Goal: Information Seeking & Learning: Learn about a topic

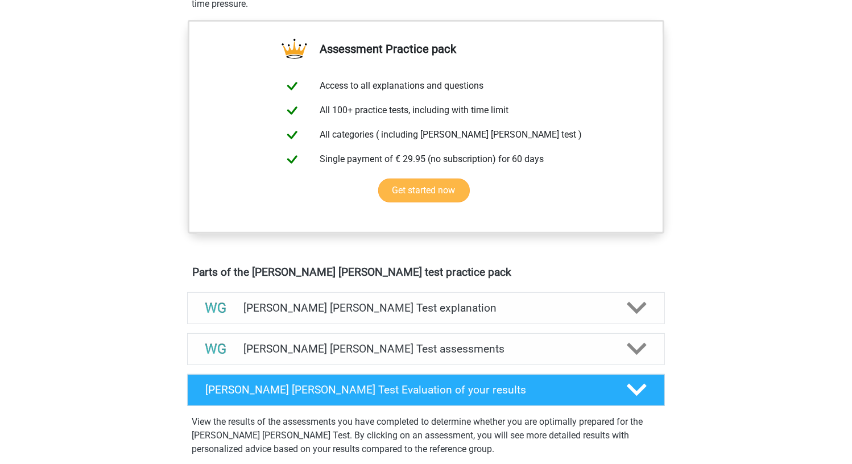
scroll to position [398, 0]
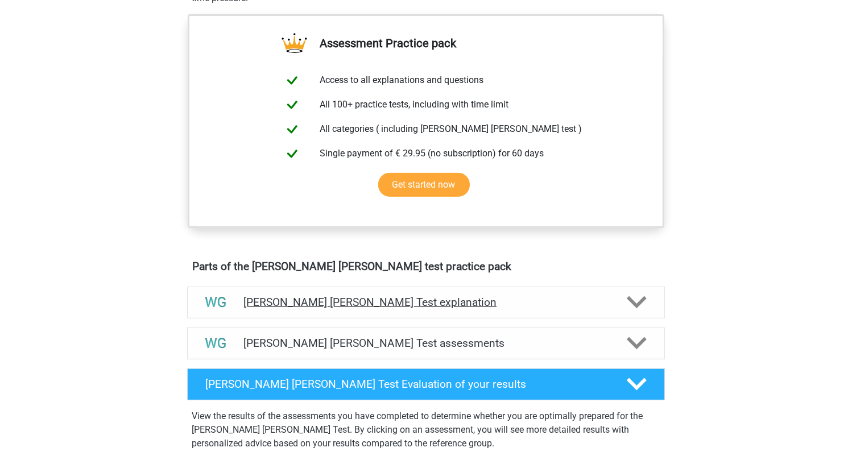
click at [423, 300] on h4 "[PERSON_NAME] [PERSON_NAME] Test explanation" at bounding box center [425, 302] width 365 height 13
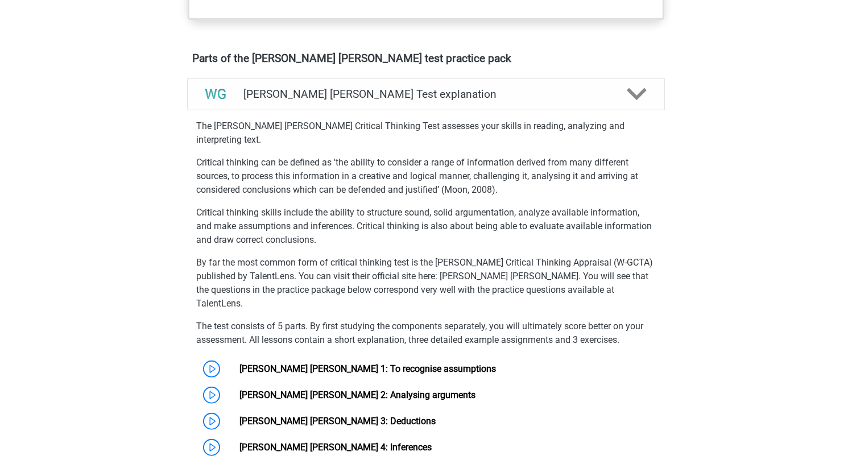
scroll to position [626, 0]
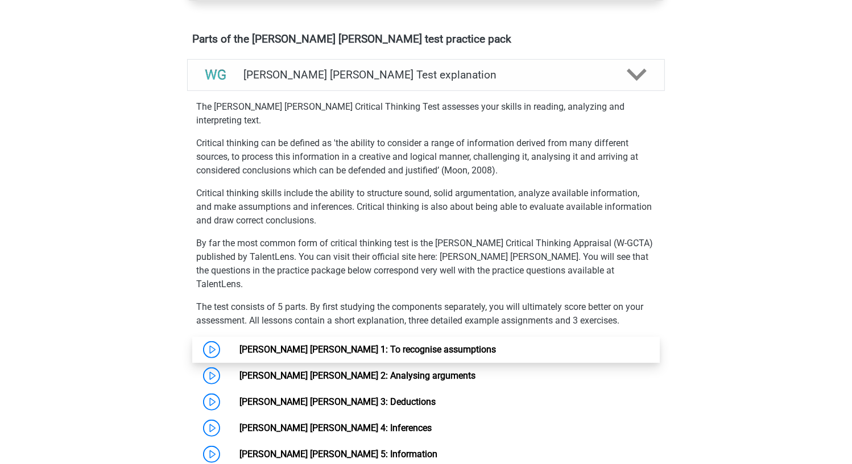
click at [346, 344] on link "[PERSON_NAME] [PERSON_NAME] 1: To recognise assumptions" at bounding box center [367, 349] width 257 height 11
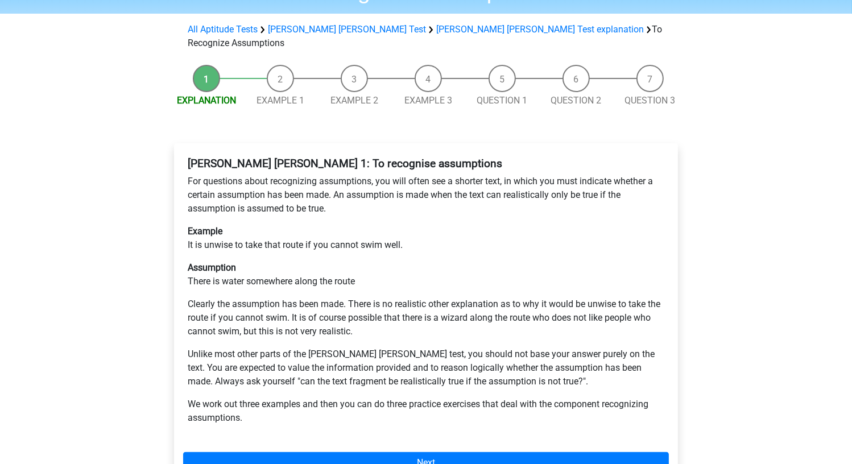
scroll to position [114, 0]
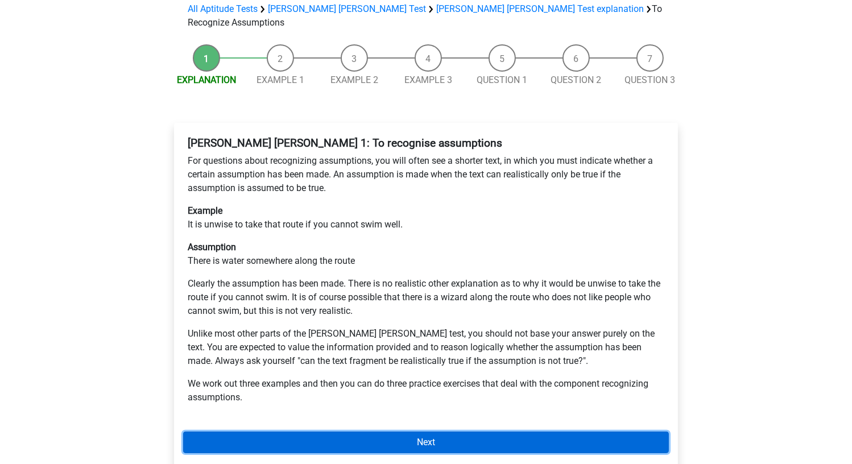
click at [371, 432] on link "Next" at bounding box center [426, 443] width 486 height 22
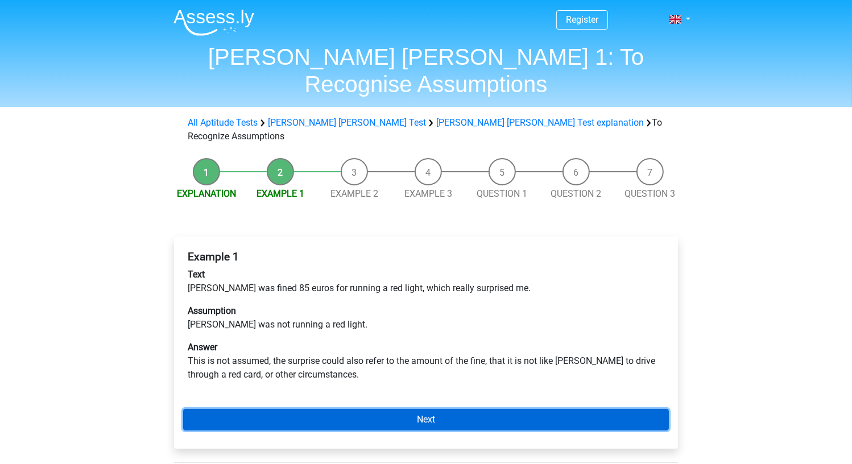
click at [436, 409] on link "Next" at bounding box center [426, 420] width 486 height 22
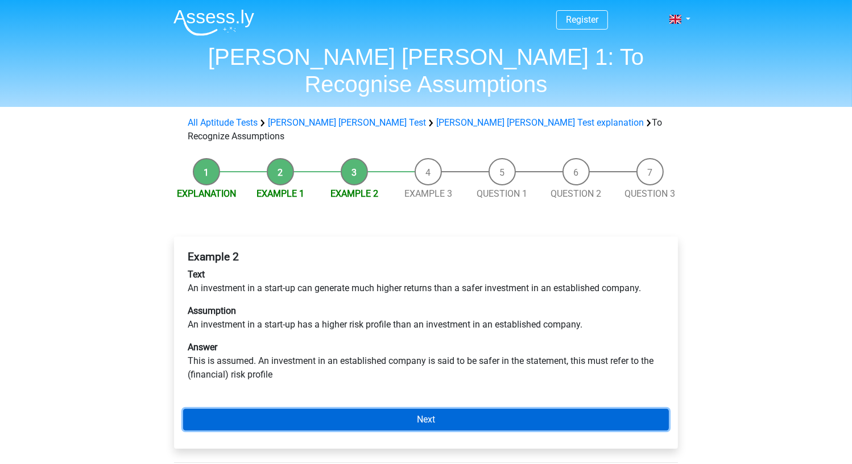
click at [440, 409] on link "Next" at bounding box center [426, 420] width 486 height 22
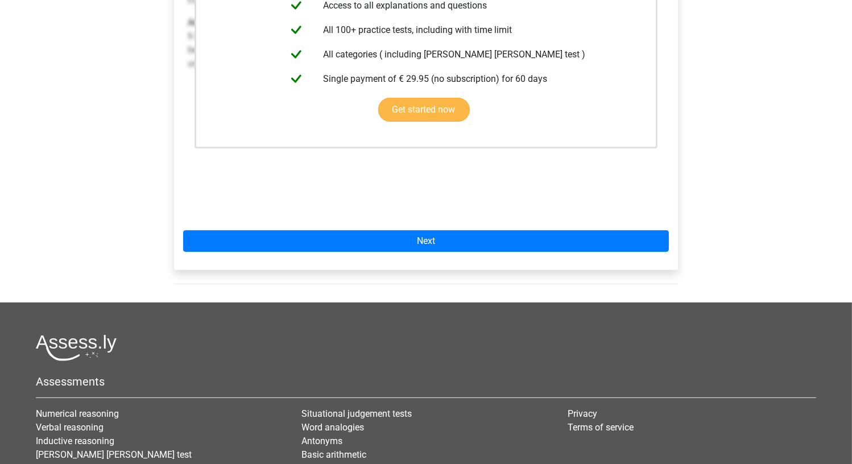
scroll to position [341, 0]
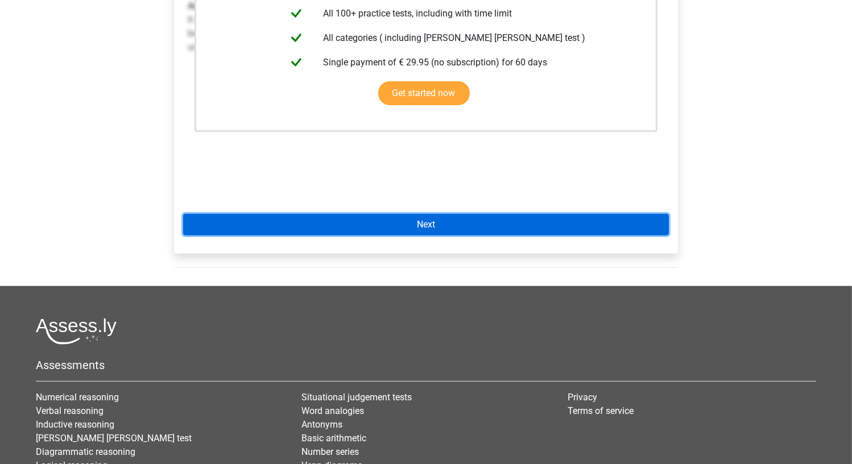
click at [471, 214] on link "Next" at bounding box center [426, 225] width 486 height 22
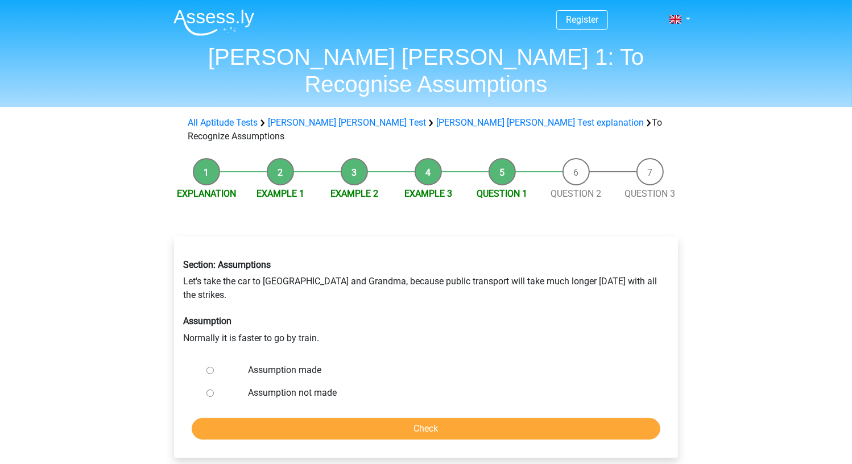
click at [315, 364] on label "Assumption made" at bounding box center [445, 371] width 394 height 14
click at [214, 367] on input "Assumption made" at bounding box center [210, 370] width 7 height 7
radio input "true"
click at [305, 386] on label "Assumption not made" at bounding box center [445, 393] width 394 height 14
click at [214, 390] on input "Assumption not made" at bounding box center [210, 393] width 7 height 7
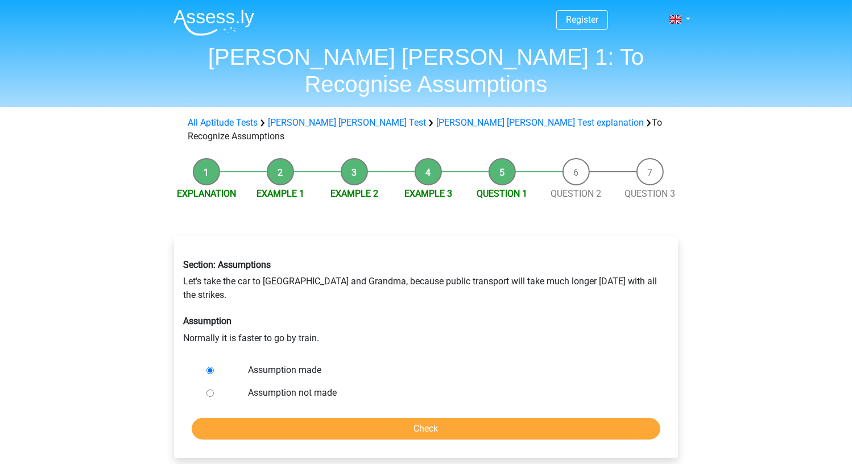
radio input "true"
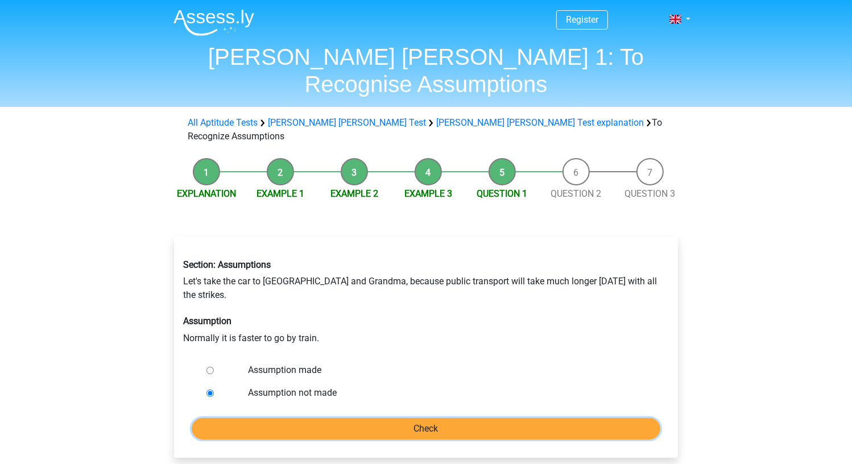
click at [302, 418] on input "Check" at bounding box center [426, 429] width 469 height 22
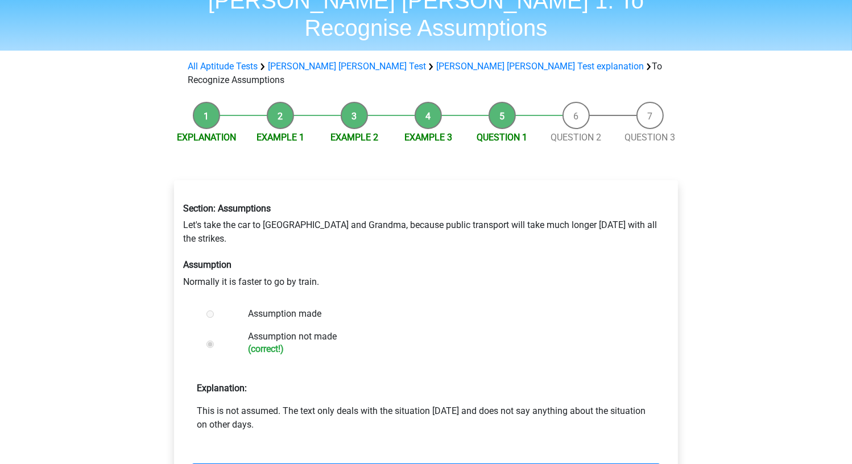
scroll to position [57, 0]
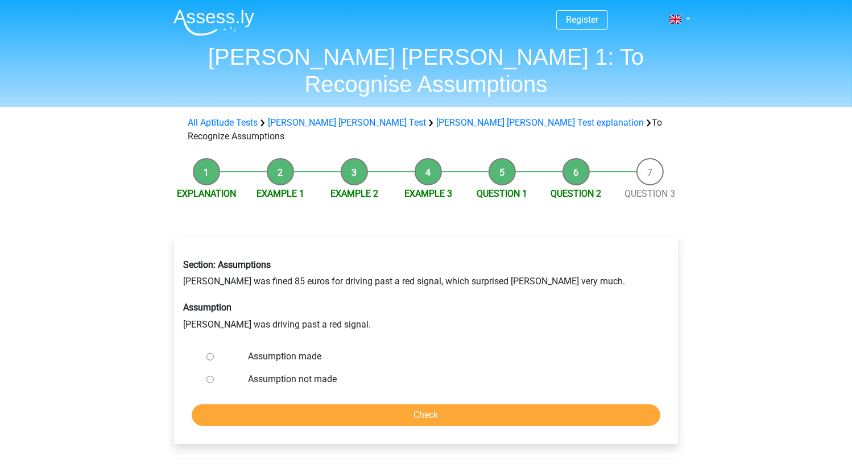
click at [305, 350] on label "Assumption made" at bounding box center [445, 357] width 394 height 14
click at [214, 353] on input "Assumption made" at bounding box center [210, 356] width 7 height 7
radio input "true"
click at [304, 373] on label "Assumption not made" at bounding box center [445, 380] width 394 height 14
click at [214, 376] on input "Assumption not made" at bounding box center [210, 379] width 7 height 7
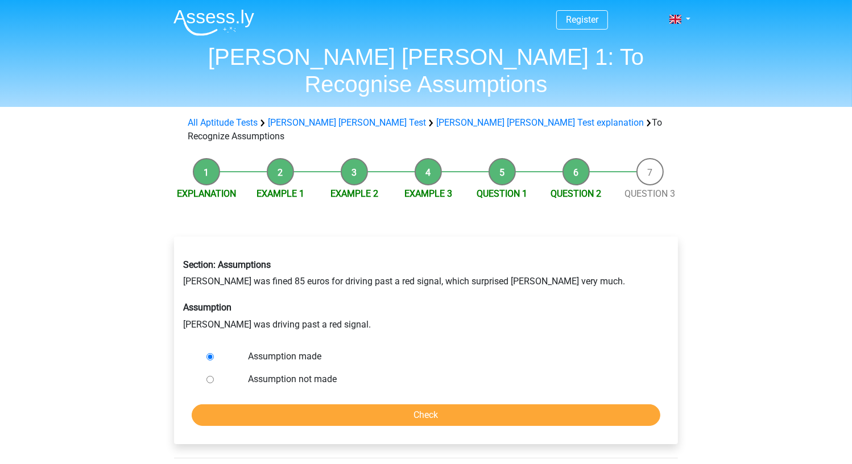
radio input "true"
click at [308, 350] on label "Assumption made" at bounding box center [445, 357] width 394 height 14
click at [214, 353] on input "Assumption made" at bounding box center [210, 356] width 7 height 7
radio input "true"
click at [278, 404] on input "Check" at bounding box center [426, 415] width 469 height 22
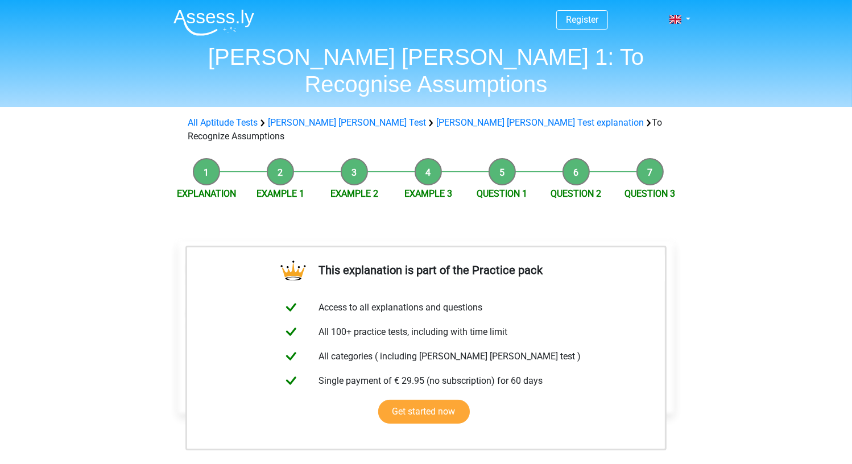
click at [729, 295] on div "Register Nederlands English" at bounding box center [426, 441] width 852 height 882
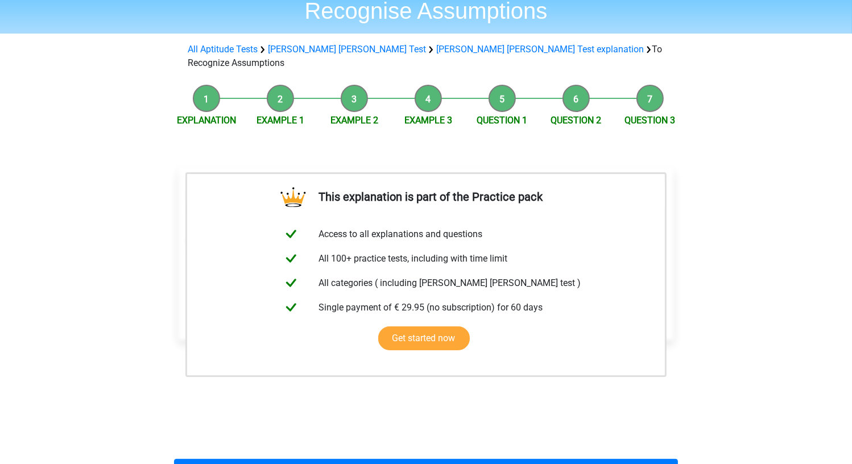
scroll to position [171, 0]
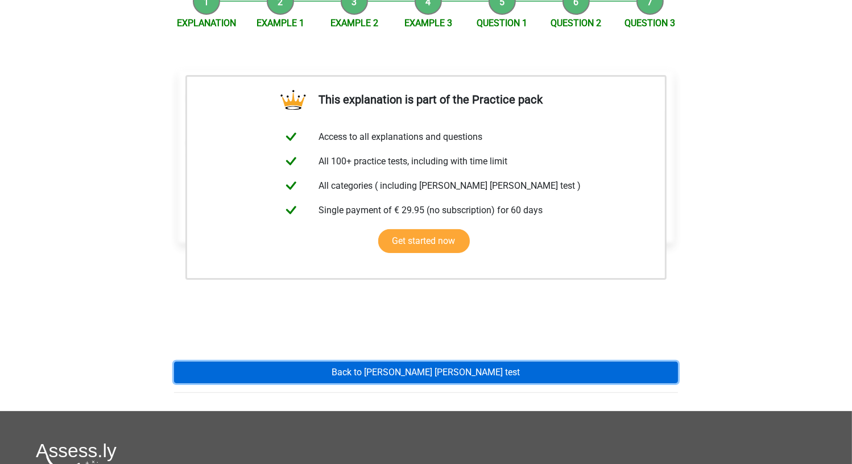
click at [562, 362] on link "Back to watson glaser test" at bounding box center [426, 373] width 504 height 22
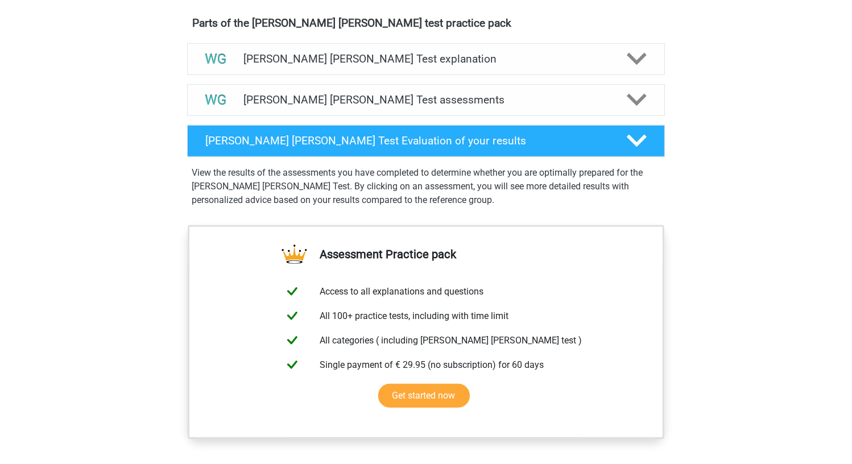
scroll to position [626, 0]
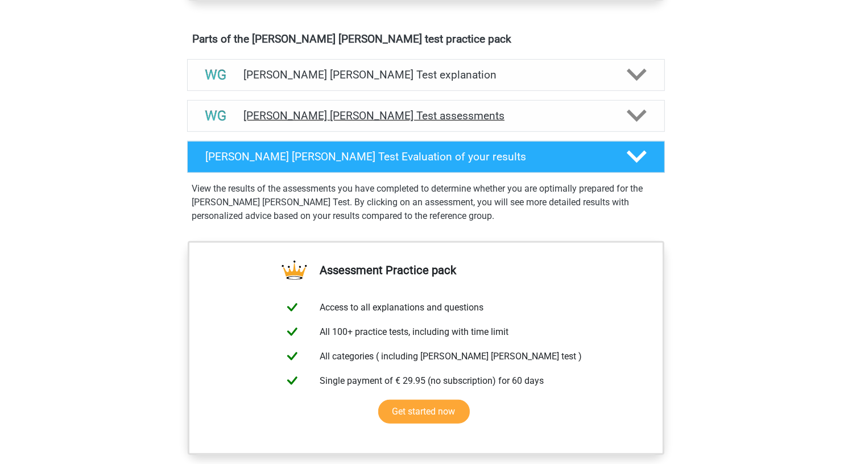
click at [427, 115] on h4 "[PERSON_NAME] [PERSON_NAME] Test assessments" at bounding box center [425, 115] width 365 height 13
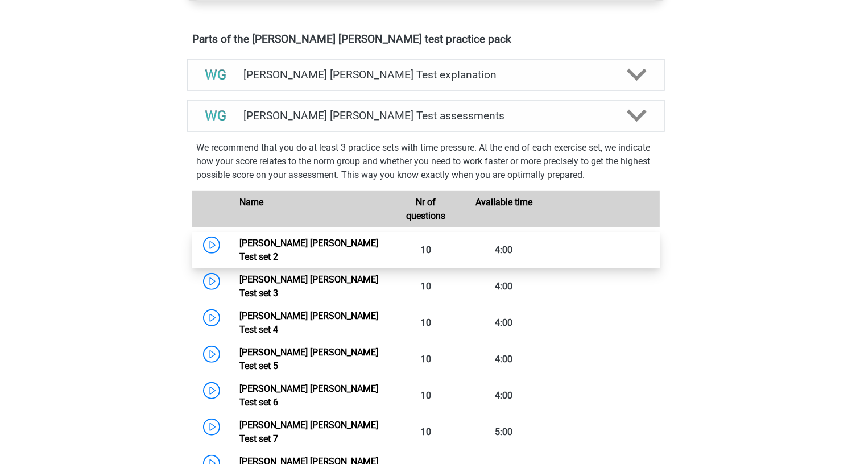
click at [304, 248] on link "Watson Glaser Test set 2" at bounding box center [308, 250] width 139 height 24
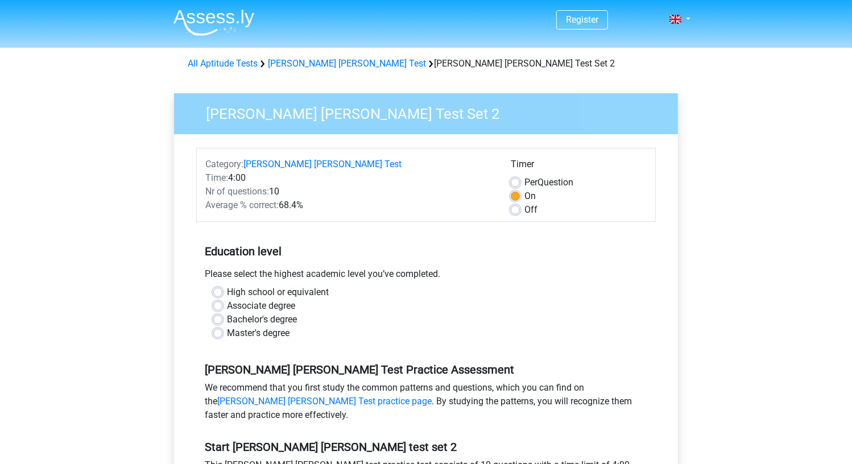
click at [538, 184] on label "Per Question" at bounding box center [548, 183] width 49 height 14
click at [520, 184] on input "Per Question" at bounding box center [515, 181] width 9 height 11
radio input "true"
click at [531, 197] on label "On" at bounding box center [529, 196] width 11 height 14
click at [520, 197] on input "On" at bounding box center [515, 194] width 9 height 11
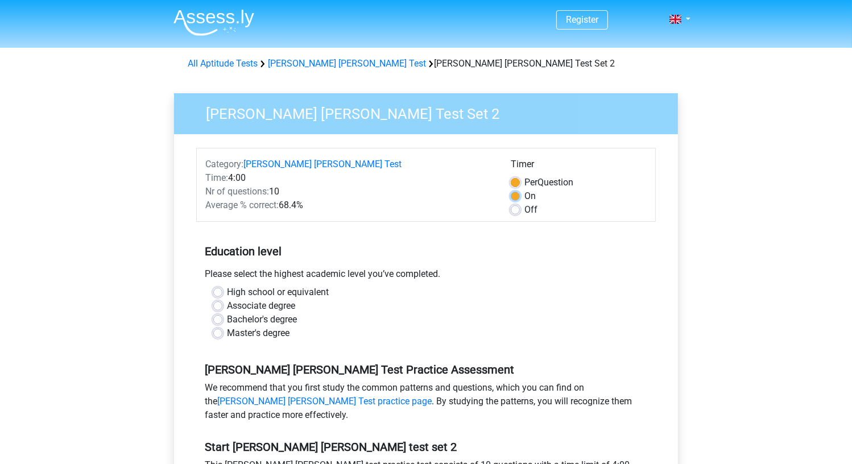
radio input "true"
click at [530, 184] on span "Per" at bounding box center [530, 182] width 13 height 11
click at [520, 184] on input "Per Question" at bounding box center [515, 181] width 9 height 11
radio input "true"
click at [292, 287] on label "High school or equivalent" at bounding box center [278, 293] width 102 height 14
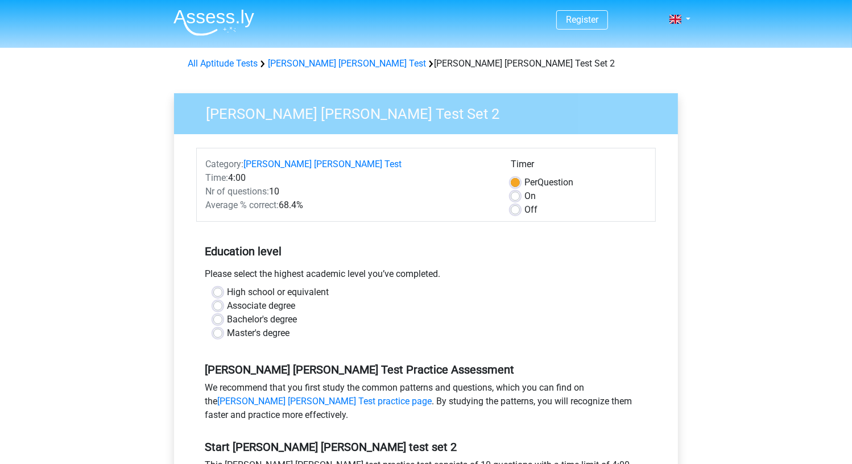
click at [222, 287] on input "High school or equivalent" at bounding box center [217, 291] width 9 height 11
radio input "true"
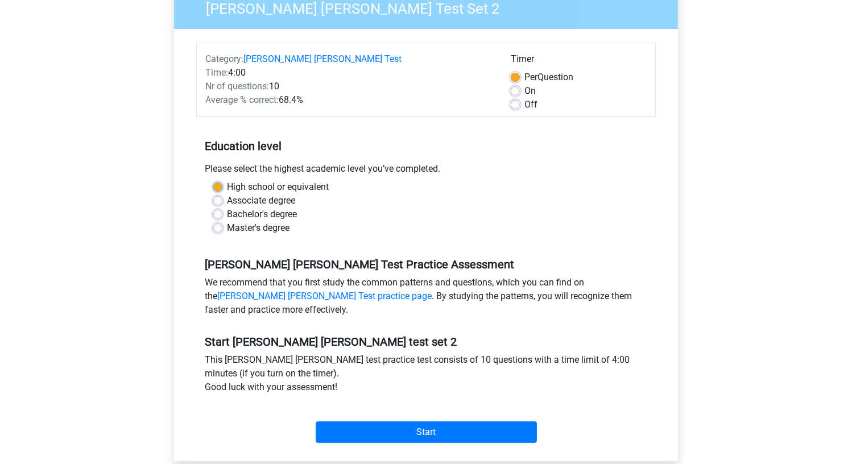
scroll to position [114, 0]
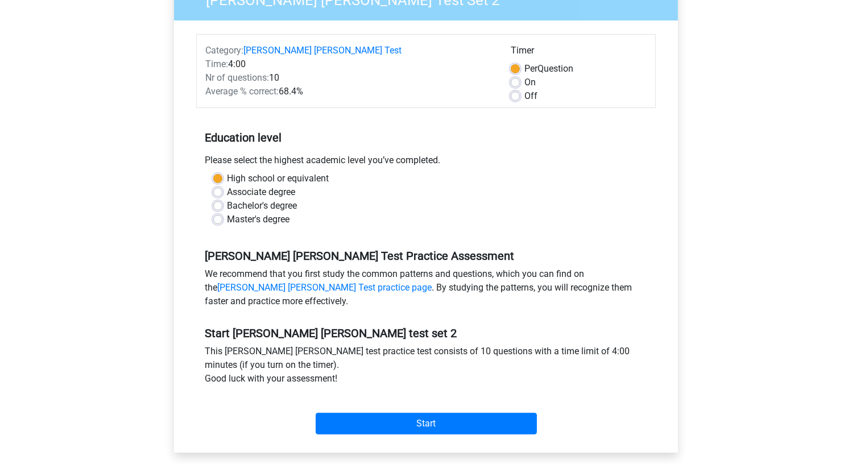
click at [532, 85] on label "On" at bounding box center [529, 83] width 11 height 14
click at [520, 85] on input "On" at bounding box center [515, 81] width 9 height 11
radio input "true"
click at [525, 96] on label "Off" at bounding box center [530, 96] width 13 height 14
click at [520, 96] on input "Off" at bounding box center [515, 94] width 9 height 11
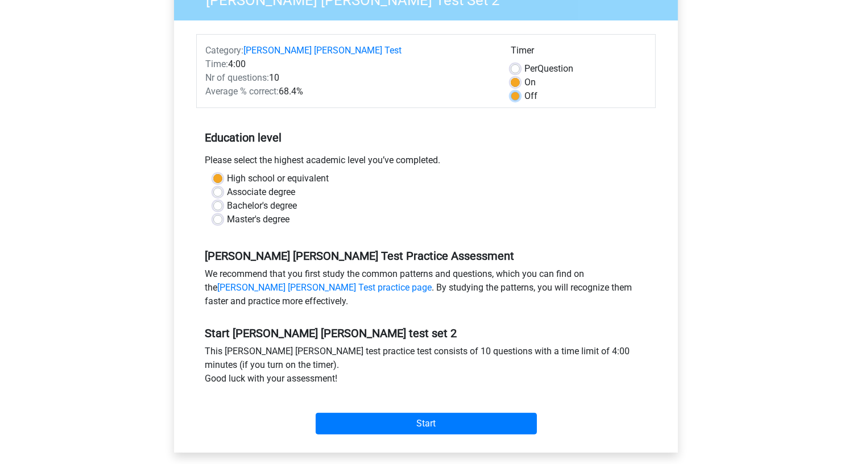
radio input "true"
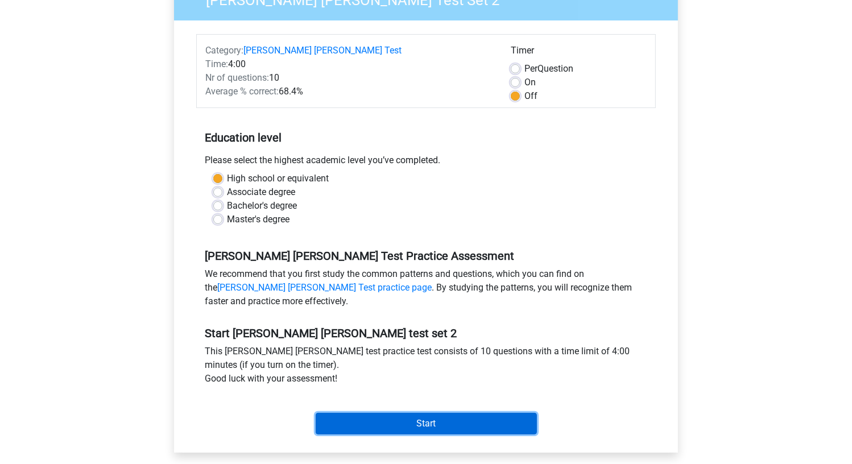
click at [408, 423] on input "Start" at bounding box center [426, 424] width 221 height 22
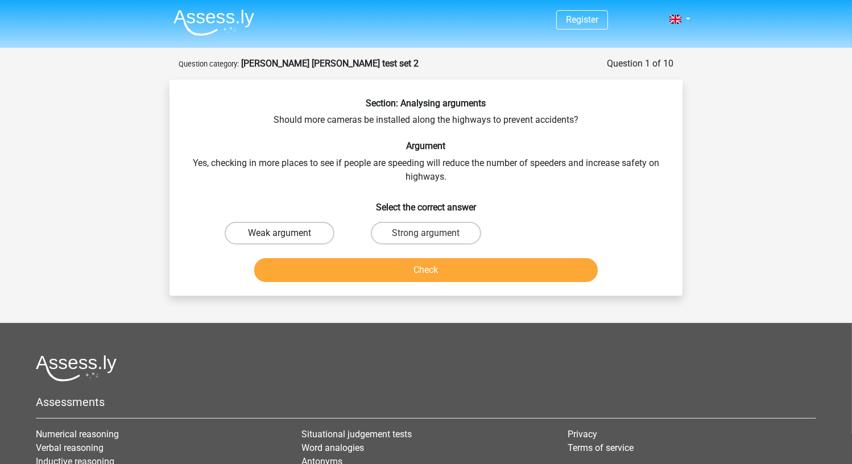
click at [317, 229] on label "Weak argument" at bounding box center [280, 233] width 110 height 23
click at [287, 233] on input "Weak argument" at bounding box center [283, 236] width 7 height 7
radio input "true"
drag, startPoint x: 501, startPoint y: 121, endPoint x: 573, endPoint y: 125, distance: 72.3
click at [573, 125] on div "Section: Analysing arguments Should more cameras be installed along the highway…" at bounding box center [426, 192] width 504 height 189
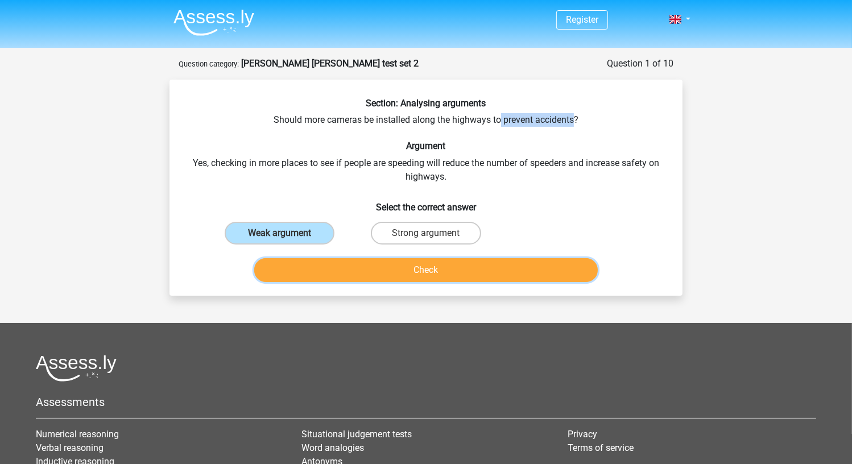
click at [500, 265] on button "Check" at bounding box center [426, 270] width 344 height 24
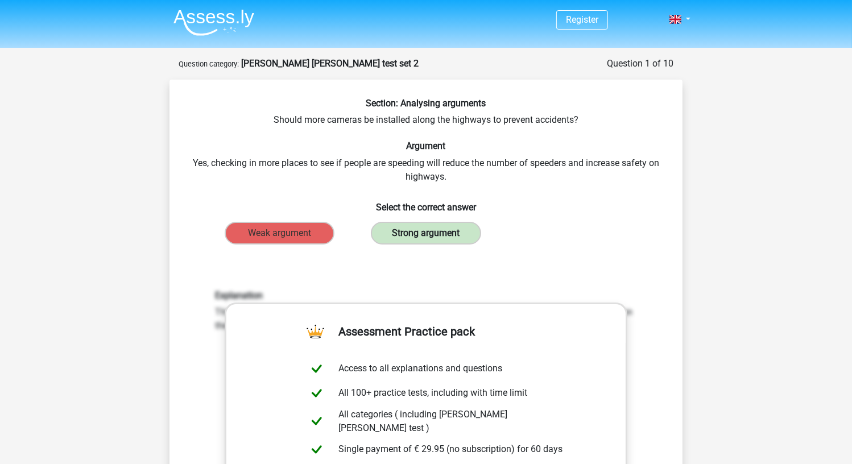
click at [428, 229] on label "Strong argument" at bounding box center [426, 233] width 110 height 23
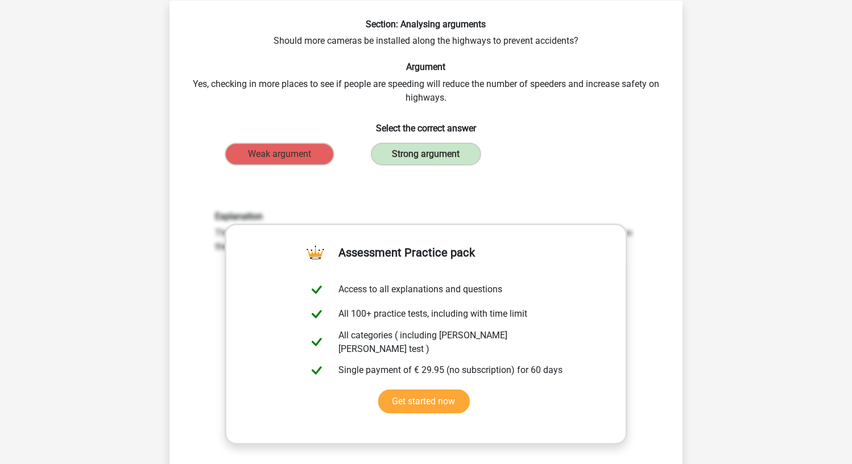
scroll to position [228, 0]
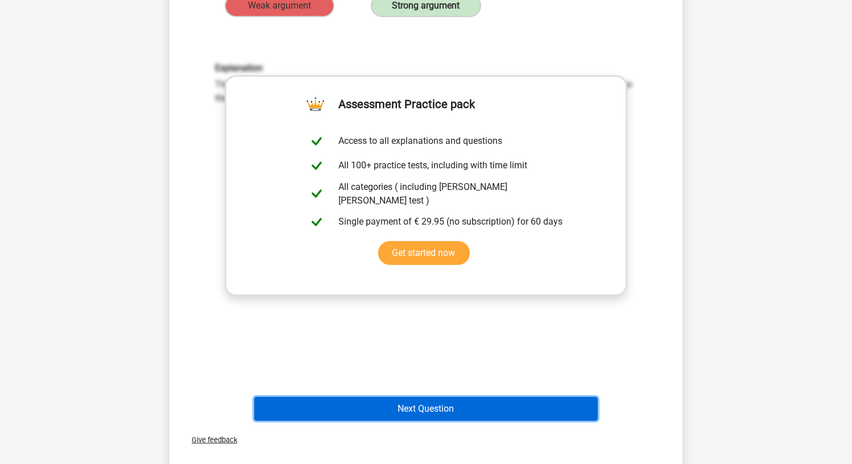
click at [403, 402] on button "Next Question" at bounding box center [426, 409] width 344 height 24
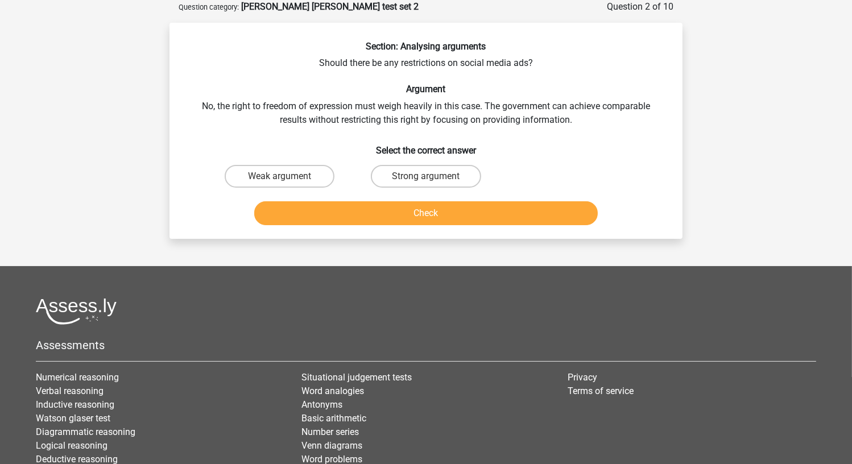
scroll to position [0, 0]
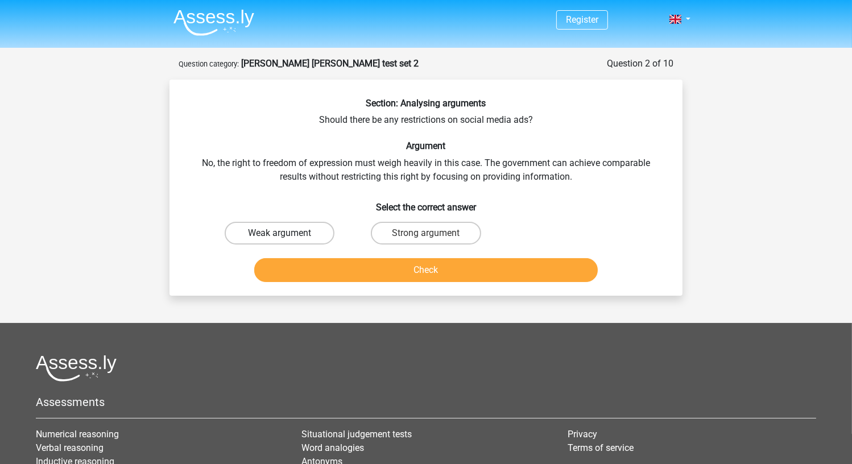
click at [272, 227] on label "Weak argument" at bounding box center [280, 233] width 110 height 23
click at [280, 233] on input "Weak argument" at bounding box center [283, 236] width 7 height 7
radio input "true"
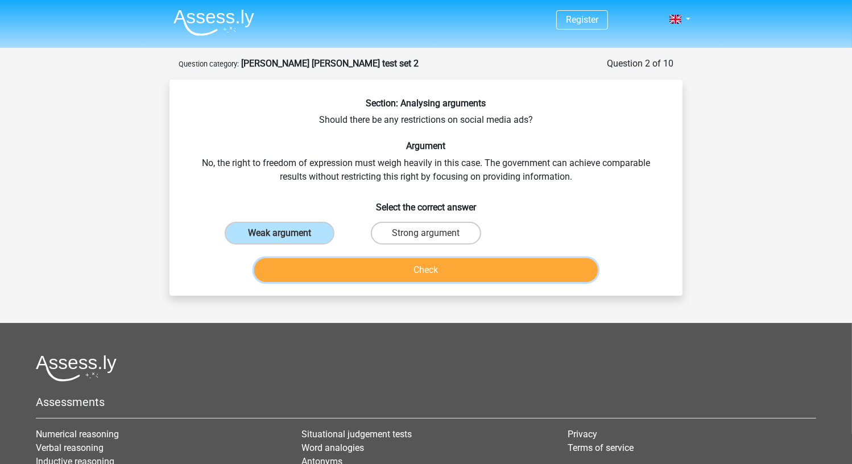
click at [306, 269] on button "Check" at bounding box center [426, 270] width 344 height 24
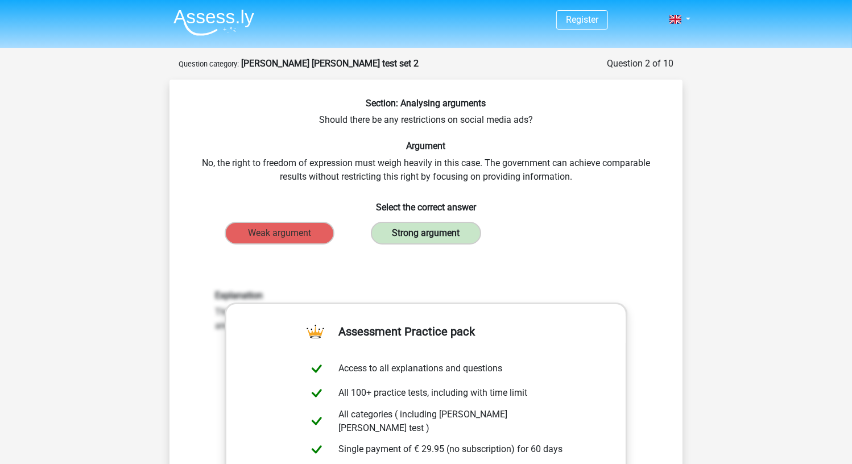
click at [408, 233] on label "Strong argument" at bounding box center [426, 233] width 110 height 23
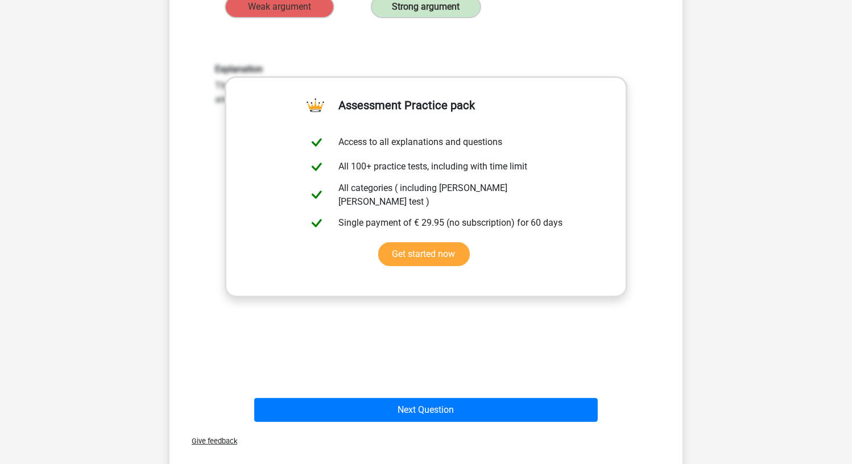
scroll to position [228, 0]
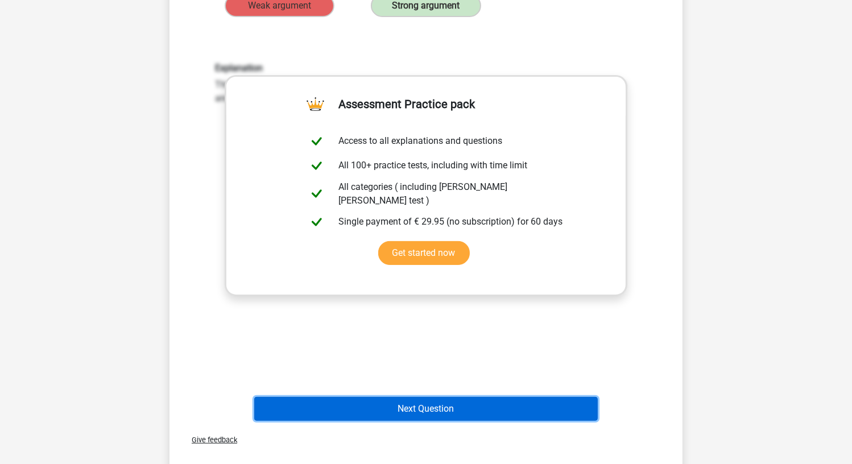
click at [496, 399] on button "Next Question" at bounding box center [426, 409] width 344 height 24
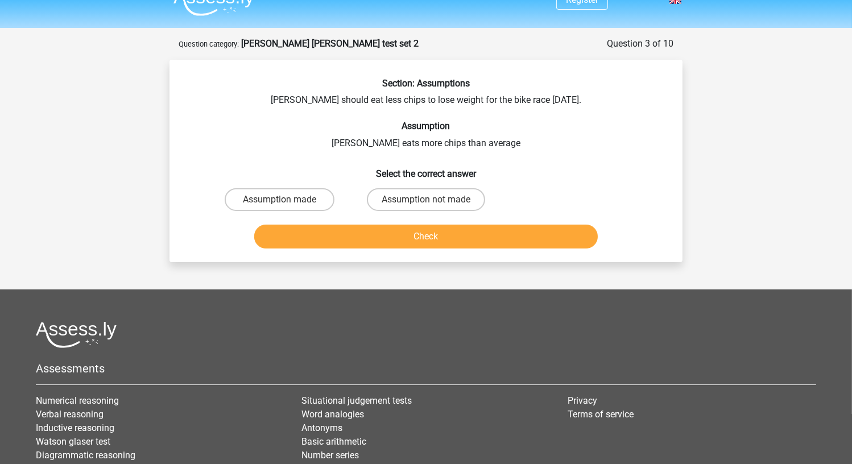
scroll to position [0, 0]
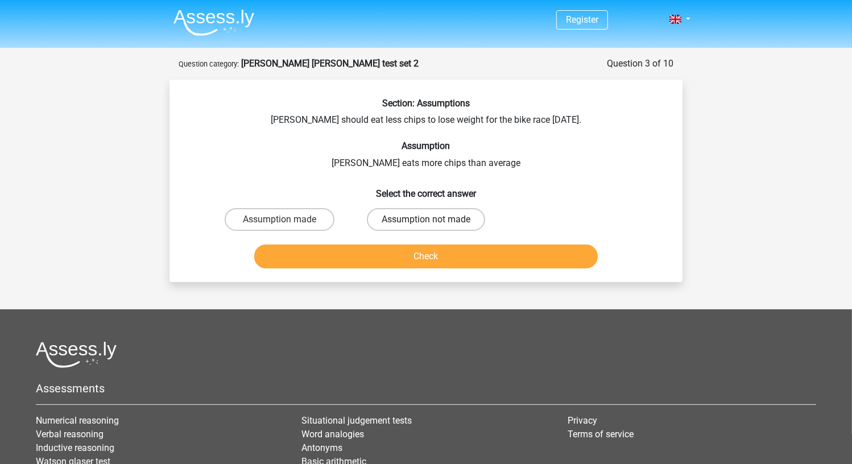
click at [383, 219] on label "Assumption not made" at bounding box center [426, 219] width 118 height 23
click at [426, 220] on input "Assumption not made" at bounding box center [429, 223] width 7 height 7
radio input "true"
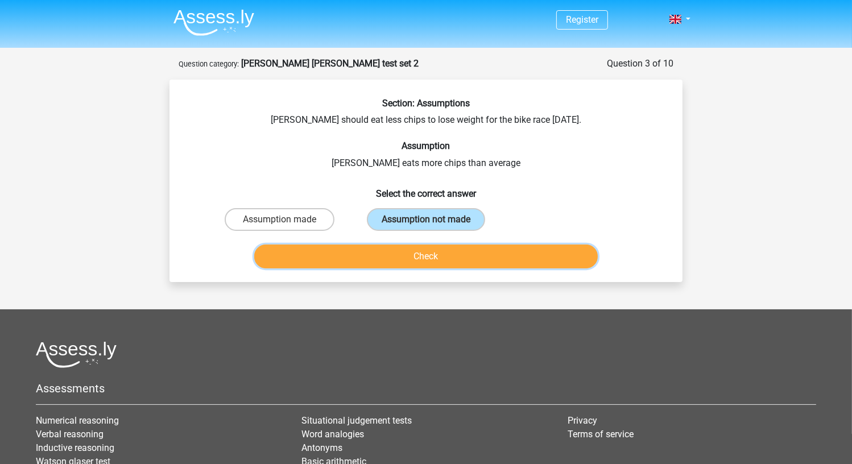
click at [389, 256] on button "Check" at bounding box center [426, 257] width 344 height 24
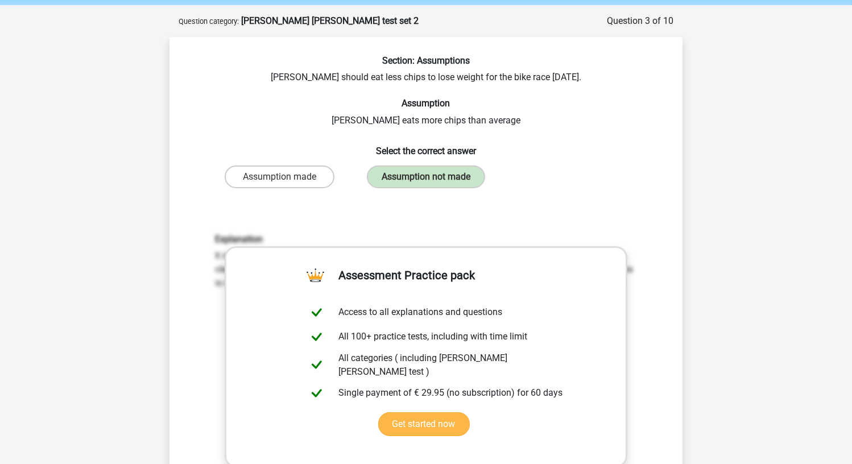
scroll to position [171, 0]
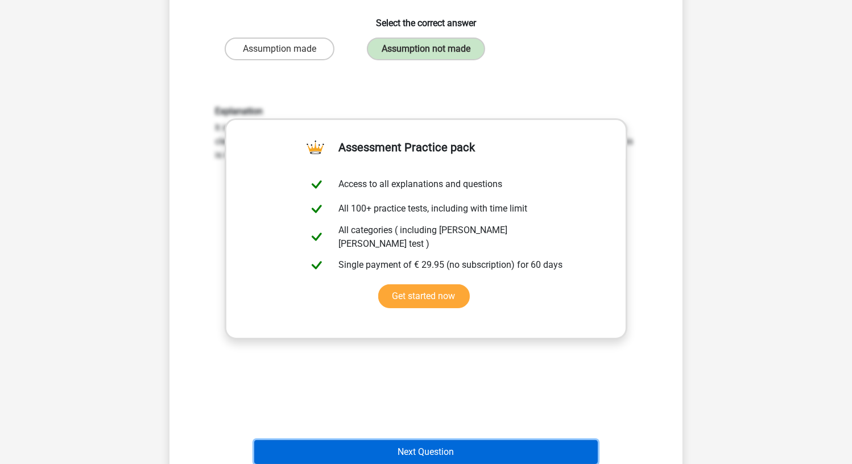
click at [415, 452] on button "Next Question" at bounding box center [426, 452] width 344 height 24
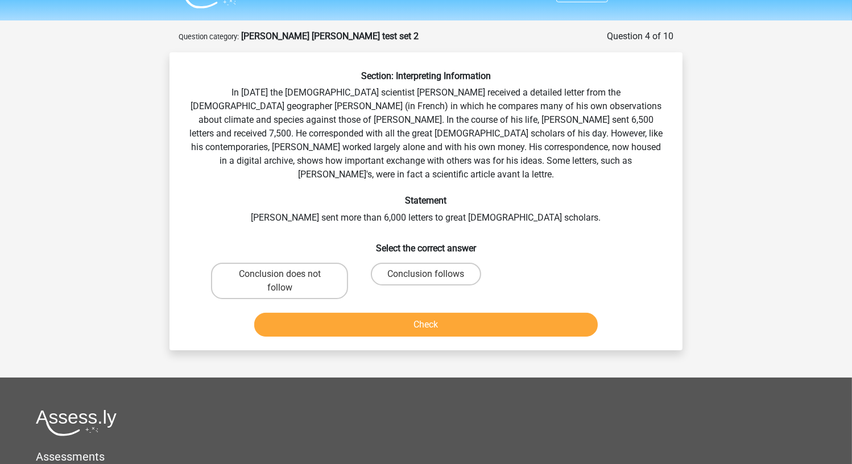
scroll to position [0, 0]
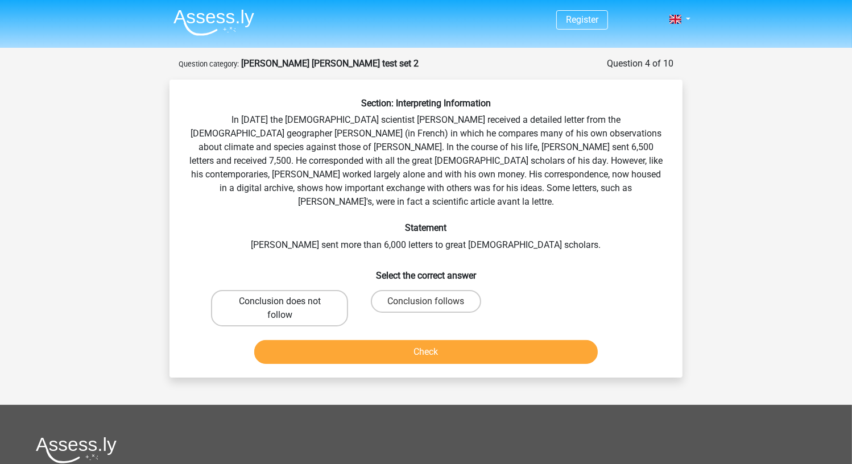
click at [300, 291] on label "Conclusion does not follow" at bounding box center [279, 308] width 137 height 36
click at [287, 302] on input "Conclusion does not follow" at bounding box center [283, 305] width 7 height 7
radio input "true"
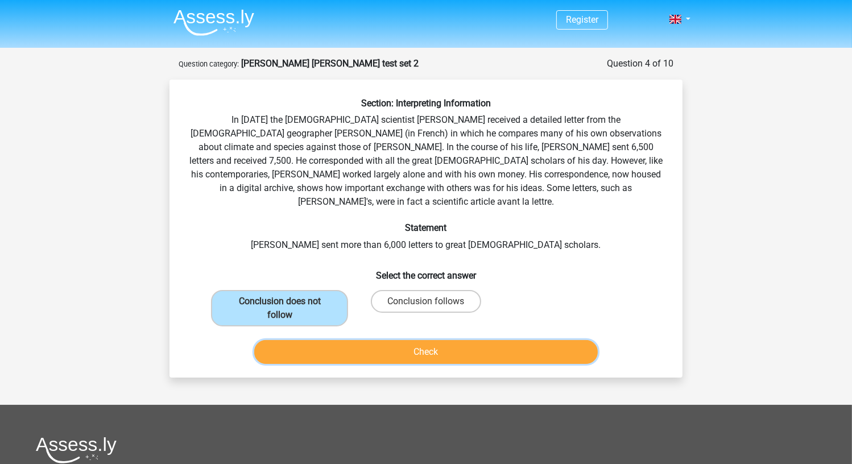
click at [308, 340] on button "Check" at bounding box center [426, 352] width 344 height 24
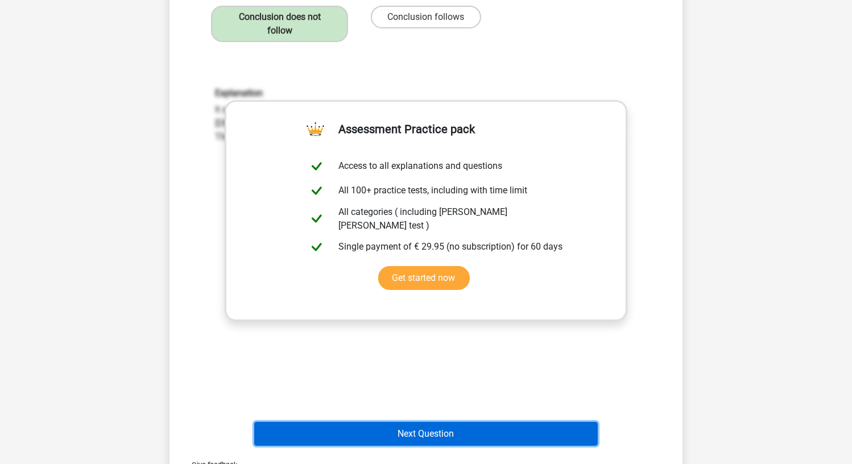
click at [504, 422] on button "Next Question" at bounding box center [426, 434] width 344 height 24
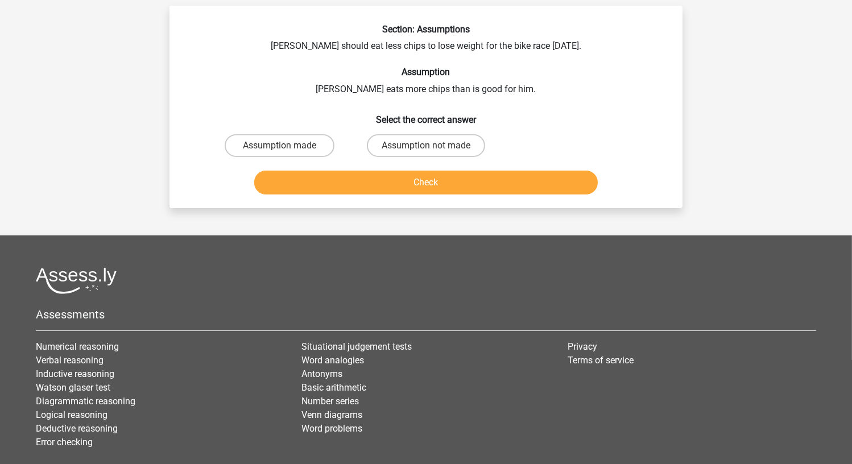
scroll to position [57, 0]
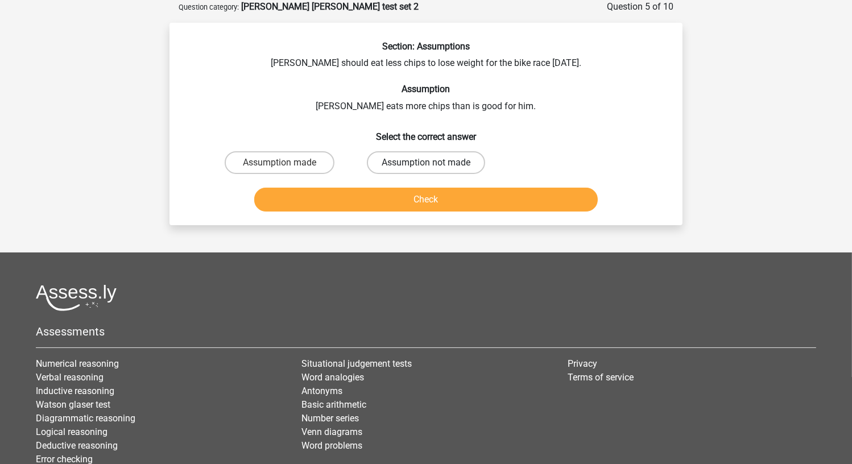
click at [412, 158] on label "Assumption not made" at bounding box center [426, 162] width 118 height 23
click at [426, 163] on input "Assumption not made" at bounding box center [429, 166] width 7 height 7
radio input "true"
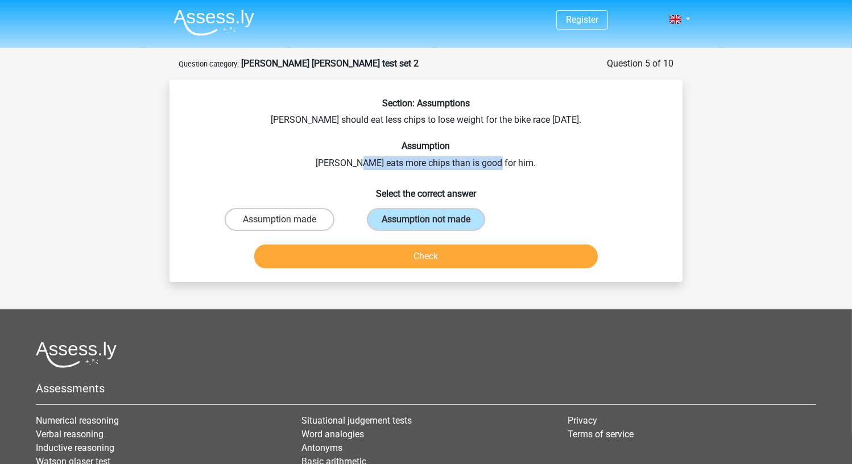
drag, startPoint x: 374, startPoint y: 167, endPoint x: 510, endPoint y: 162, distance: 136.6
click at [510, 162] on div "Section: Assumptions Chris should eat less chips to lose weight for the bike ra…" at bounding box center [426, 185] width 504 height 175
click at [543, 202] on div "Section: Assumptions Chris should eat less chips to lose weight for the bike ra…" at bounding box center [426, 185] width 504 height 175
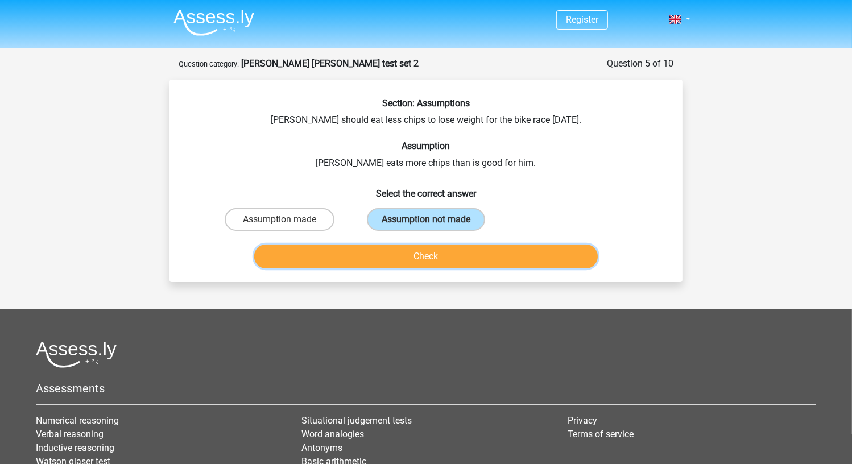
click at [381, 264] on button "Check" at bounding box center [426, 257] width 344 height 24
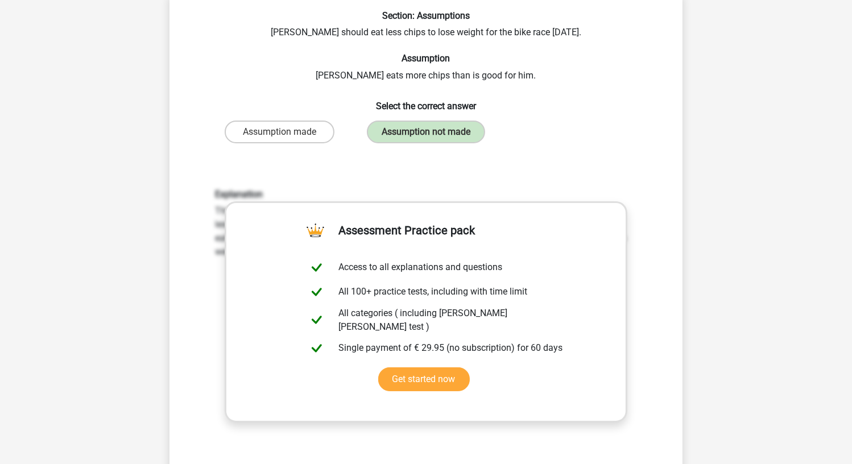
scroll to position [228, 0]
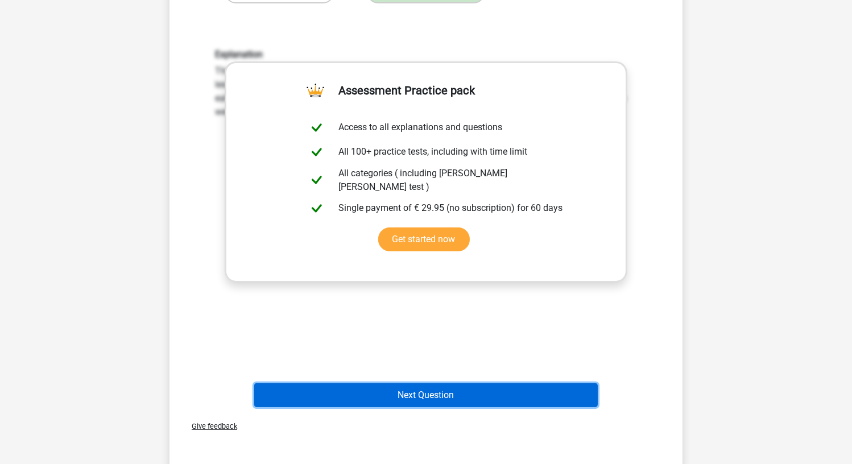
click at [457, 391] on button "Next Question" at bounding box center [426, 395] width 344 height 24
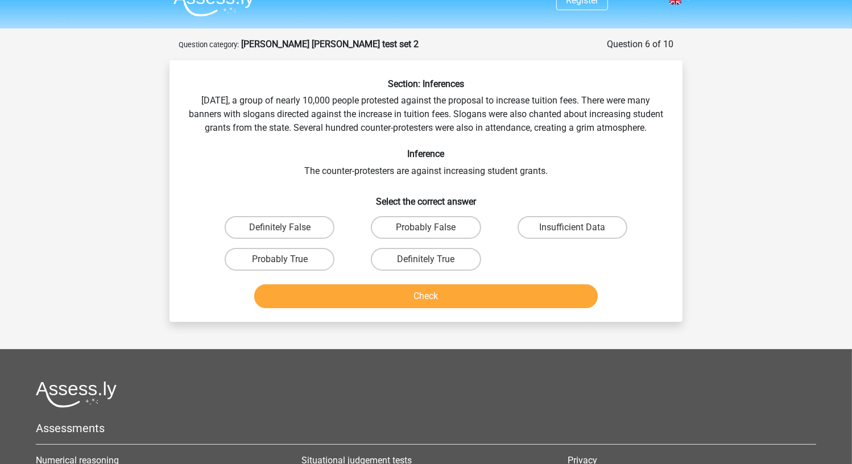
scroll to position [0, 0]
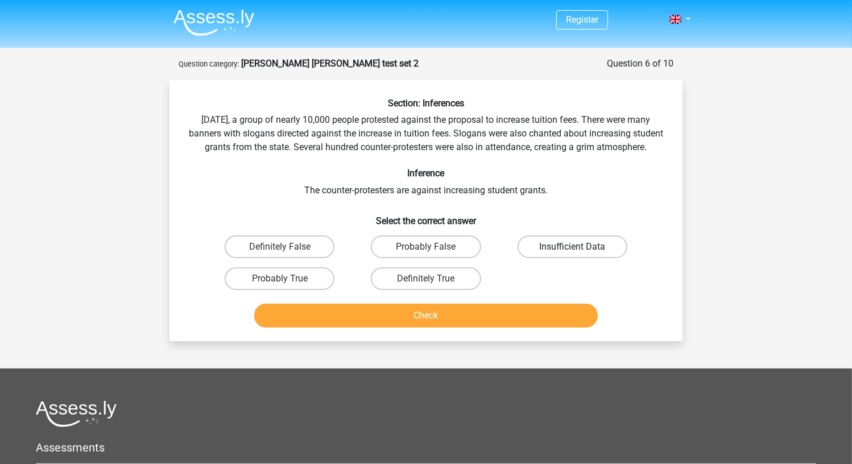
click at [532, 258] on label "Insufficient Data" at bounding box center [573, 247] width 110 height 23
click at [572, 254] on input "Insufficient Data" at bounding box center [575, 250] width 7 height 7
radio input "true"
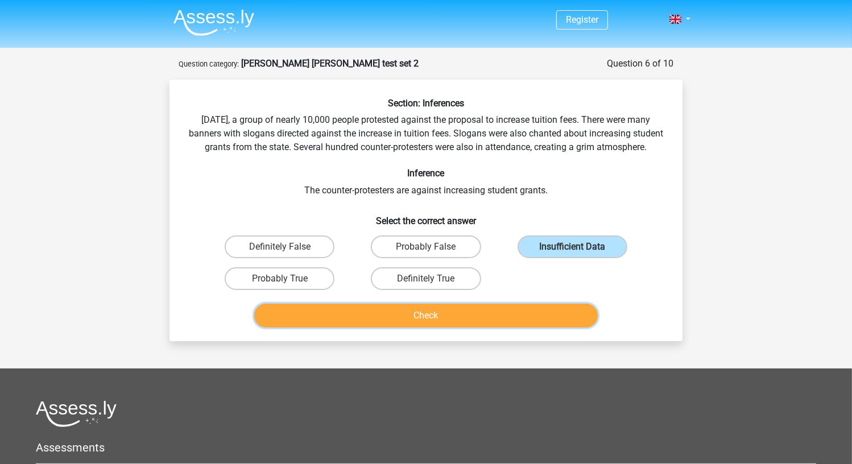
click at [494, 328] on button "Check" at bounding box center [426, 316] width 344 height 24
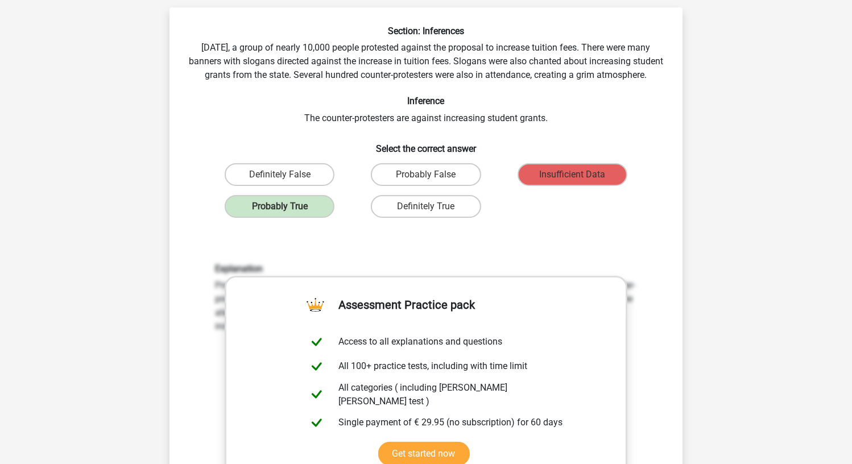
scroll to position [341, 0]
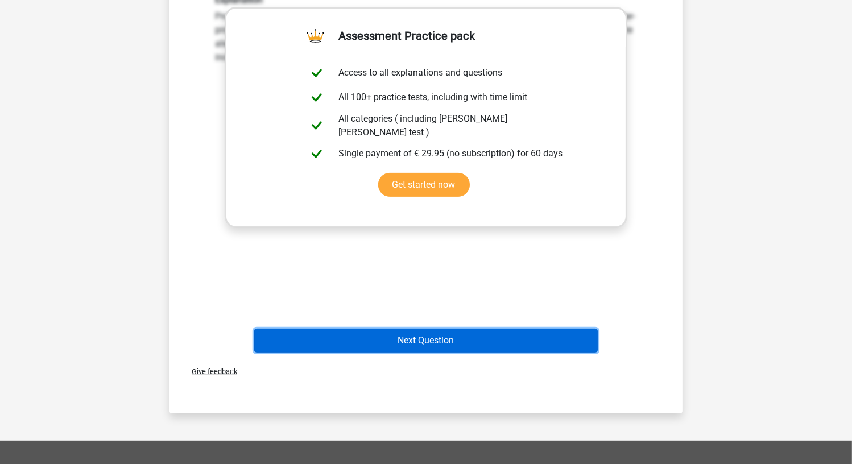
click at [370, 353] on button "Next Question" at bounding box center [426, 341] width 344 height 24
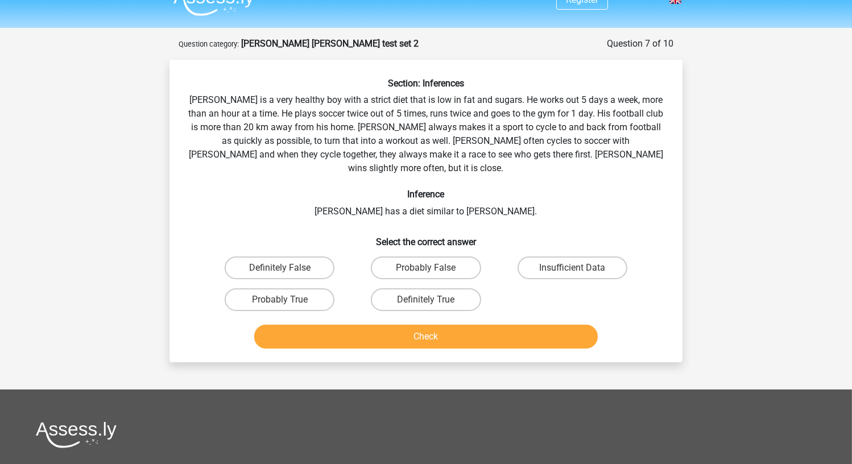
scroll to position [0, 0]
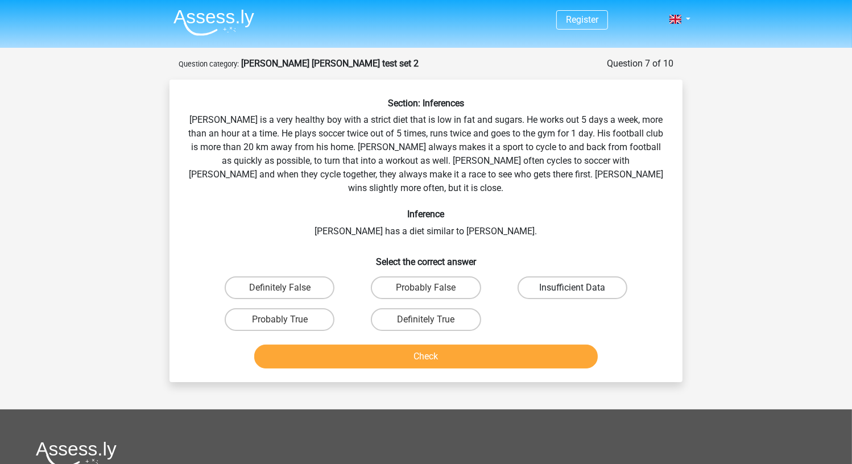
click at [584, 276] on label "Insufficient Data" at bounding box center [573, 287] width 110 height 23
click at [580, 288] on input "Insufficient Data" at bounding box center [575, 291] width 7 height 7
radio input "true"
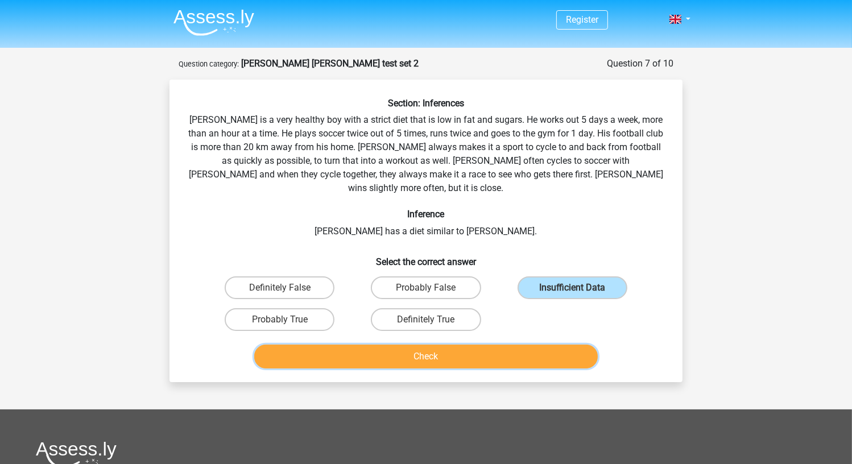
click at [529, 345] on button "Check" at bounding box center [426, 357] width 344 height 24
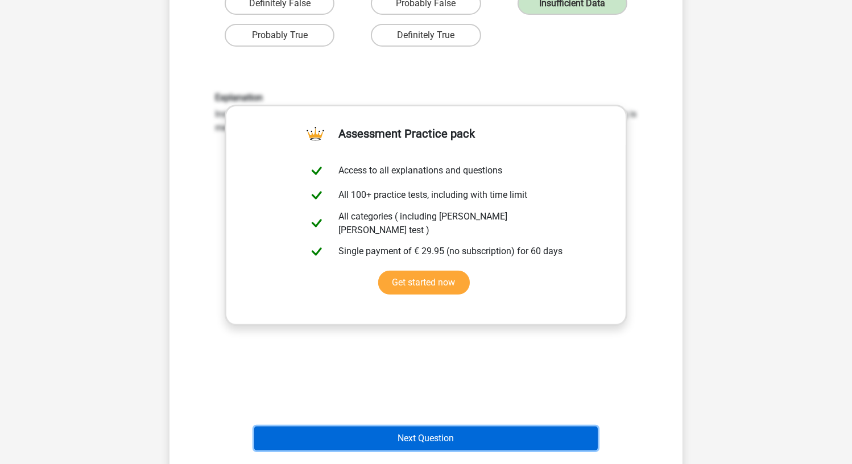
click at [439, 427] on button "Next Question" at bounding box center [426, 439] width 344 height 24
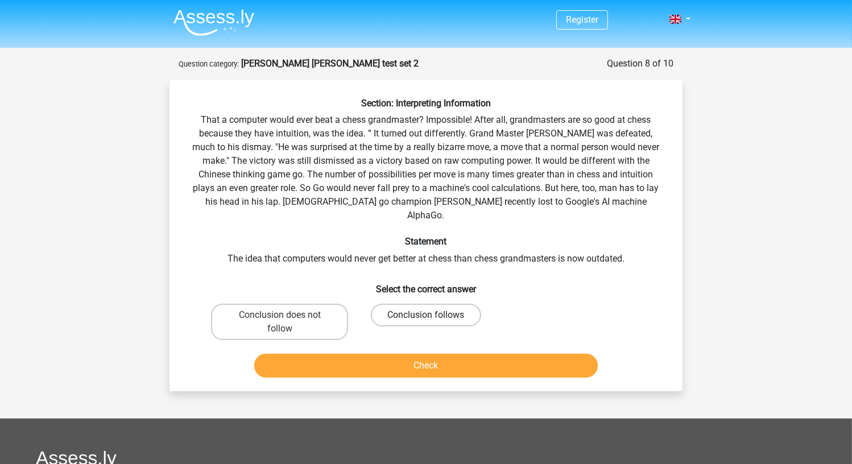
click at [402, 304] on label "Conclusion follows" at bounding box center [426, 315] width 110 height 23
click at [426, 315] on input "Conclusion follows" at bounding box center [429, 318] width 7 height 7
radio input "true"
drag, startPoint x: 470, startPoint y: 121, endPoint x: 434, endPoint y: 122, distance: 36.4
click at [434, 122] on div "Section: Interpreting Information That a computer would ever beat a chess grand…" at bounding box center [426, 240] width 504 height 284
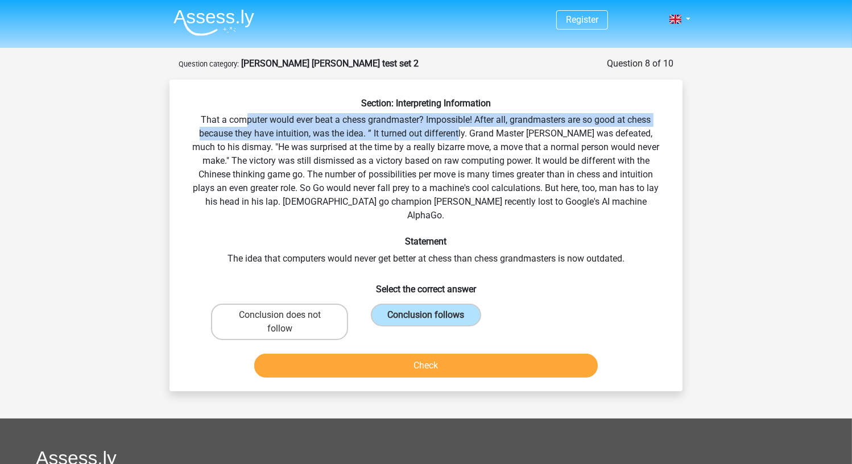
drag, startPoint x: 449, startPoint y: 138, endPoint x: 245, endPoint y: 122, distance: 204.9
click at [245, 122] on div "Section: Interpreting Information That a computer would ever beat a chess grand…" at bounding box center [426, 240] width 504 height 284
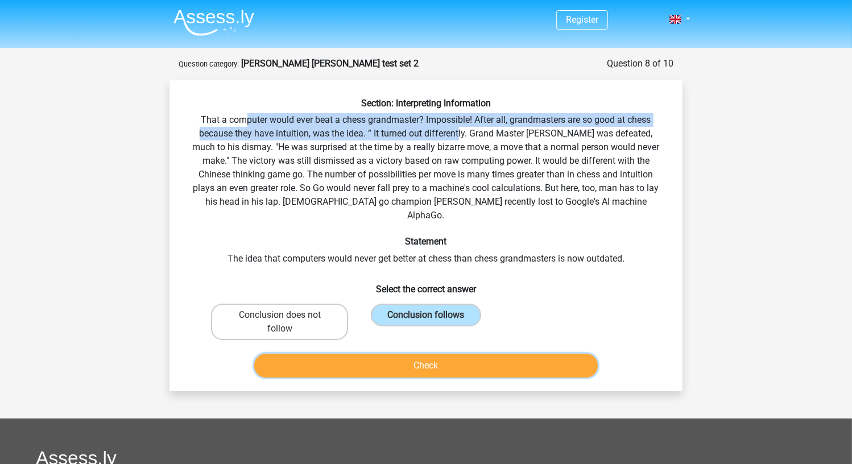
click at [455, 354] on button "Check" at bounding box center [426, 366] width 344 height 24
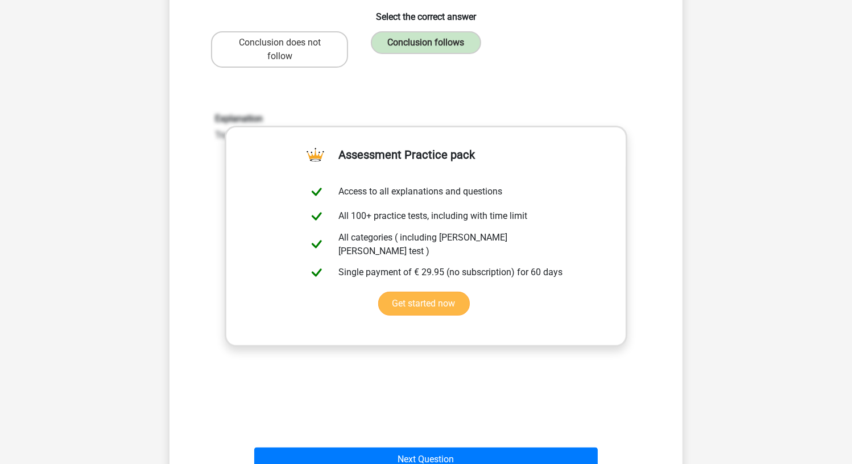
scroll to position [284, 0]
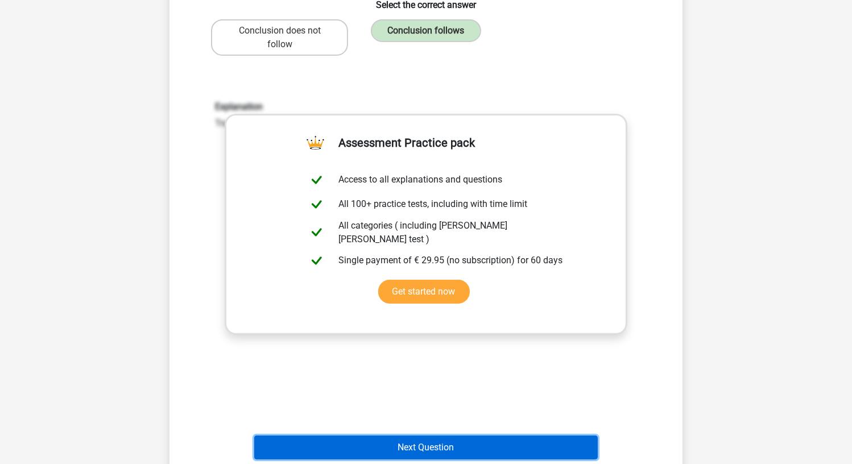
click at [462, 444] on button "Next Question" at bounding box center [426, 448] width 344 height 24
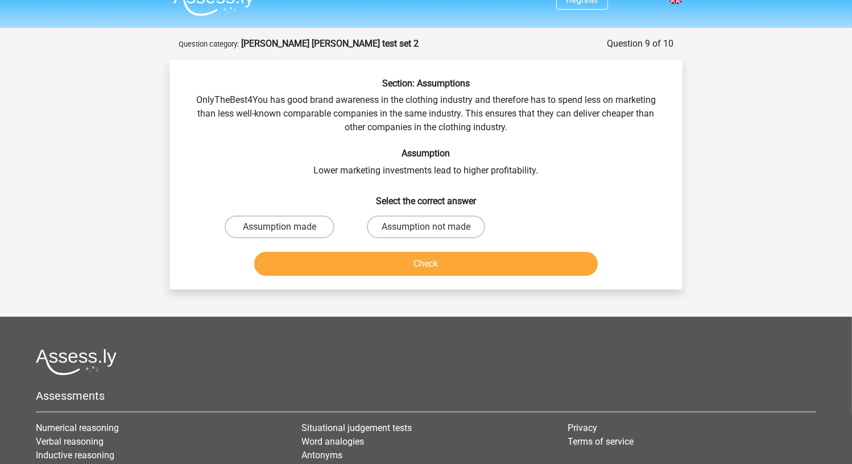
scroll to position [0, 0]
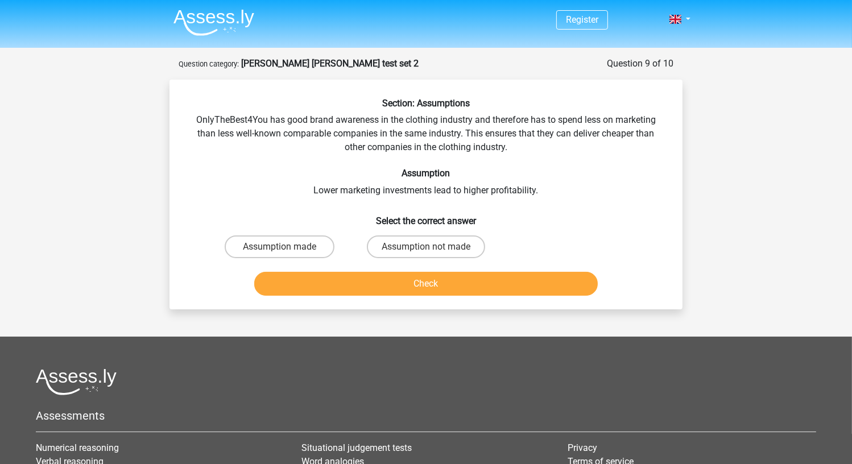
click at [280, 248] on input "Assumption made" at bounding box center [283, 250] width 7 height 7
radio input "true"
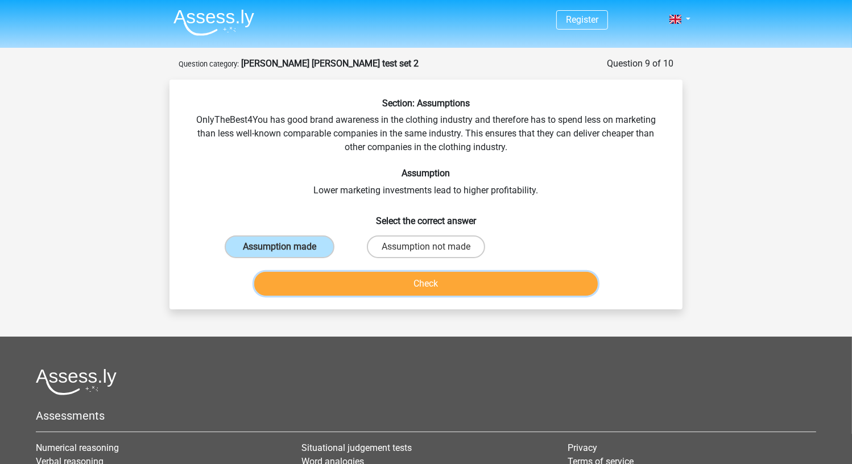
click at [305, 276] on button "Check" at bounding box center [426, 284] width 344 height 24
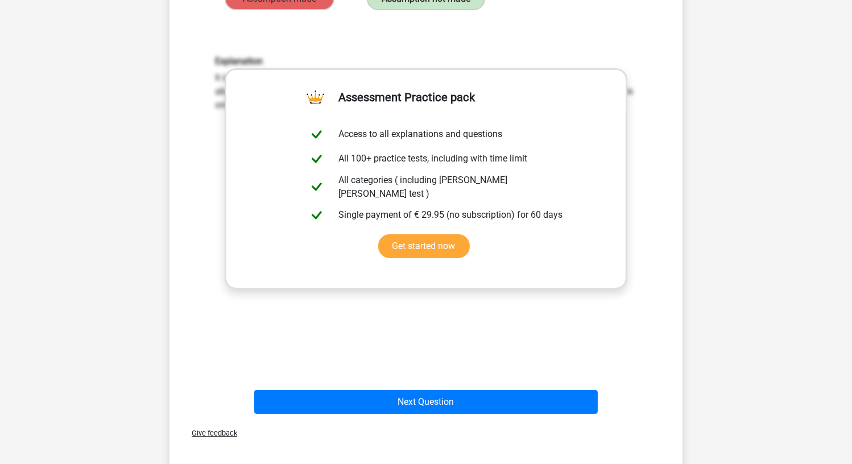
scroll to position [284, 0]
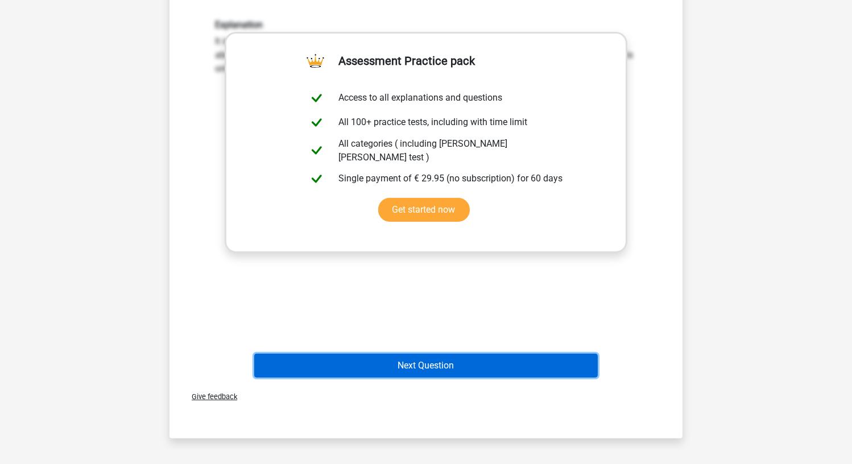
click at [540, 364] on button "Next Question" at bounding box center [426, 366] width 344 height 24
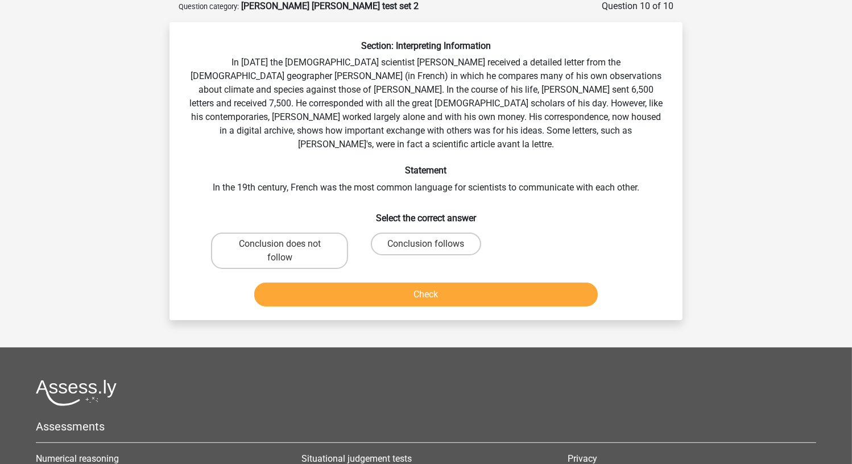
scroll to position [57, 0]
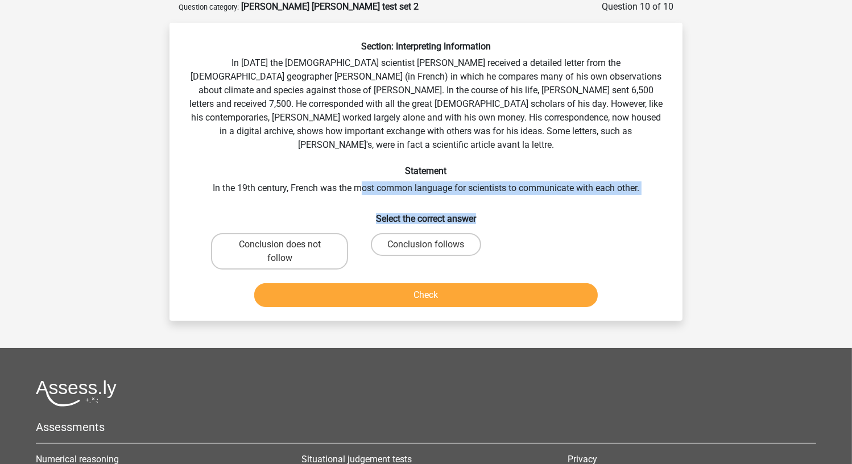
drag, startPoint x: 361, startPoint y: 175, endPoint x: 651, endPoint y: 183, distance: 290.8
click at [651, 183] on div "Section: Interpreting Information In 1839 the English scientist Charles Darwin …" at bounding box center [426, 176] width 504 height 271
click at [299, 234] on label "Conclusion does not follow" at bounding box center [279, 251] width 137 height 36
click at [287, 245] on input "Conclusion does not follow" at bounding box center [283, 248] width 7 height 7
radio input "true"
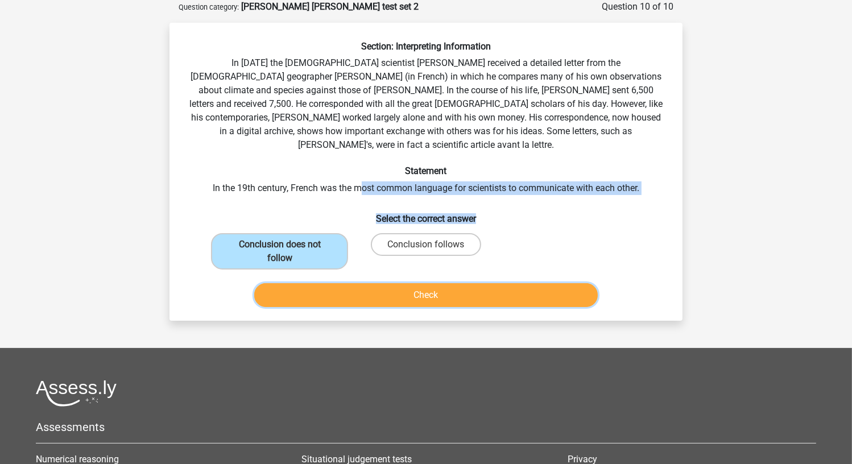
click at [315, 291] on button "Check" at bounding box center [426, 295] width 344 height 24
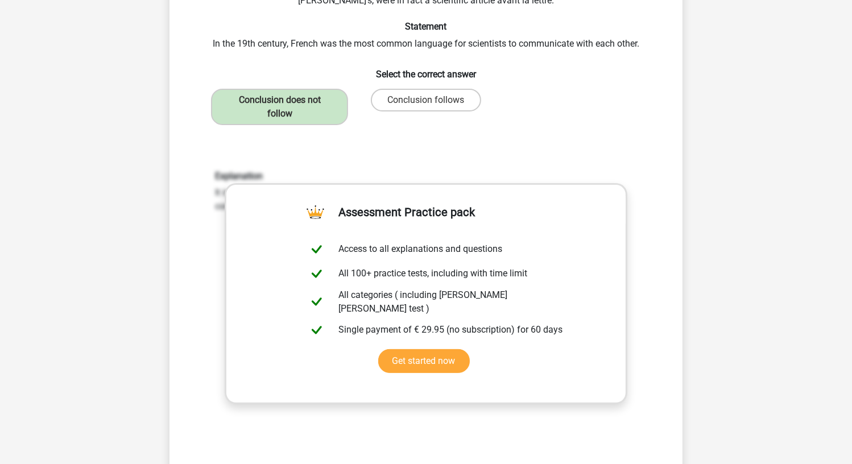
scroll to position [455, 0]
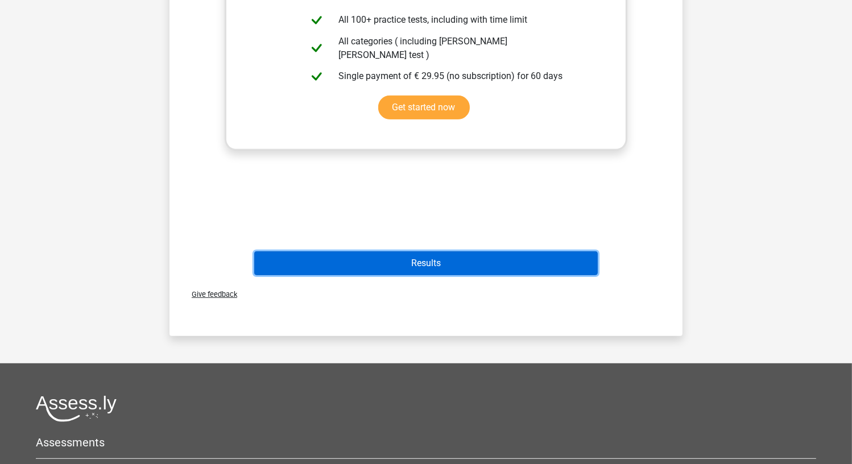
click at [476, 259] on button "Results" at bounding box center [426, 263] width 344 height 24
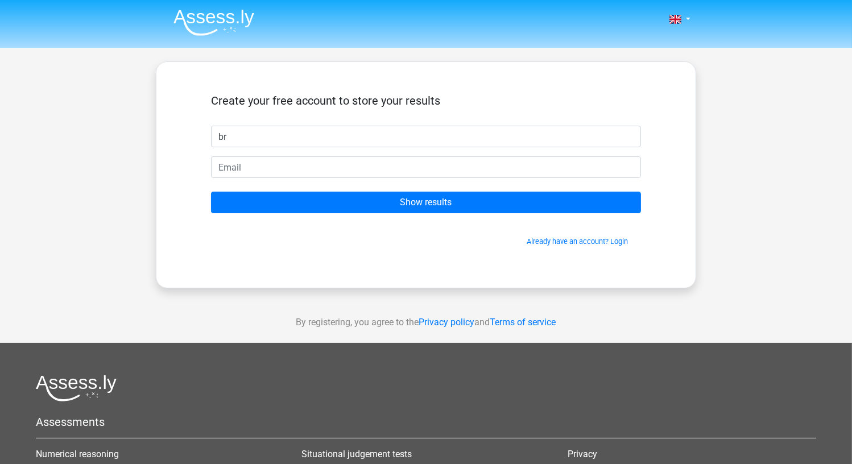
type input "b"
type input "[PERSON_NAME]"
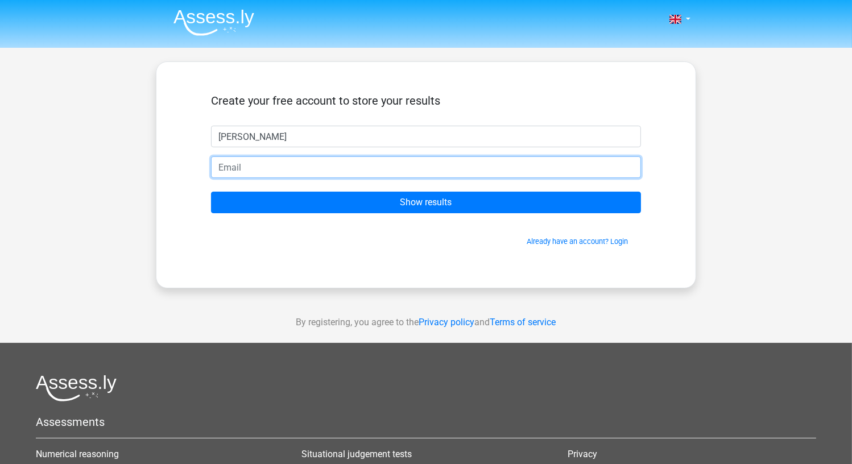
click at [418, 175] on input "email" at bounding box center [426, 167] width 430 height 22
type input "[EMAIL_ADDRESS][DOMAIN_NAME]"
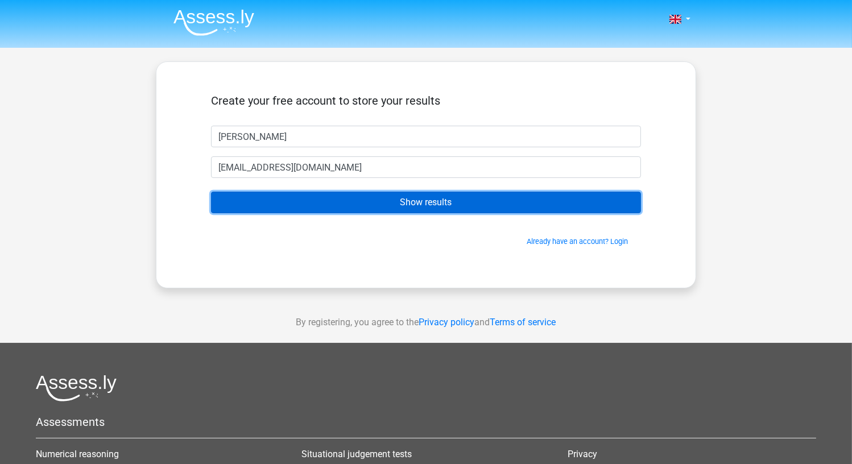
click at [270, 201] on input "Show results" at bounding box center [426, 203] width 430 height 22
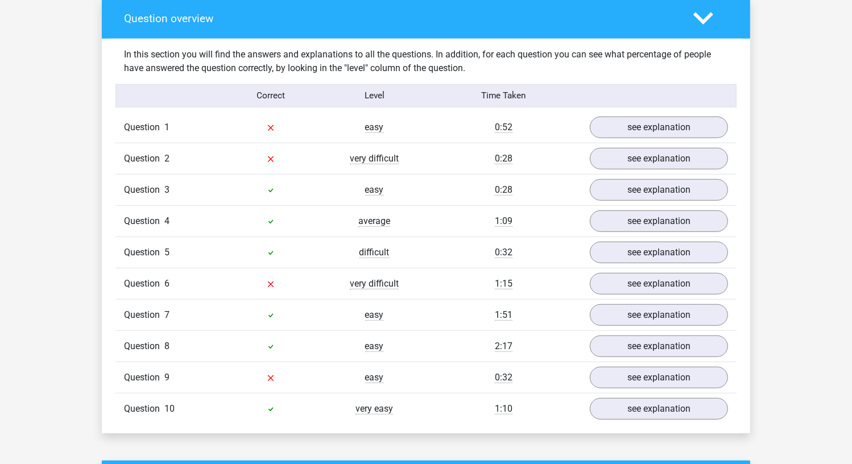
scroll to position [853, 0]
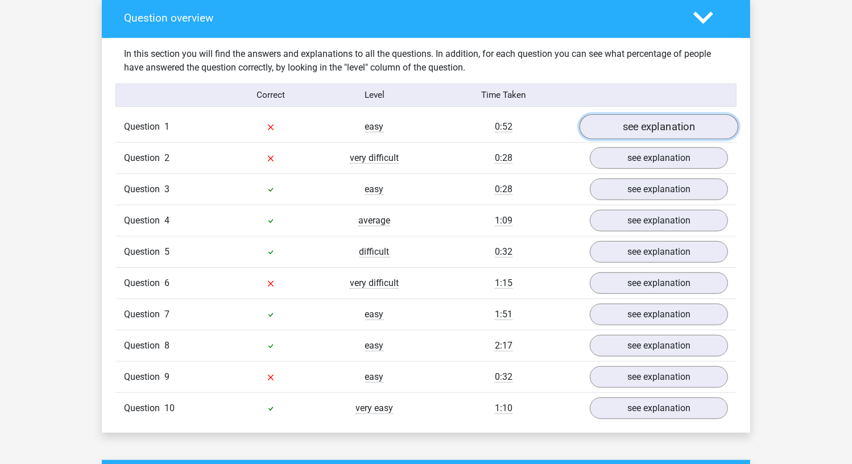
click at [641, 125] on link "see explanation" at bounding box center [659, 126] width 159 height 25
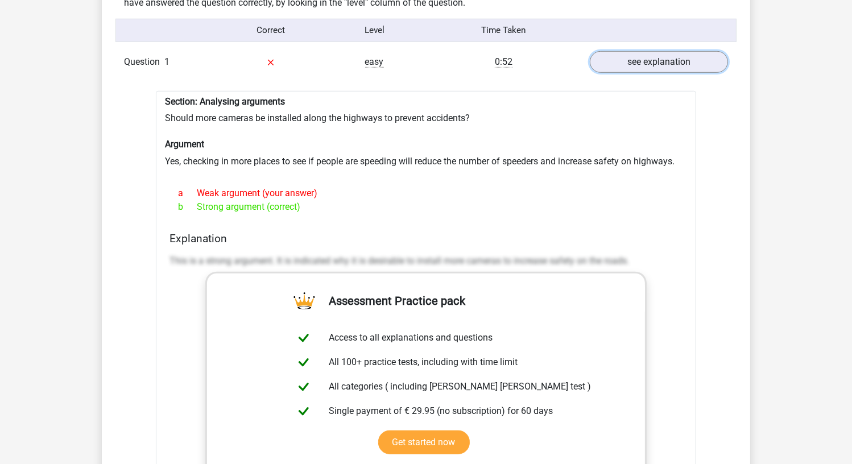
scroll to position [910, 0]
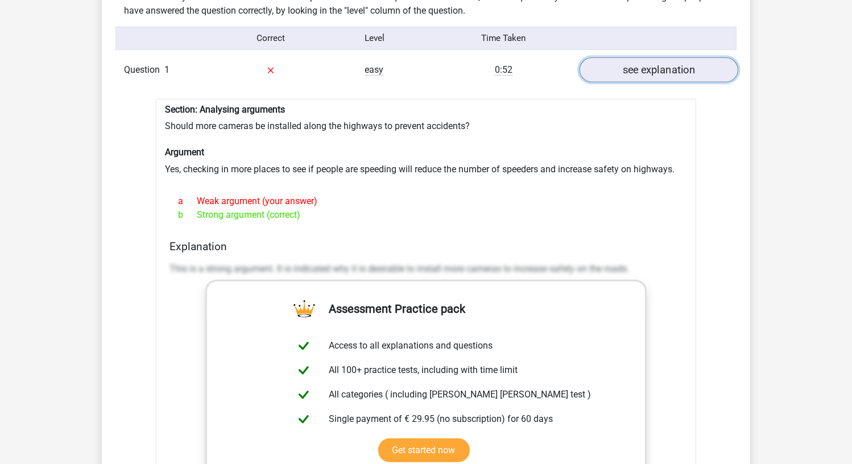
click at [643, 57] on link "see explanation" at bounding box center [659, 69] width 159 height 25
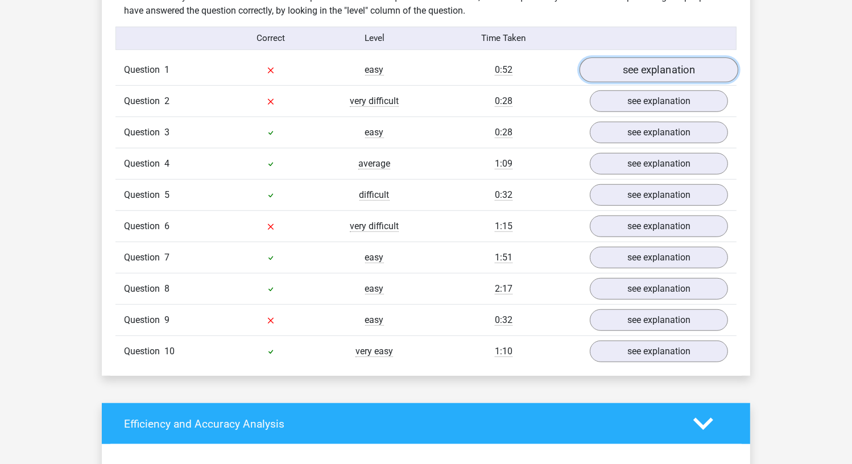
click at [650, 70] on link "see explanation" at bounding box center [659, 69] width 159 height 25
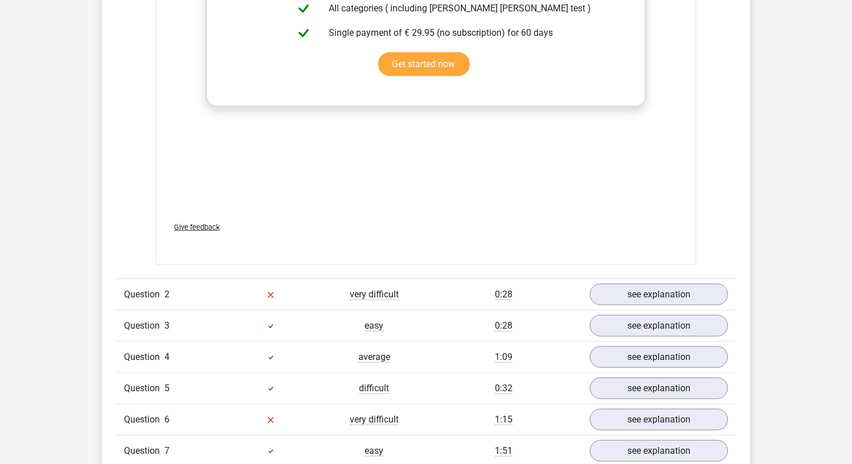
scroll to position [1308, 0]
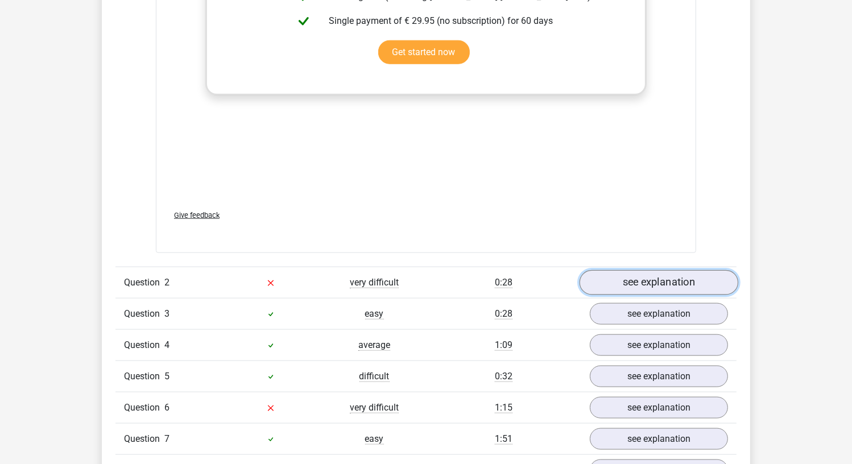
click at [672, 274] on link "see explanation" at bounding box center [659, 282] width 159 height 25
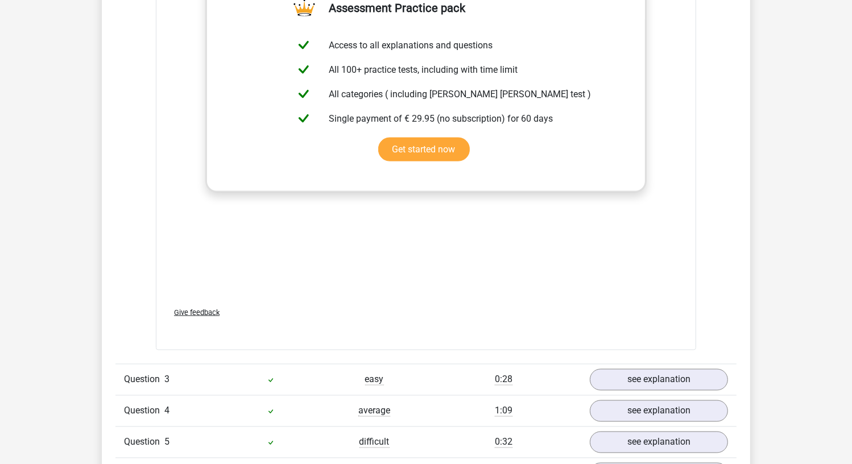
scroll to position [2048, 0]
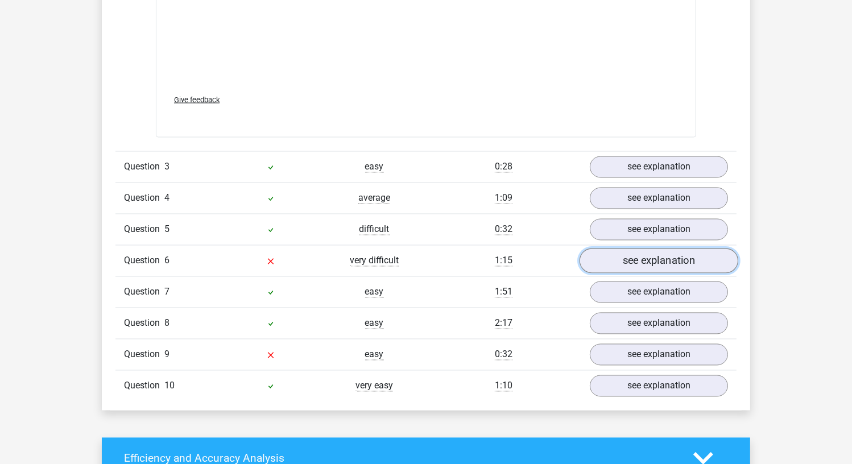
click at [668, 255] on link "see explanation" at bounding box center [659, 261] width 159 height 25
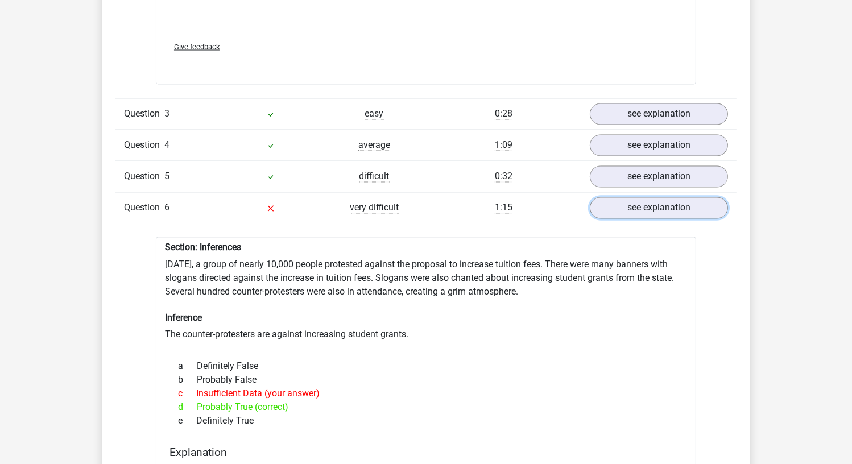
scroll to position [2162, 0]
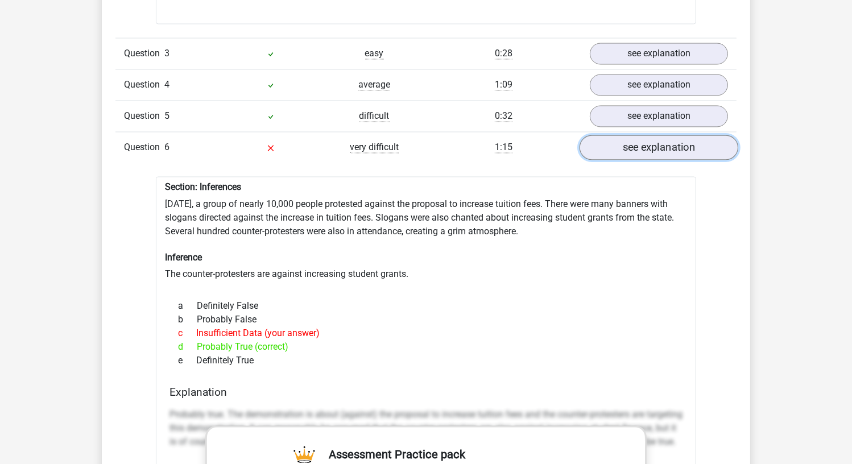
click at [635, 144] on link "see explanation" at bounding box center [659, 147] width 159 height 25
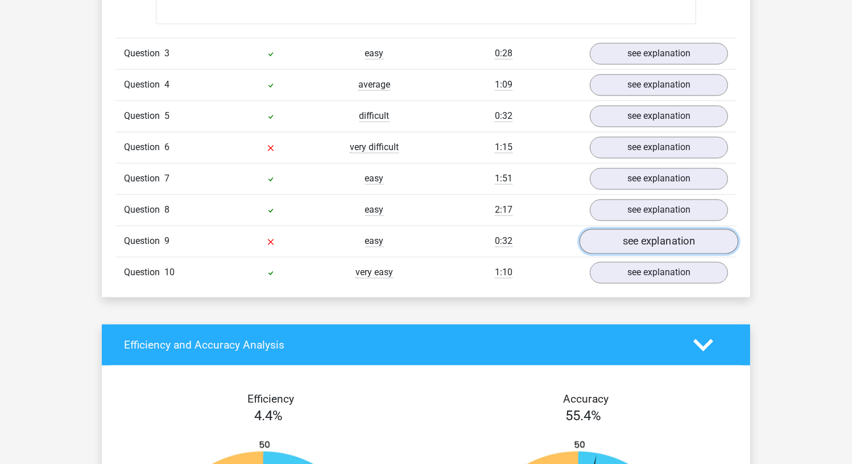
click at [628, 229] on link "see explanation" at bounding box center [659, 241] width 159 height 25
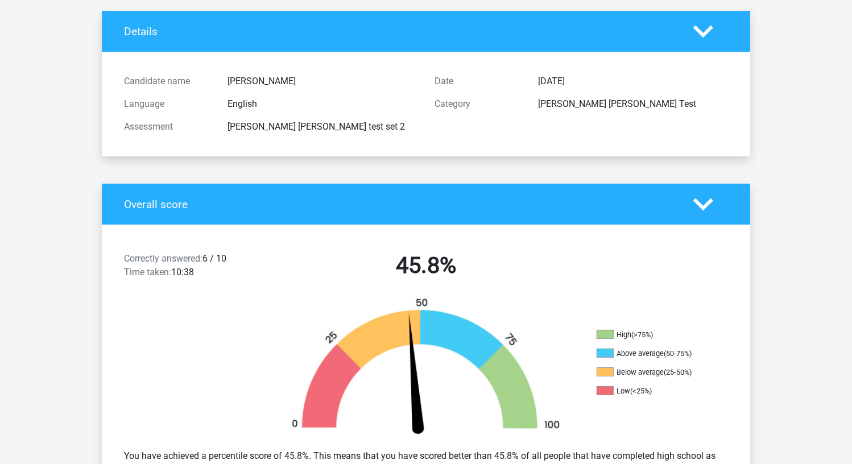
scroll to position [0, 0]
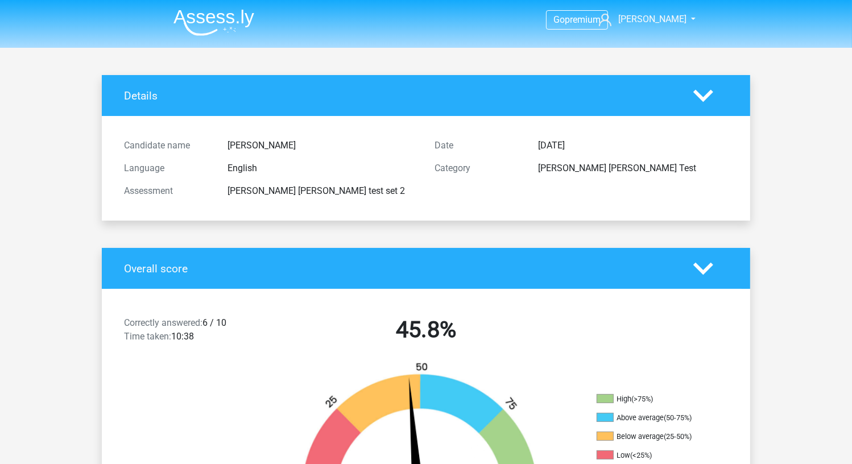
click at [201, 19] on img at bounding box center [214, 22] width 81 height 27
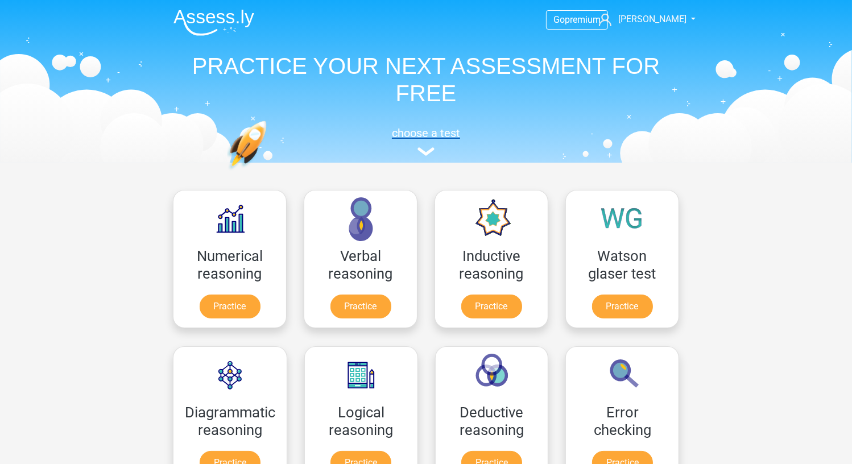
click at [424, 151] on img at bounding box center [426, 151] width 17 height 9
click at [225, 314] on link "Practice" at bounding box center [230, 308] width 64 height 25
click at [627, 296] on link "Practice" at bounding box center [622, 308] width 64 height 25
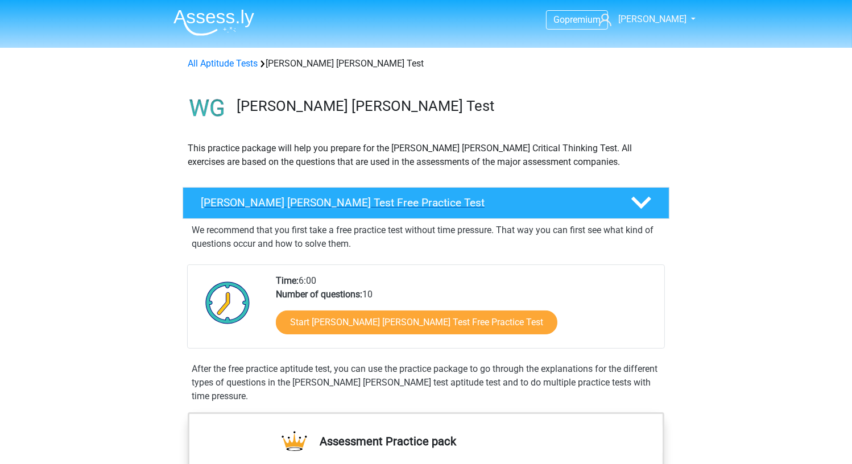
click at [362, 198] on h4 "[PERSON_NAME] [PERSON_NAME] Test Free Practice Test" at bounding box center [407, 202] width 412 height 13
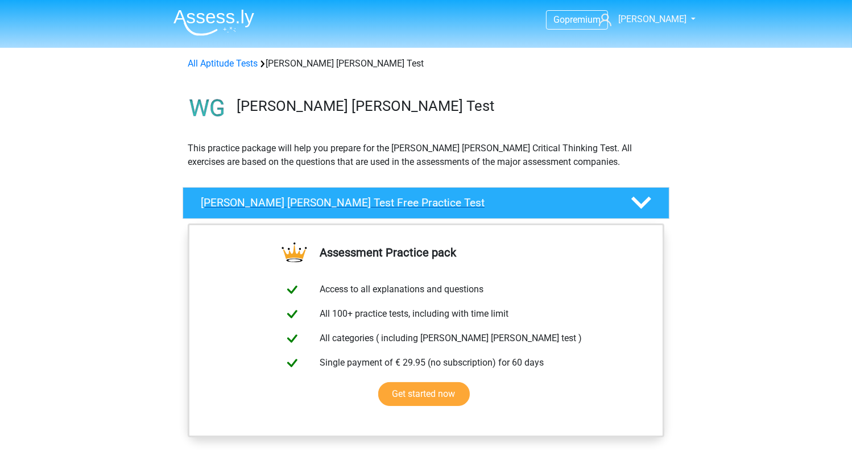
click at [362, 198] on h4 "[PERSON_NAME] [PERSON_NAME] Test Free Practice Test" at bounding box center [407, 202] width 412 height 13
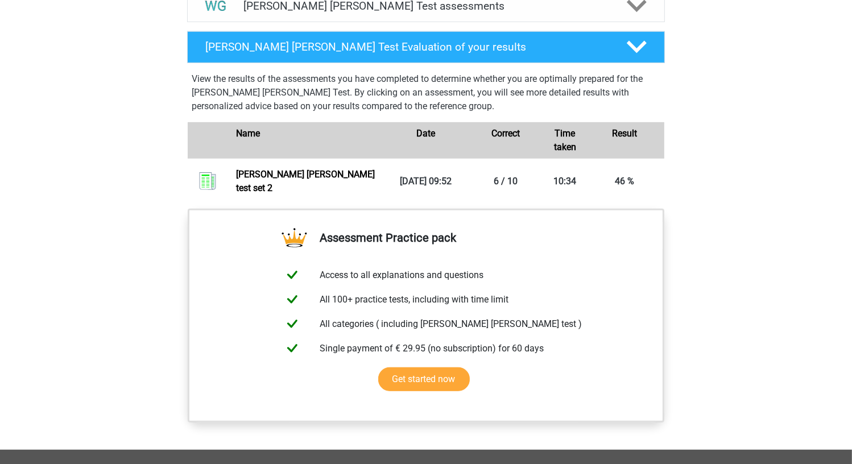
scroll to position [683, 0]
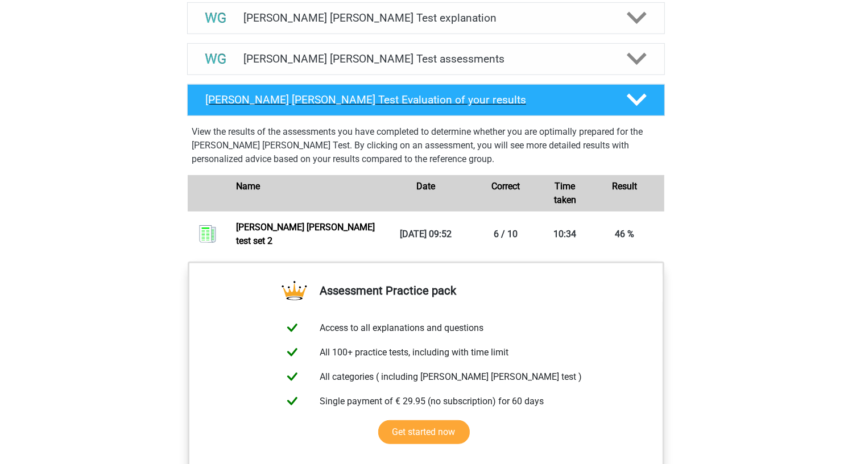
click at [420, 108] on div "[PERSON_NAME] [PERSON_NAME] Test Evaluation of your results" at bounding box center [426, 100] width 478 height 32
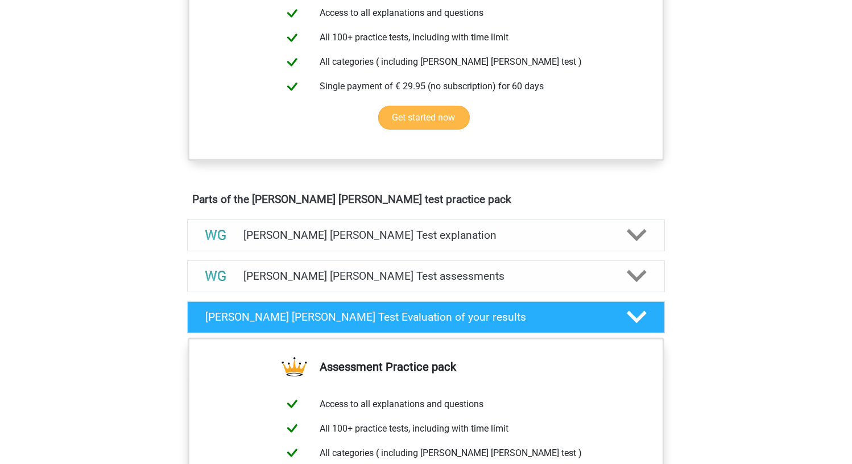
scroll to position [455, 0]
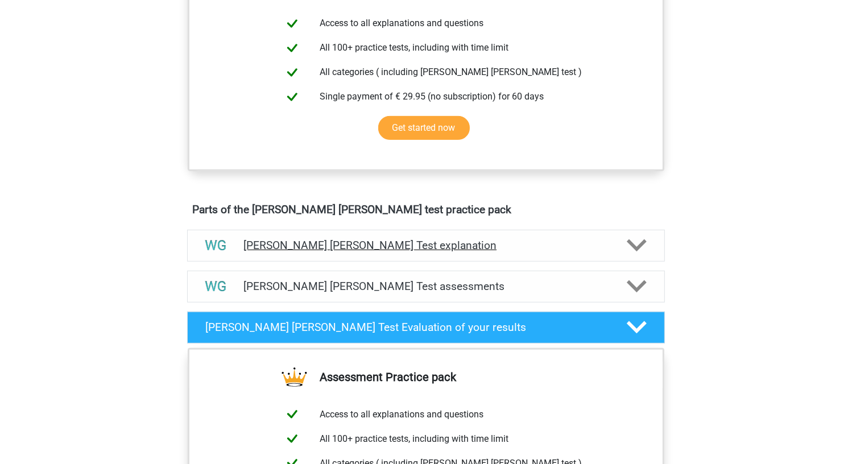
click at [375, 253] on div "[PERSON_NAME] [PERSON_NAME] Test explanation" at bounding box center [426, 246] width 478 height 32
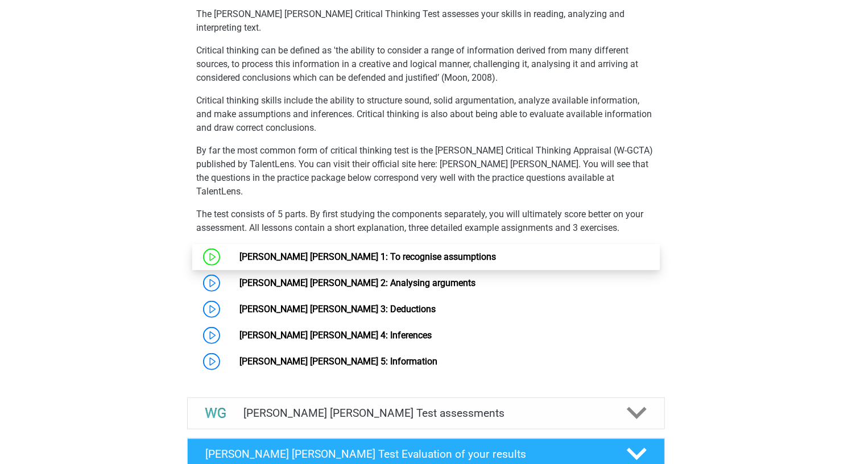
scroll to position [740, 0]
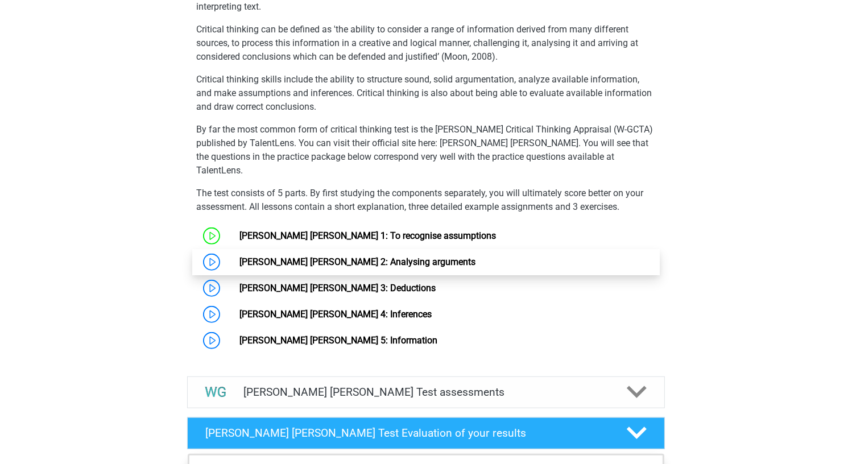
click at [409, 257] on link "[PERSON_NAME] [PERSON_NAME] 2: Analysing arguments" at bounding box center [357, 262] width 236 height 11
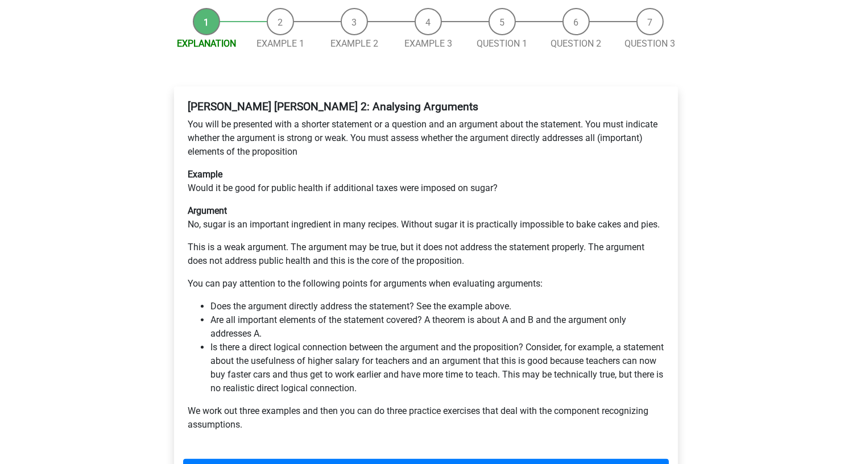
scroll to position [171, 0]
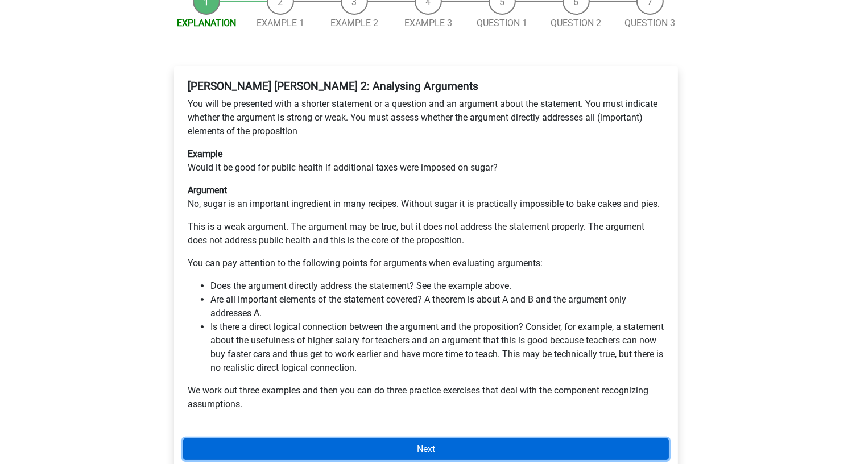
click at [397, 439] on link "Next" at bounding box center [426, 450] width 486 height 22
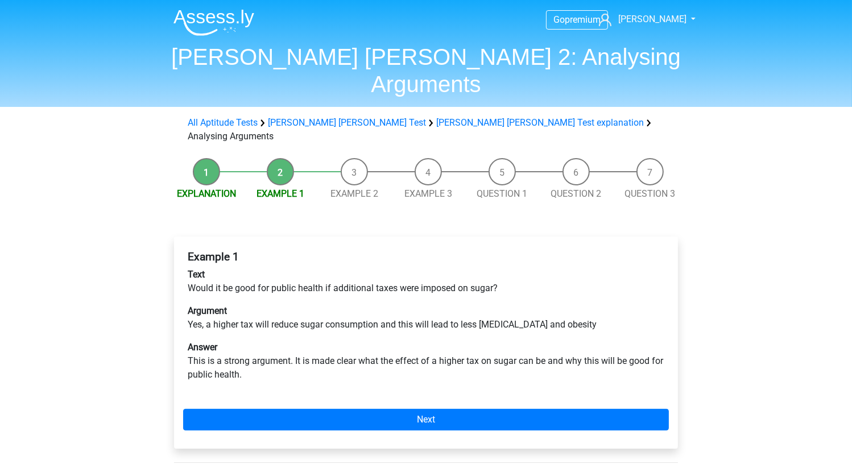
click at [425, 364] on div "Example 1 Text Would it be good for public health if additional taxes were impo…" at bounding box center [426, 343] width 504 height 212
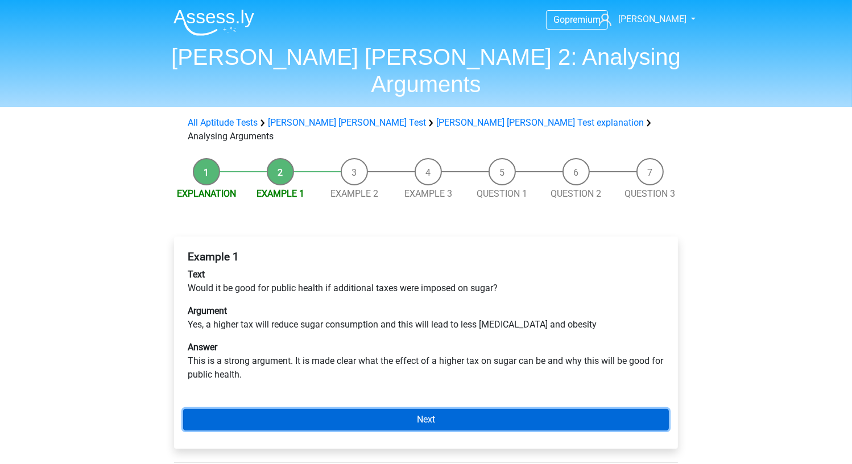
click at [425, 409] on link "Next" at bounding box center [426, 420] width 486 height 22
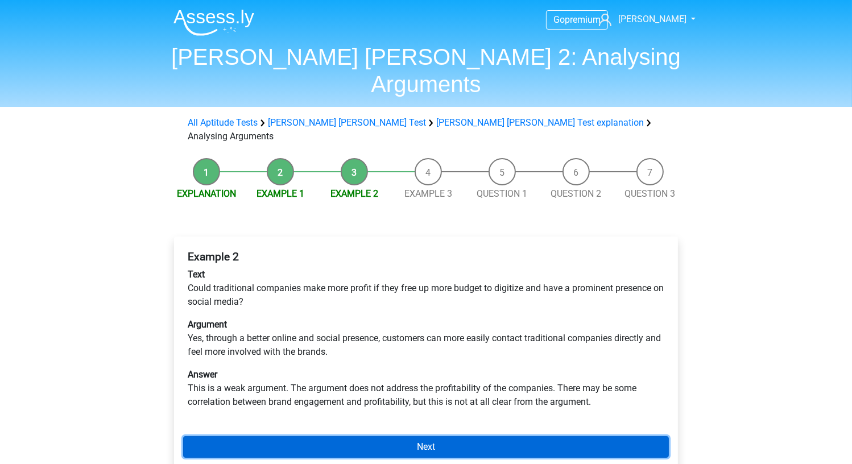
click at [448, 436] on link "Next" at bounding box center [426, 447] width 486 height 22
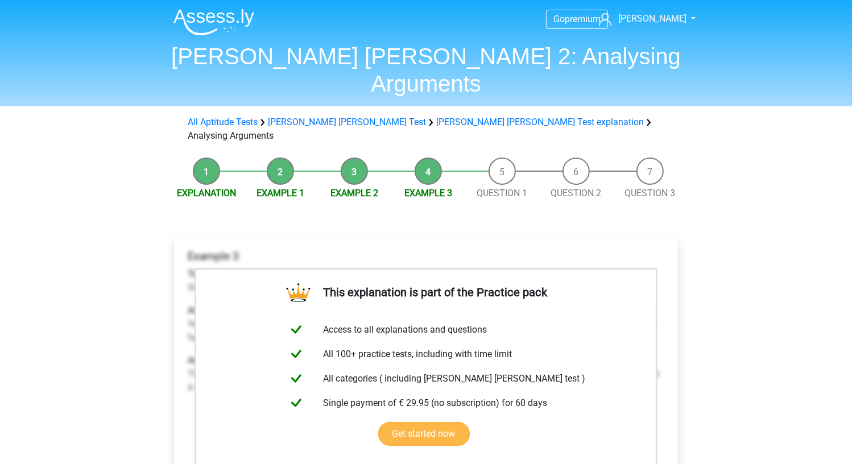
scroll to position [171, 0]
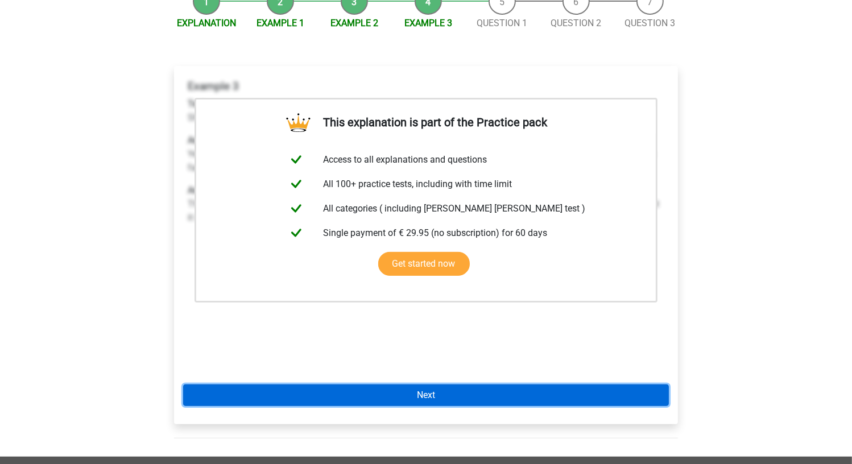
click at [540, 385] on link "Next" at bounding box center [426, 396] width 486 height 22
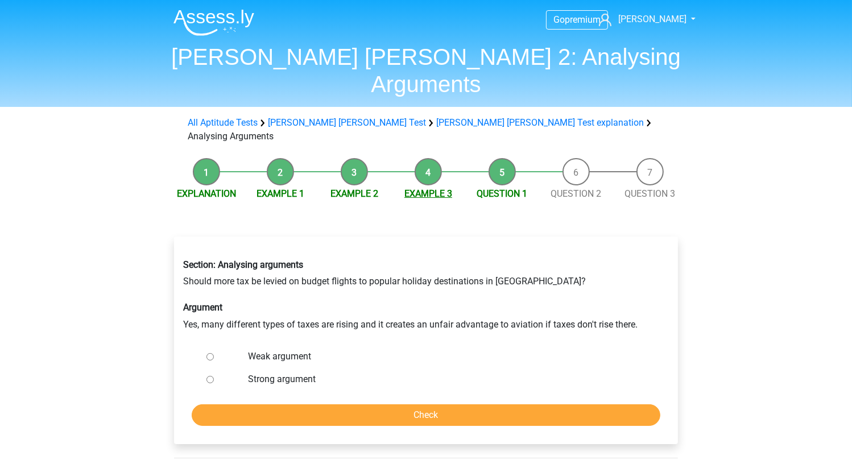
click at [427, 188] on link "Example 3" at bounding box center [428, 193] width 48 height 11
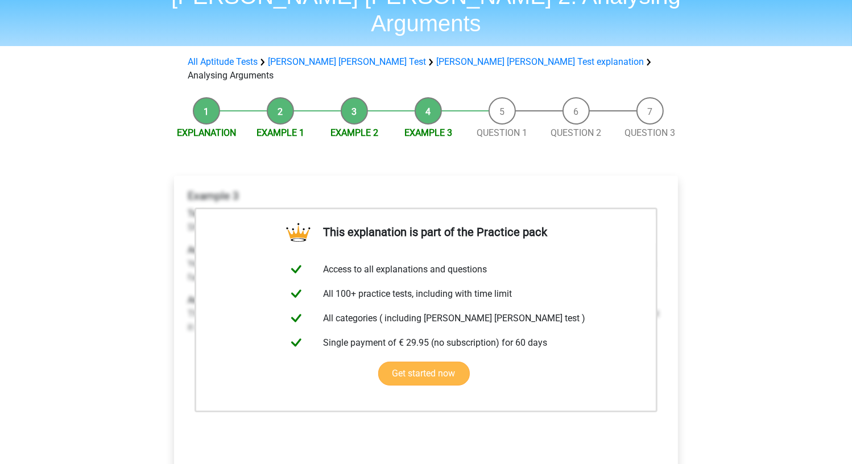
scroll to position [57, 0]
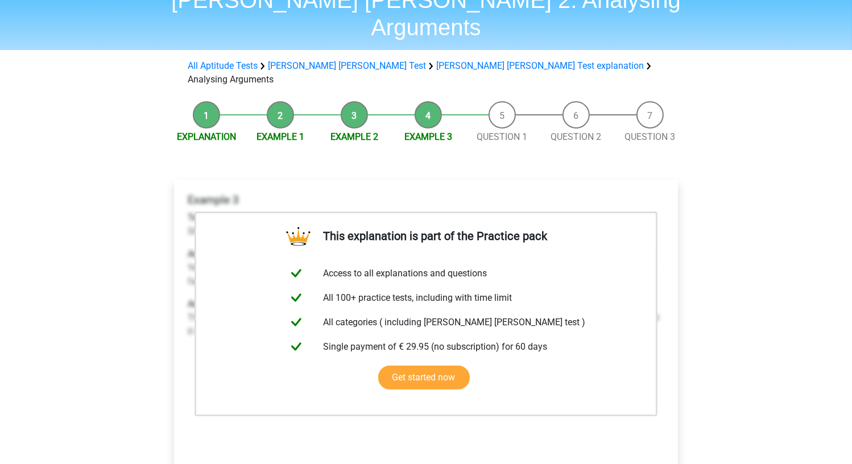
click at [671, 223] on div "This explanation is part of the Practice pack Access to all explanations and qu…" at bounding box center [426, 359] width 504 height 358
drag, startPoint x: 671, startPoint y: 223, endPoint x: 576, endPoint y: 97, distance: 157.7
click at [668, 214] on div "This explanation is part of the Practice pack Access to all explanations and qu…" at bounding box center [426, 359] width 504 height 358
click at [334, 180] on div "This explanation is part of the Practice pack Access to all explanations and qu…" at bounding box center [426, 359] width 504 height 358
click at [441, 131] on link "Example 3" at bounding box center [428, 136] width 48 height 11
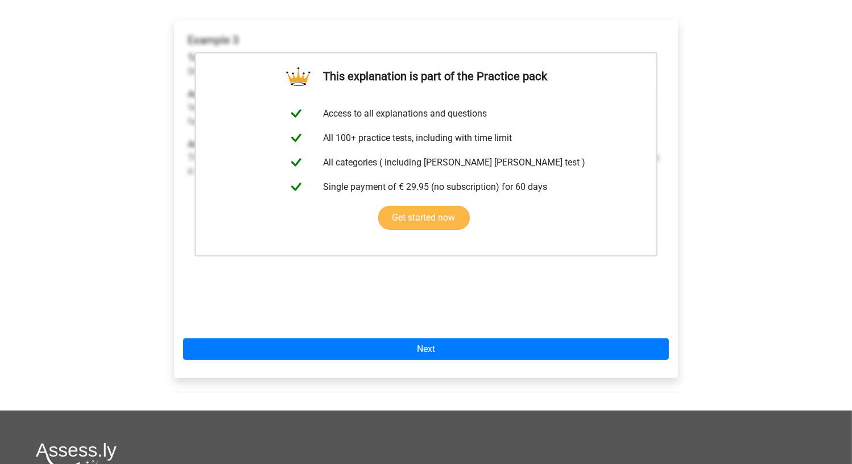
scroll to position [228, 0]
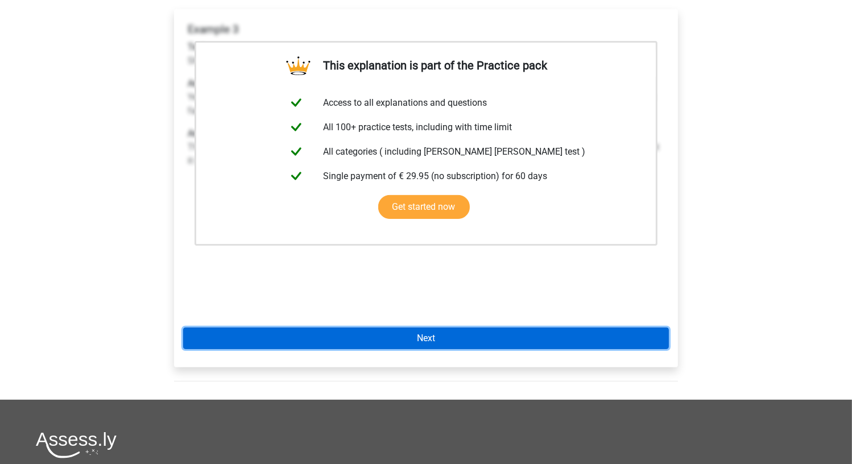
click at [481, 328] on link "Next" at bounding box center [426, 339] width 486 height 22
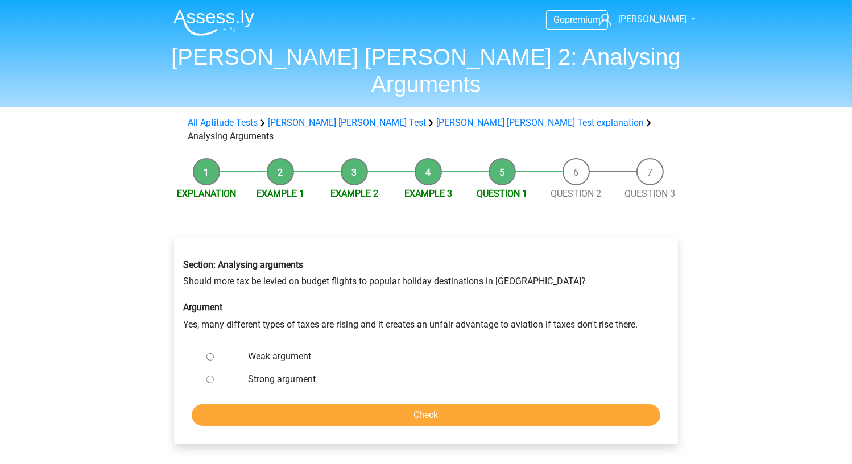
click at [283, 350] on label "Weak argument" at bounding box center [445, 357] width 394 height 14
click at [214, 353] on input "Weak argument" at bounding box center [210, 356] width 7 height 7
radio input "true"
click at [370, 404] on input "Check" at bounding box center [426, 415] width 469 height 22
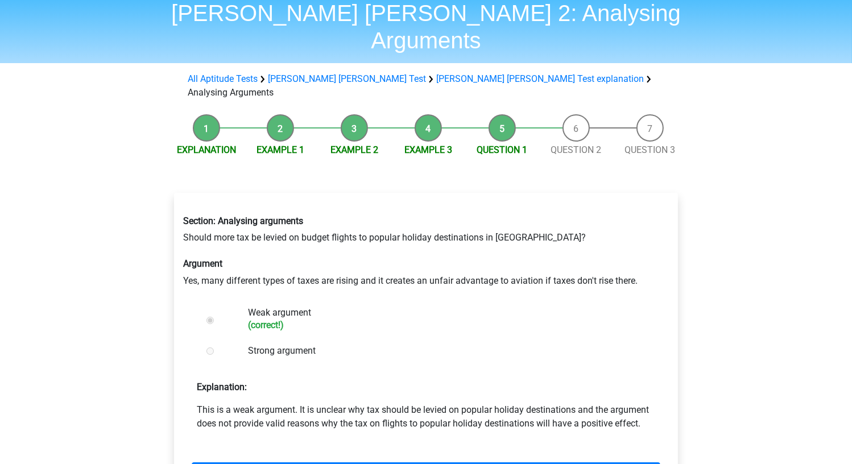
scroll to position [57, 0]
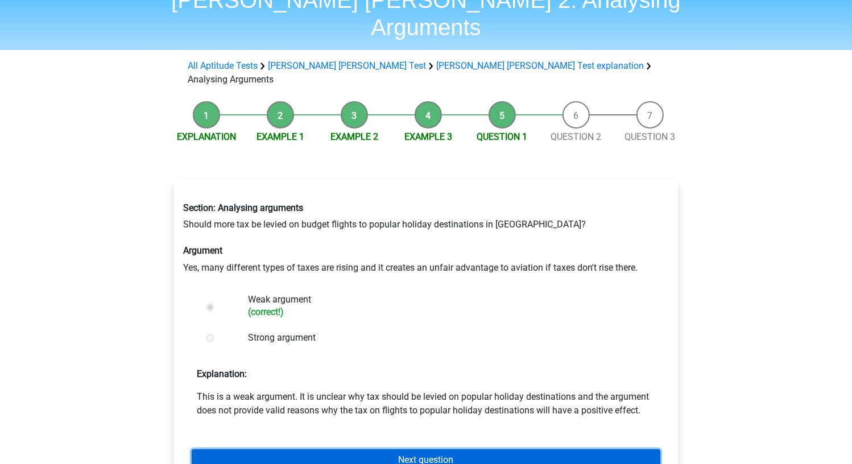
click at [393, 449] on link "Next question" at bounding box center [426, 460] width 469 height 22
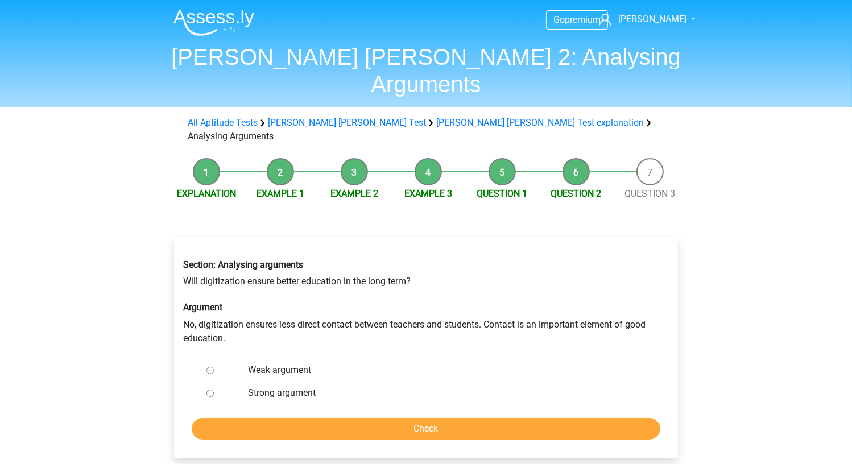
click at [286, 364] on label "Weak argument" at bounding box center [445, 371] width 394 height 14
click at [214, 367] on input "Weak argument" at bounding box center [210, 370] width 7 height 7
radio input "true"
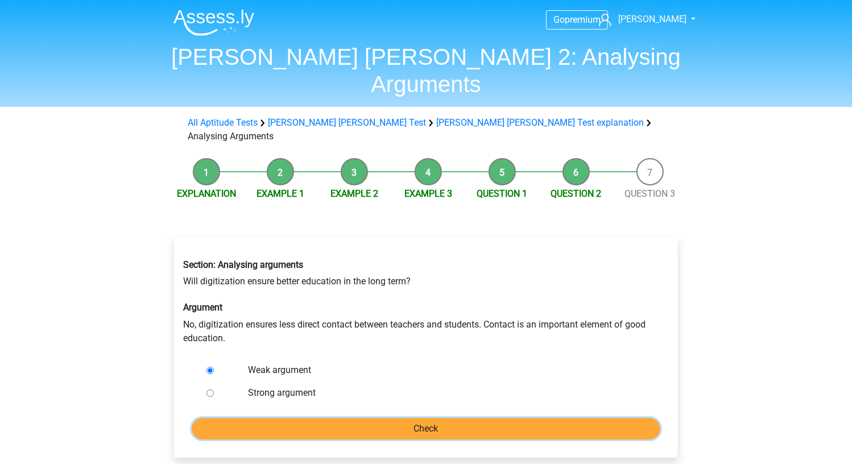
click at [299, 418] on input "Check" at bounding box center [426, 429] width 469 height 22
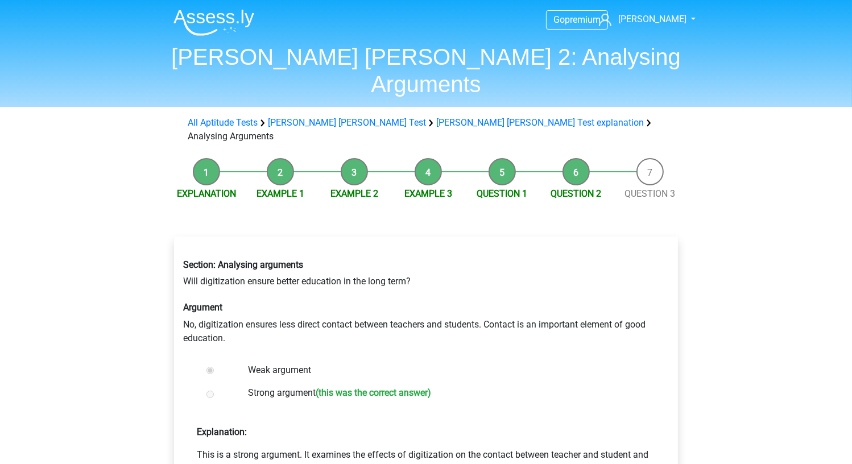
click at [295, 386] on label "Strong argument (this was the correct answer)" at bounding box center [445, 394] width 394 height 16
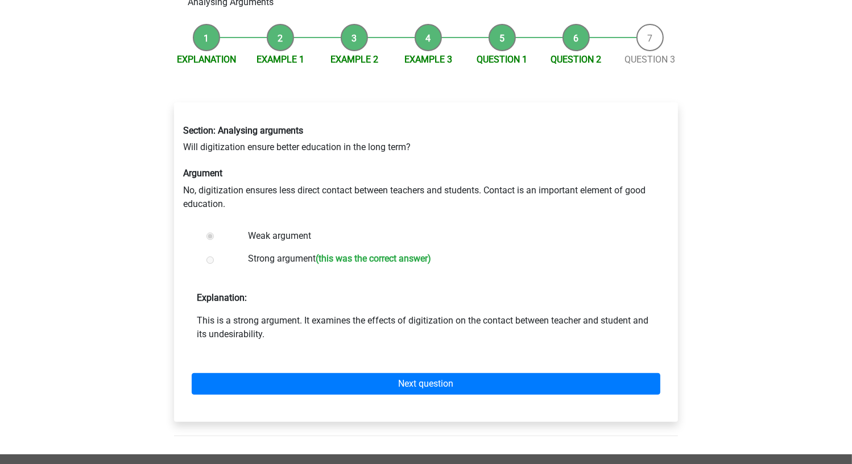
scroll to position [228, 0]
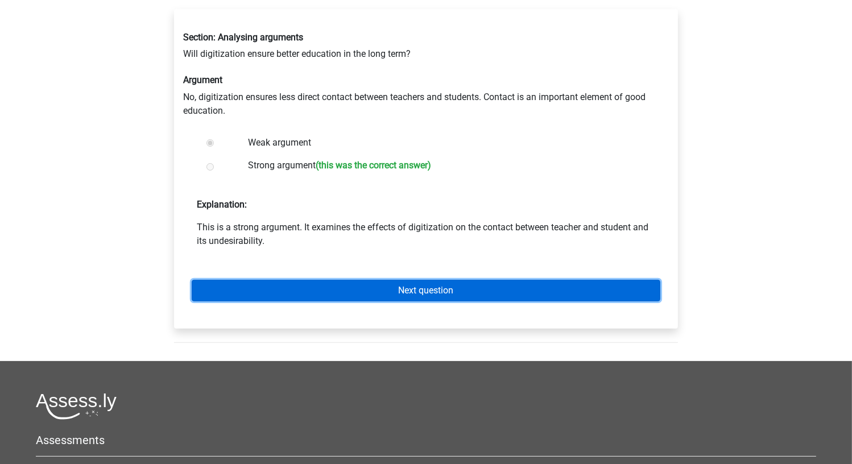
click at [415, 280] on link "Next question" at bounding box center [426, 291] width 469 height 22
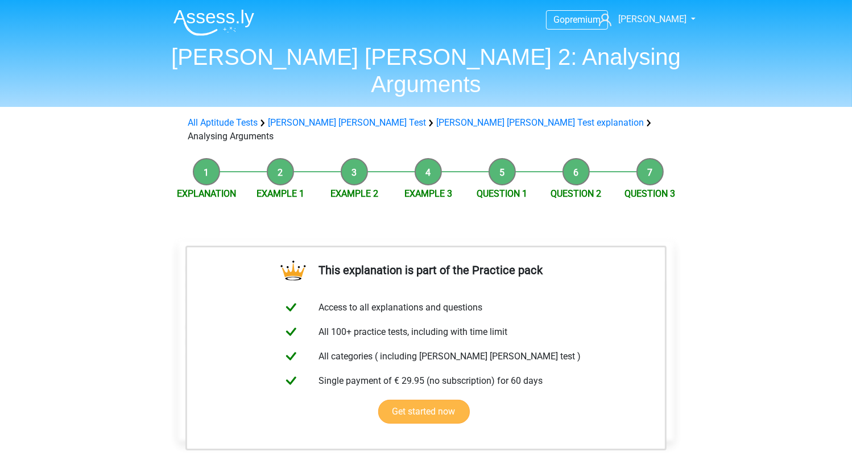
scroll to position [228, 0]
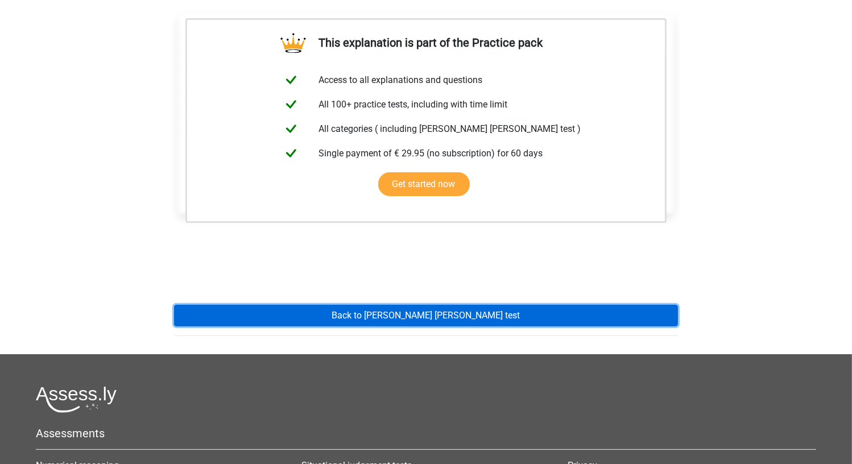
click at [476, 305] on link "Back to [PERSON_NAME] [PERSON_NAME] test" at bounding box center [426, 316] width 504 height 22
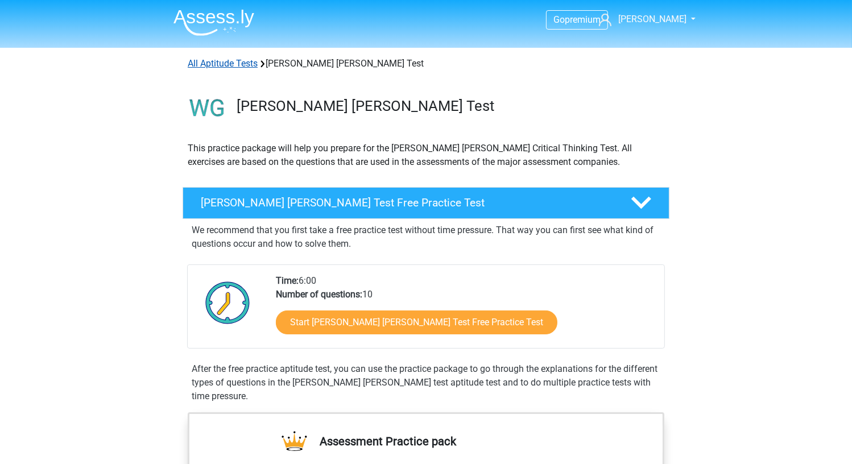
click at [214, 65] on link "All Aptitude Tests" at bounding box center [223, 63] width 70 height 11
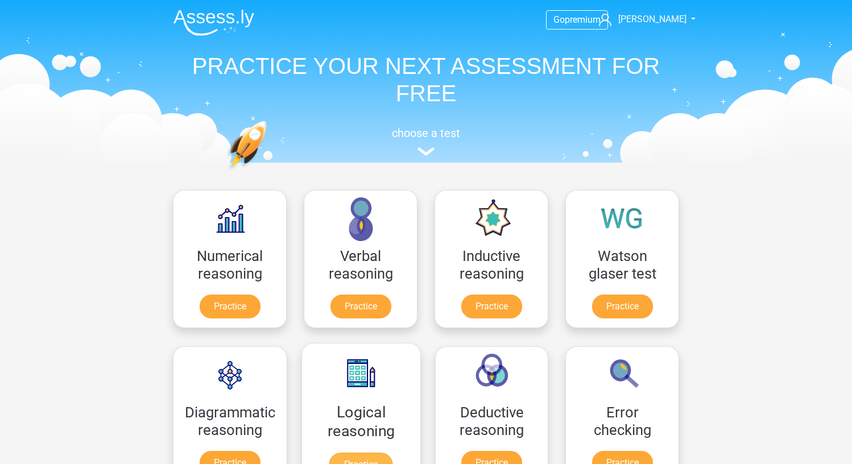
scroll to position [181, 0]
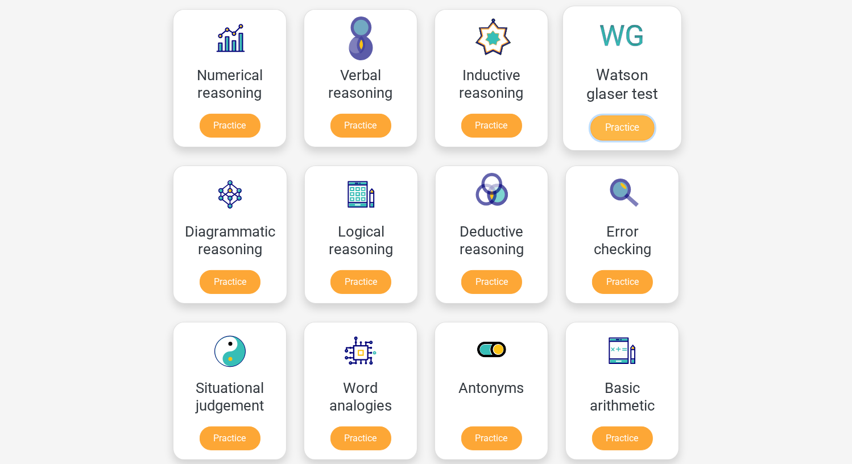
click at [608, 129] on link "Practice" at bounding box center [622, 127] width 64 height 25
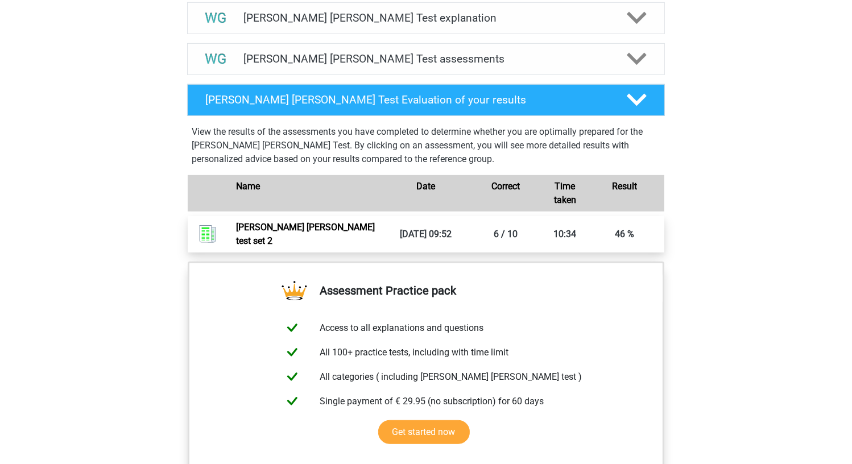
scroll to position [569, 0]
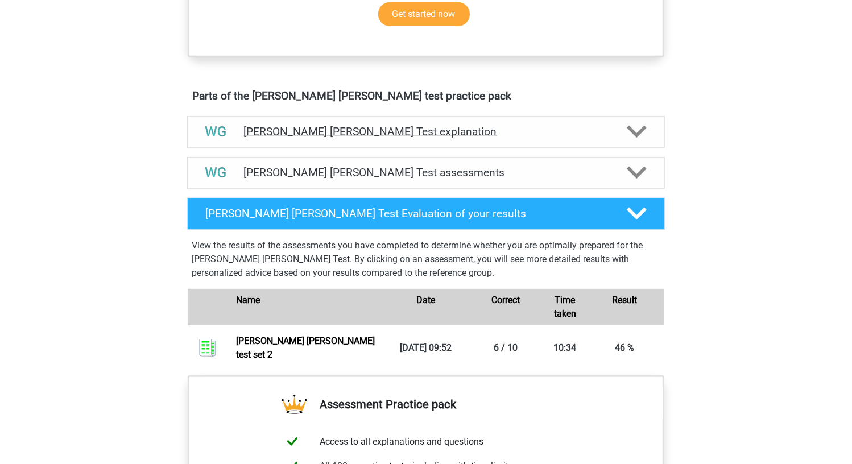
click at [388, 131] on h4 "[PERSON_NAME] [PERSON_NAME] Test explanation" at bounding box center [425, 131] width 365 height 13
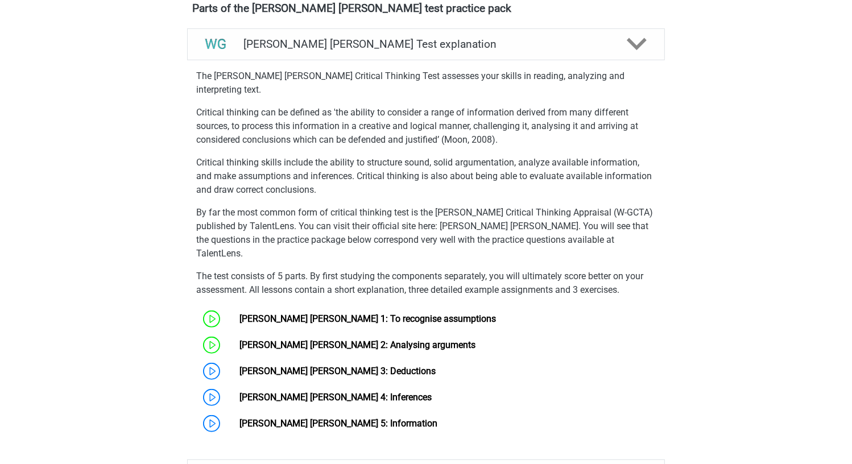
scroll to position [740, 0]
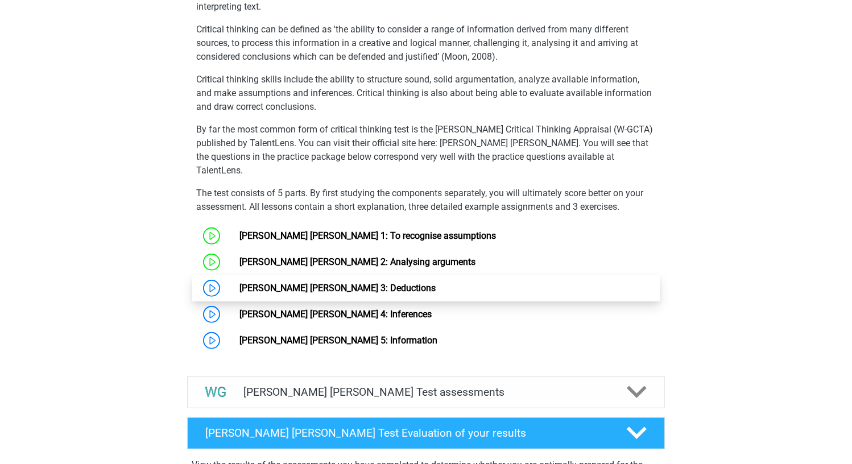
click at [332, 283] on link "[PERSON_NAME] [PERSON_NAME] 3: Deductions" at bounding box center [337, 288] width 196 height 11
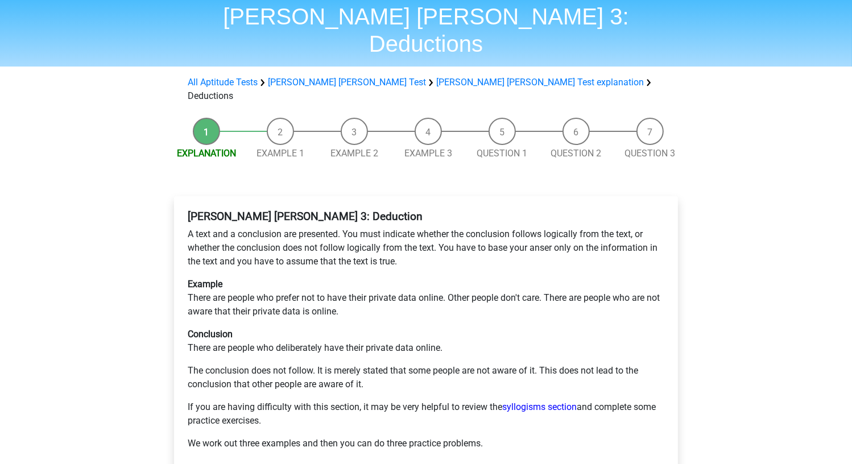
scroll to position [114, 0]
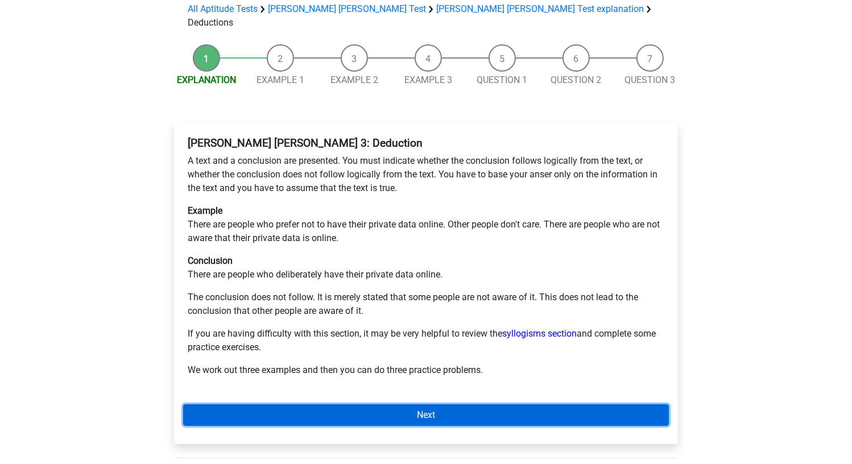
click at [431, 404] on link "Next" at bounding box center [426, 415] width 486 height 22
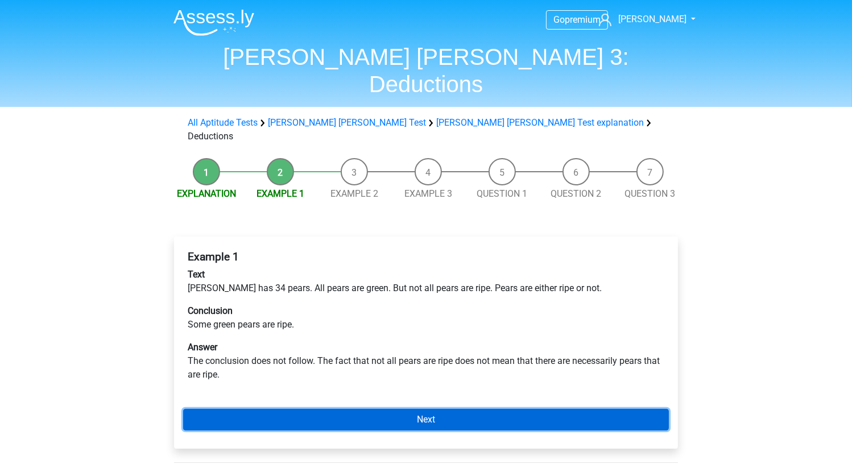
click at [413, 409] on link "Next" at bounding box center [426, 420] width 486 height 22
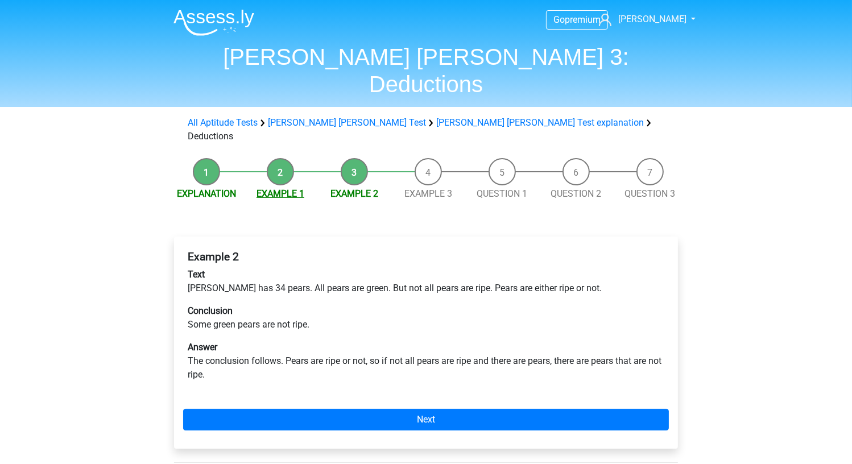
click at [287, 188] on link "Example 1" at bounding box center [281, 193] width 48 height 11
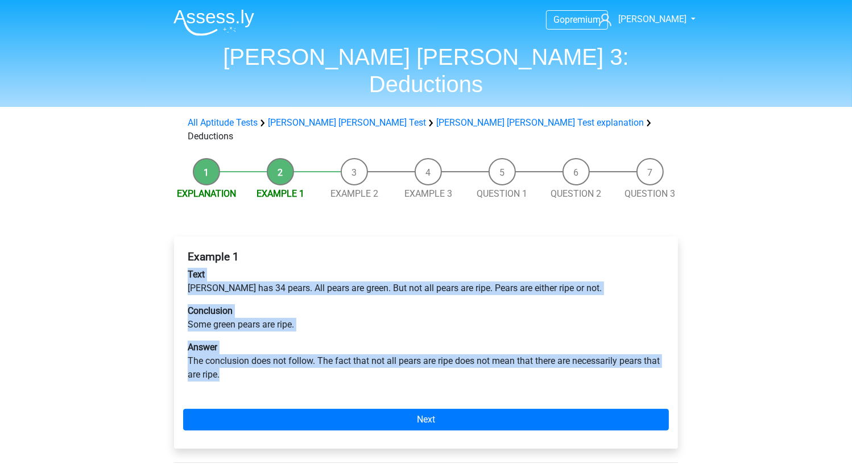
drag, startPoint x: 188, startPoint y: 233, endPoint x: 231, endPoint y: 342, distance: 116.7
click at [231, 342] on div "Example 1 Text Peter has 34 pears. All pears are green. But not all pears are r…" at bounding box center [426, 321] width 486 height 150
copy div "Text Peter has 34 pears. All pears are green. But not all pears are ripe. Pears…"
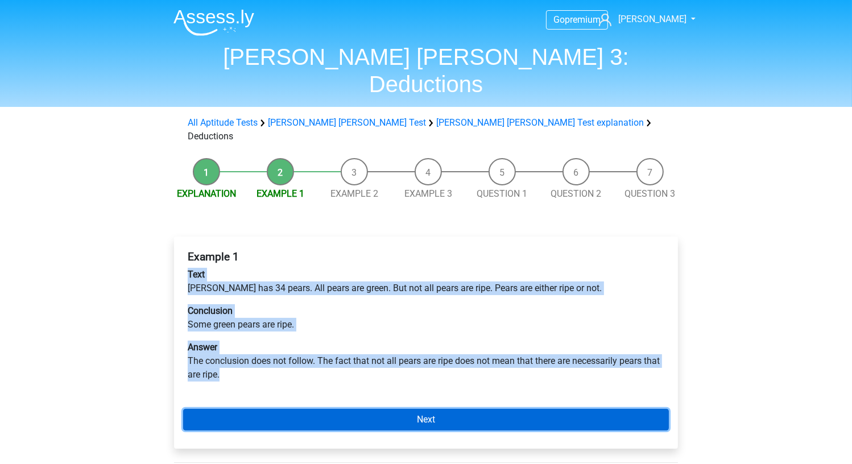
click at [402, 409] on link "Next" at bounding box center [426, 420] width 486 height 22
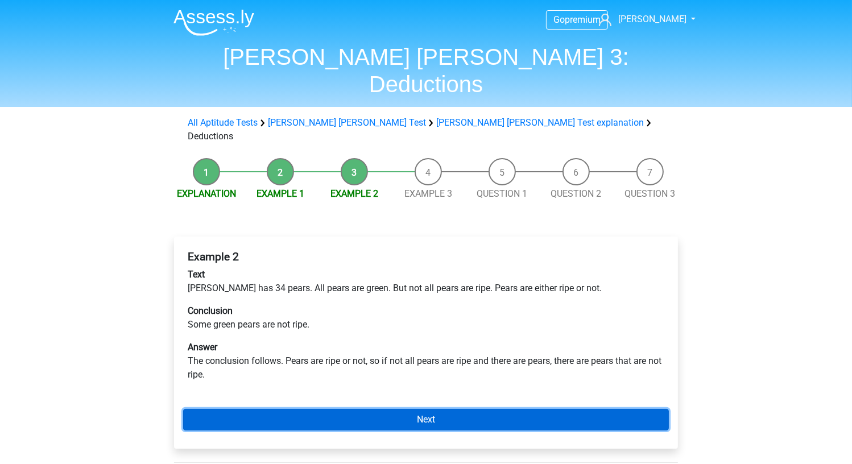
click at [405, 409] on link "Next" at bounding box center [426, 420] width 486 height 22
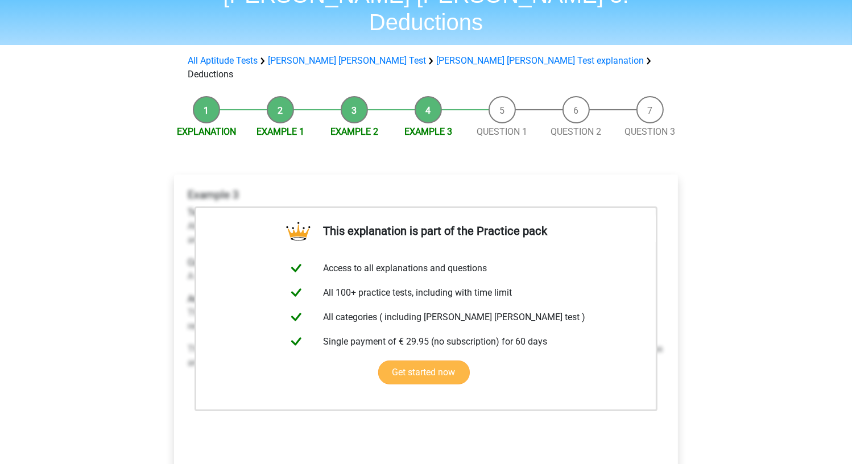
scroll to position [171, 0]
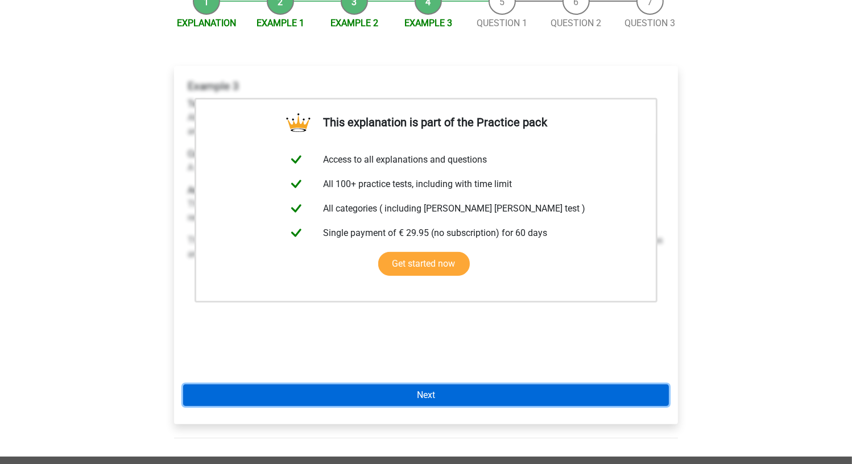
click at [558, 385] on link "Next" at bounding box center [426, 396] width 486 height 22
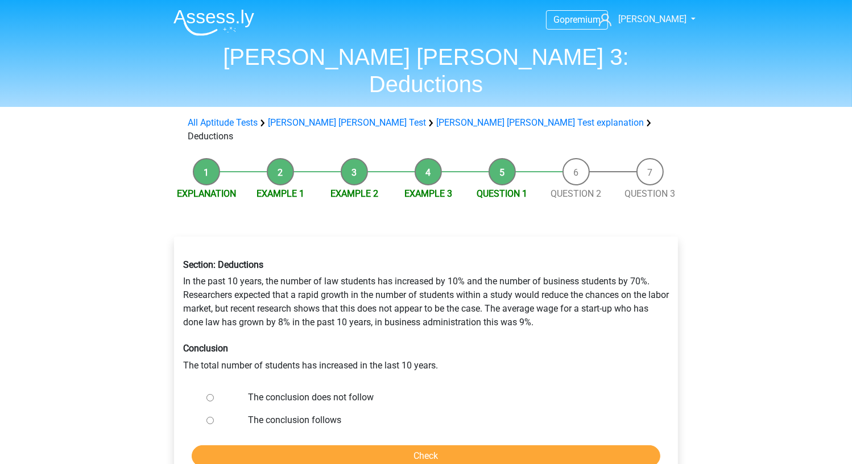
click at [293, 414] on label "The conclusion follows" at bounding box center [445, 421] width 394 height 14
click at [214, 417] on input "The conclusion follows" at bounding box center [210, 420] width 7 height 7
radio input "true"
click at [303, 391] on label "The conclusion does not follow" at bounding box center [445, 398] width 394 height 14
click at [214, 394] on input "The conclusion does not follow" at bounding box center [210, 397] width 7 height 7
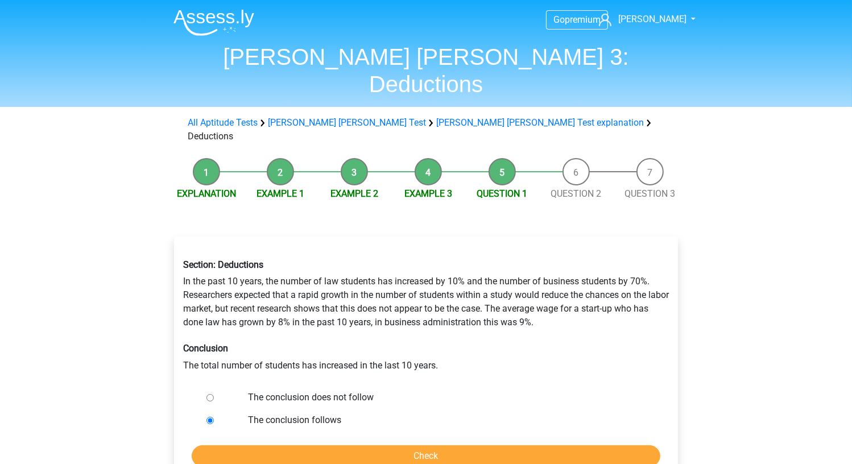
radio input "true"
click at [209, 188] on link "Explanation" at bounding box center [206, 193] width 59 height 11
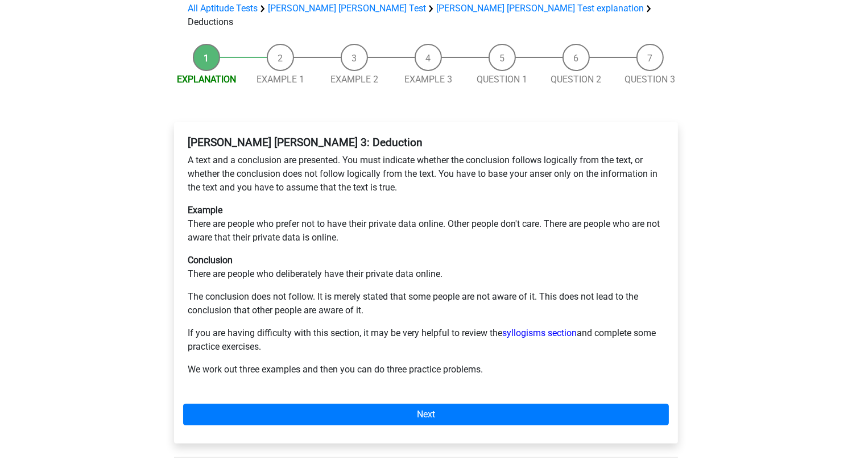
scroll to position [114, 0]
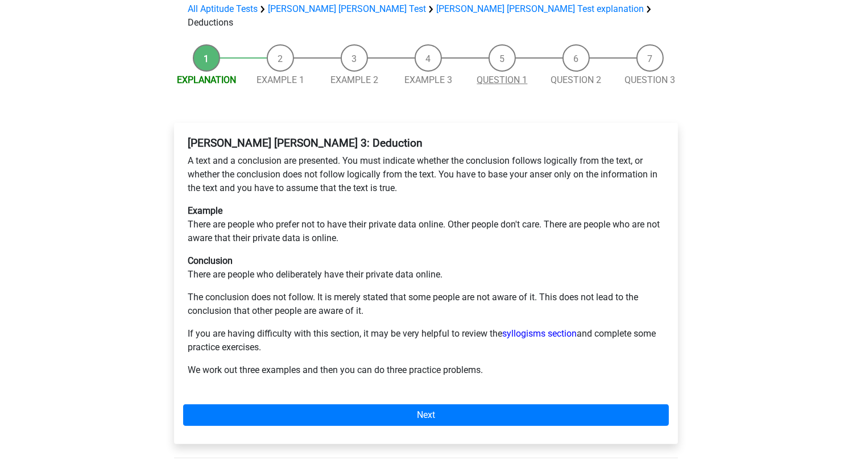
click at [514, 75] on link "Question 1" at bounding box center [502, 80] width 51 height 11
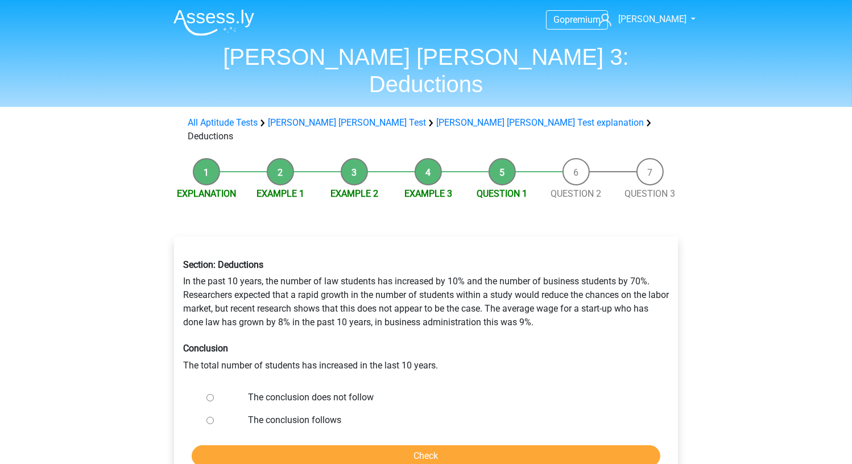
click at [308, 391] on label "The conclusion does not follow" at bounding box center [445, 398] width 394 height 14
click at [214, 394] on input "The conclusion does not follow" at bounding box center [210, 397] width 7 height 7
radio input "true"
click at [321, 445] on input "Check" at bounding box center [426, 456] width 469 height 22
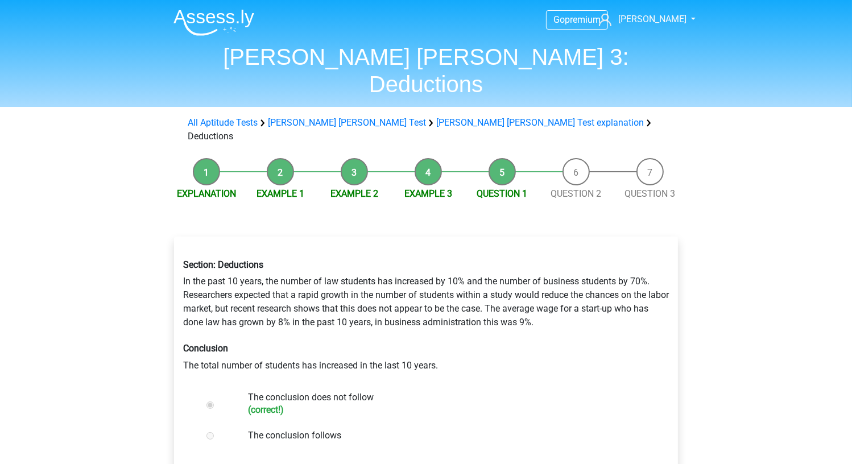
scroll to position [114, 0]
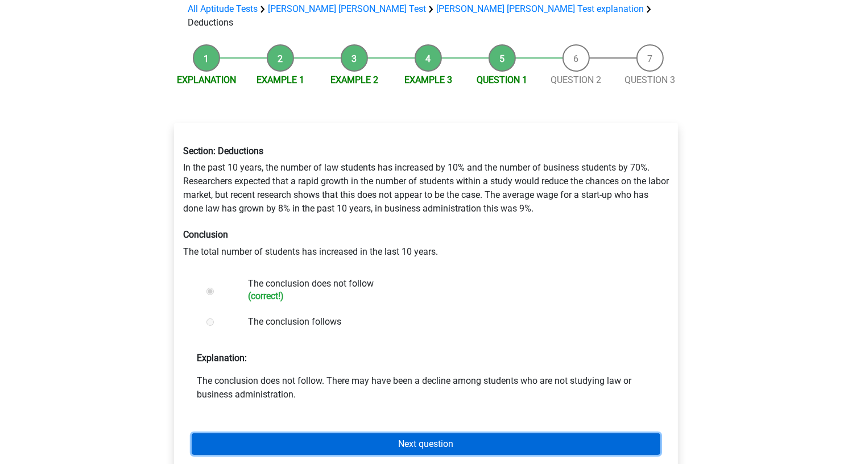
click at [325, 433] on link "Next question" at bounding box center [426, 444] width 469 height 22
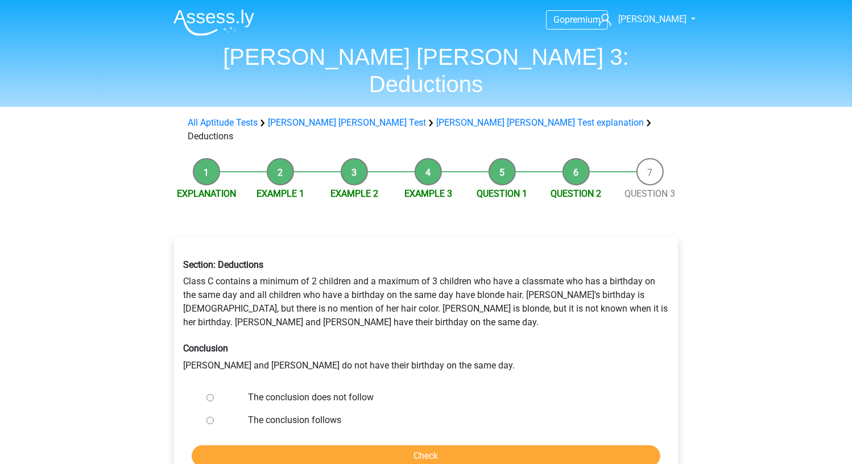
click at [320, 391] on label "The conclusion does not follow" at bounding box center [445, 398] width 394 height 14
click at [214, 394] on input "The conclusion does not follow" at bounding box center [210, 397] width 7 height 7
radio input "true"
click at [321, 445] on input "Check" at bounding box center [426, 456] width 469 height 22
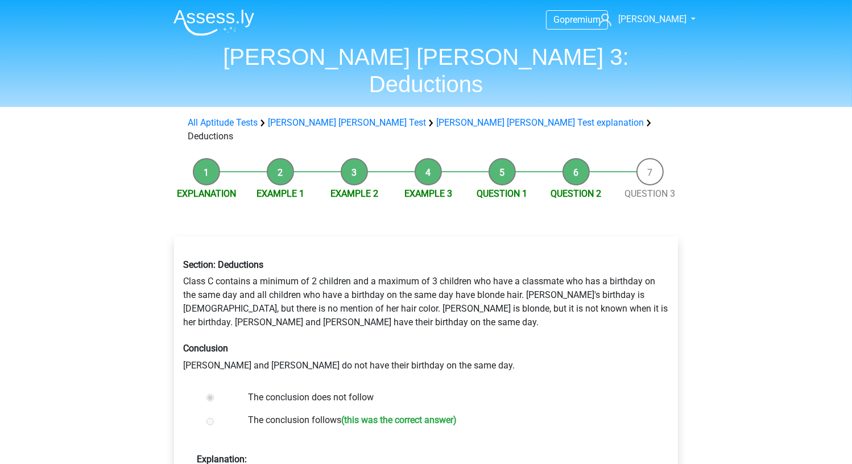
scroll to position [57, 0]
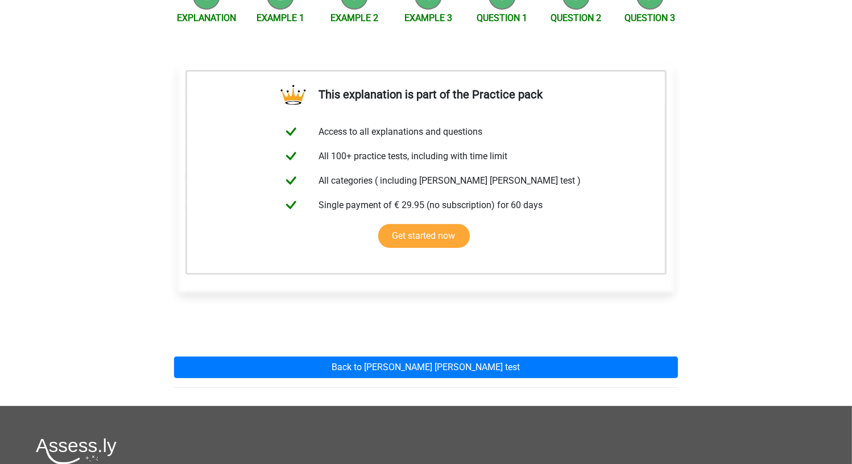
scroll to position [228, 0]
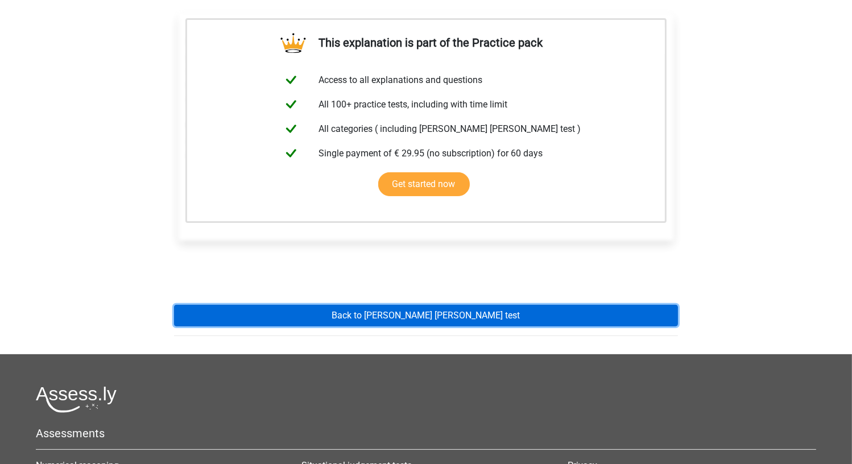
click at [516, 305] on link "Back to watson glaser test" at bounding box center [426, 316] width 504 height 22
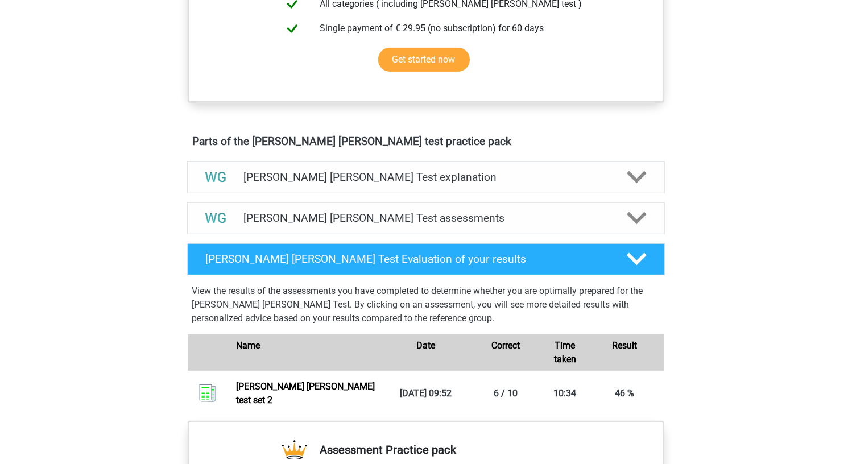
scroll to position [512, 0]
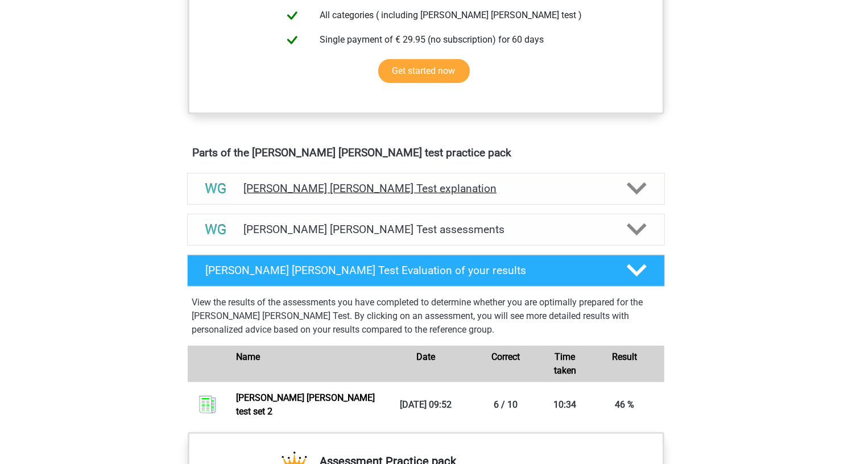
click at [442, 192] on h4 "[PERSON_NAME] [PERSON_NAME] Test explanation" at bounding box center [425, 188] width 365 height 13
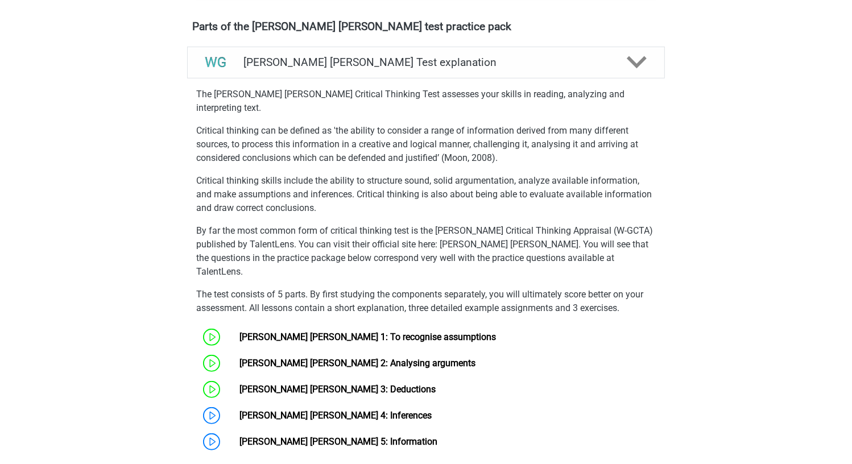
scroll to position [740, 0]
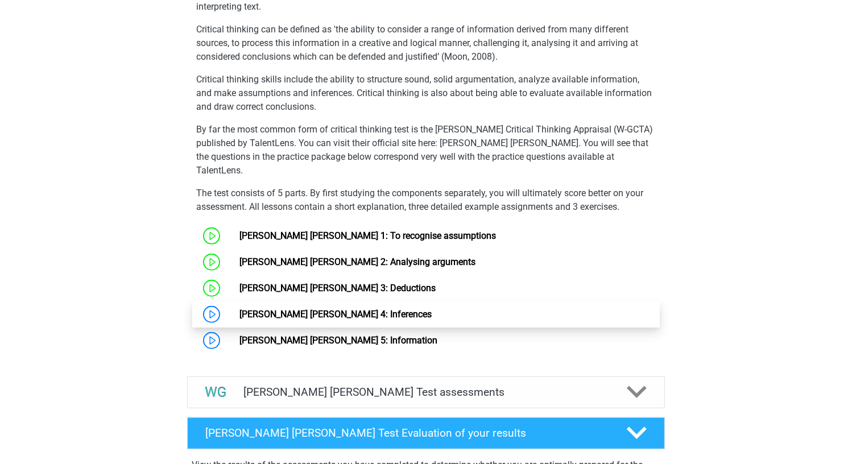
click at [309, 309] on link "[PERSON_NAME] [PERSON_NAME] 4: Inferences" at bounding box center [335, 314] width 192 height 11
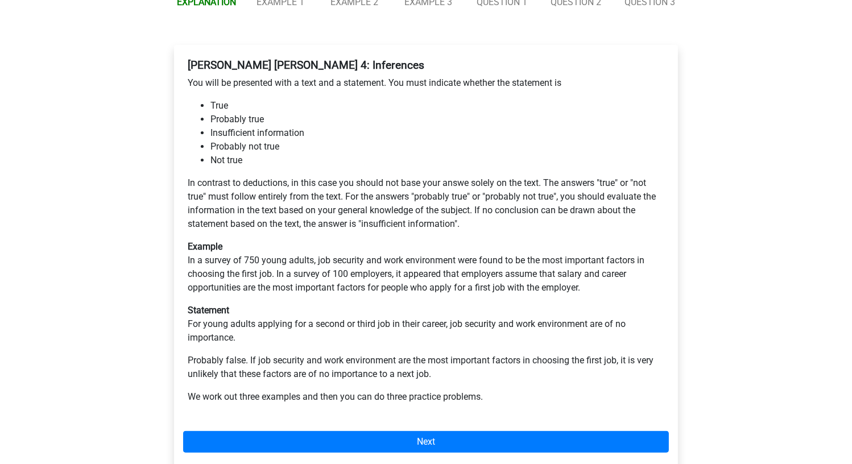
scroll to position [171, 0]
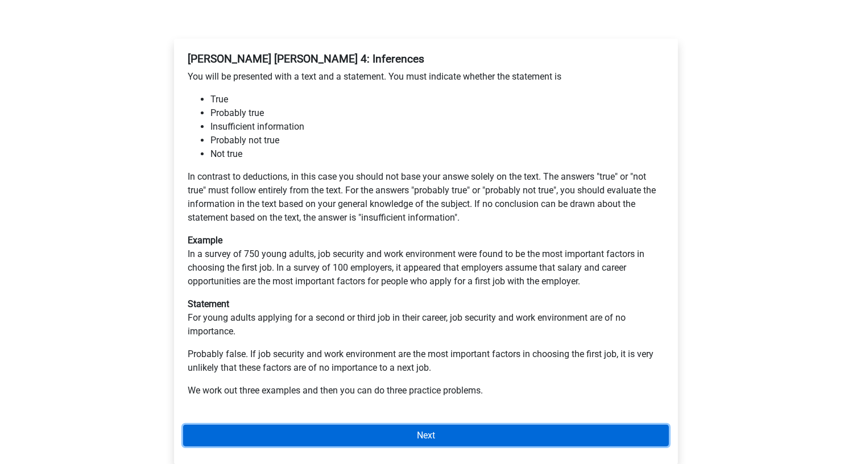
click at [468, 425] on link "Next" at bounding box center [426, 436] width 486 height 22
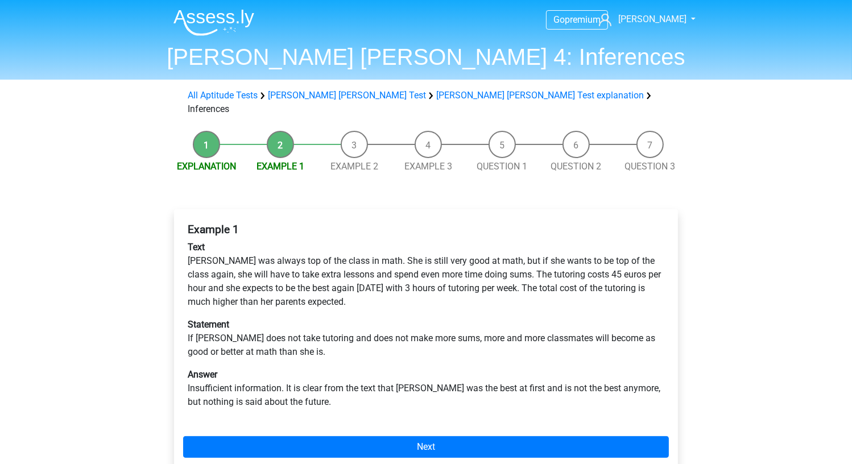
drag, startPoint x: 404, startPoint y: 433, endPoint x: 316, endPoint y: 320, distance: 143.5
click at [316, 320] on p "Statement If Maria does not take tutoring and does not make more sums, more and…" at bounding box center [426, 338] width 477 height 41
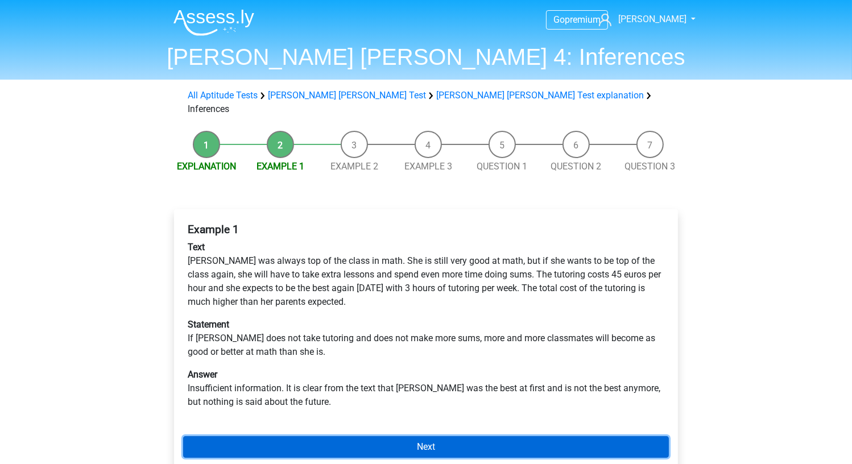
click at [395, 436] on link "Next" at bounding box center [426, 447] width 486 height 22
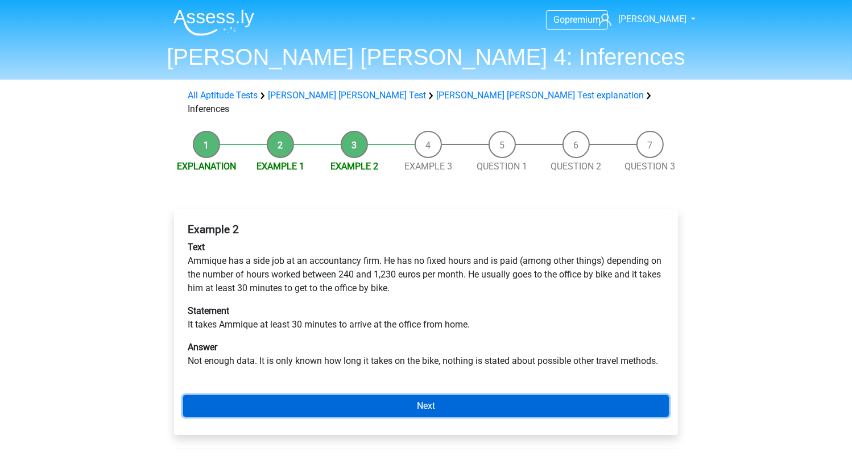
click at [391, 395] on link "Next" at bounding box center [426, 406] width 486 height 22
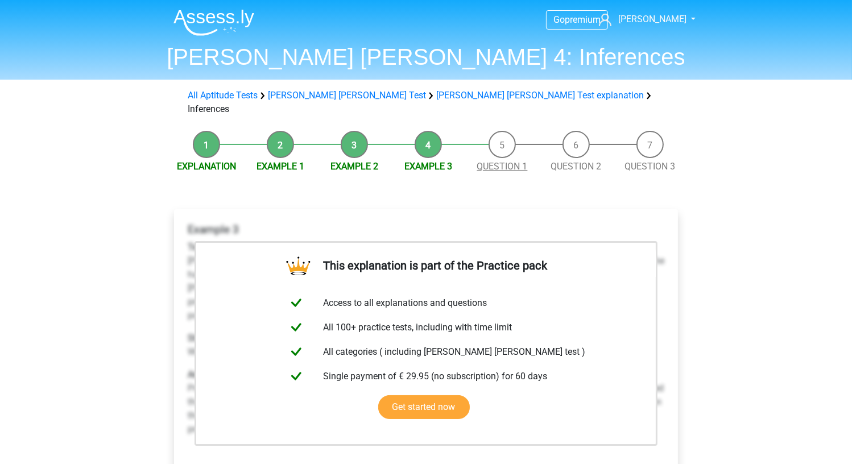
click at [511, 161] on link "Question 1" at bounding box center [502, 166] width 51 height 11
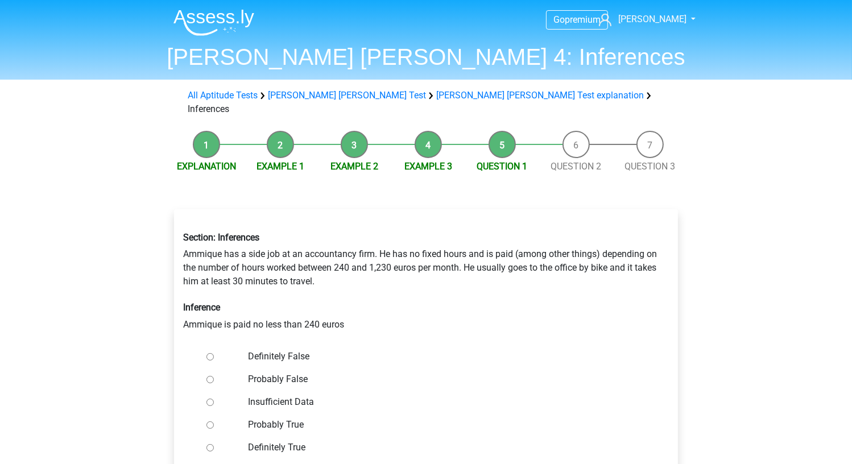
click at [268, 441] on label "Definitely True" at bounding box center [445, 448] width 394 height 14
click at [214, 444] on input "Definitely True" at bounding box center [210, 447] width 7 height 7
radio input "true"
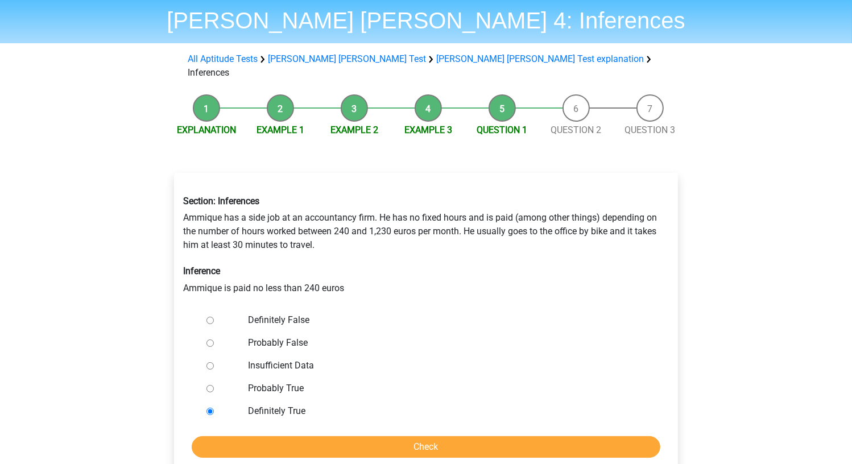
scroll to position [57, 0]
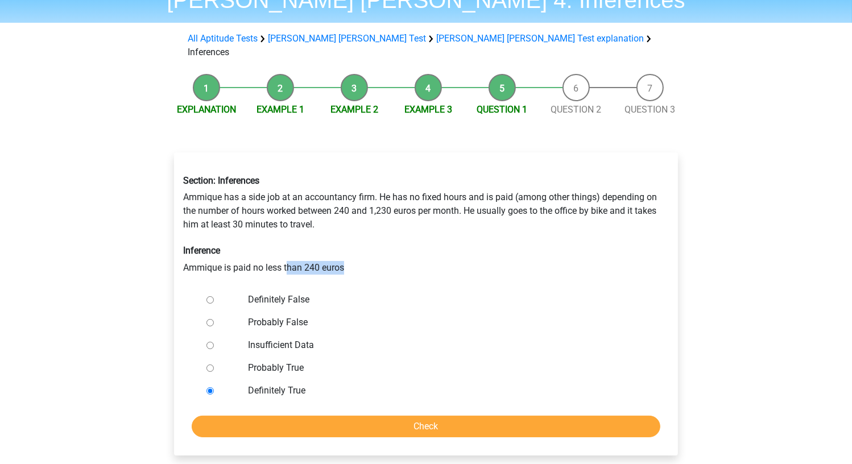
drag, startPoint x: 346, startPoint y: 253, endPoint x: 288, endPoint y: 248, distance: 58.3
click at [288, 248] on div "Section: Inferences Ammique has a side job at an accountancy firm. He has no fi…" at bounding box center [426, 224] width 503 height 117
click at [336, 417] on input "Check" at bounding box center [426, 427] width 469 height 22
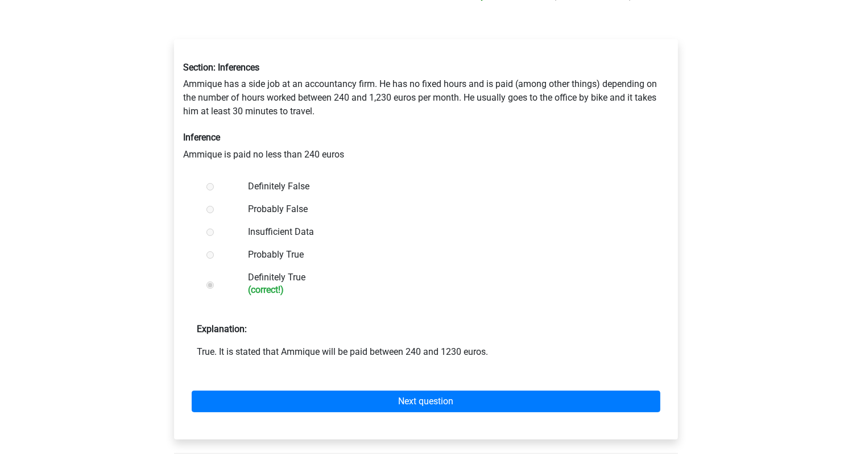
scroll to position [171, 0]
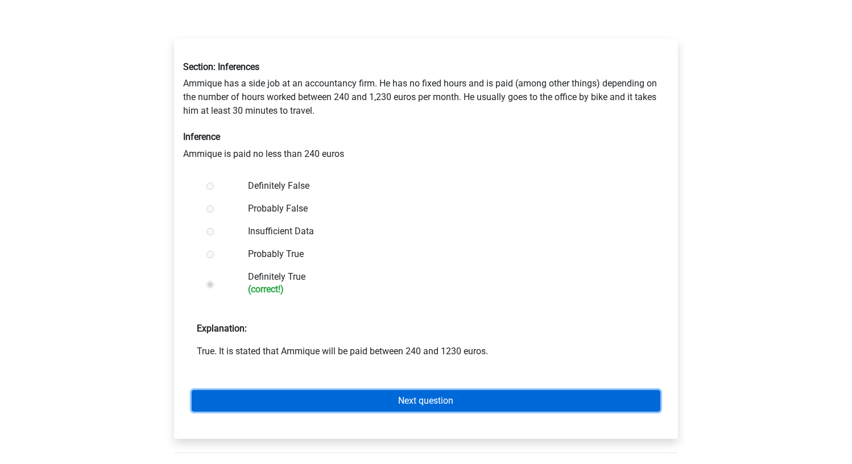
click at [347, 390] on link "Next question" at bounding box center [426, 401] width 469 height 22
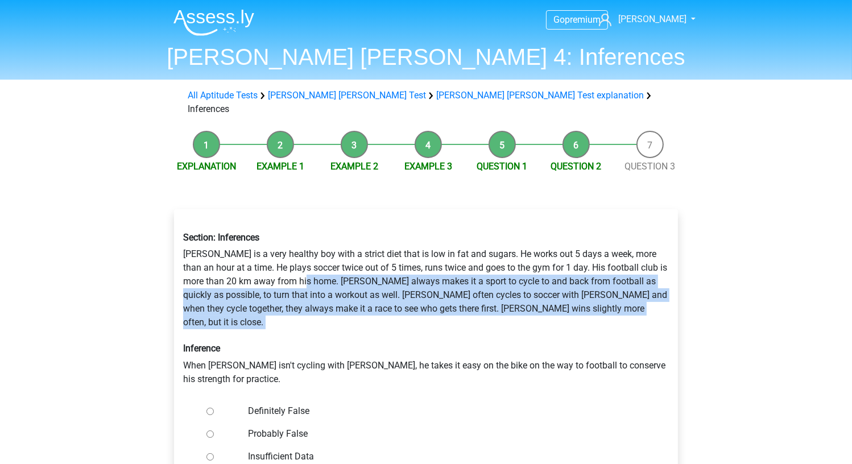
drag, startPoint x: 317, startPoint y: 267, endPoint x: 579, endPoint y: 306, distance: 264.5
click at [579, 306] on div "Section: Inferences Rowan is a very healthy boy with a strict diet that is low …" at bounding box center [426, 309] width 503 height 172
click at [371, 284] on div "Section: Inferences Rowan is a very healthy boy with a strict diet that is low …" at bounding box center [426, 309] width 503 height 172
click at [355, 285] on div "Section: Inferences Rowan is a very healthy boy with a strict diet that is low …" at bounding box center [426, 309] width 503 height 172
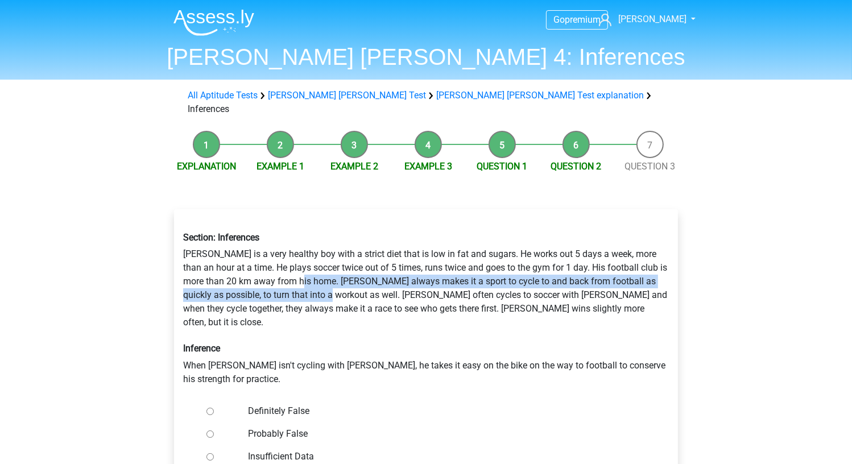
drag, startPoint x: 356, startPoint y: 283, endPoint x: 315, endPoint y: 266, distance: 44.2
click at [315, 266] on div "Section: Inferences Rowan is a very healthy boy with a strict diet that is low …" at bounding box center [426, 309] width 503 height 172
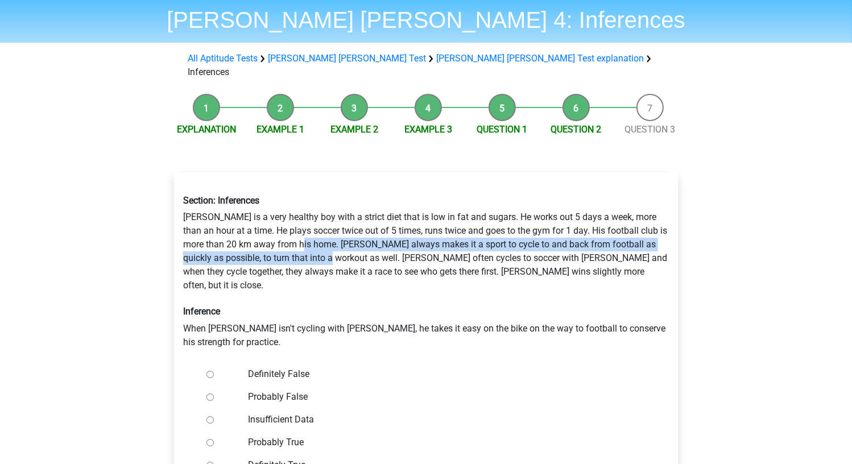
scroll to position [57, 0]
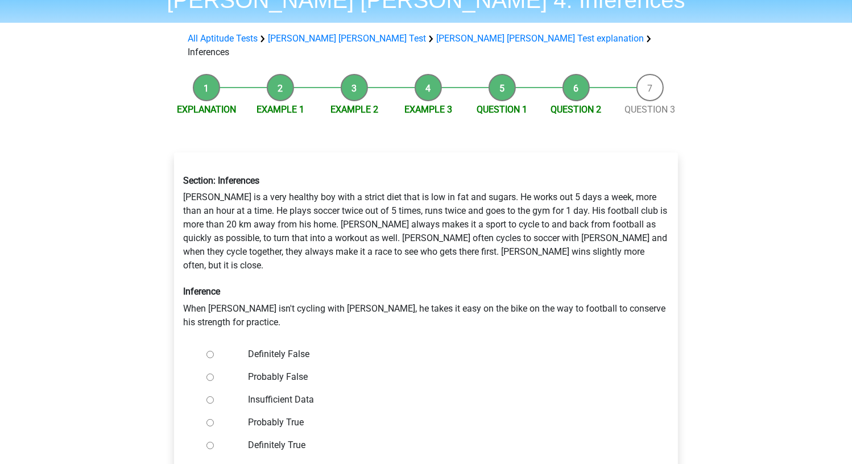
click at [283, 370] on label "Probably False" at bounding box center [445, 377] width 394 height 14
click at [214, 374] on input "Probably False" at bounding box center [210, 377] width 7 height 7
radio input "true"
click at [295, 348] on label "Definitely False" at bounding box center [445, 355] width 394 height 14
click at [229, 343] on div at bounding box center [221, 354] width 38 height 23
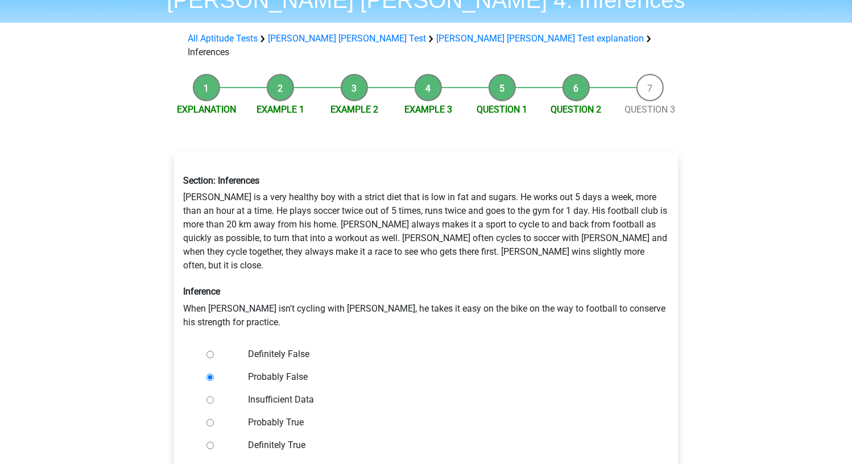
click at [207, 351] on input "Definitely False" at bounding box center [210, 354] width 7 height 7
radio input "true"
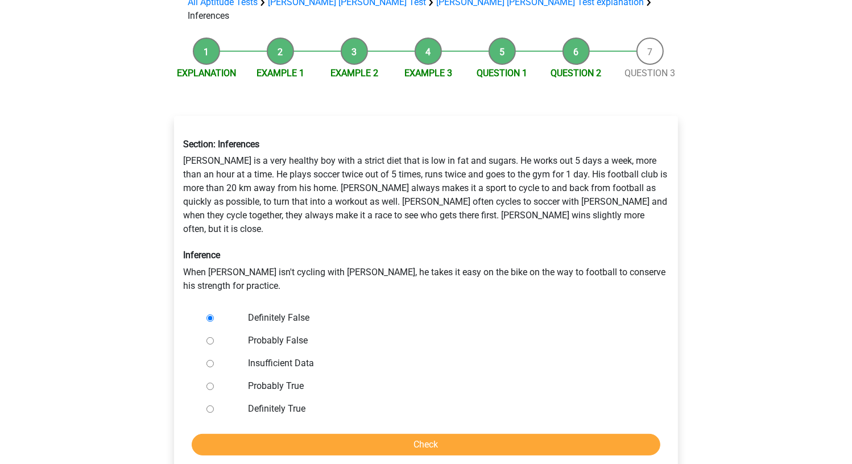
scroll to position [114, 0]
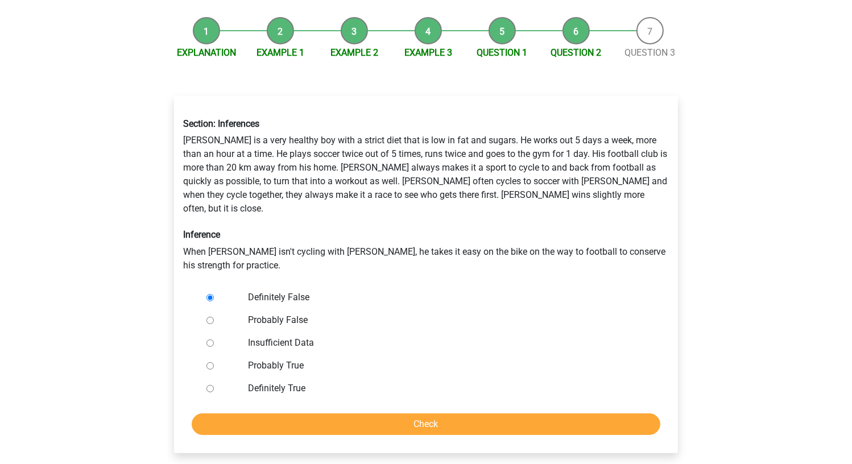
click at [295, 411] on div "Section: Inferences Rowan is a very healthy boy with a strict diet that is low …" at bounding box center [426, 274] width 504 height 357
click at [300, 414] on input "Check" at bounding box center [426, 425] width 469 height 22
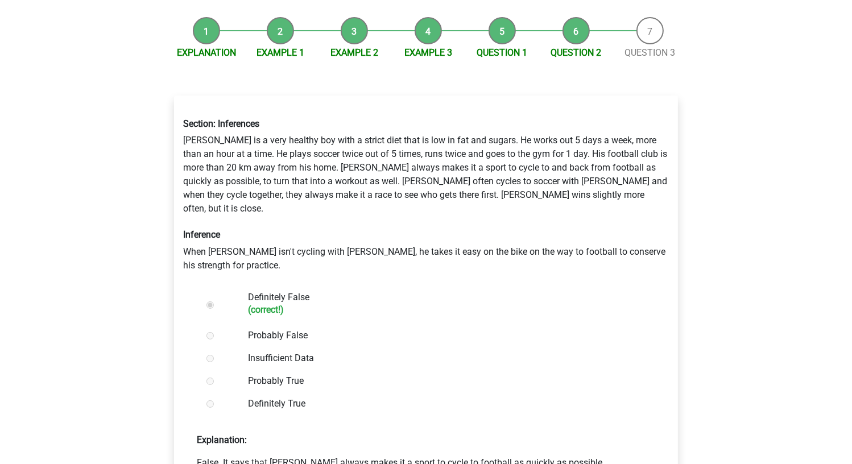
scroll to position [171, 0]
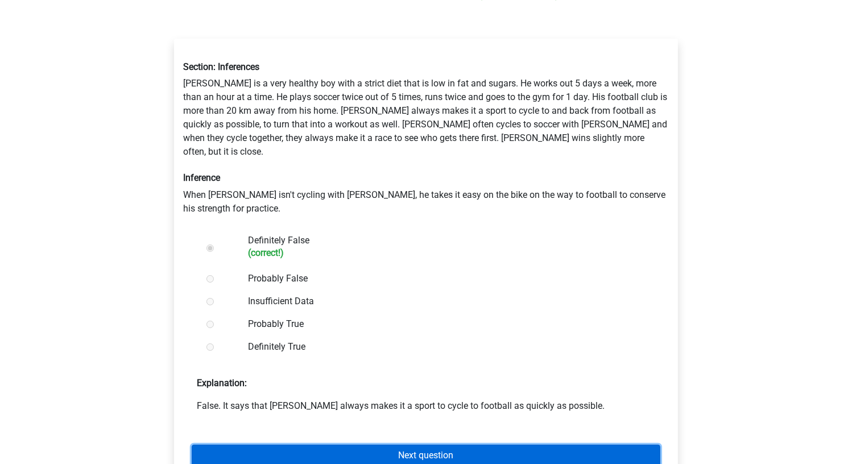
click at [288, 445] on link "Next question" at bounding box center [426, 456] width 469 height 22
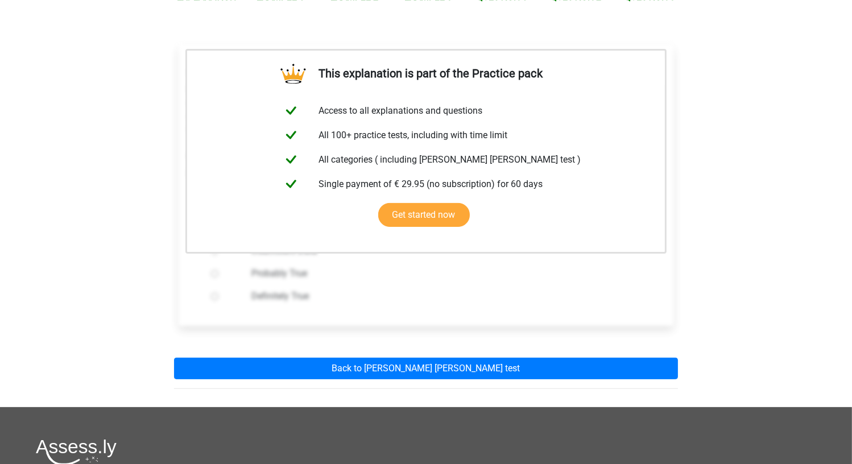
scroll to position [171, 0]
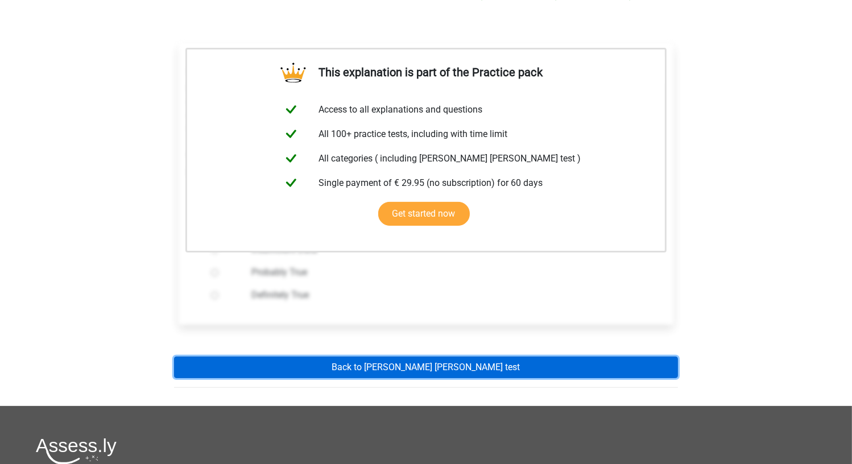
click at [341, 358] on link "Back to [PERSON_NAME] [PERSON_NAME] test" at bounding box center [426, 368] width 504 height 22
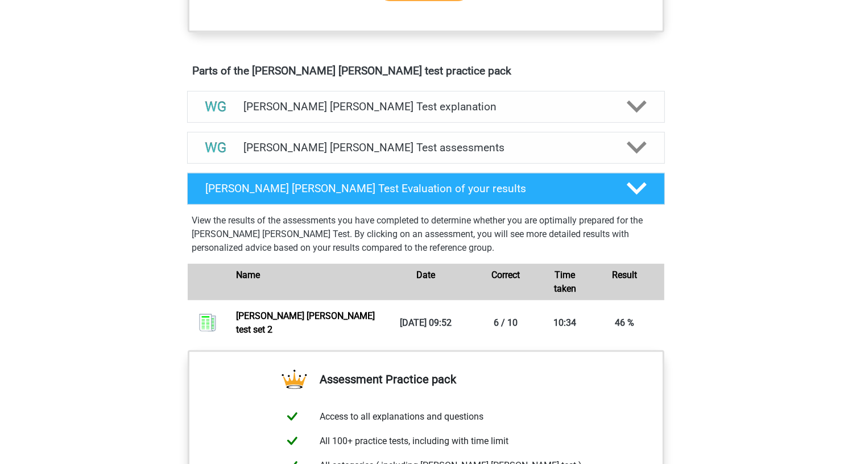
scroll to position [626, 0]
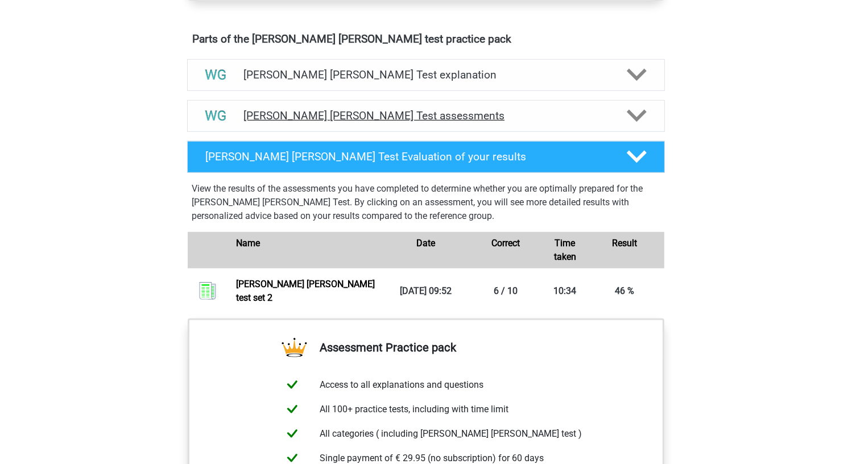
click at [387, 120] on h4 "Watson Glaser Test assessments" at bounding box center [425, 115] width 365 height 13
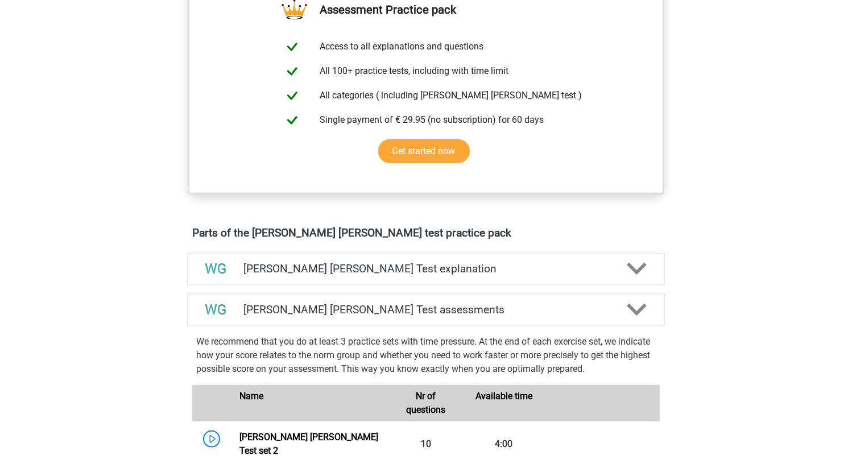
scroll to position [398, 0]
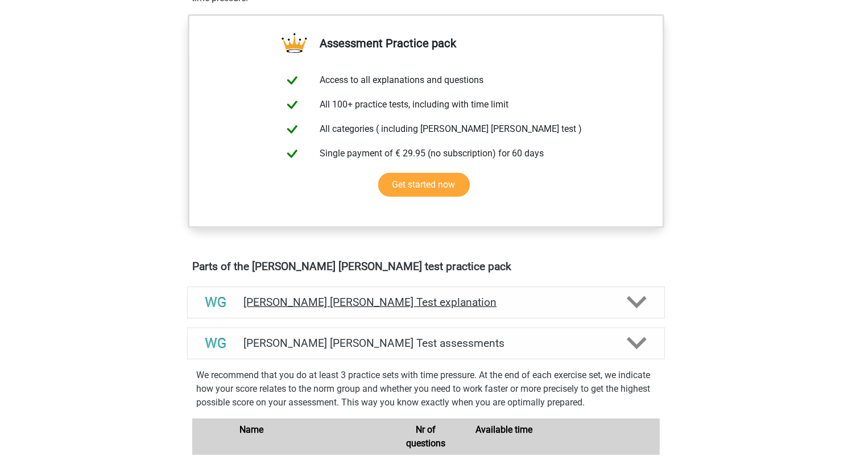
click at [367, 312] on div "[PERSON_NAME] [PERSON_NAME] Test explanation" at bounding box center [426, 303] width 478 height 32
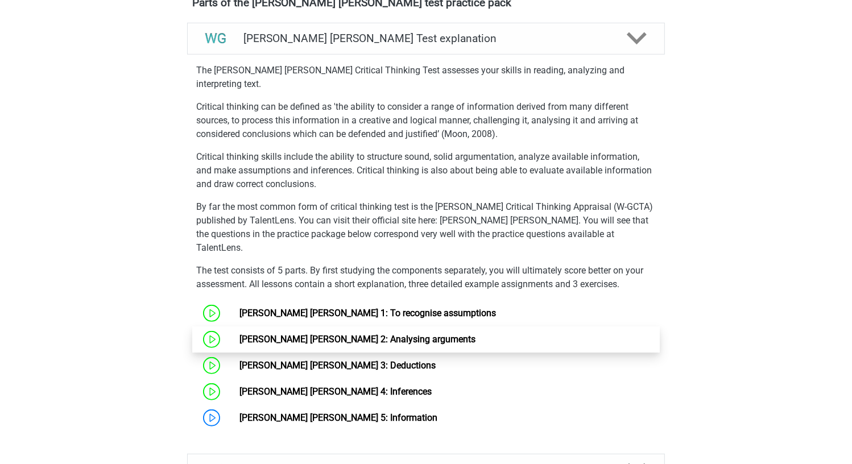
scroll to position [683, 0]
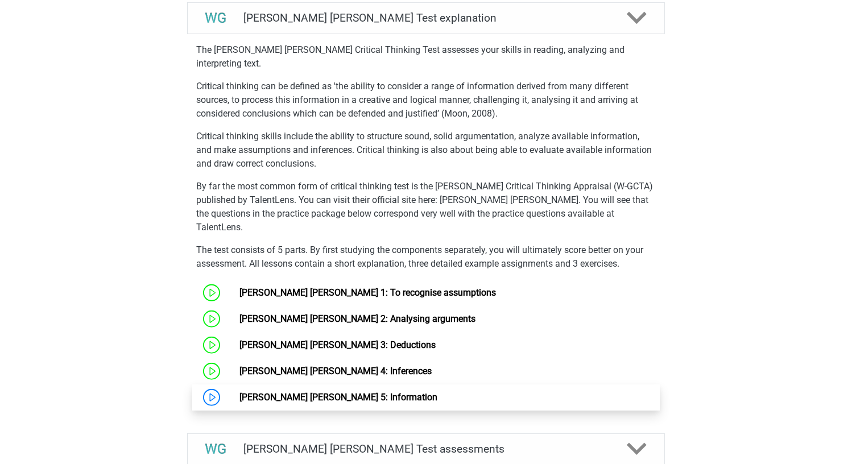
click at [342, 392] on link "[PERSON_NAME] [PERSON_NAME] 5: Information" at bounding box center [338, 397] width 198 height 11
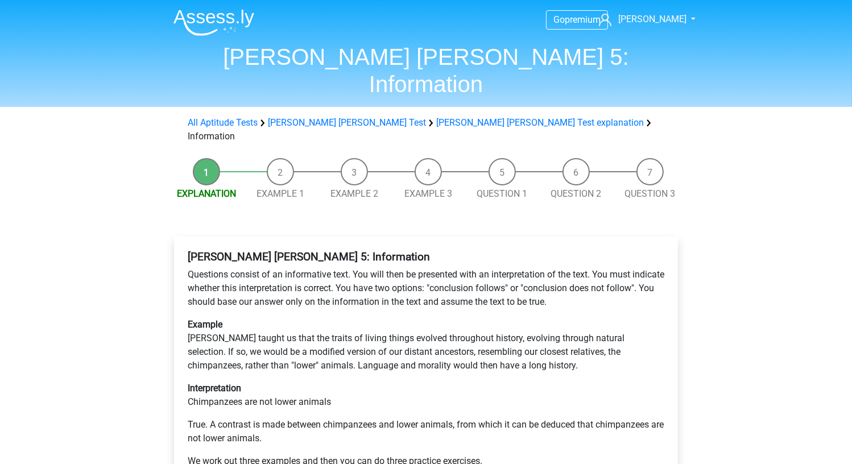
scroll to position [57, 0]
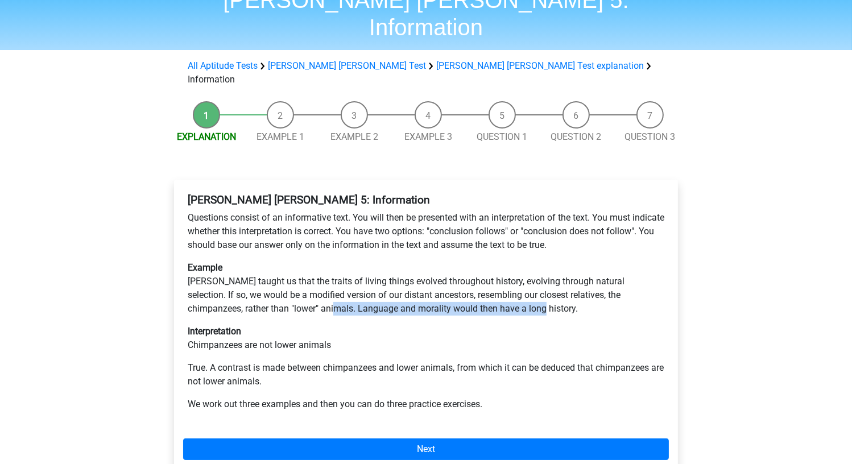
drag, startPoint x: 469, startPoint y: 270, endPoint x: 259, endPoint y: 267, distance: 209.9
click at [259, 267] on p "Example Darwin taught us that the traits of living things evolved throughout hi…" at bounding box center [426, 288] width 477 height 55
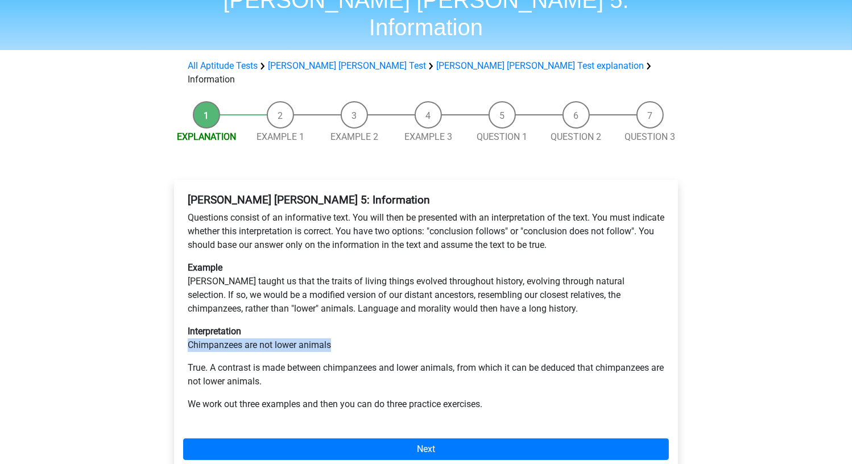
drag, startPoint x: 184, startPoint y: 305, endPoint x: 364, endPoint y: 302, distance: 179.2
click at [364, 302] on div "Watson Glaser 5: Information Questions consist of an informative text. You will…" at bounding box center [426, 307] width 486 height 236
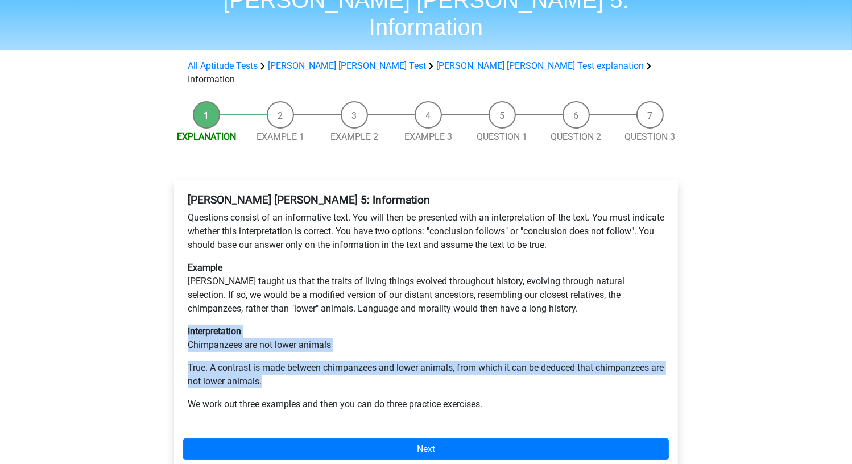
drag, startPoint x: 344, startPoint y: 344, endPoint x: 338, endPoint y: 290, distance: 55.0
click at [338, 290] on div "Watson Glaser 5: Information Questions consist of an informative text. You will…" at bounding box center [426, 307] width 486 height 236
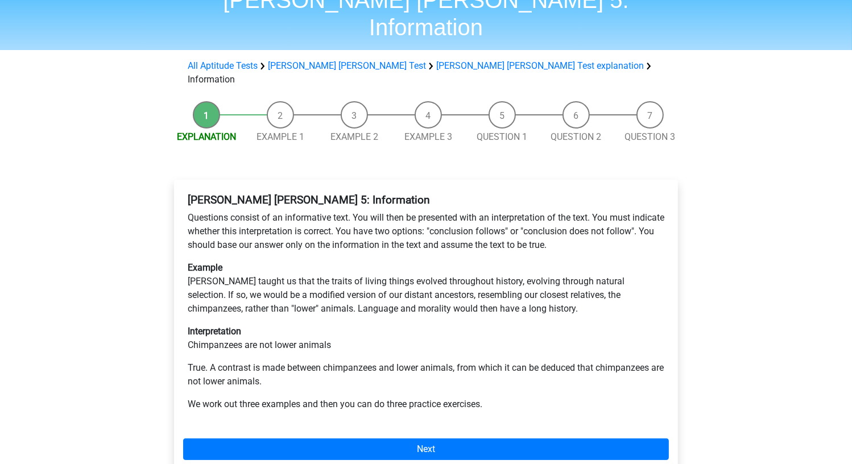
click at [402, 398] on p "We work out three examples and then you can do three practice exercises." at bounding box center [426, 405] width 477 height 14
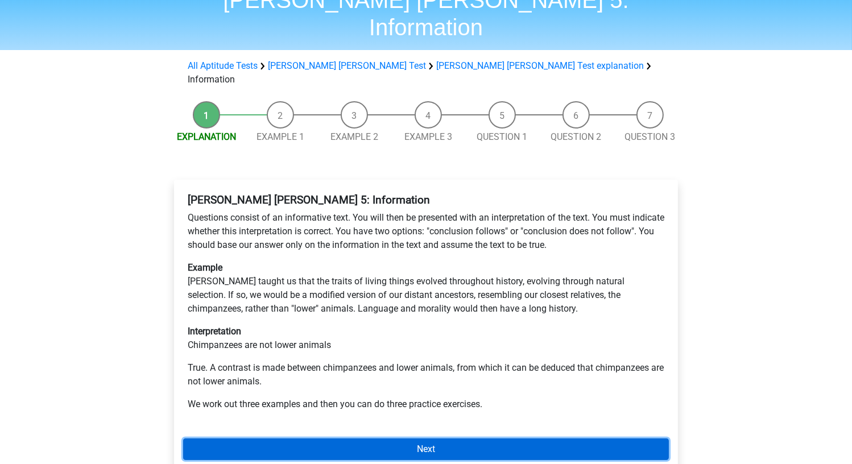
click at [421, 439] on link "Next" at bounding box center [426, 450] width 486 height 22
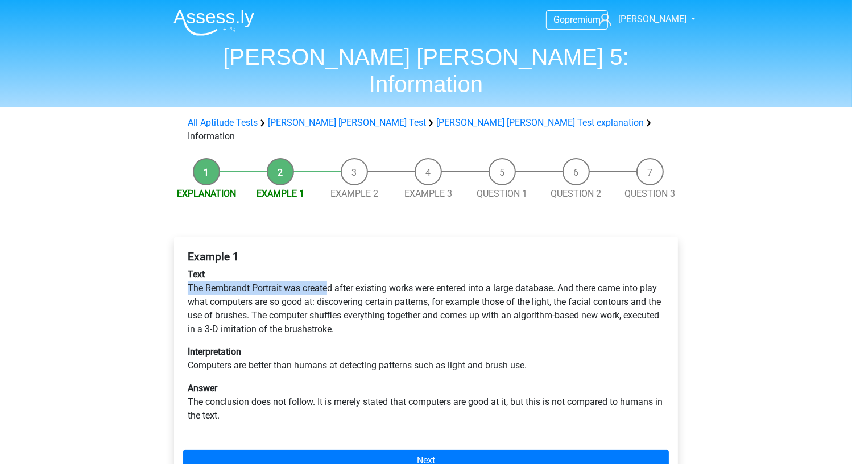
drag, startPoint x: 189, startPoint y: 250, endPoint x: 327, endPoint y: 253, distance: 138.3
click at [327, 268] on p "Text The Rembrandt Portrait was created after existing works were entered into …" at bounding box center [426, 302] width 477 height 68
click at [331, 276] on p "Text The Rembrandt Portrait was created after existing works were entered into …" at bounding box center [426, 302] width 477 height 68
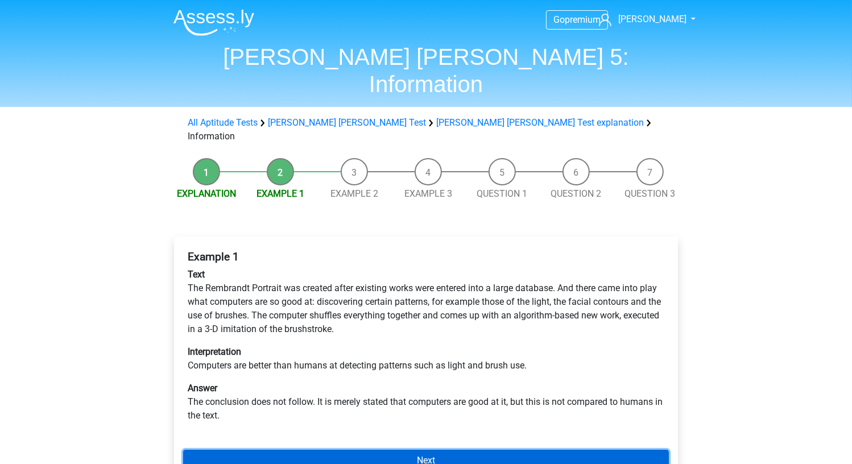
click at [485, 450] on link "Next" at bounding box center [426, 461] width 486 height 22
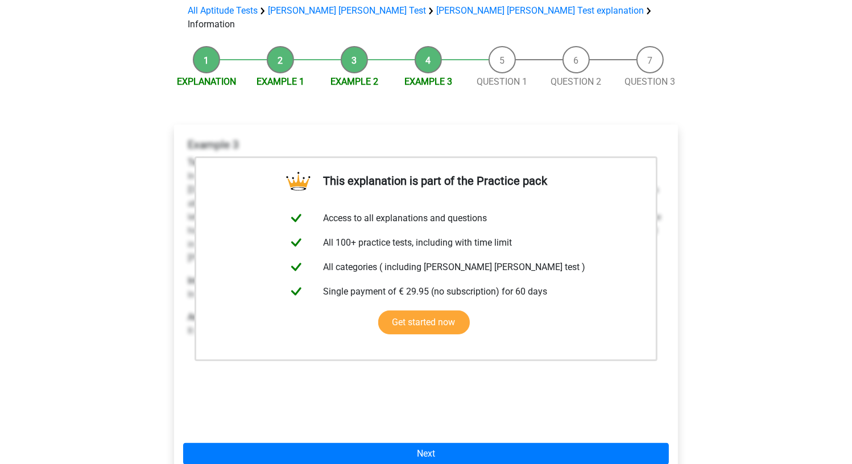
scroll to position [171, 0]
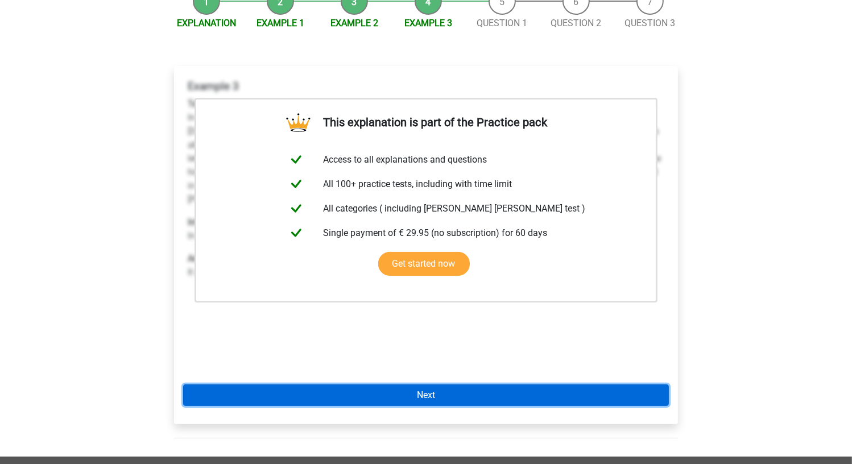
click at [434, 385] on link "Next" at bounding box center [426, 396] width 486 height 22
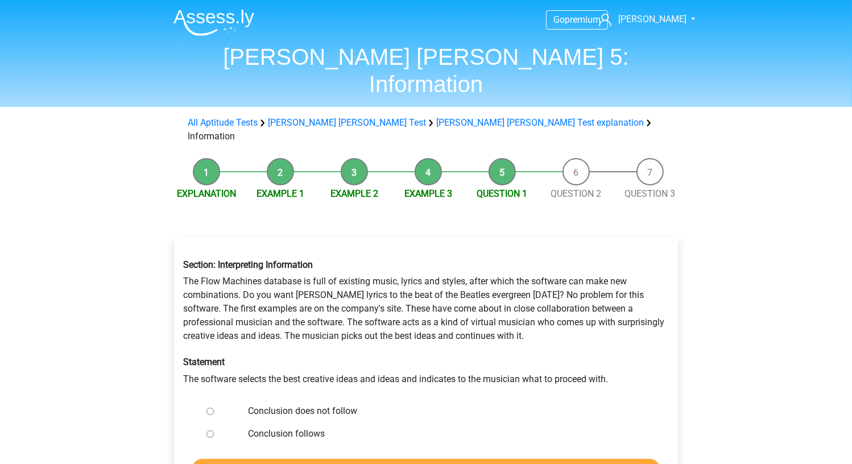
click at [332, 400] on div "Conclusion does not follow" at bounding box center [444, 411] width 411 height 23
click at [336, 404] on label "Conclusion does not follow" at bounding box center [445, 411] width 394 height 14
click at [214, 408] on input "Conclusion does not follow" at bounding box center [210, 411] width 7 height 7
radio input "true"
click at [367, 459] on input "Check" at bounding box center [426, 470] width 469 height 22
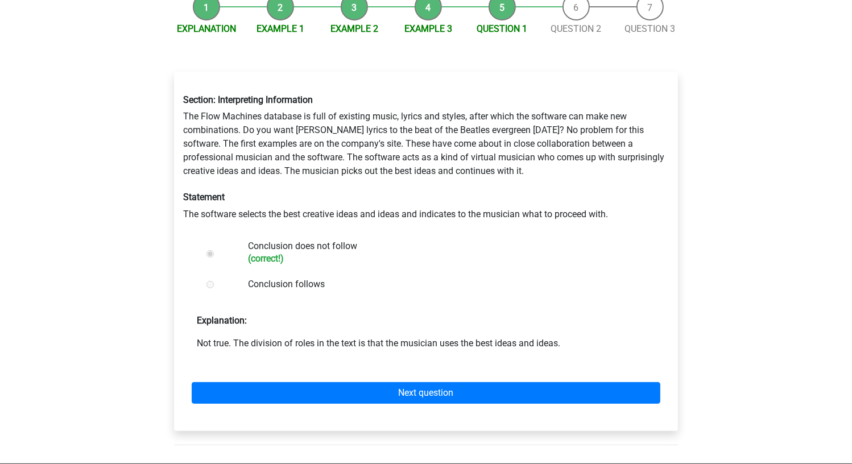
scroll to position [171, 0]
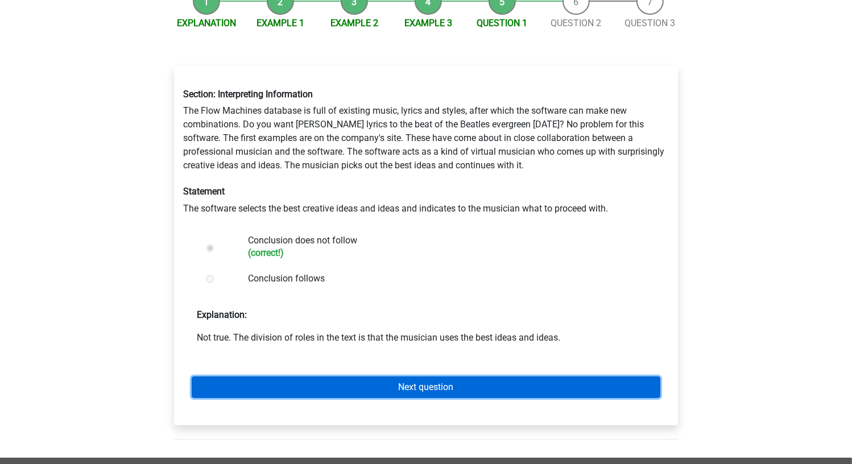
click at [521, 377] on link "Next question" at bounding box center [426, 388] width 469 height 22
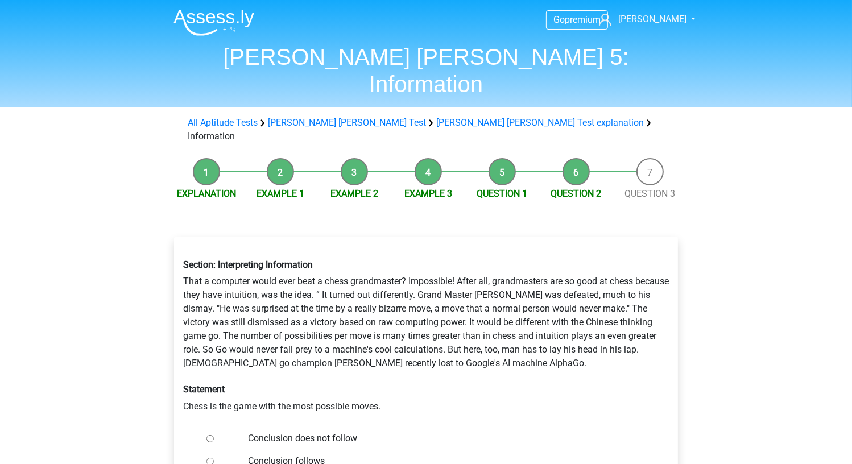
click at [336, 432] on label "Conclusion does not follow" at bounding box center [445, 439] width 394 height 14
click at [214, 435] on input "Conclusion does not follow" at bounding box center [210, 438] width 7 height 7
radio input "true"
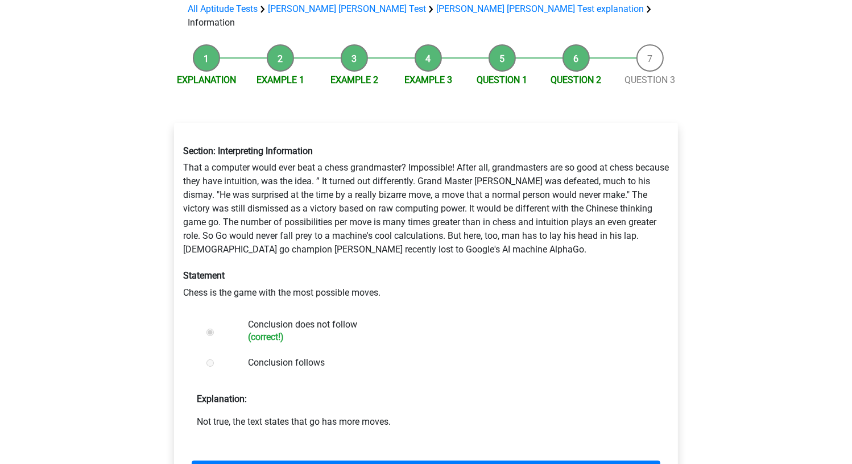
drag, startPoint x: 400, startPoint y: 382, endPoint x: 270, endPoint y: 377, distance: 130.4
click at [270, 415] on p "Not true, the text states that go has more moves." at bounding box center [426, 422] width 459 height 14
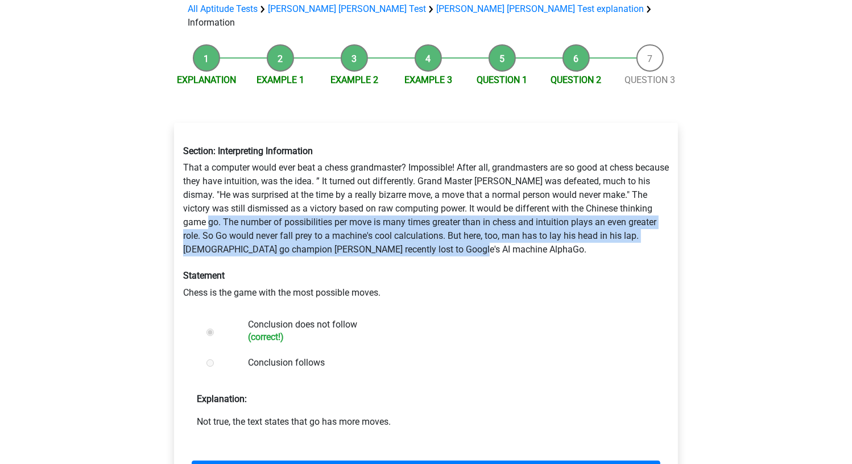
drag, startPoint x: 229, startPoint y: 179, endPoint x: 514, endPoint y: 207, distance: 286.3
click at [514, 207] on div "Section: Interpreting Information That a computer would ever beat a chess grand…" at bounding box center [426, 223] width 503 height 172
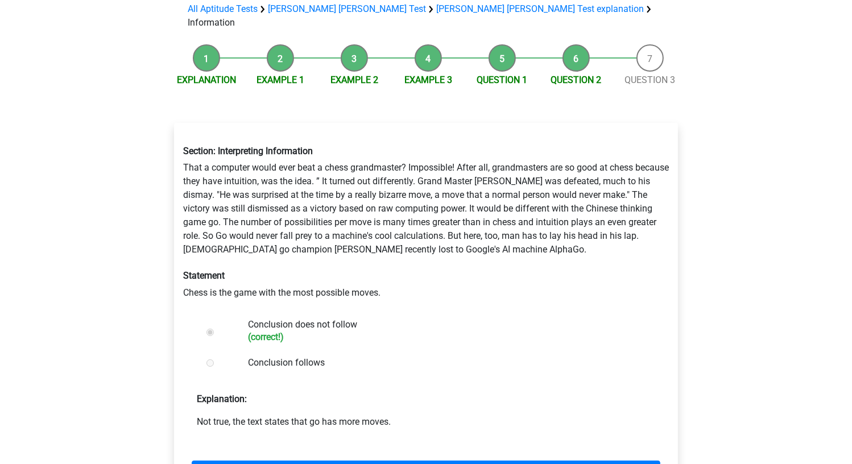
click at [382, 255] on div "Section: Interpreting Information That a computer would ever beat a chess grand…" at bounding box center [426, 223] width 503 height 172
drag, startPoint x: 386, startPoint y: 247, endPoint x: 176, endPoint y: 246, distance: 209.9
click at [176, 246] on div "Section: Interpreting Information That a computer would ever beat a chess grand…" at bounding box center [426, 223] width 503 height 172
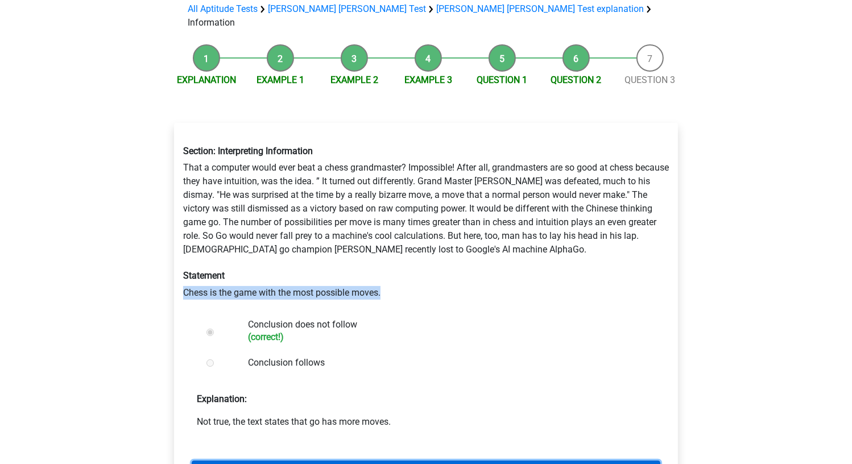
click at [423, 461] on link "Next question" at bounding box center [426, 472] width 469 height 22
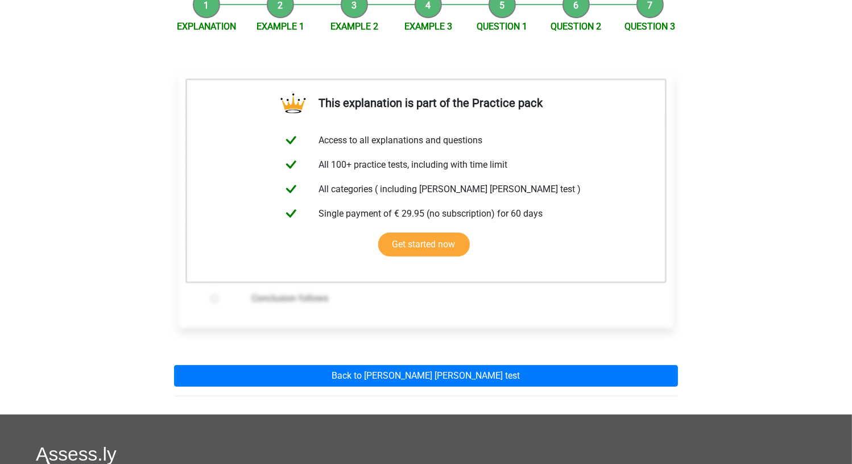
scroll to position [171, 0]
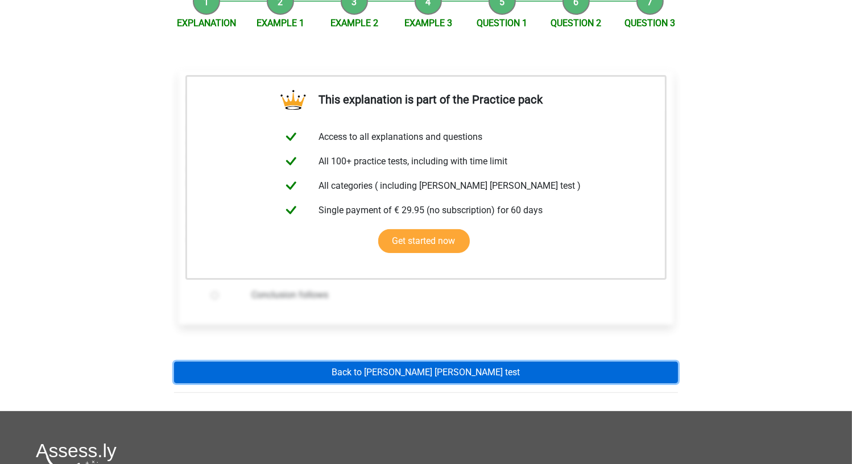
click at [384, 362] on link "Back to [PERSON_NAME] [PERSON_NAME] test" at bounding box center [426, 373] width 504 height 22
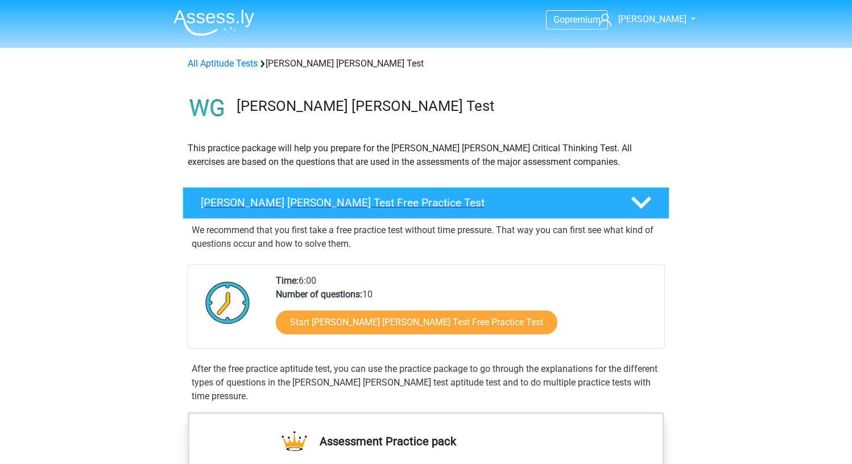
click at [354, 203] on h4 "Watson Glaser Test Free Practice Test" at bounding box center [407, 202] width 412 height 13
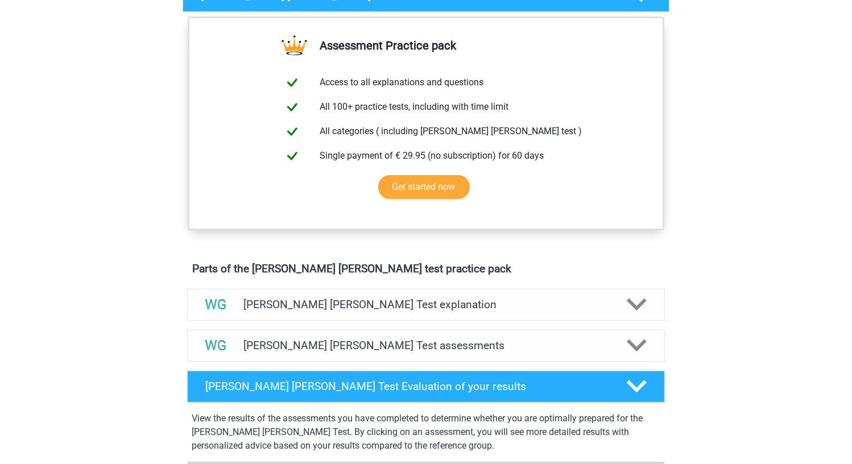
scroll to position [228, 0]
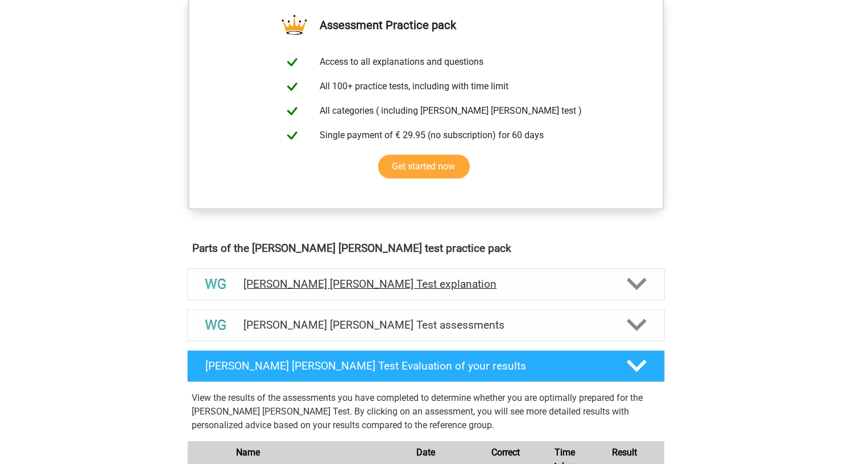
click at [361, 287] on h4 "[PERSON_NAME] [PERSON_NAME] Test explanation" at bounding box center [425, 284] width 365 height 13
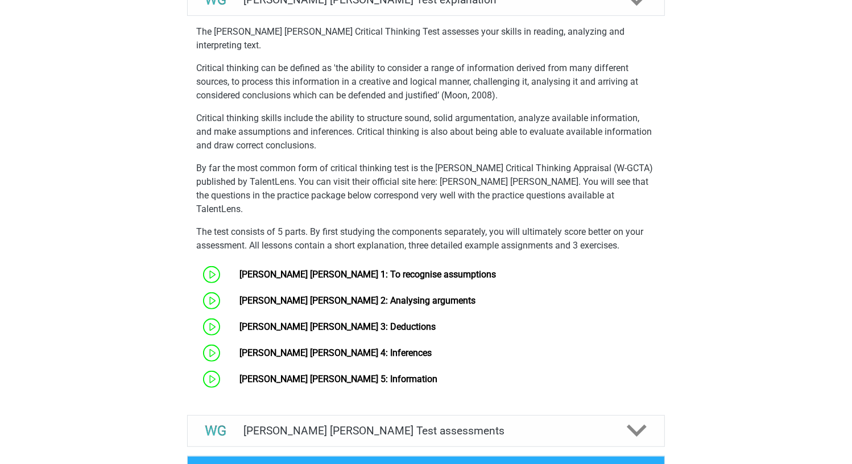
scroll to position [683, 0]
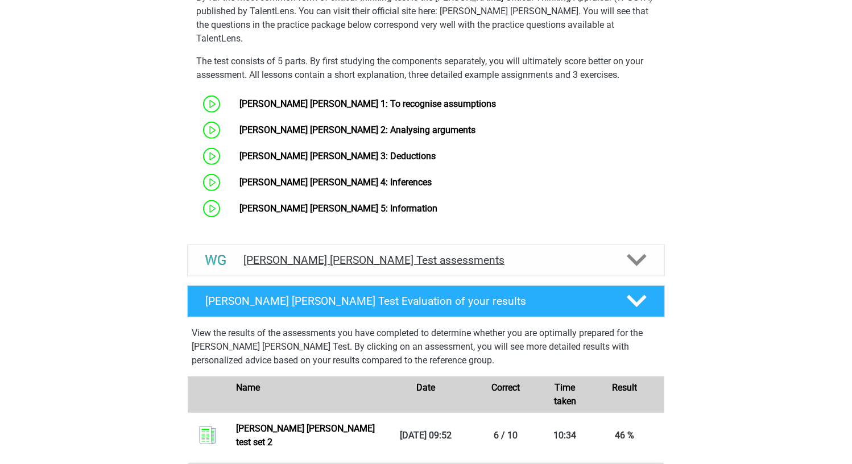
click at [298, 254] on h4 "Watson Glaser Test assessments" at bounding box center [425, 260] width 365 height 13
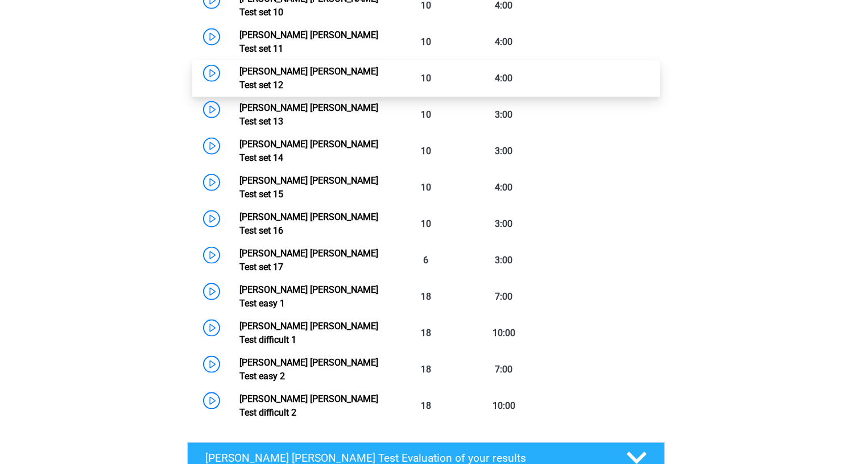
scroll to position [1365, 0]
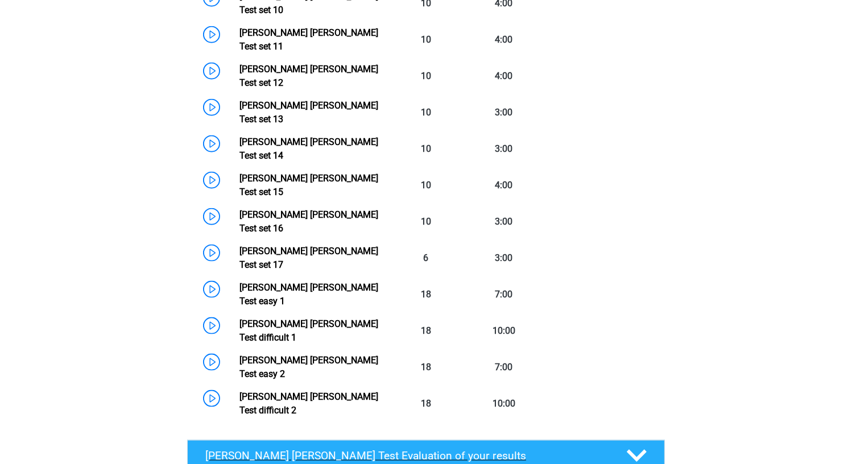
click at [330, 449] on h4 "Watson Glaser Test Evaluation of your results" at bounding box center [406, 455] width 403 height 13
click at [328, 449] on h4 "Watson Glaser Test Evaluation of your results" at bounding box center [406, 455] width 403 height 13
drag, startPoint x: 204, startPoint y: 255, endPoint x: 663, endPoint y: 284, distance: 460.0
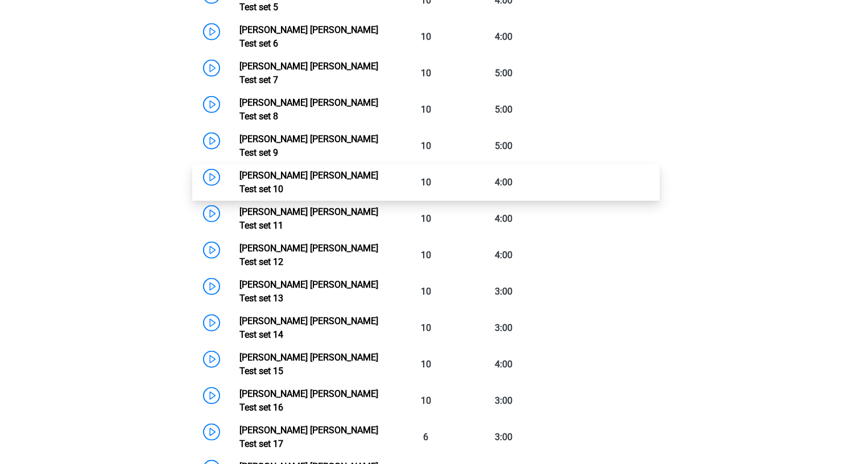
scroll to position [967, 0]
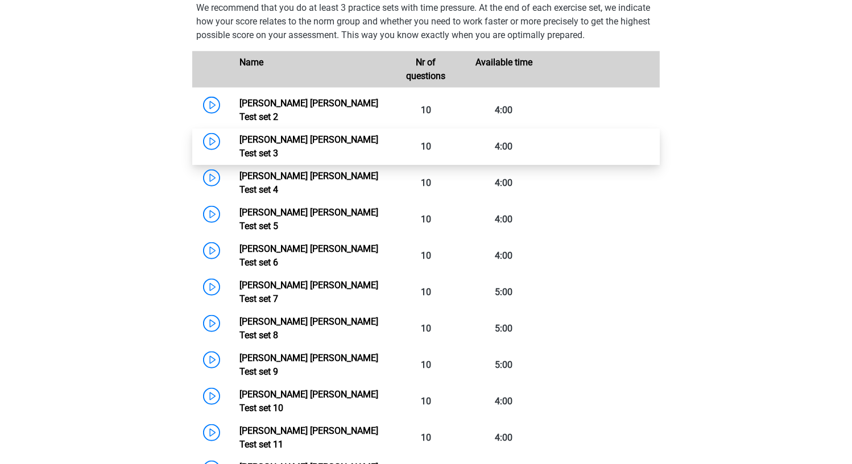
click at [239, 134] on link "Watson Glaser Test set 3" at bounding box center [308, 146] width 139 height 24
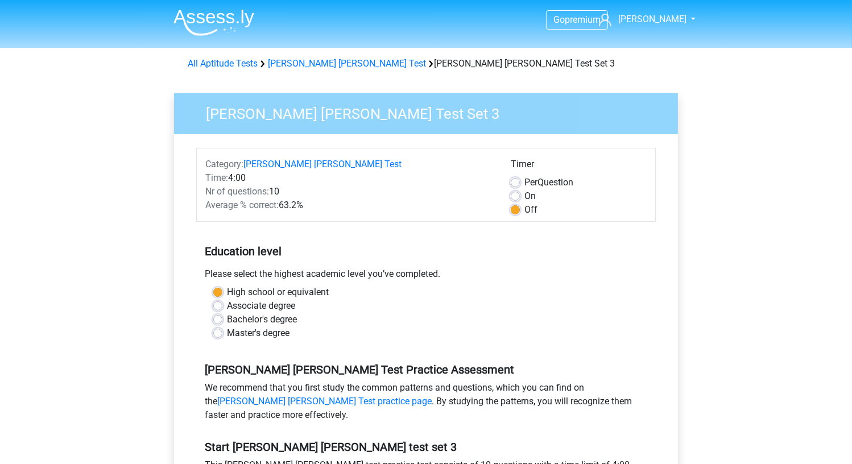
click at [524, 194] on label "On" at bounding box center [529, 196] width 11 height 14
click at [517, 194] on input "On" at bounding box center [515, 194] width 9 height 11
radio input "true"
click at [542, 183] on label "Per Question" at bounding box center [548, 183] width 49 height 14
click at [520, 183] on input "Per Question" at bounding box center [515, 181] width 9 height 11
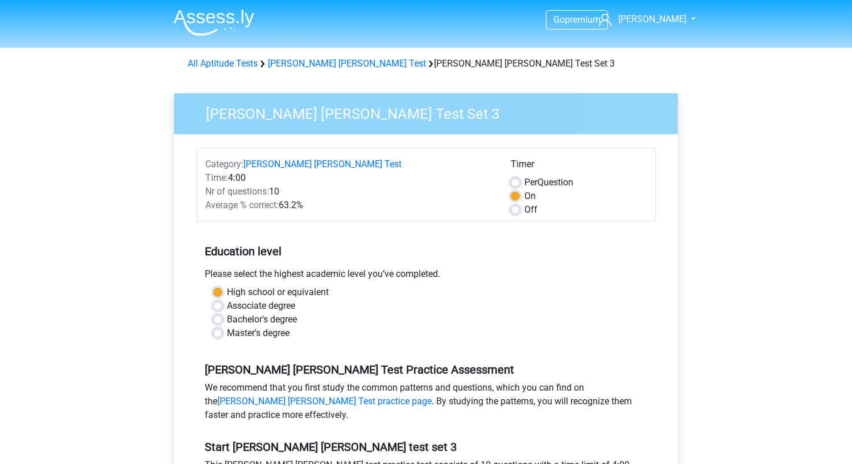
radio input "true"
click at [527, 207] on label "Off" at bounding box center [530, 210] width 13 height 14
click at [520, 207] on input "Off" at bounding box center [515, 208] width 9 height 11
radio input "true"
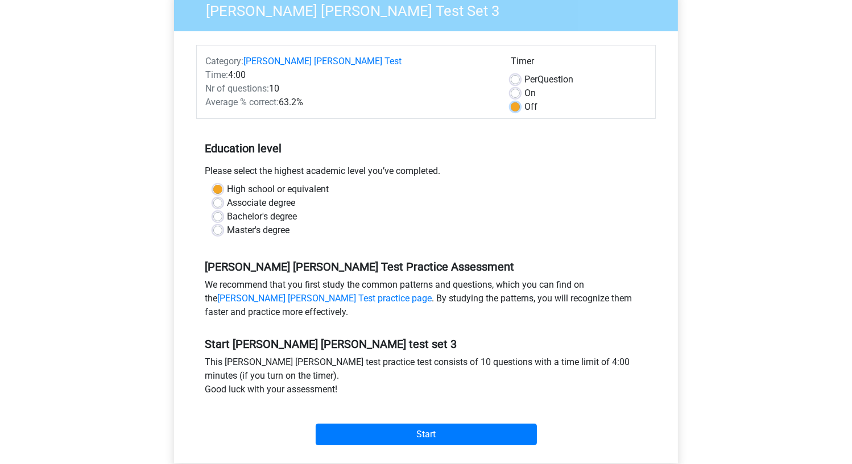
scroll to position [284, 0]
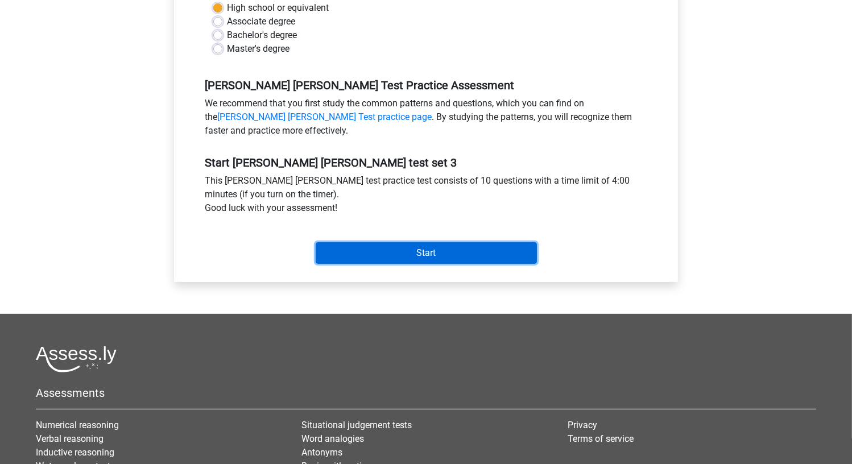
click at [431, 261] on input "Start" at bounding box center [426, 253] width 221 height 22
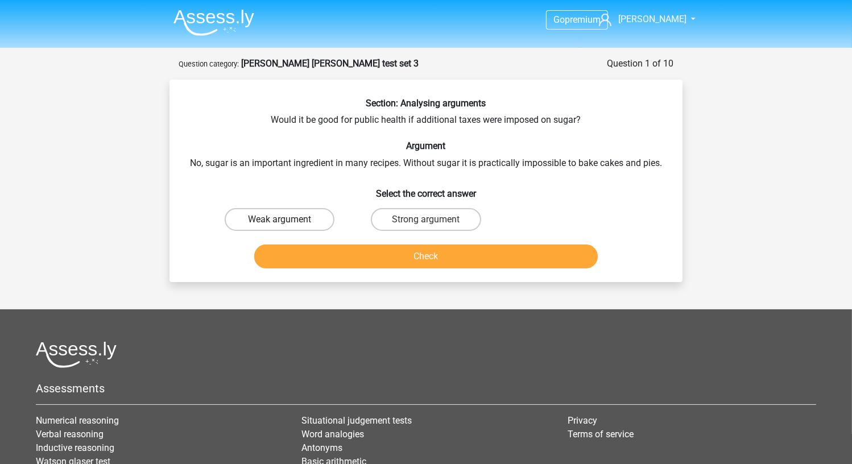
click at [312, 228] on label "Weak argument" at bounding box center [280, 219] width 110 height 23
click at [287, 227] on input "Weak argument" at bounding box center [283, 223] width 7 height 7
radio input "true"
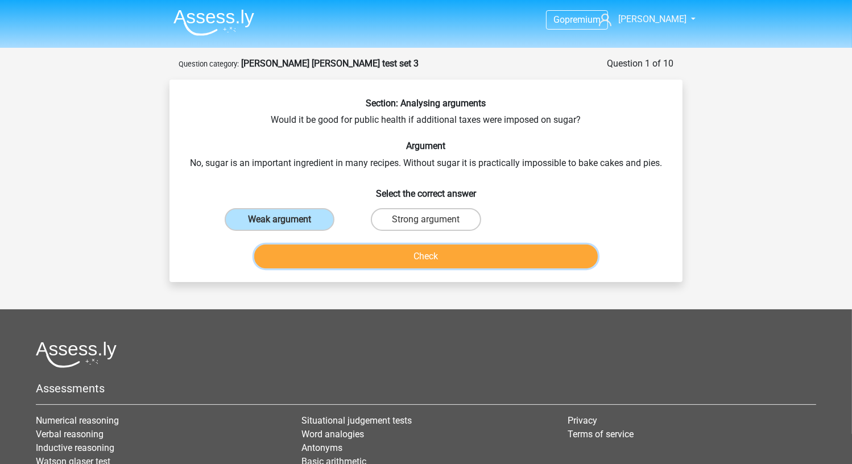
click at [336, 248] on button "Check" at bounding box center [426, 257] width 344 height 24
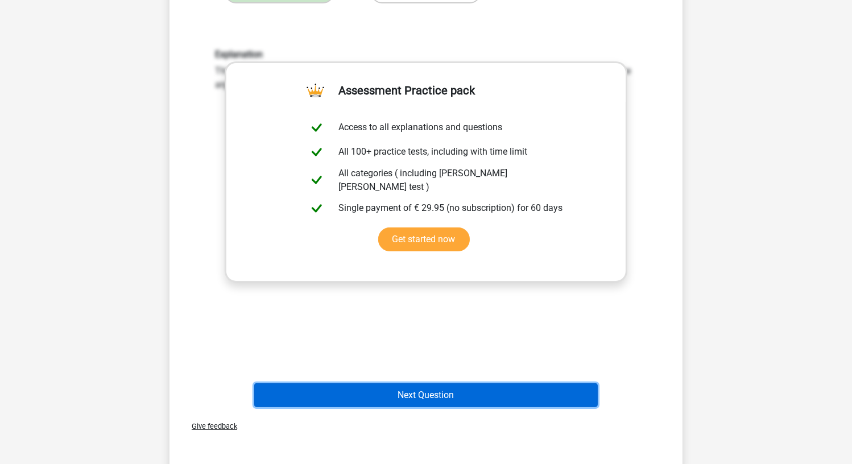
click at [455, 392] on button "Next Question" at bounding box center [426, 395] width 344 height 24
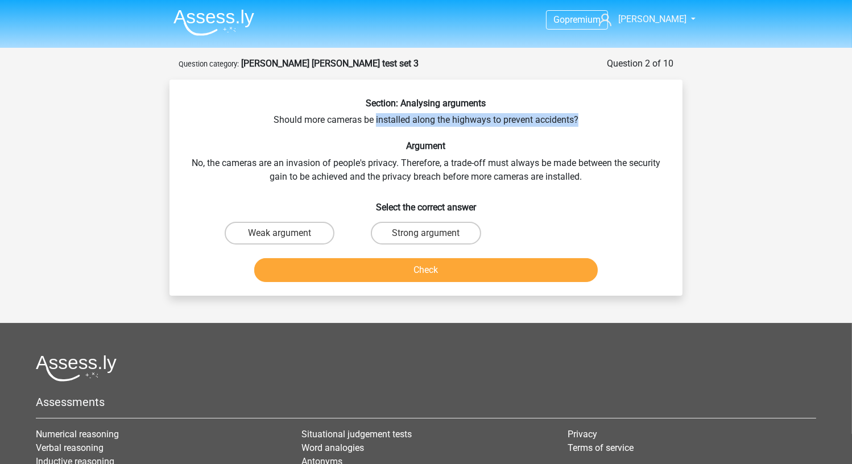
drag, startPoint x: 377, startPoint y: 121, endPoint x: 590, endPoint y: 125, distance: 213.4
click at [590, 125] on div "Section: Analysing arguments Should more cameras be installed along the highway…" at bounding box center [426, 192] width 504 height 189
click at [299, 244] on label "Weak argument" at bounding box center [280, 233] width 110 height 23
click at [287, 241] on input "Weak argument" at bounding box center [283, 236] width 7 height 7
radio input "true"
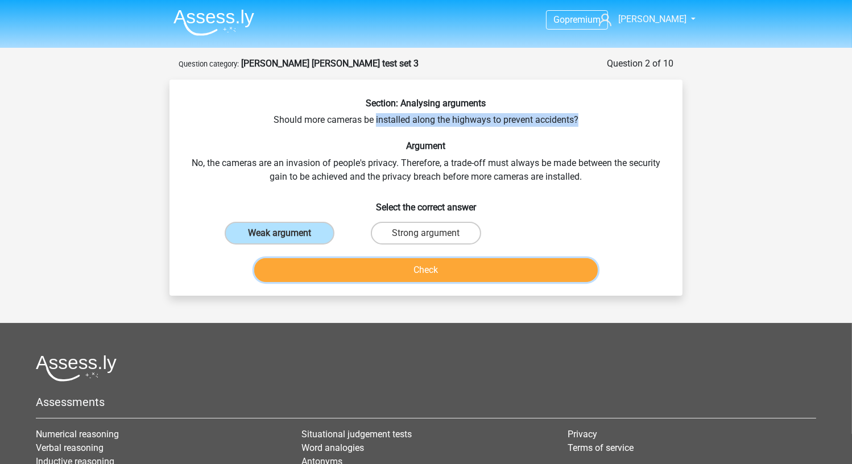
click at [394, 279] on button "Check" at bounding box center [426, 270] width 344 height 24
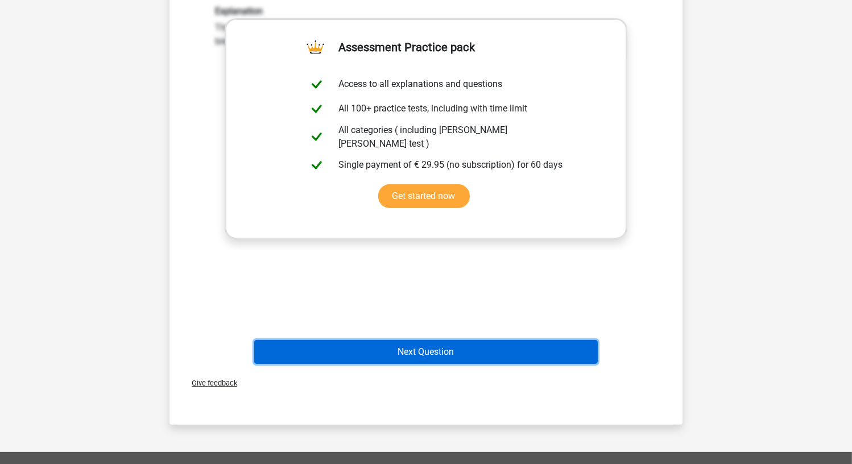
click at [449, 346] on button "Next Question" at bounding box center [426, 352] width 344 height 24
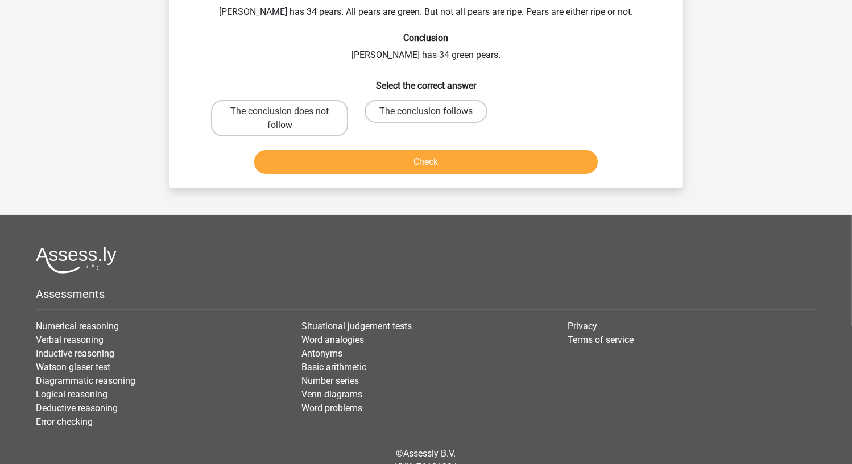
scroll to position [57, 0]
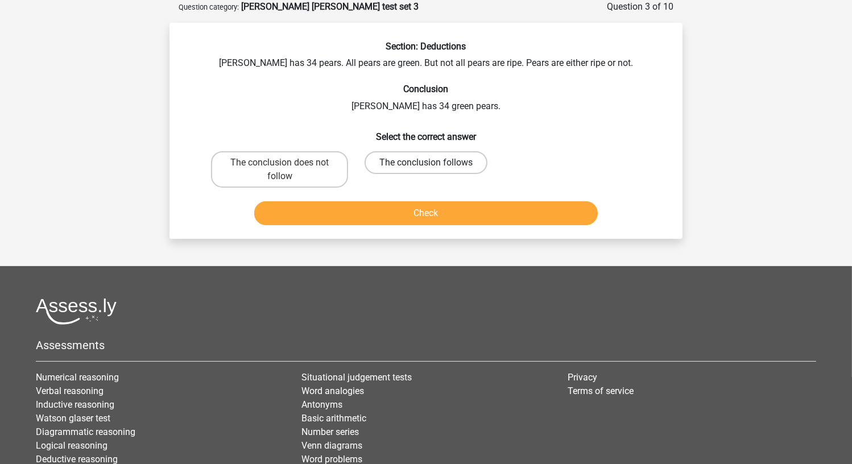
click at [393, 167] on label "The conclusion follows" at bounding box center [426, 162] width 123 height 23
click at [426, 167] on input "The conclusion follows" at bounding box center [429, 166] width 7 height 7
radio input "true"
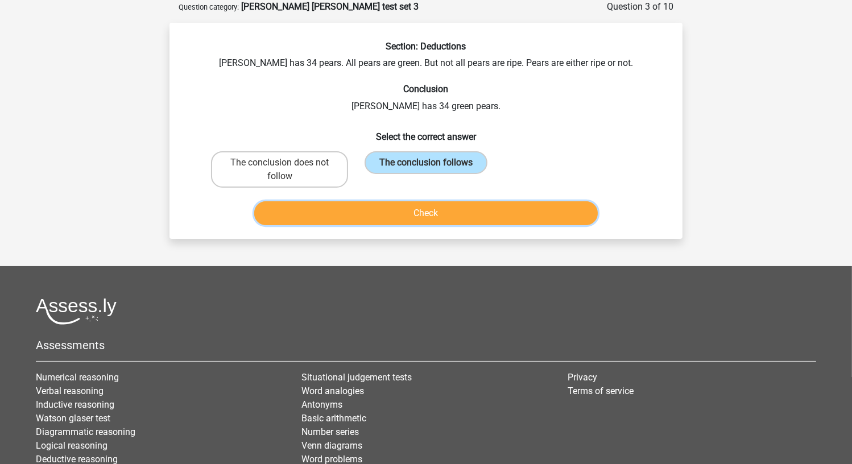
click at [407, 214] on button "Check" at bounding box center [426, 213] width 344 height 24
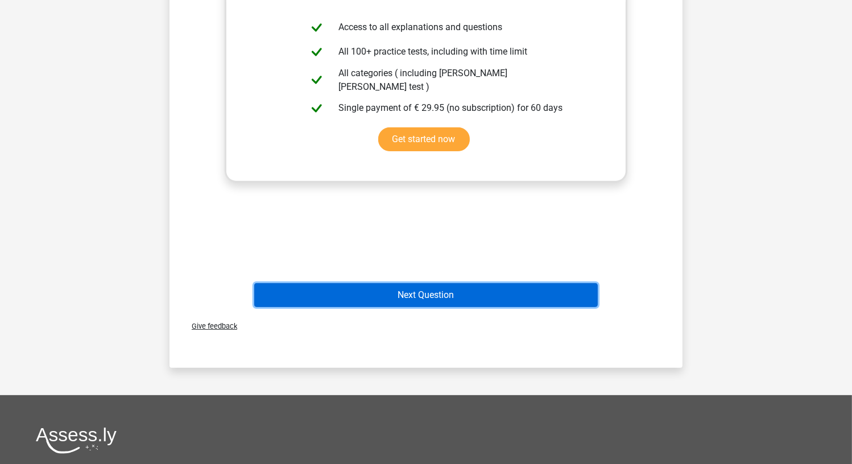
click at [419, 298] on button "Next Question" at bounding box center [426, 295] width 344 height 24
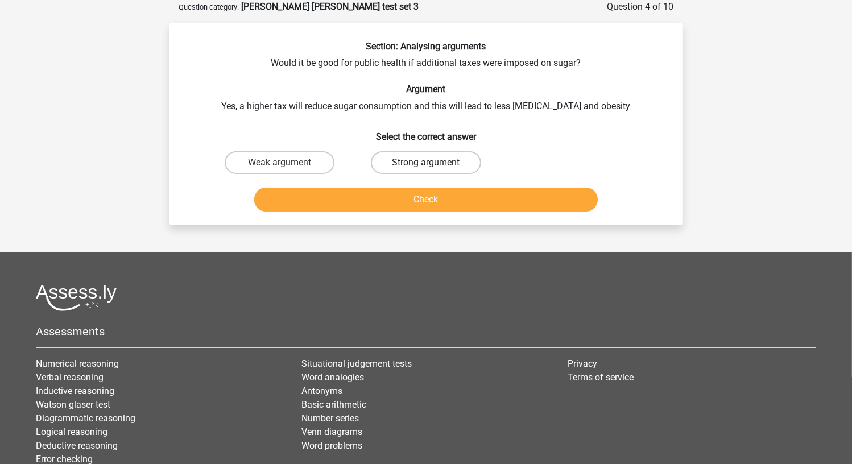
click at [437, 163] on label "Strong argument" at bounding box center [426, 162] width 110 height 23
click at [433, 163] on input "Strong argument" at bounding box center [429, 166] width 7 height 7
radio input "true"
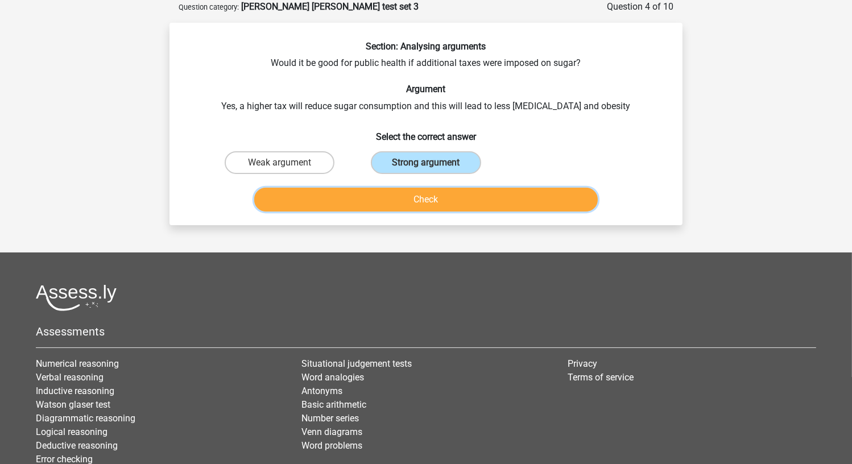
click at [436, 197] on button "Check" at bounding box center [426, 200] width 344 height 24
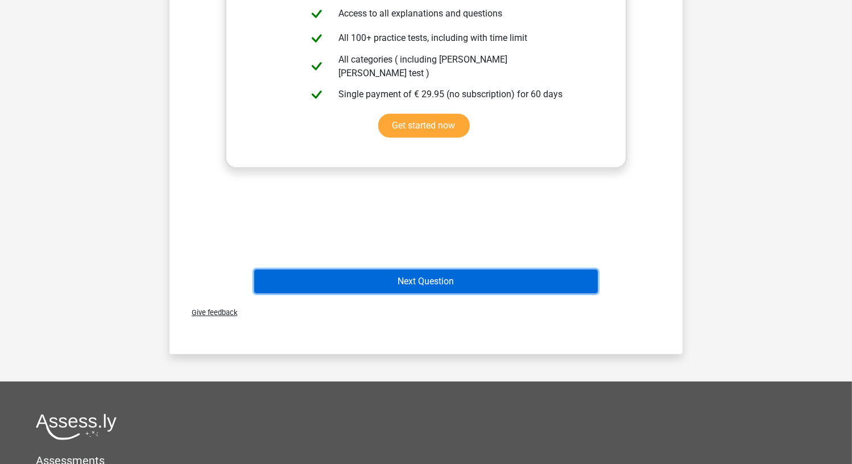
click at [426, 279] on button "Next Question" at bounding box center [426, 282] width 344 height 24
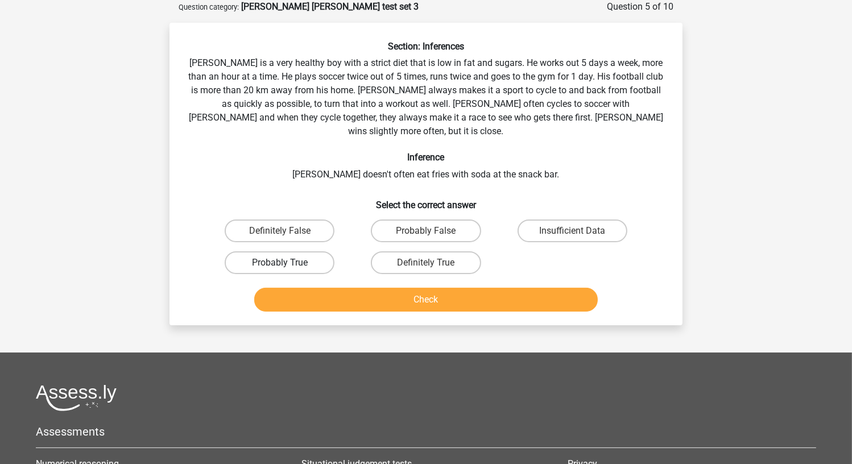
click at [300, 253] on label "Probably True" at bounding box center [280, 262] width 110 height 23
click at [287, 263] on input "Probably True" at bounding box center [283, 266] width 7 height 7
radio input "true"
drag, startPoint x: 399, startPoint y: 64, endPoint x: 499, endPoint y: 61, distance: 100.2
click at [499, 61] on div "Section: Inferences Rowan is a very healthy boy with a strict diet that is low …" at bounding box center [426, 178] width 504 height 275
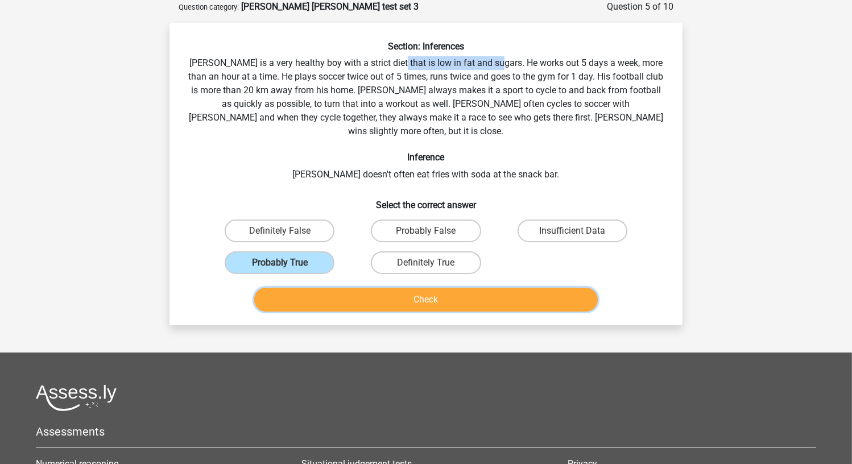
click at [403, 288] on button "Check" at bounding box center [426, 300] width 344 height 24
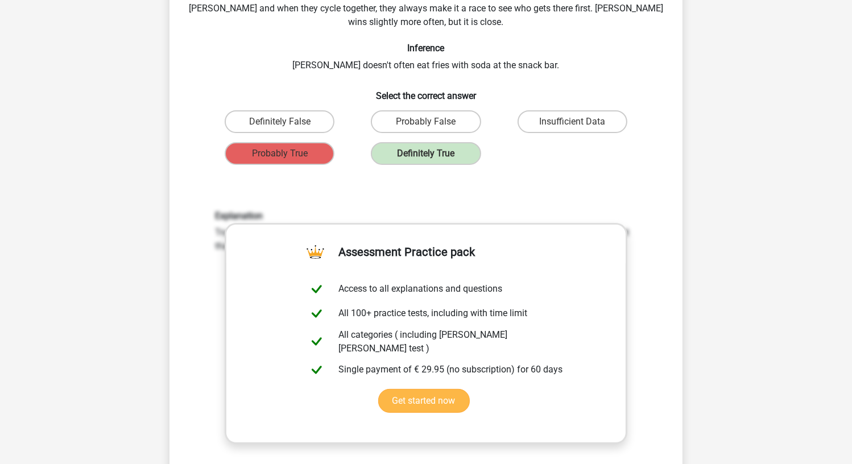
scroll to position [284, 0]
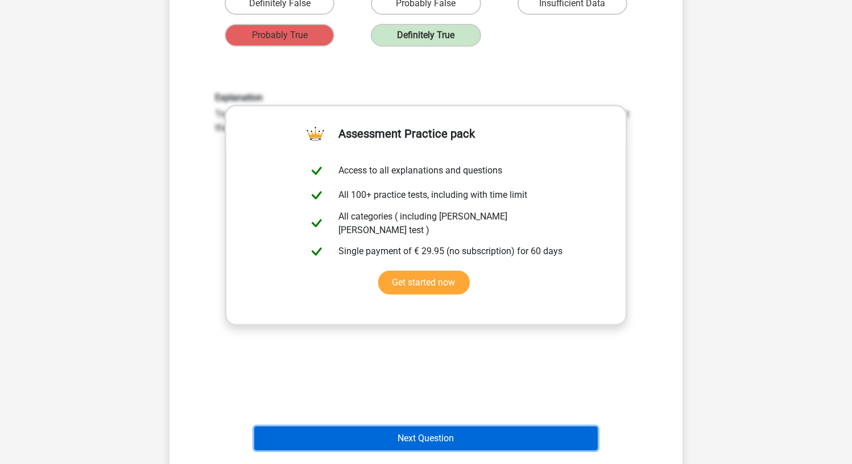
click at [395, 428] on button "Next Question" at bounding box center [426, 439] width 344 height 24
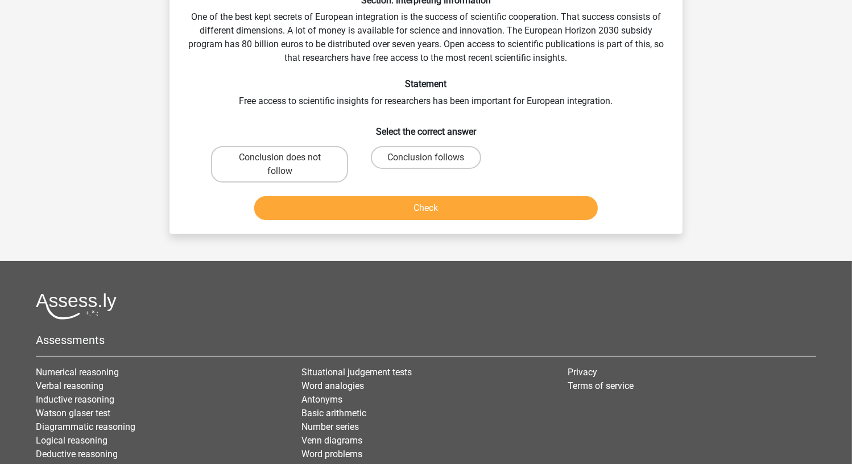
scroll to position [57, 0]
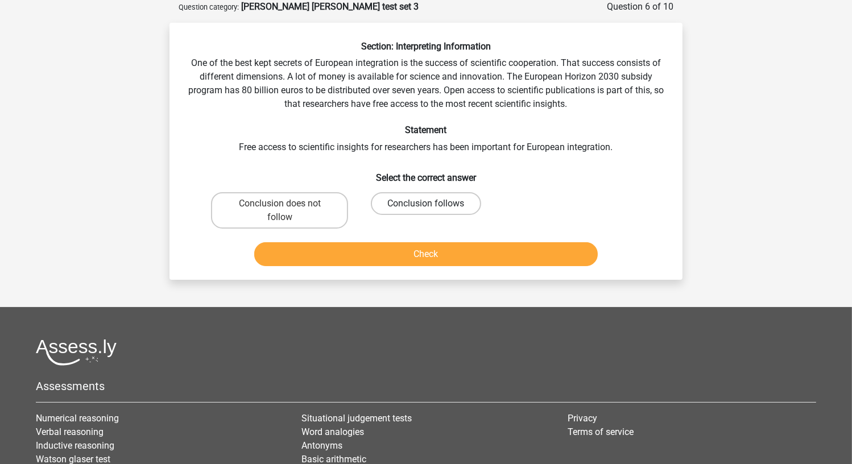
click at [439, 207] on label "Conclusion follows" at bounding box center [426, 203] width 110 height 23
click at [433, 207] on input "Conclusion follows" at bounding box center [429, 207] width 7 height 7
radio input "true"
click at [456, 255] on button "Check" at bounding box center [426, 254] width 344 height 24
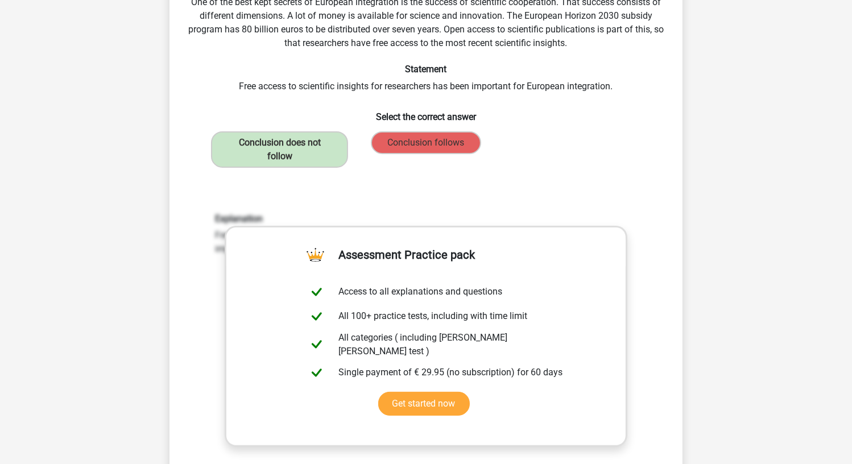
scroll to position [284, 0]
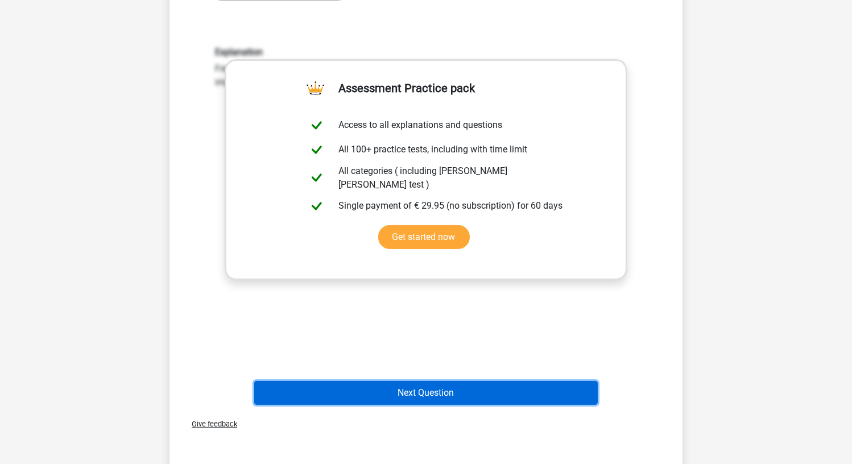
click at [470, 397] on button "Next Question" at bounding box center [426, 393] width 344 height 24
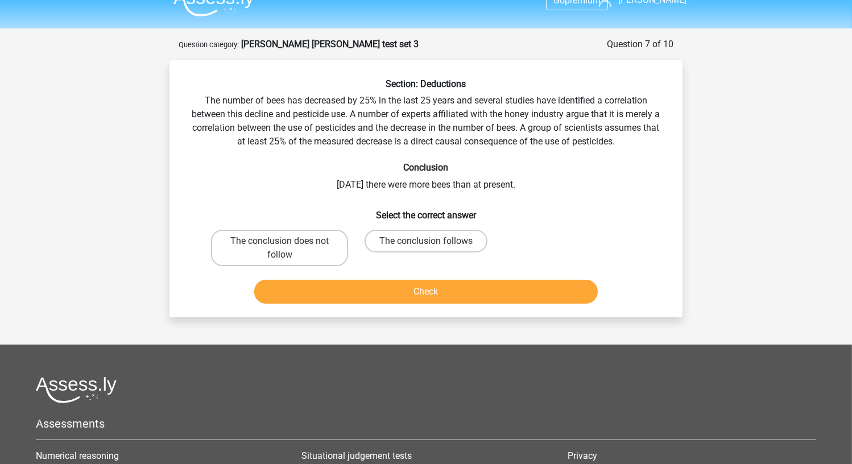
scroll to position [0, 0]
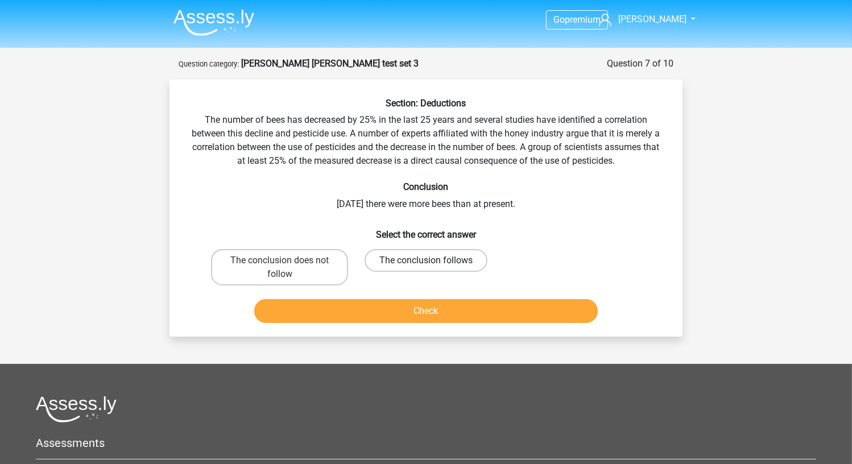
click at [432, 258] on label "The conclusion follows" at bounding box center [426, 260] width 123 height 23
click at [432, 261] on input "The conclusion follows" at bounding box center [429, 264] width 7 height 7
radio input "true"
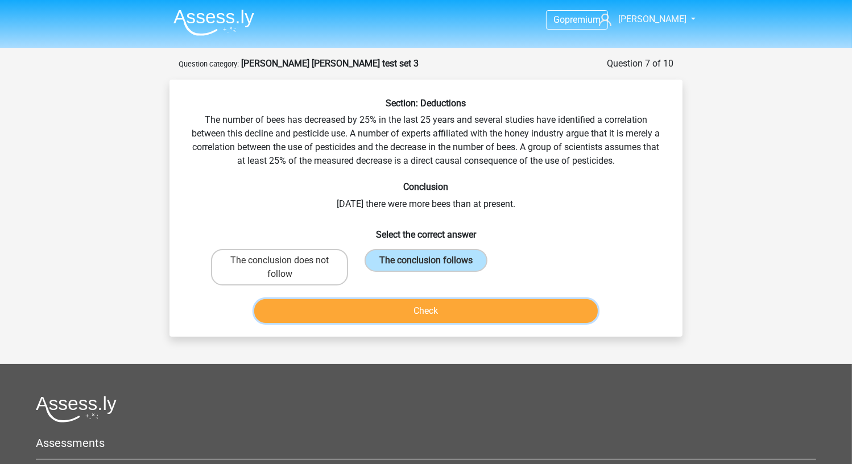
click at [398, 309] on button "Check" at bounding box center [426, 311] width 344 height 24
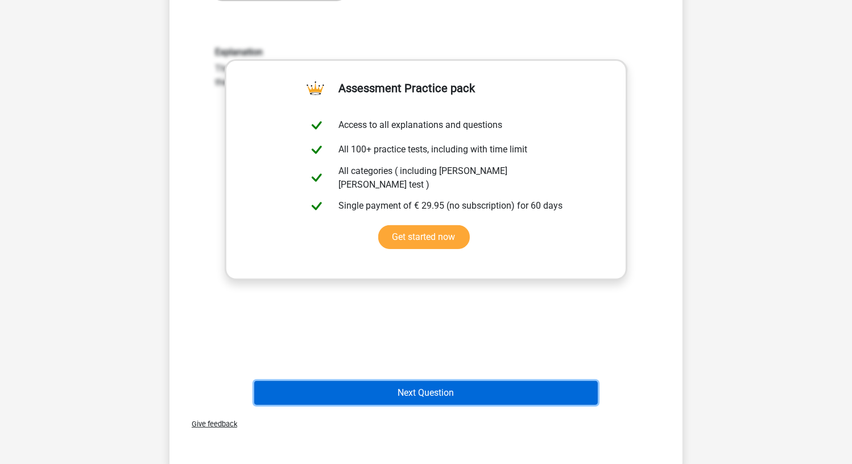
click at [405, 402] on button "Next Question" at bounding box center [426, 393] width 344 height 24
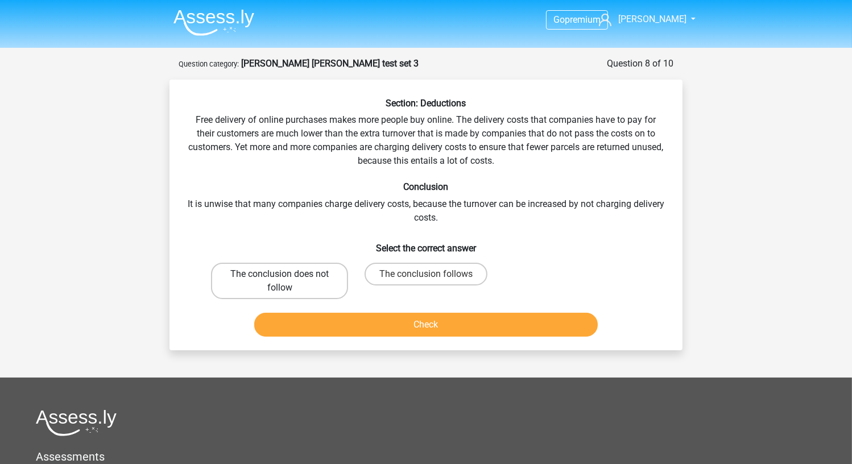
click at [280, 281] on input "The conclusion does not follow" at bounding box center [283, 277] width 7 height 7
radio input "true"
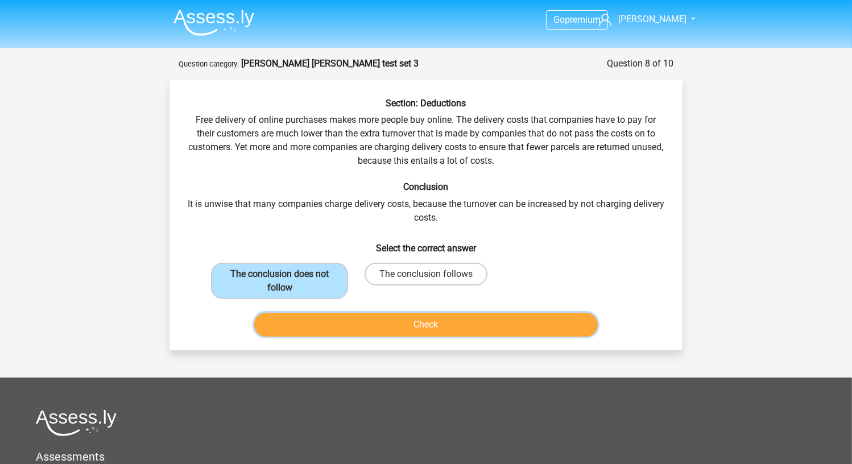
click at [331, 321] on button "Check" at bounding box center [426, 325] width 344 height 24
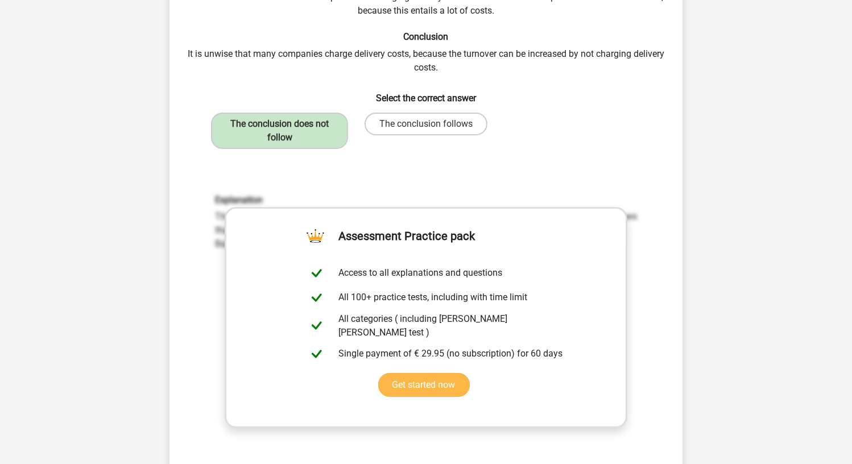
scroll to position [284, 0]
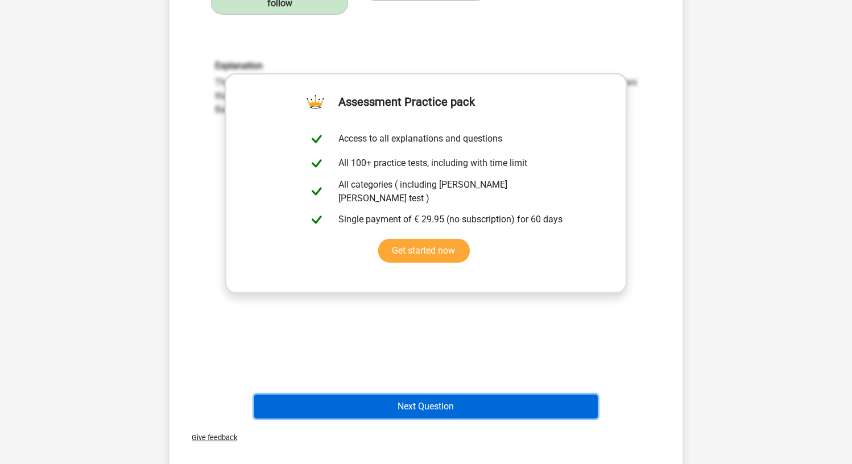
click at [391, 404] on button "Next Question" at bounding box center [426, 407] width 344 height 24
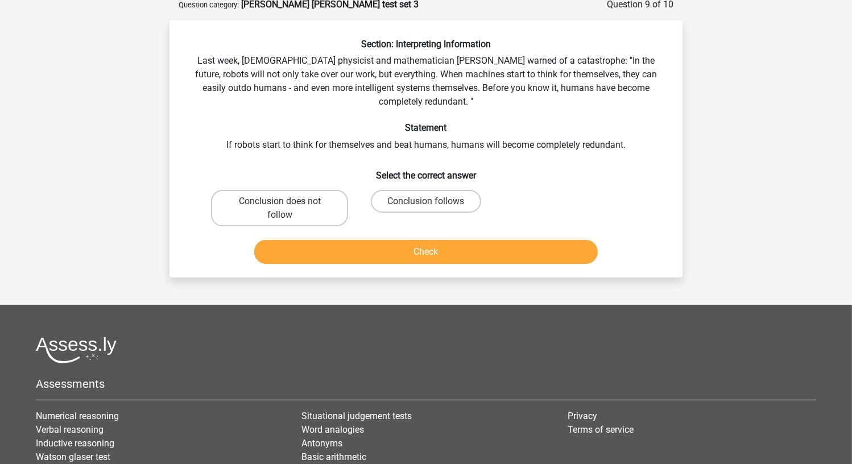
scroll to position [57, 0]
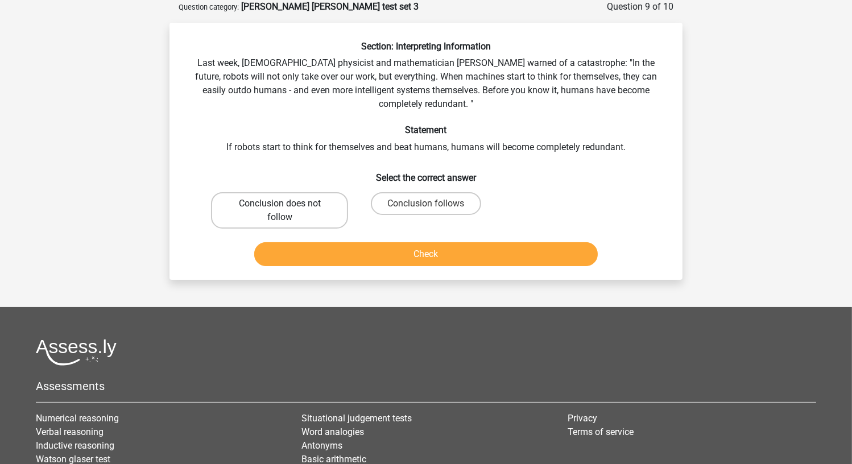
click at [275, 221] on label "Conclusion does not follow" at bounding box center [279, 210] width 137 height 36
click at [280, 211] on input "Conclusion does not follow" at bounding box center [283, 207] width 7 height 7
radio input "true"
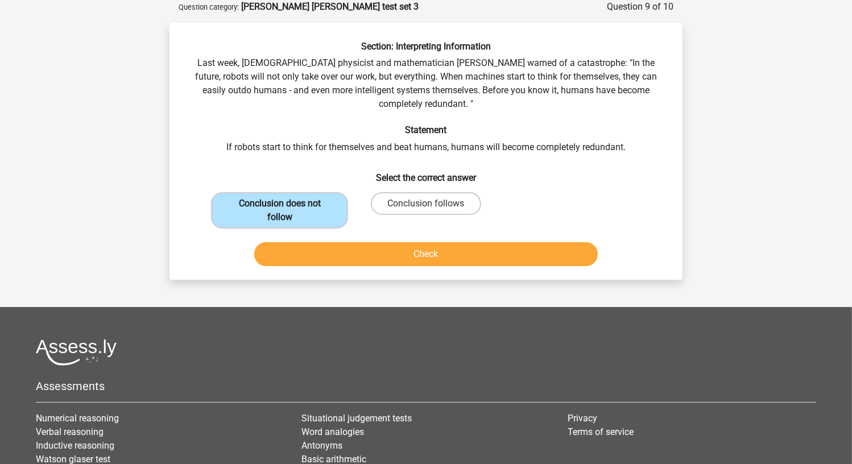
scroll to position [0, 0]
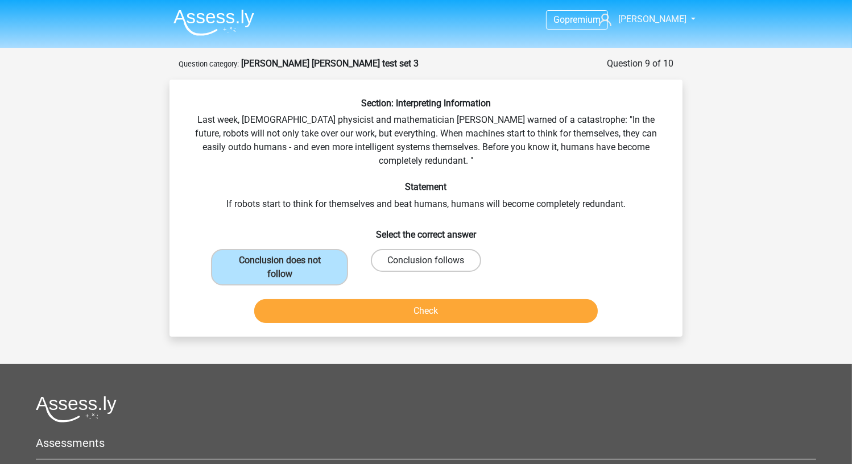
click at [457, 260] on label "Conclusion follows" at bounding box center [426, 260] width 110 height 23
click at [433, 261] on input "Conclusion follows" at bounding box center [429, 264] width 7 height 7
radio input "true"
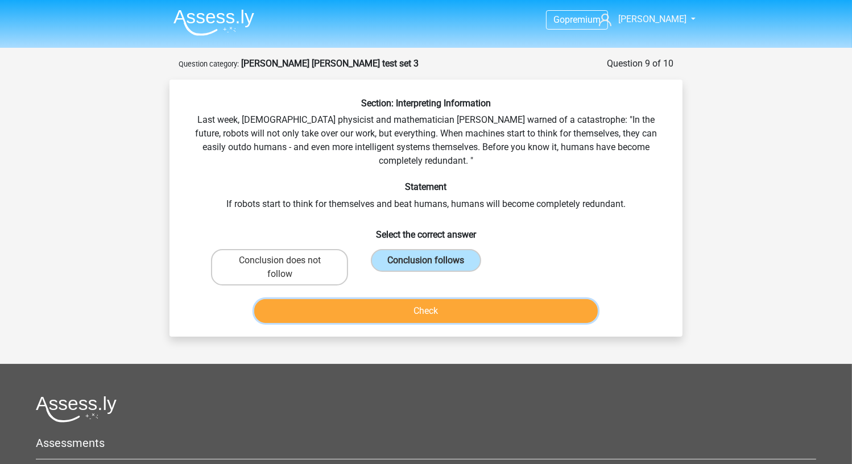
click at [460, 309] on button "Check" at bounding box center [426, 311] width 344 height 24
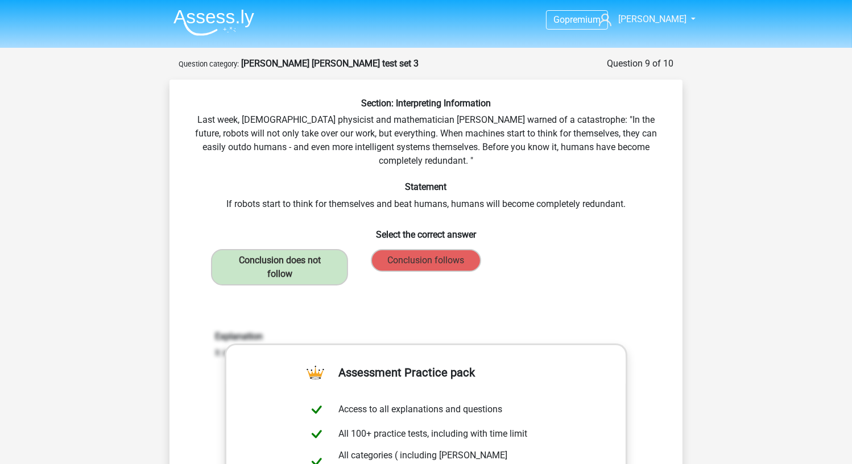
scroll to position [284, 0]
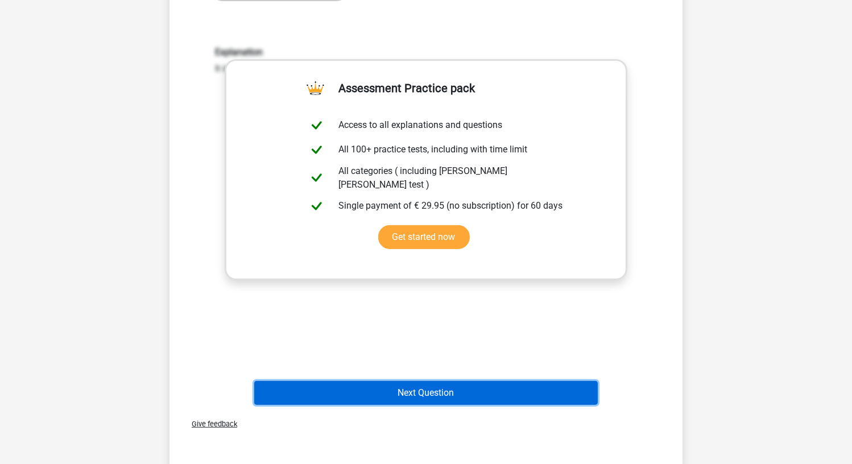
click at [460, 393] on button "Next Question" at bounding box center [426, 393] width 344 height 24
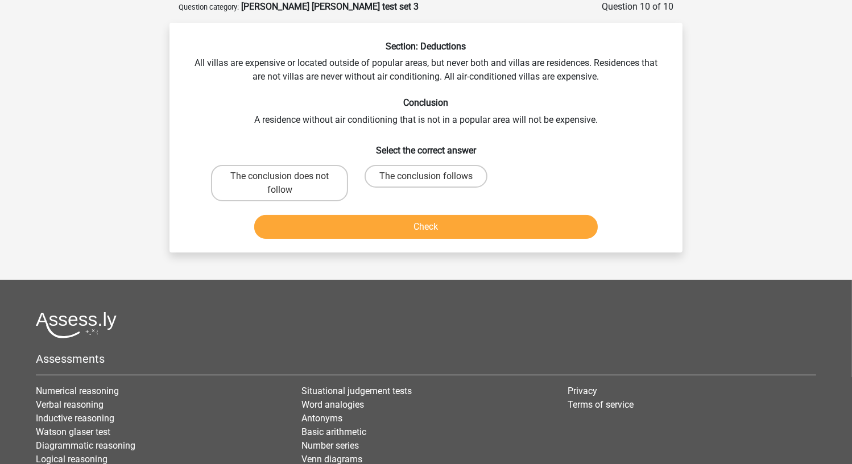
scroll to position [0, 0]
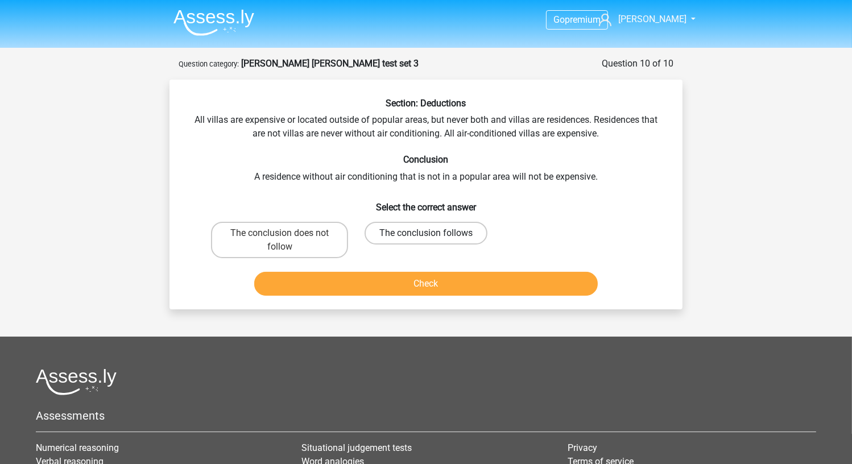
click at [393, 236] on label "The conclusion follows" at bounding box center [426, 233] width 123 height 23
click at [426, 236] on input "The conclusion follows" at bounding box center [429, 236] width 7 height 7
radio input "true"
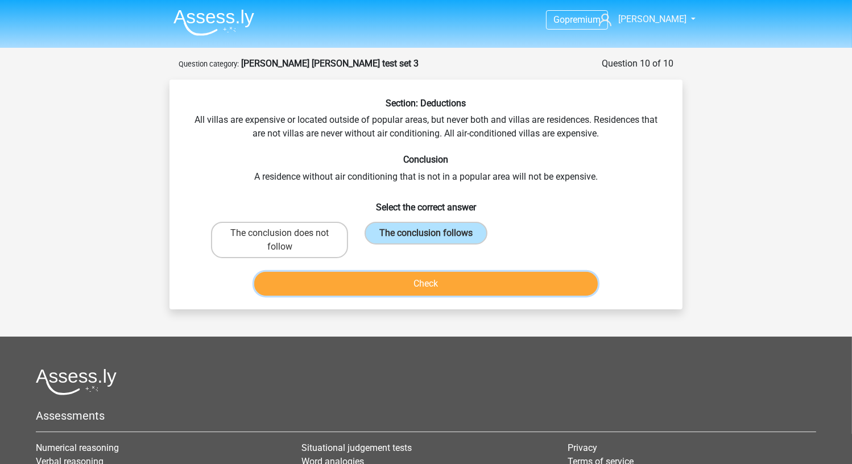
click at [428, 283] on button "Check" at bounding box center [426, 284] width 344 height 24
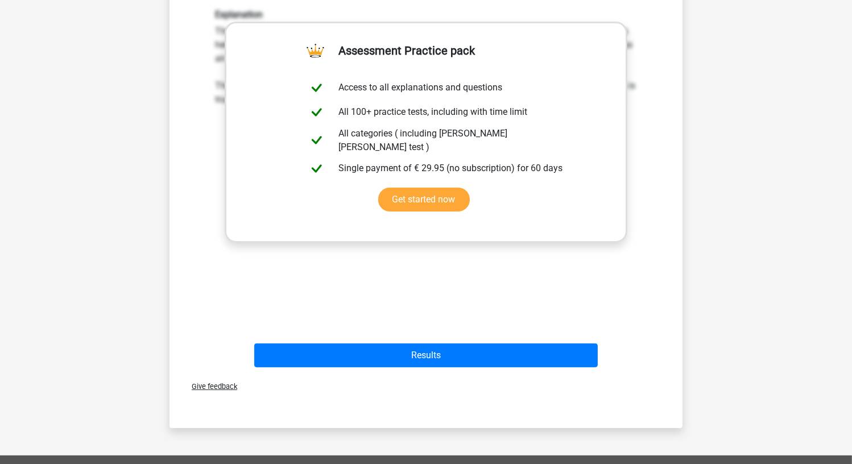
scroll to position [341, 0]
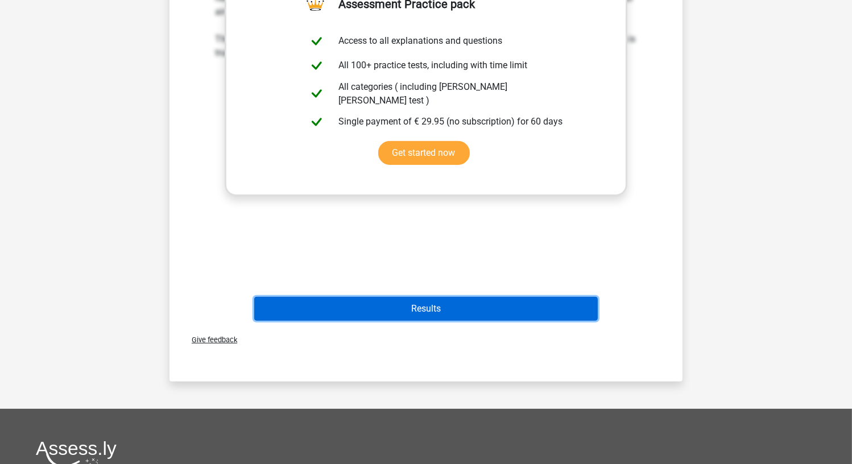
click at [431, 314] on button "Results" at bounding box center [426, 309] width 344 height 24
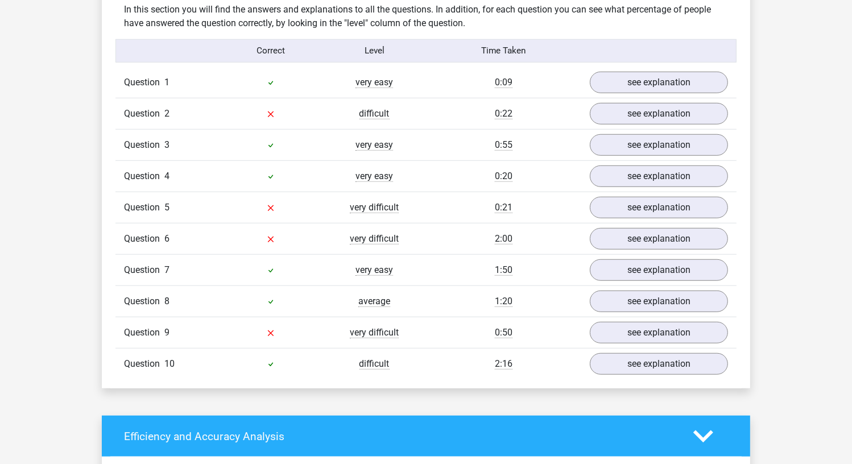
scroll to position [910, 0]
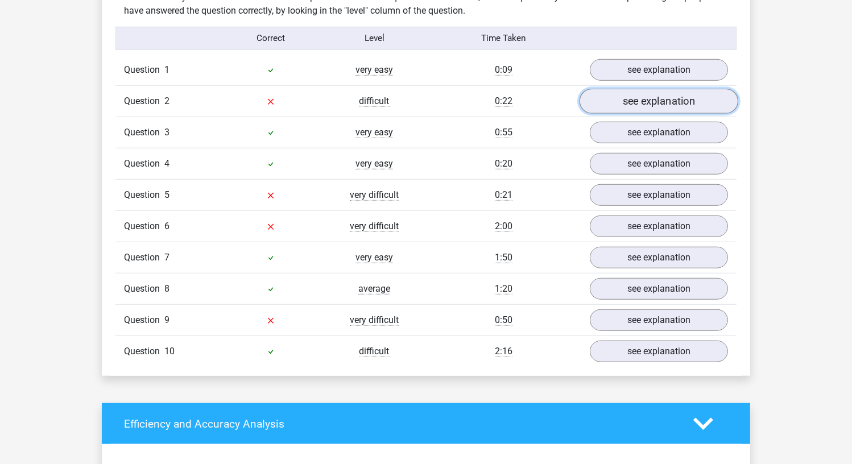
click at [619, 89] on link "see explanation" at bounding box center [659, 101] width 159 height 25
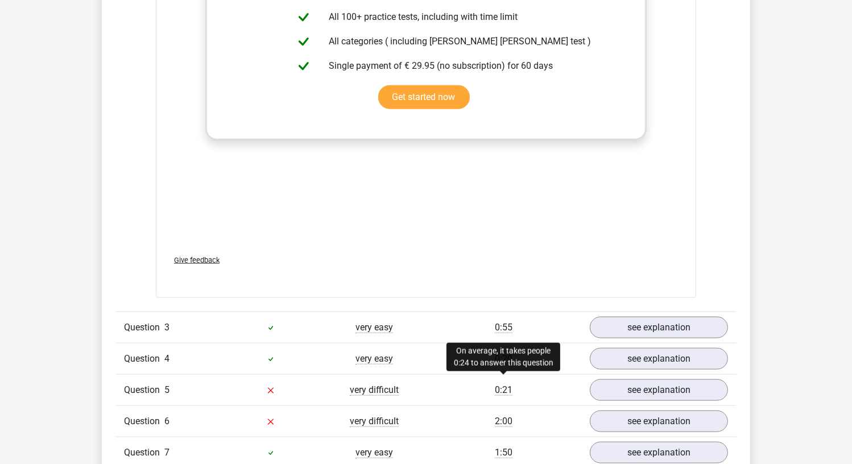
scroll to position [1422, 0]
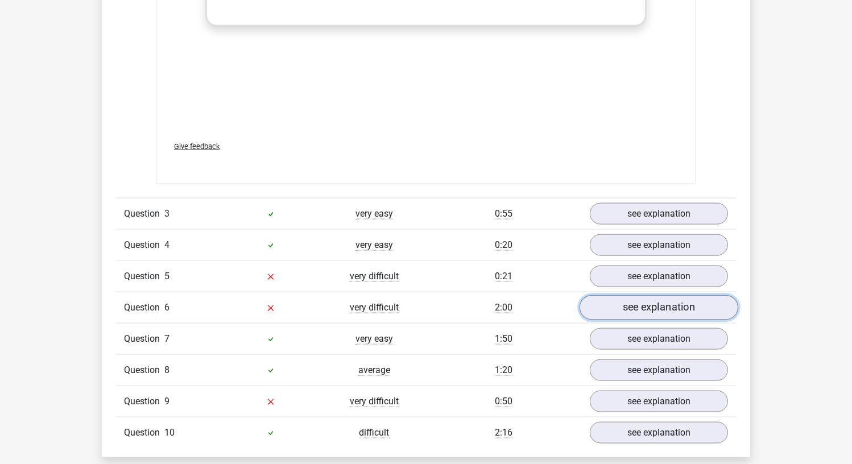
click at [660, 302] on link "see explanation" at bounding box center [659, 307] width 159 height 25
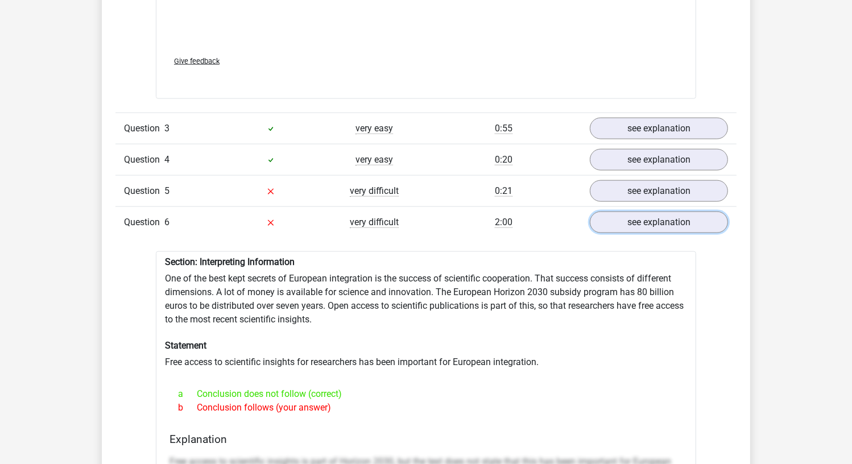
scroll to position [1536, 0]
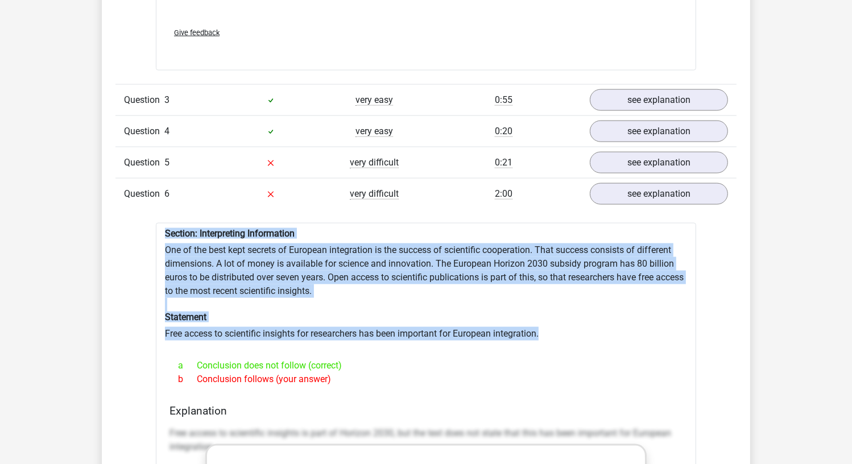
drag, startPoint x: 548, startPoint y: 334, endPoint x: 164, endPoint y: 224, distance: 399.7
copy div "Section: Interpreting Information One of the best kept secrets of European inte…"
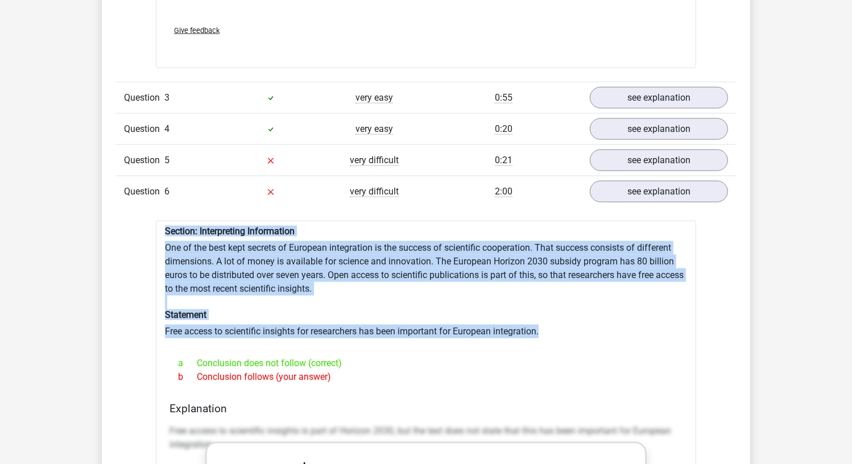
scroll to position [1479, 0]
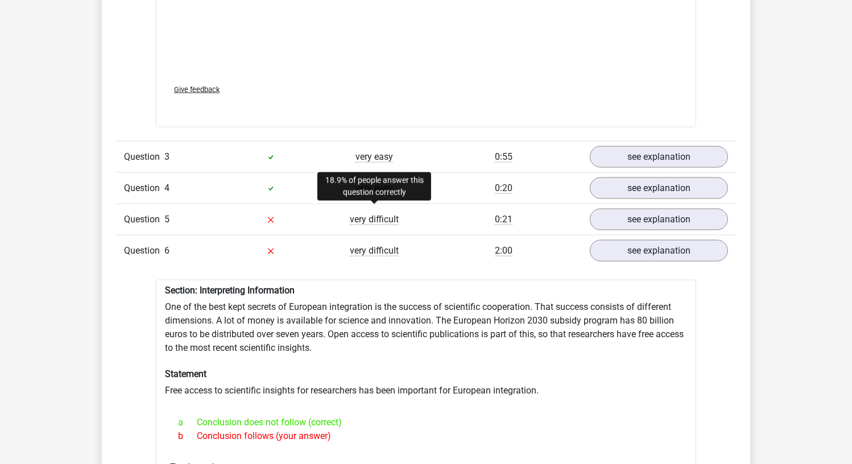
click at [379, 214] on span "very difficult" at bounding box center [374, 219] width 49 height 11
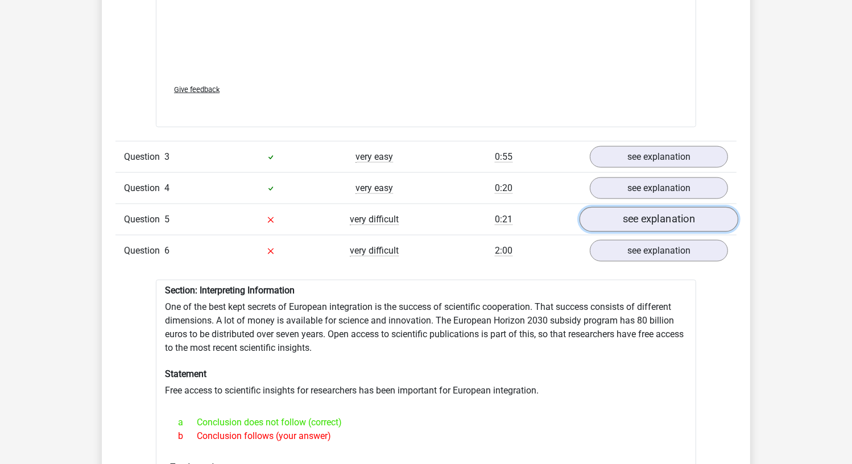
click at [601, 209] on link "see explanation" at bounding box center [659, 219] width 159 height 25
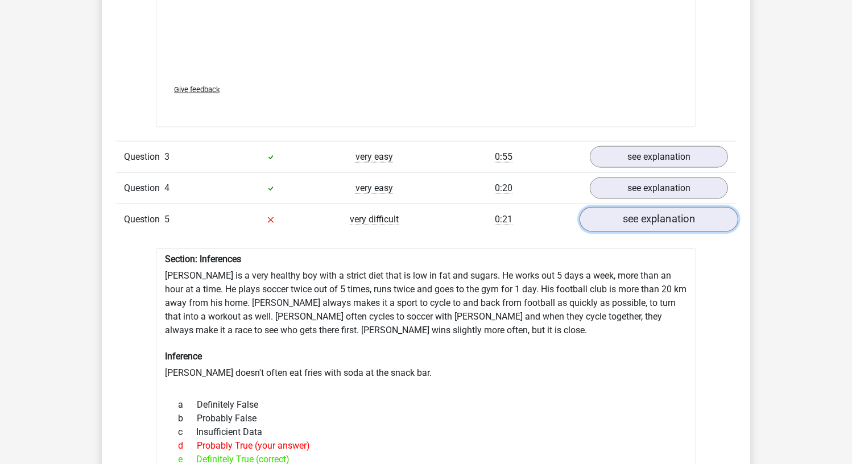
click at [601, 209] on link "see explanation" at bounding box center [659, 219] width 159 height 25
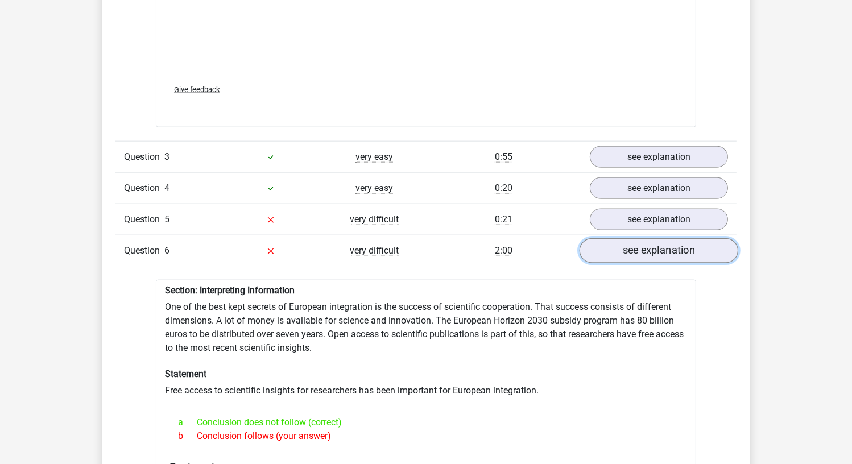
click at [631, 242] on link "see explanation" at bounding box center [659, 250] width 159 height 25
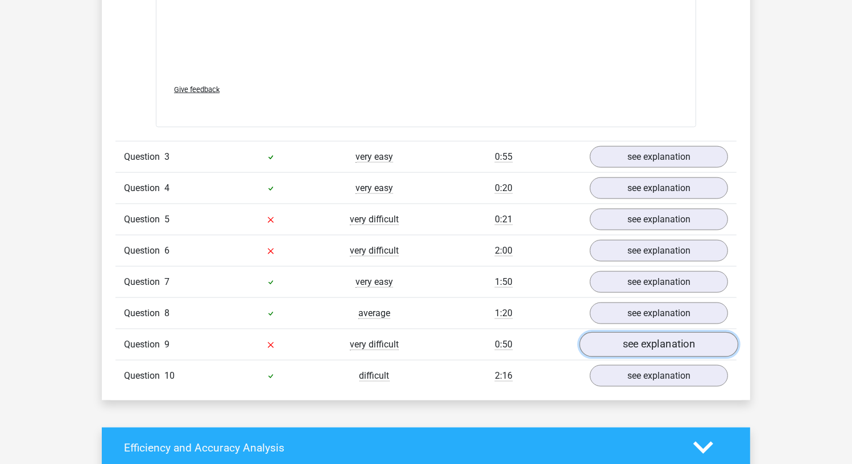
click at [659, 332] on link "see explanation" at bounding box center [659, 344] width 159 height 25
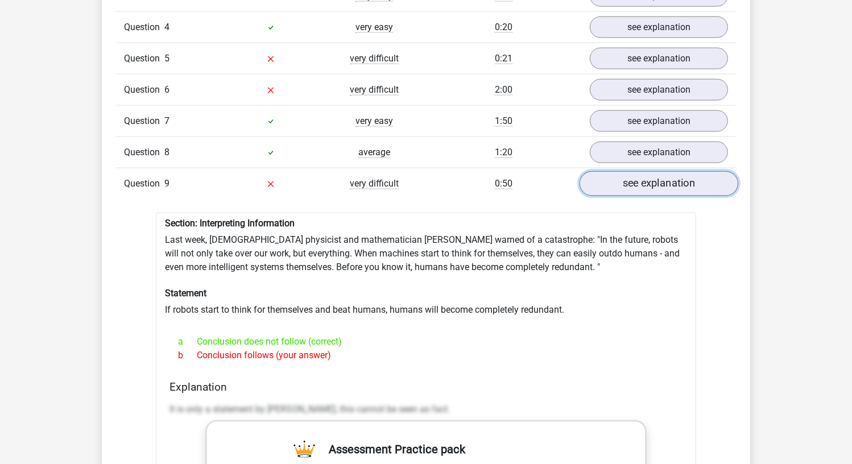
scroll to position [1650, 0]
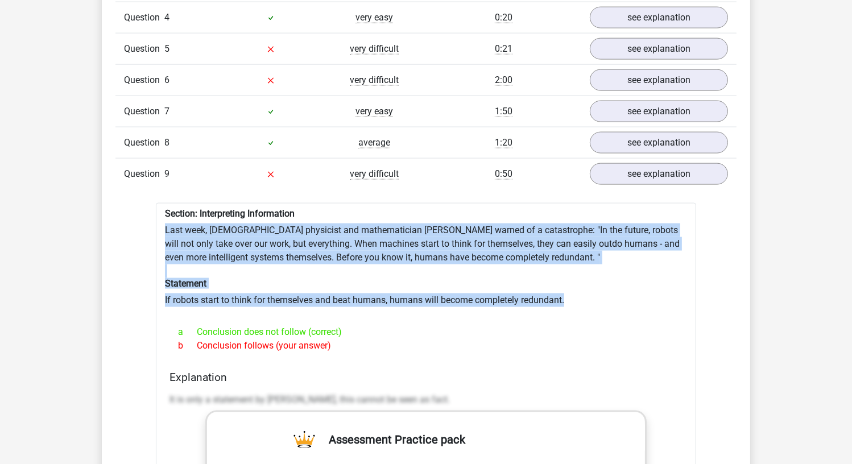
drag, startPoint x: 578, startPoint y: 293, endPoint x: 160, endPoint y: 212, distance: 426.0
copy div "Last week, British physicist and mathematician Stephen Hawking warned of a cata…"
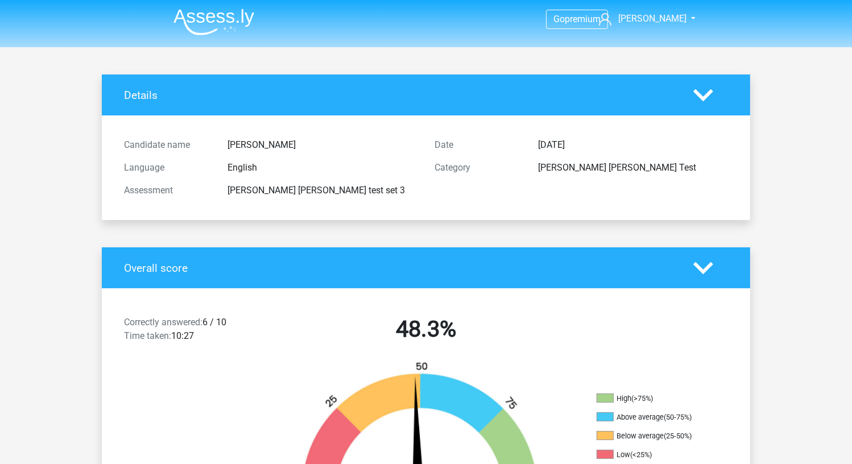
scroll to position [0, 0]
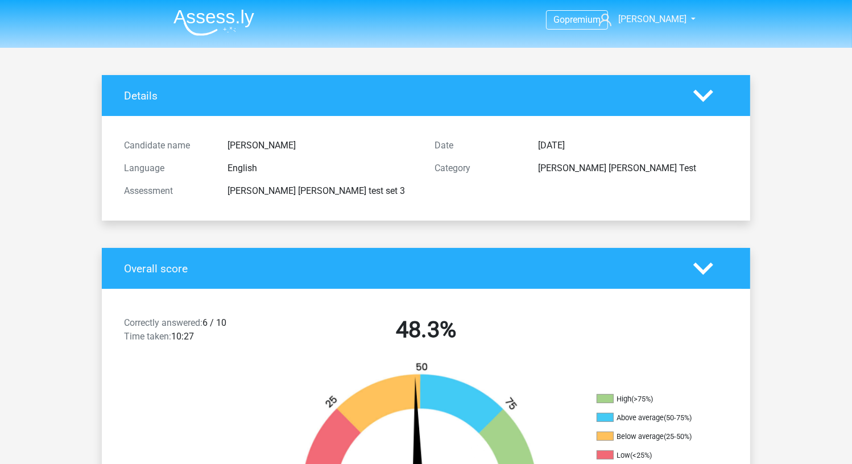
click at [702, 100] on icon at bounding box center [703, 96] width 20 height 20
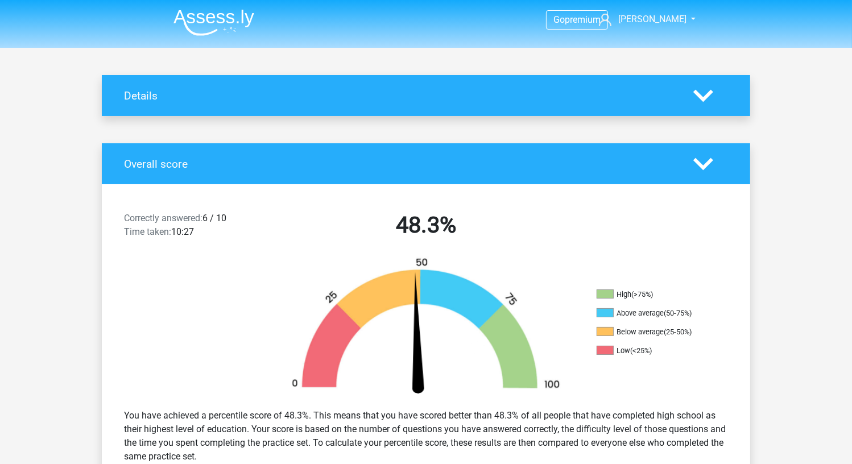
click at [715, 160] on div at bounding box center [711, 164] width 52 height 20
click at [208, 26] on img at bounding box center [214, 22] width 81 height 27
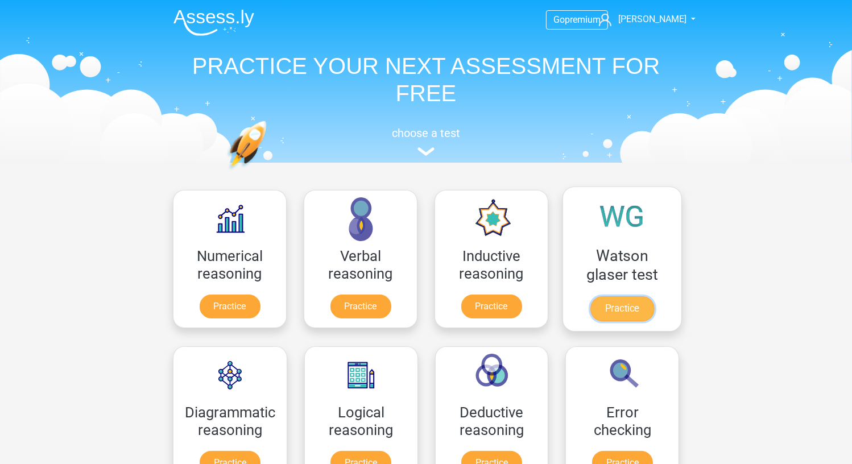
click at [647, 313] on link "Practice" at bounding box center [622, 308] width 64 height 25
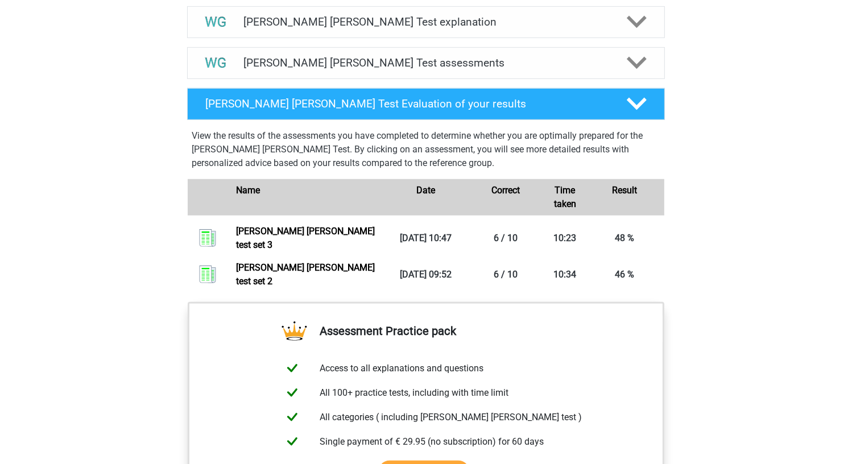
scroll to position [683, 0]
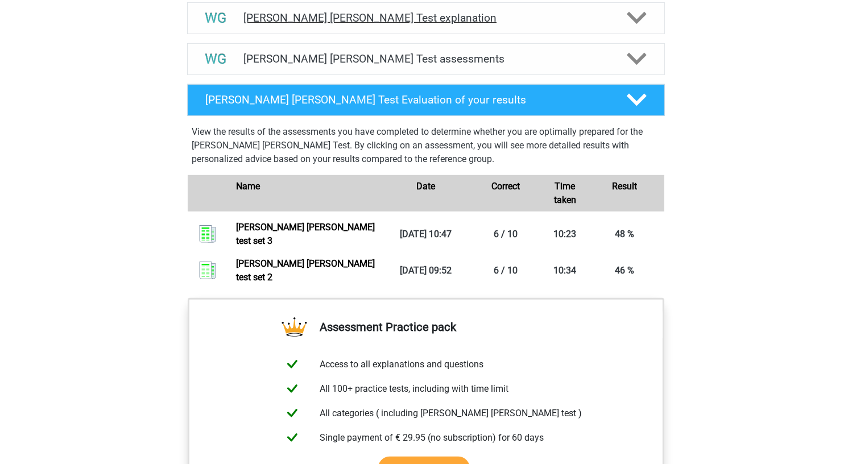
click at [410, 15] on h4 "[PERSON_NAME] [PERSON_NAME] Test explanation" at bounding box center [425, 17] width 365 height 13
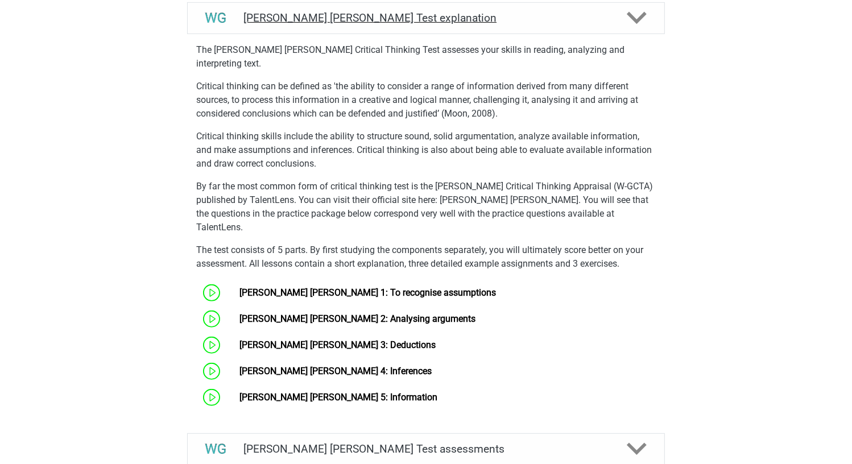
click at [416, 17] on h4 "[PERSON_NAME] [PERSON_NAME] Test explanation" at bounding box center [425, 17] width 365 height 13
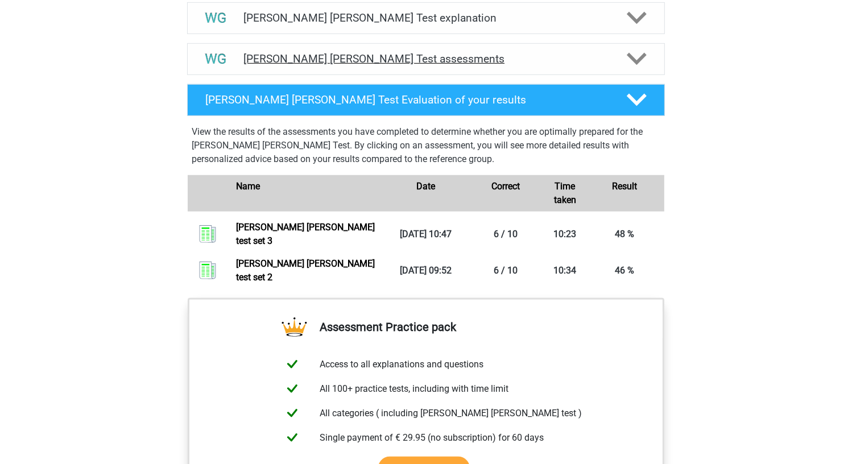
click at [413, 56] on h4 "[PERSON_NAME] [PERSON_NAME] Test assessments" at bounding box center [425, 58] width 365 height 13
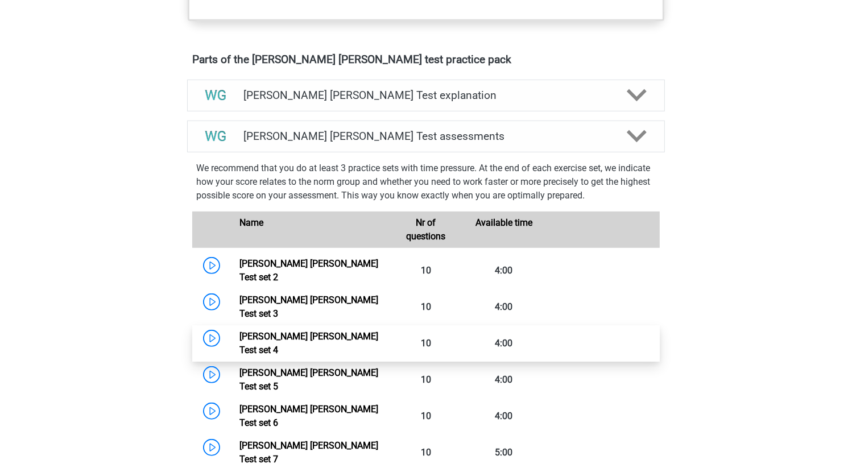
scroll to position [626, 0]
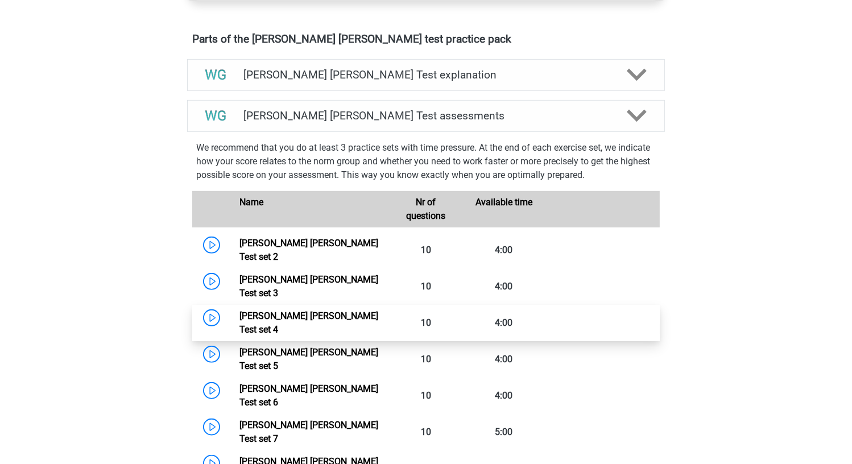
click at [343, 311] on link "[PERSON_NAME] [PERSON_NAME] Test set 4" at bounding box center [308, 323] width 139 height 24
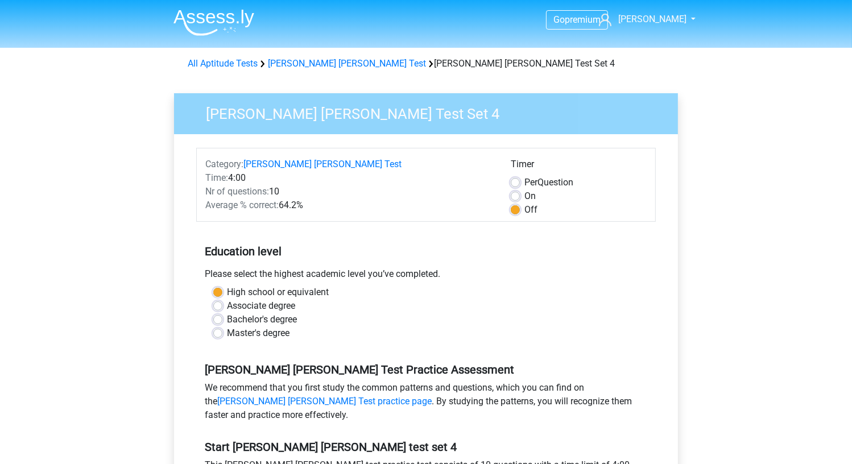
click at [527, 193] on label "On" at bounding box center [529, 196] width 11 height 14
click at [520, 193] on input "On" at bounding box center [515, 194] width 9 height 11
radio input "true"
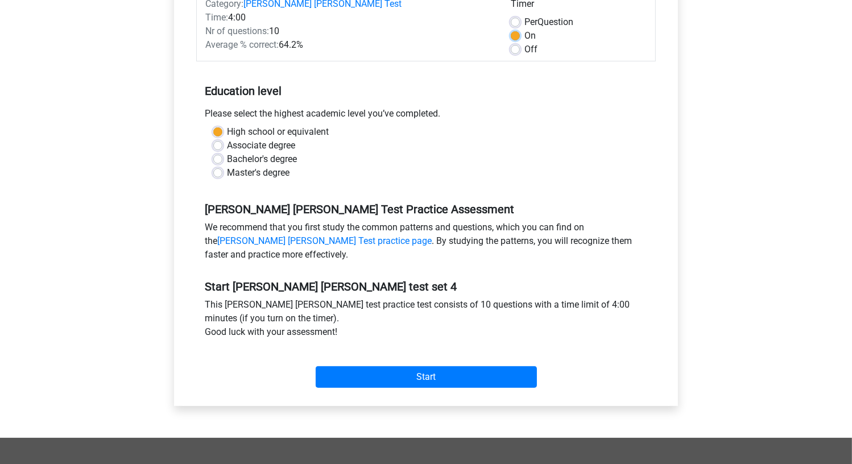
scroll to position [171, 0]
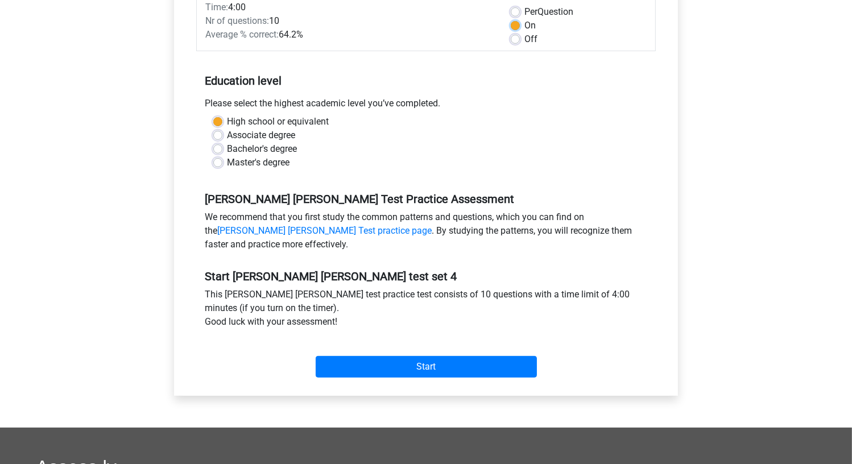
click at [316, 356] on input "Start" at bounding box center [426, 367] width 221 height 22
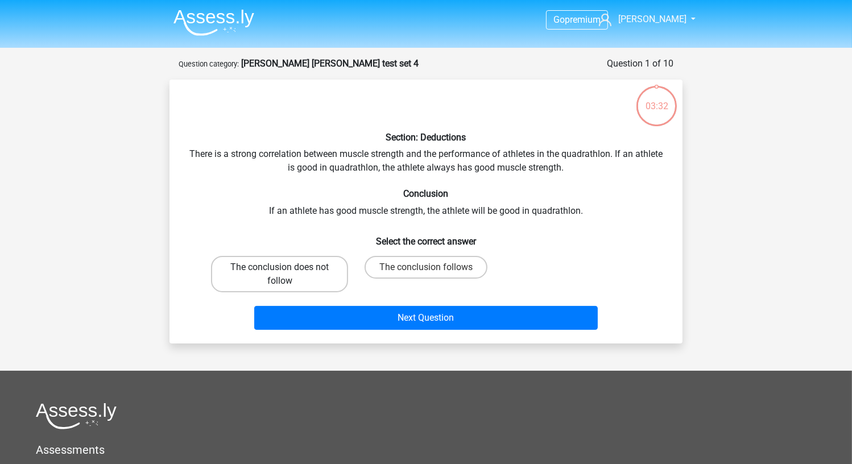
click at [260, 279] on label "The conclusion does not follow" at bounding box center [279, 274] width 137 height 36
click at [280, 275] on input "The conclusion does not follow" at bounding box center [283, 270] width 7 height 7
radio input "true"
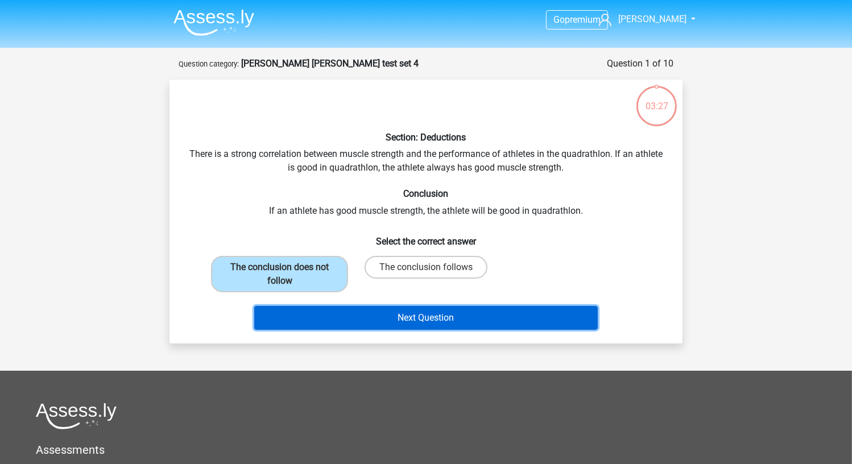
click at [305, 318] on button "Next Question" at bounding box center [426, 318] width 344 height 24
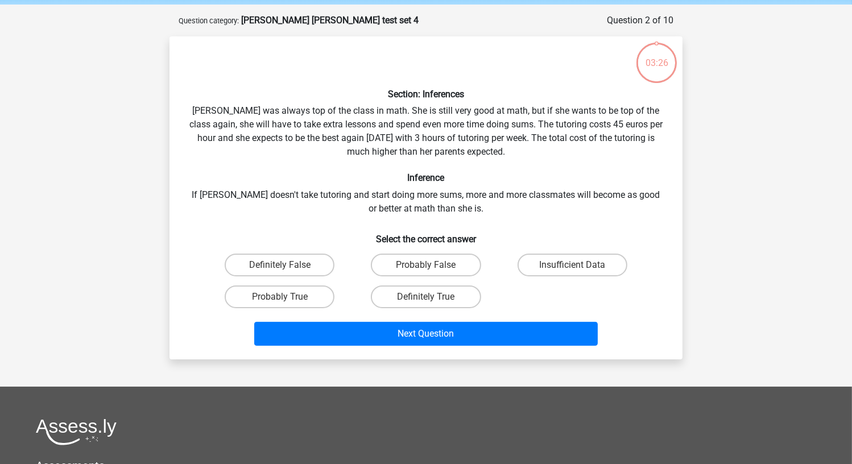
scroll to position [57, 0]
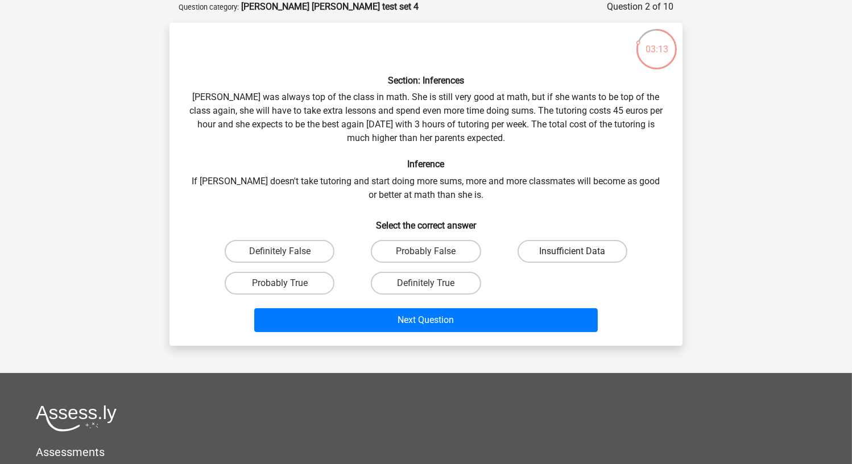
click at [543, 250] on label "Insufficient Data" at bounding box center [573, 251] width 110 height 23
click at [572, 251] on input "Insufficient Data" at bounding box center [575, 254] width 7 height 7
radio input "true"
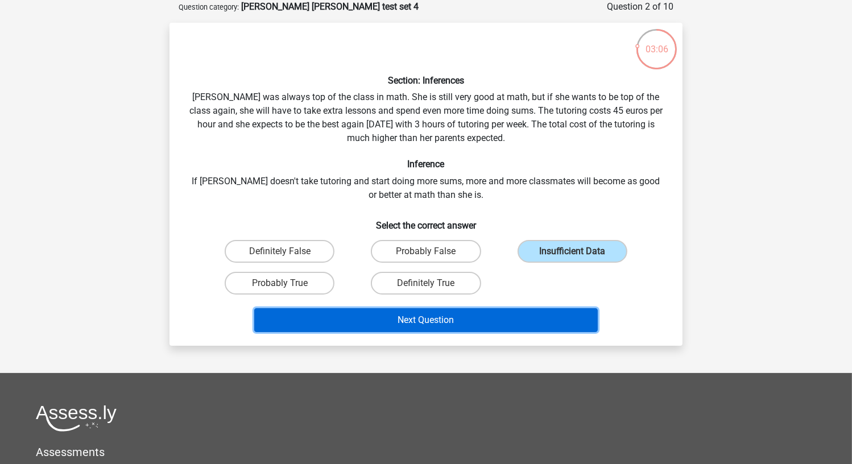
click at [500, 317] on button "Next Question" at bounding box center [426, 320] width 344 height 24
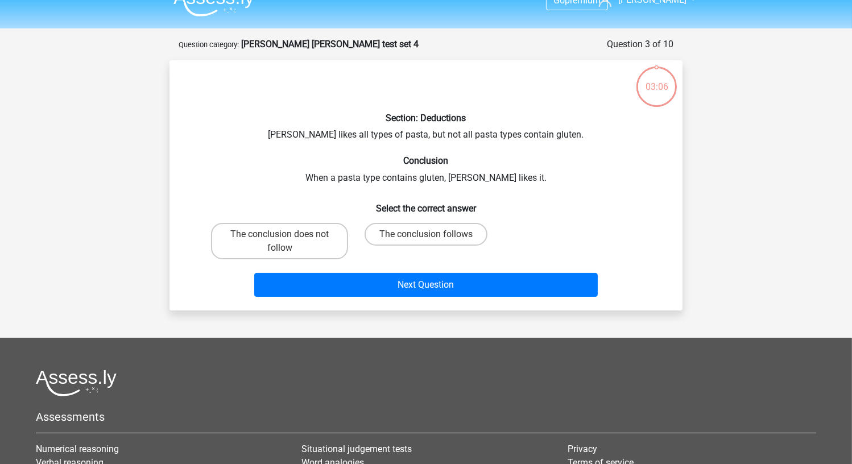
scroll to position [0, 0]
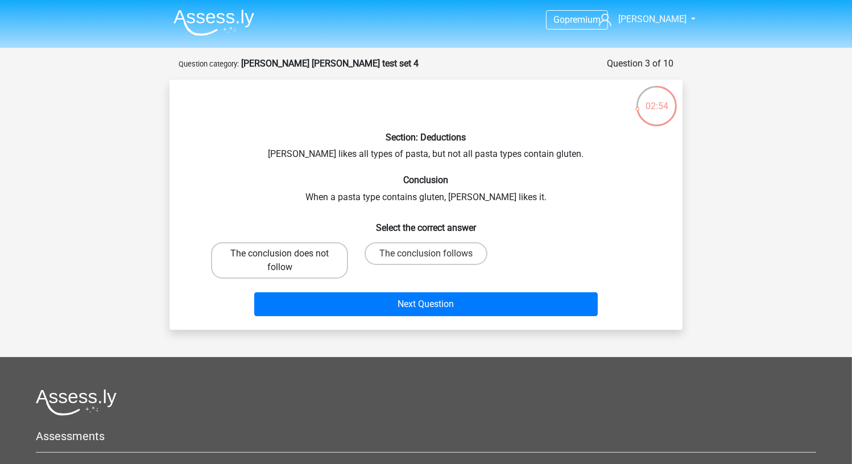
click at [316, 269] on label "The conclusion does not follow" at bounding box center [279, 260] width 137 height 36
click at [287, 261] on input "The conclusion does not follow" at bounding box center [283, 257] width 7 height 7
radio input "true"
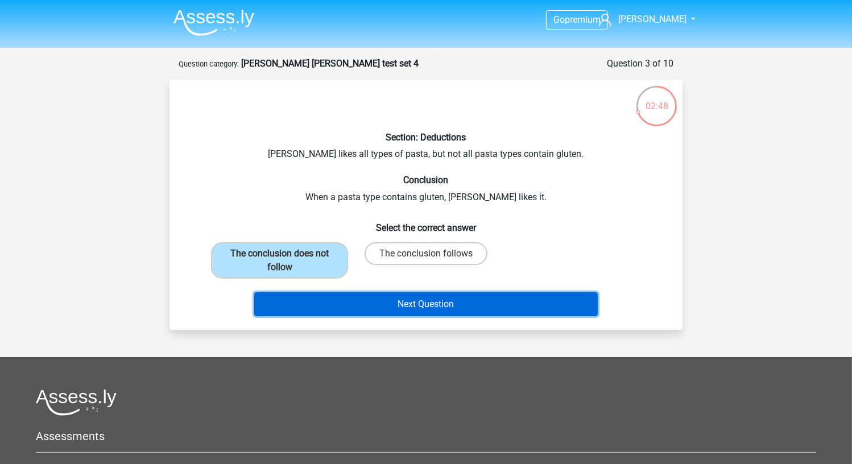
click at [408, 300] on button "Next Question" at bounding box center [426, 304] width 344 height 24
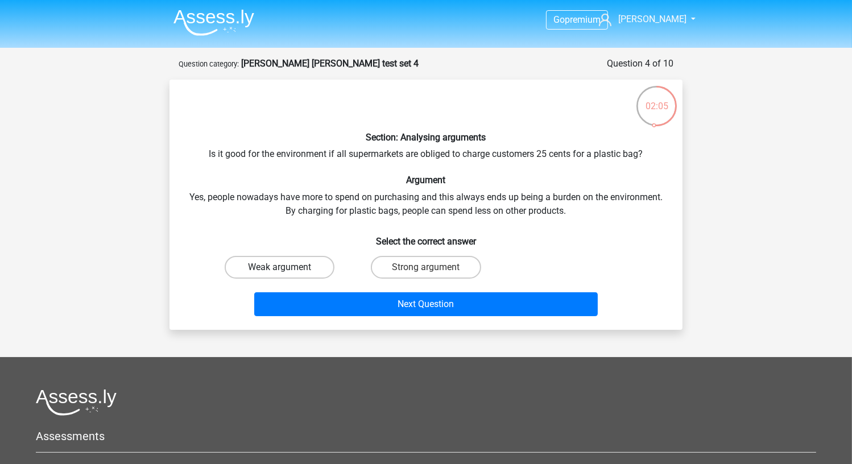
click at [324, 269] on label "Weak argument" at bounding box center [280, 267] width 110 height 23
click at [287, 269] on input "Weak argument" at bounding box center [283, 270] width 7 height 7
radio input "true"
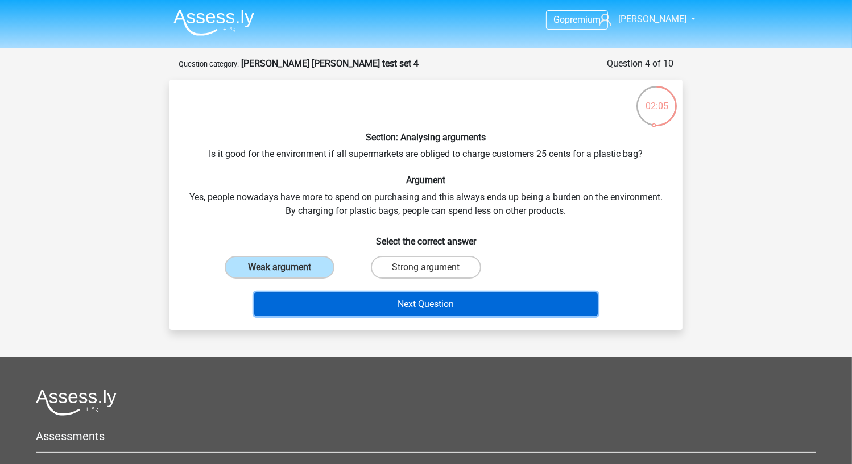
click at [369, 302] on button "Next Question" at bounding box center [426, 304] width 344 height 24
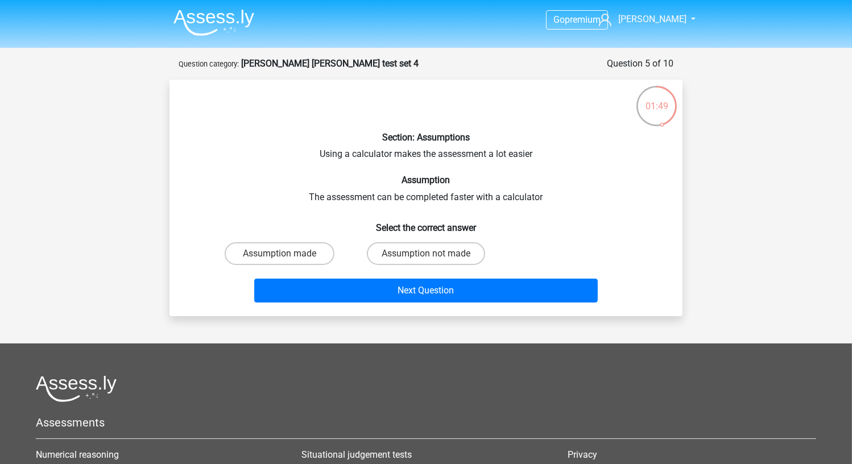
click at [308, 265] on div "Assumption made" at bounding box center [279, 253] width 137 height 23
click at [312, 259] on label "Assumption made" at bounding box center [280, 253] width 110 height 23
click at [287, 259] on input "Assumption made" at bounding box center [283, 257] width 7 height 7
radio input "true"
click at [460, 254] on label "Assumption not made" at bounding box center [426, 253] width 118 height 23
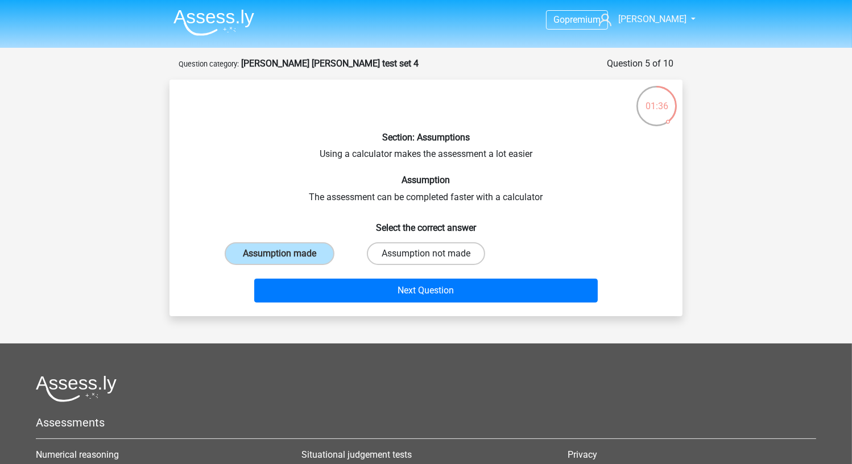
click at [433, 254] on input "Assumption not made" at bounding box center [429, 257] width 7 height 7
radio input "true"
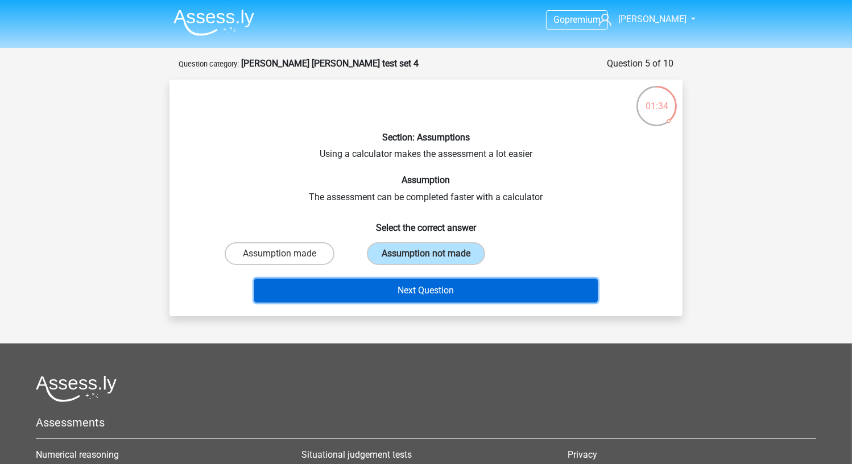
click at [333, 291] on button "Next Question" at bounding box center [426, 291] width 344 height 24
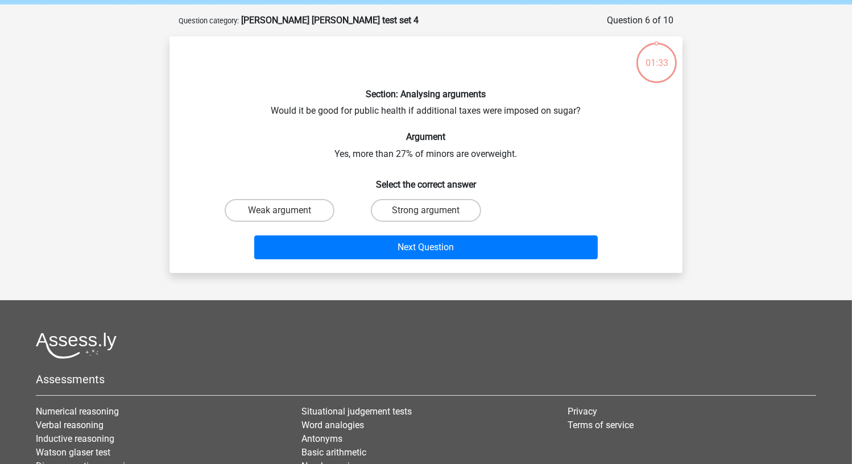
scroll to position [57, 0]
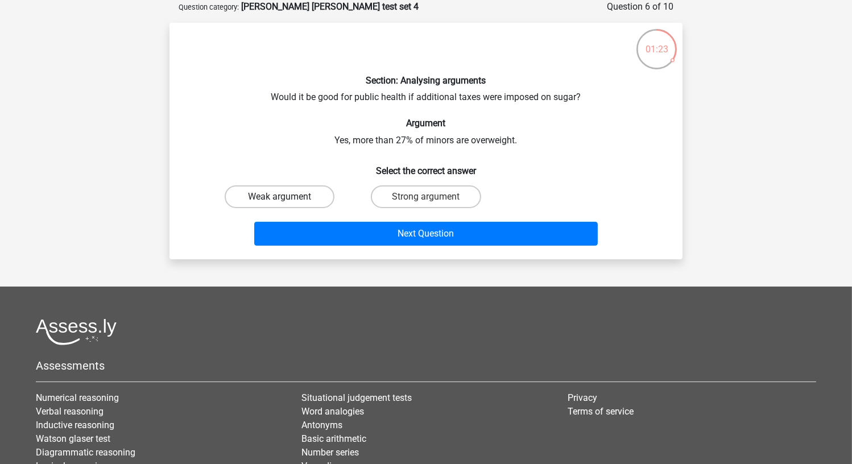
click at [300, 197] on label "Weak argument" at bounding box center [280, 196] width 110 height 23
click at [287, 197] on input "Weak argument" at bounding box center [283, 200] width 7 height 7
radio input "true"
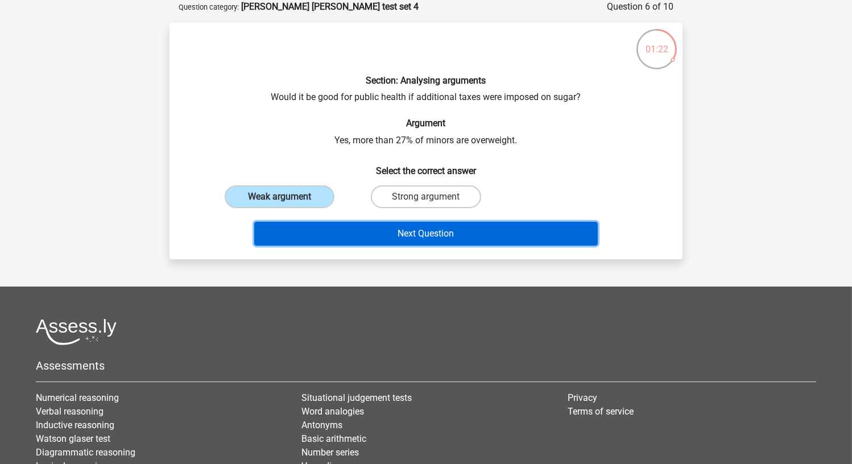
click at [305, 222] on button "Next Question" at bounding box center [426, 234] width 344 height 24
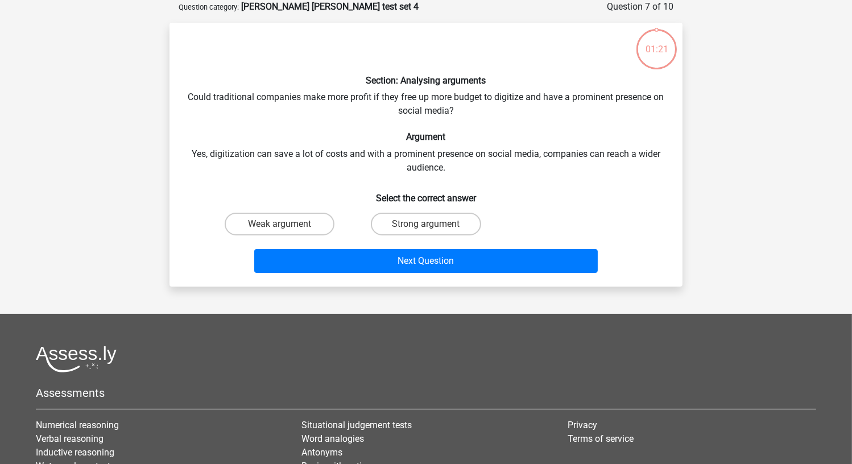
scroll to position [0, 0]
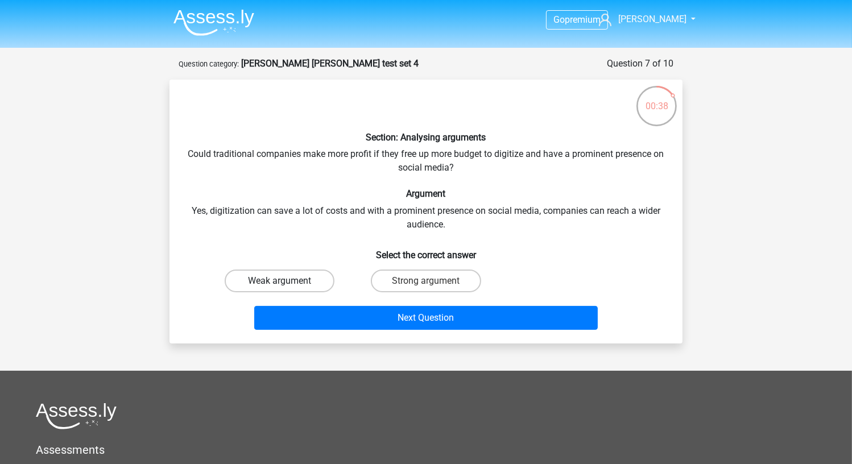
click at [251, 282] on label "Weak argument" at bounding box center [280, 281] width 110 height 23
click at [280, 282] on input "Weak argument" at bounding box center [283, 284] width 7 height 7
radio input "true"
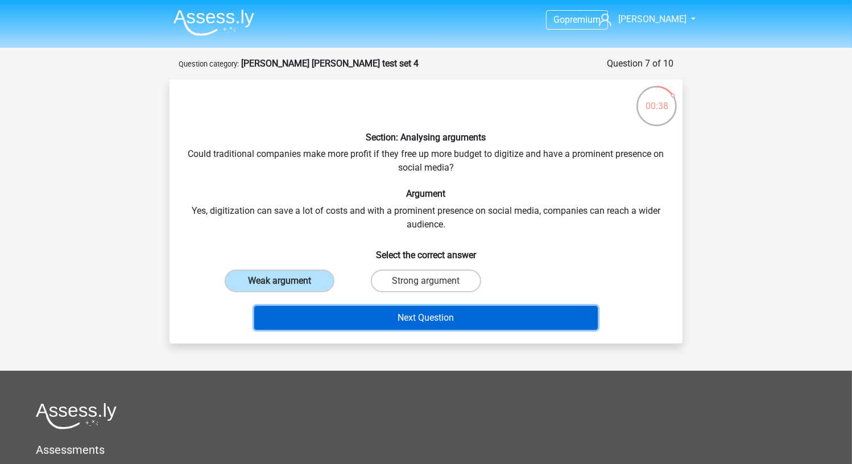
click at [326, 324] on button "Next Question" at bounding box center [426, 318] width 344 height 24
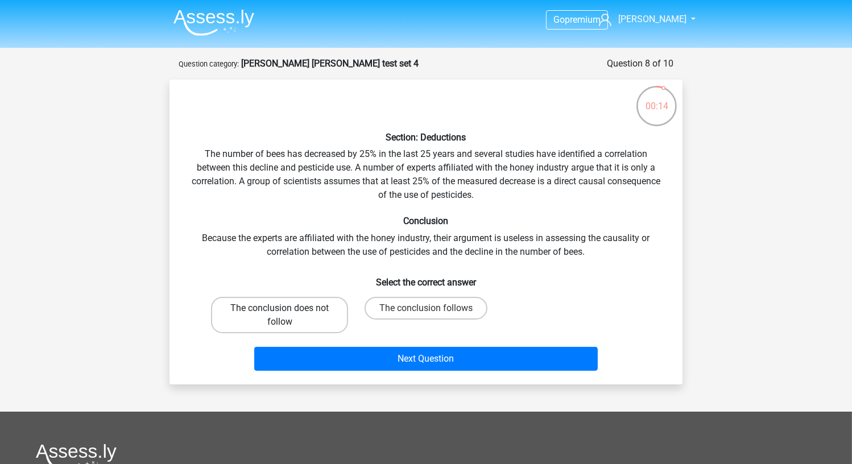
click at [309, 309] on label "The conclusion does not follow" at bounding box center [279, 315] width 137 height 36
click at [287, 309] on input "The conclusion does not follow" at bounding box center [283, 311] width 7 height 7
radio input "true"
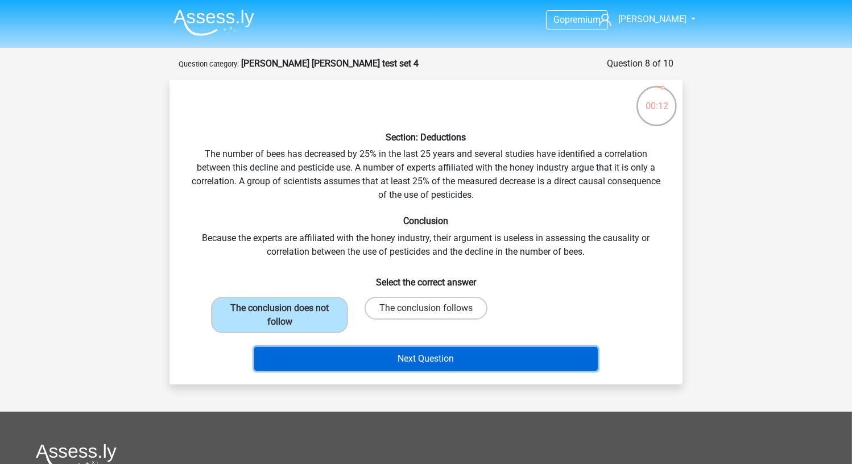
click at [320, 355] on button "Next Question" at bounding box center [426, 359] width 344 height 24
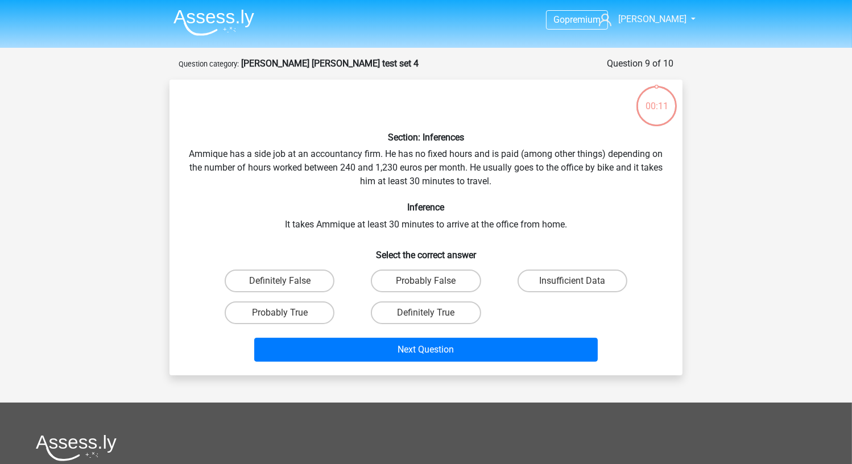
scroll to position [57, 0]
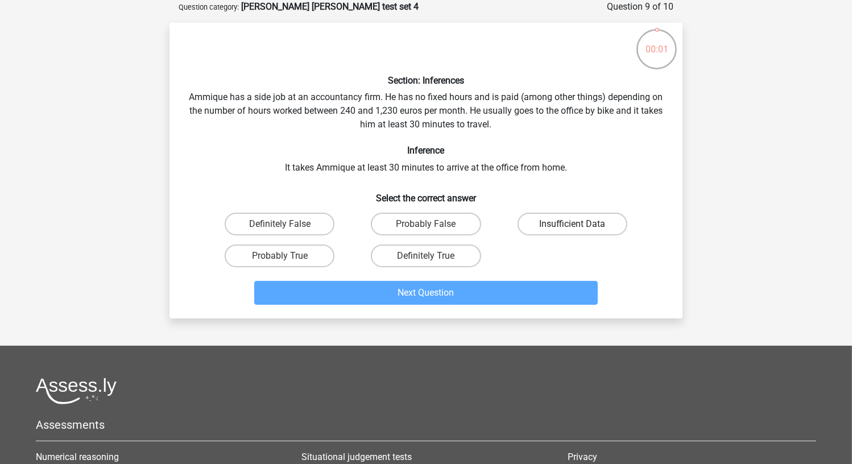
click at [554, 217] on label "Insufficient Data" at bounding box center [573, 224] width 110 height 23
click at [572, 224] on input "Insufficient Data" at bounding box center [575, 227] width 7 height 7
radio input "true"
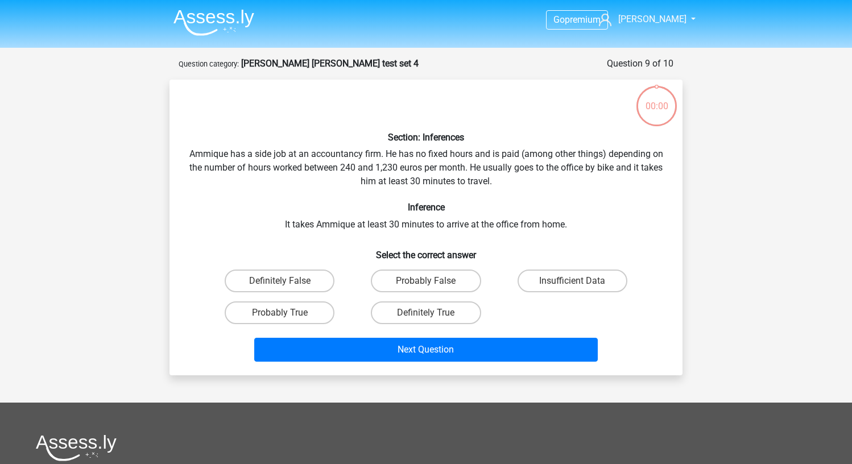
scroll to position [57, 0]
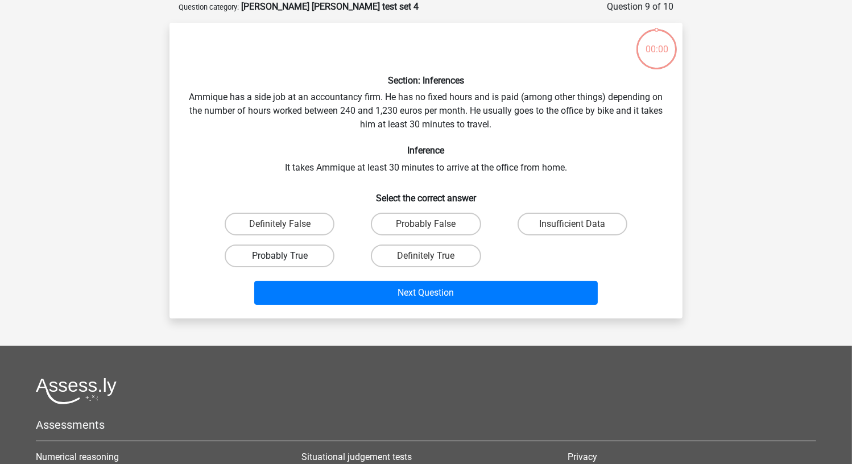
click at [319, 257] on label "Probably True" at bounding box center [280, 256] width 110 height 23
click at [287, 257] on input "Probably True" at bounding box center [283, 259] width 7 height 7
radio input "true"
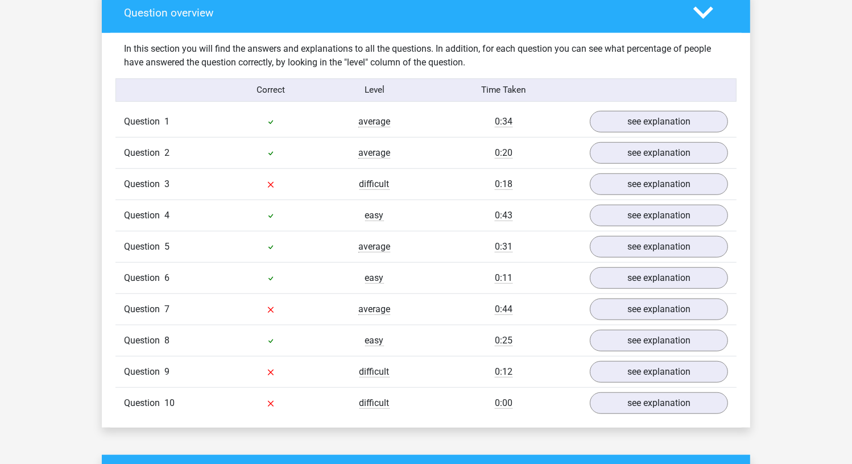
scroll to position [853, 0]
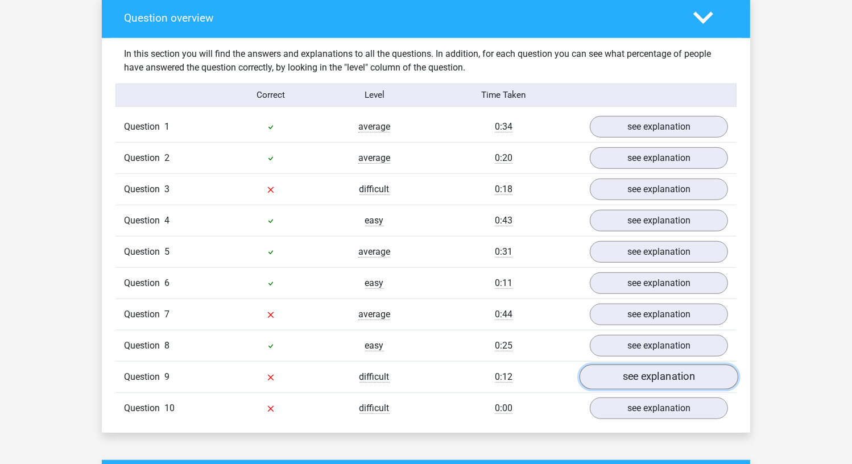
click at [637, 369] on link "see explanation" at bounding box center [659, 377] width 159 height 25
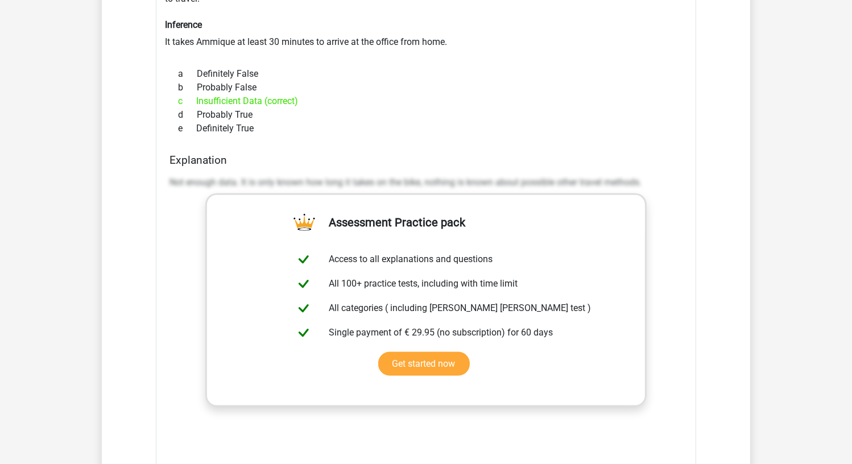
scroll to position [1479, 0]
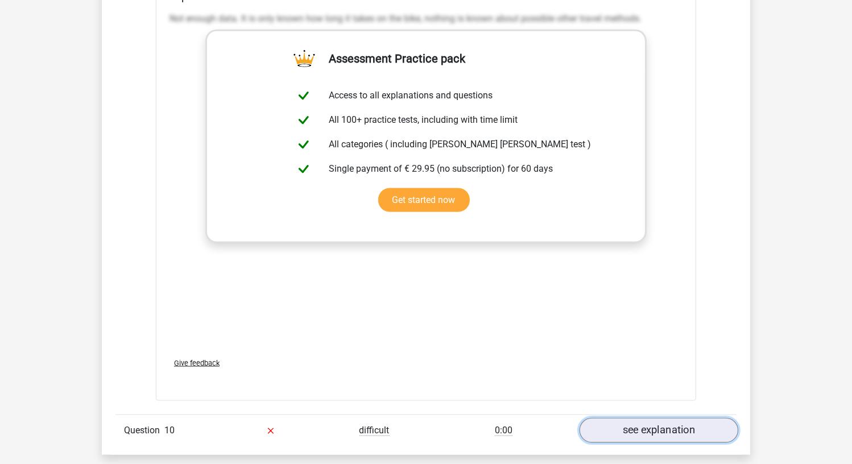
click at [599, 418] on link "see explanation" at bounding box center [659, 430] width 159 height 25
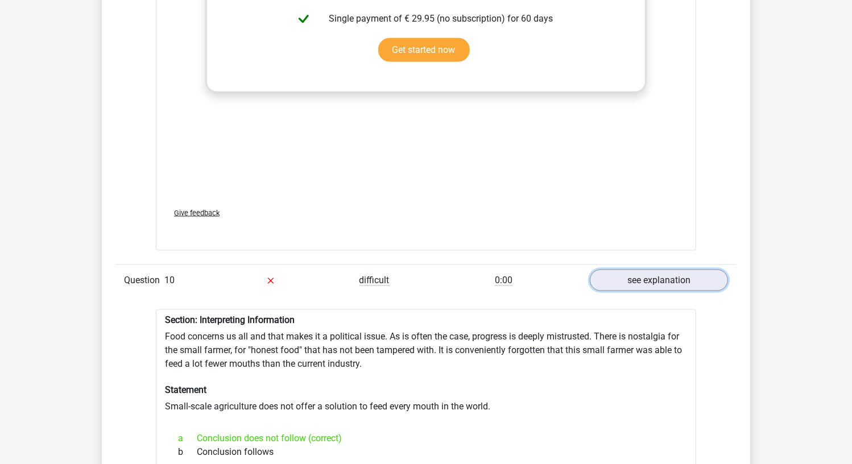
scroll to position [1650, 0]
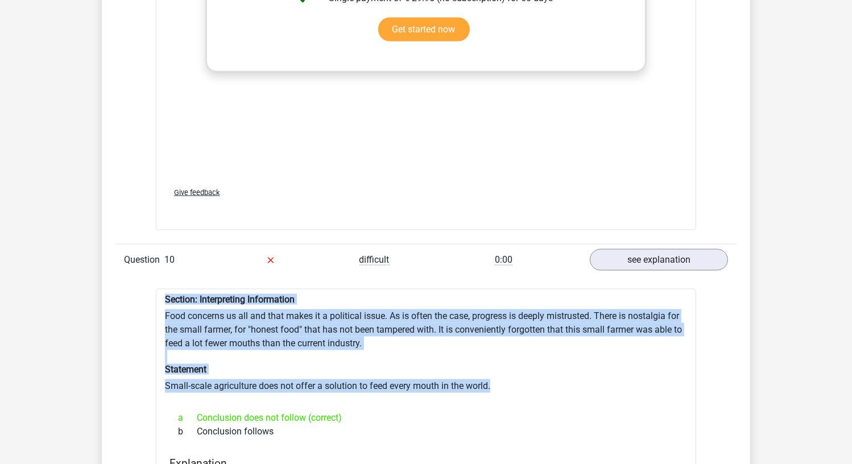
drag, startPoint x: 502, startPoint y: 379, endPoint x: 164, endPoint y: 291, distance: 349.9
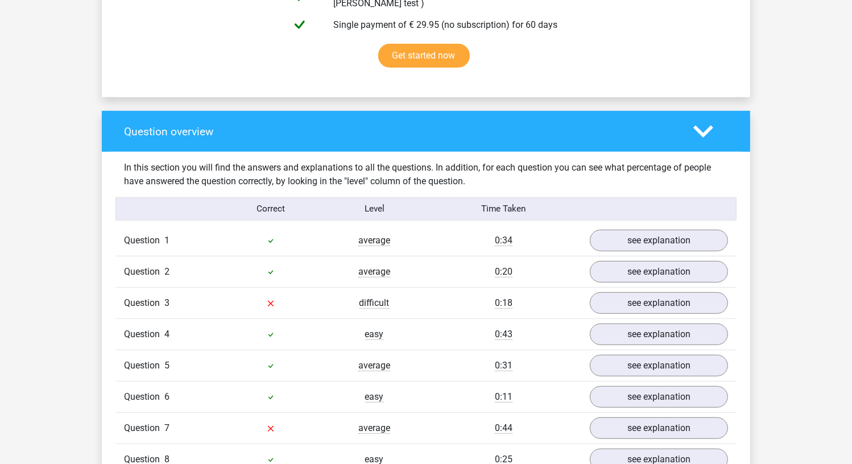
scroll to position [796, 0]
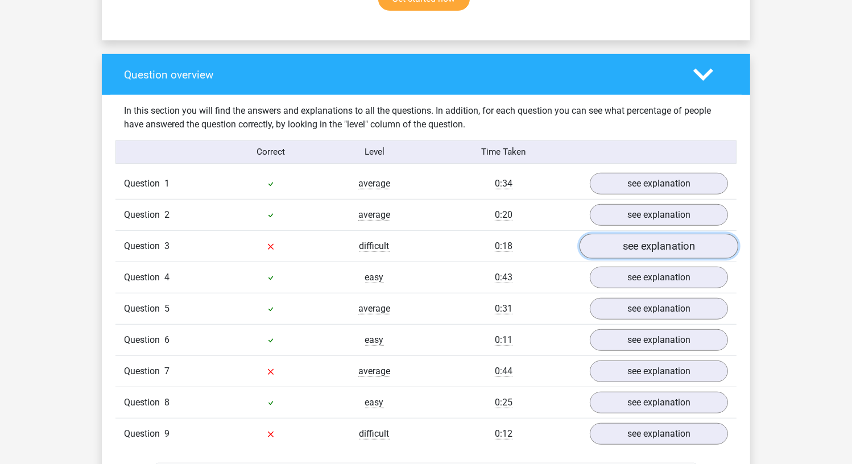
click at [622, 234] on link "see explanation" at bounding box center [659, 246] width 159 height 25
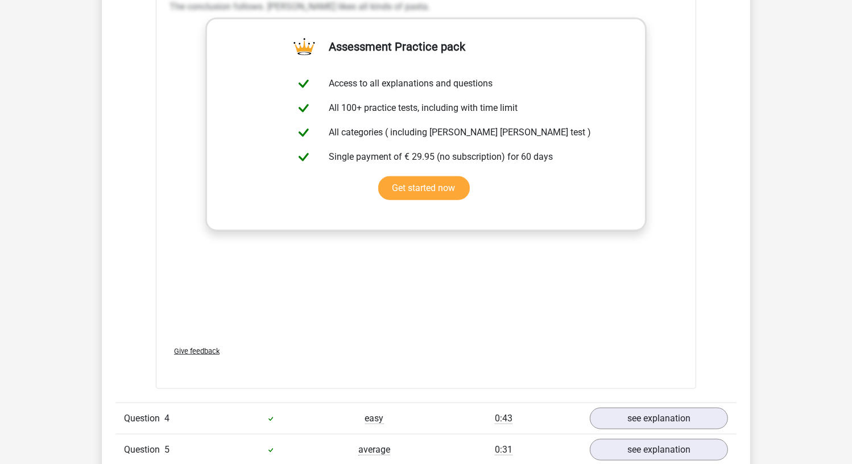
scroll to position [853, 0]
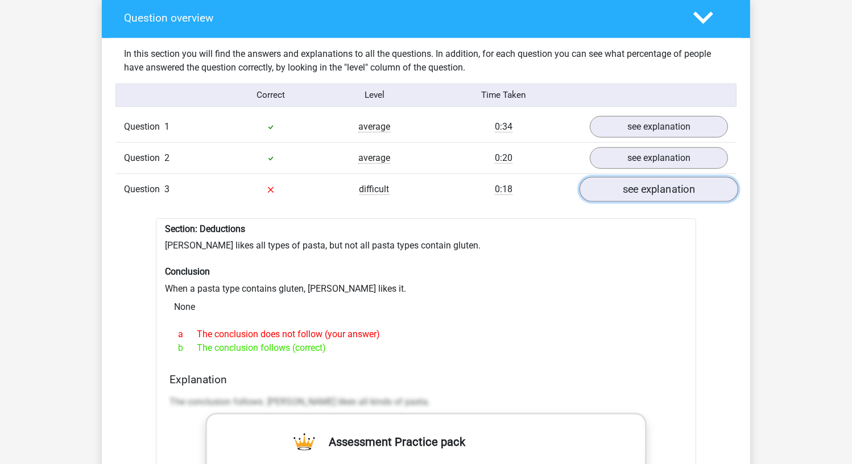
click at [630, 177] on link "see explanation" at bounding box center [659, 189] width 159 height 25
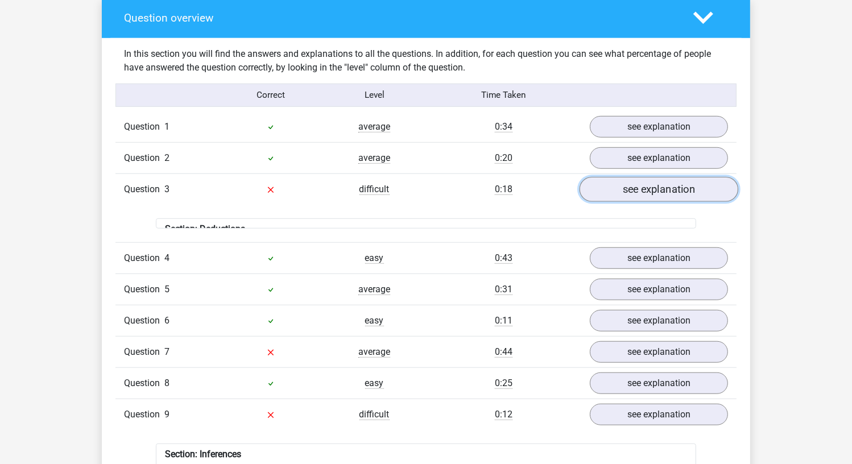
click at [639, 191] on link "see explanation" at bounding box center [659, 189] width 159 height 25
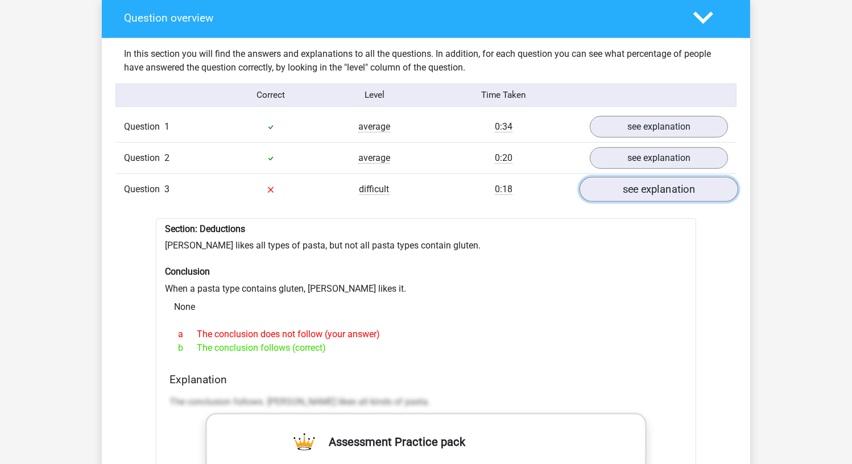
click at [639, 191] on link "see explanation" at bounding box center [659, 189] width 159 height 25
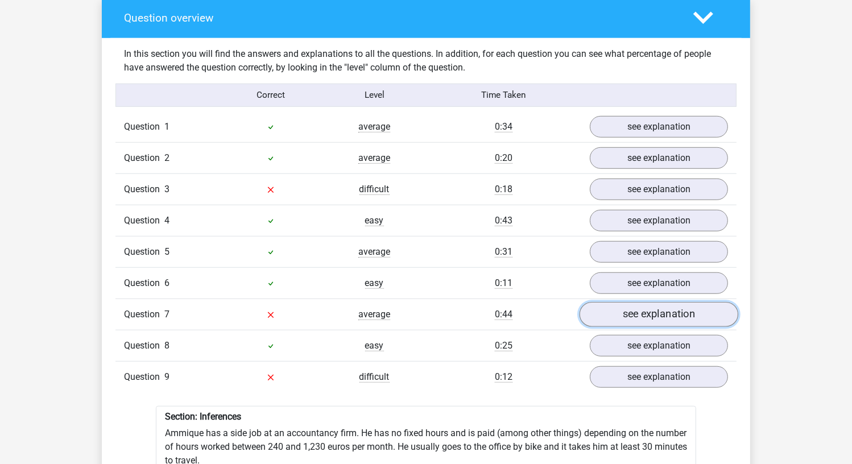
click at [649, 312] on link "see explanation" at bounding box center [659, 314] width 159 height 25
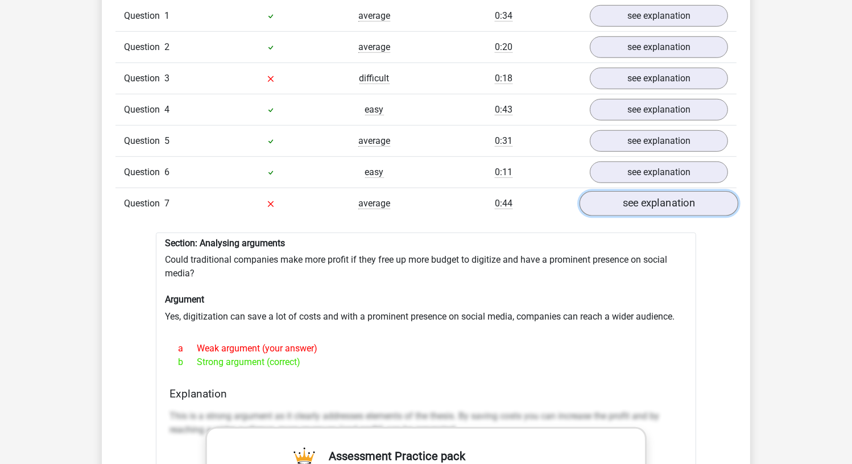
scroll to position [967, 0]
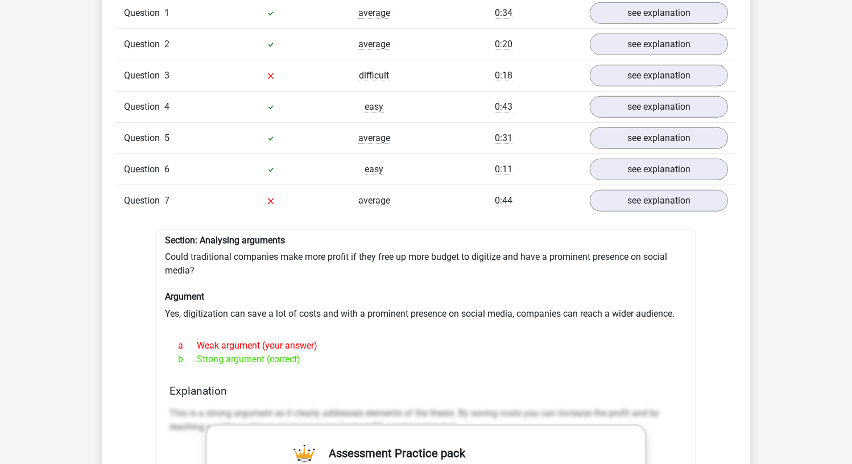
drag, startPoint x: 584, startPoint y: 313, endPoint x: 472, endPoint y: 381, distance: 130.9
click at [473, 387] on h4 "Explanation" at bounding box center [426, 391] width 513 height 13
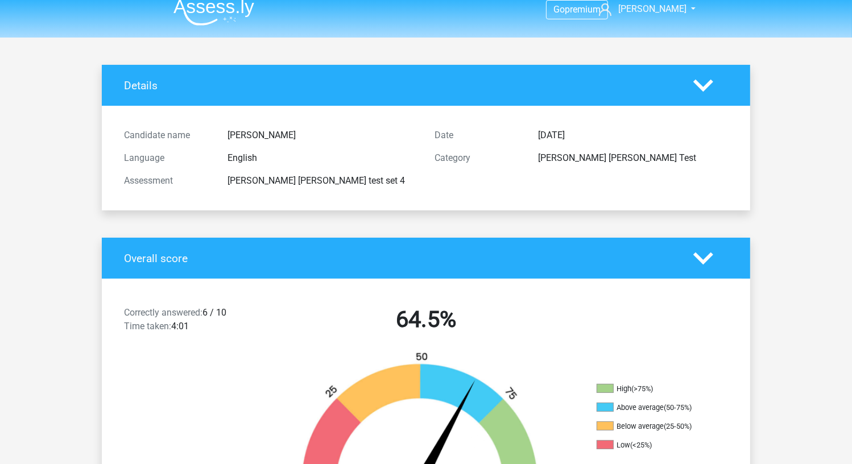
scroll to position [0, 0]
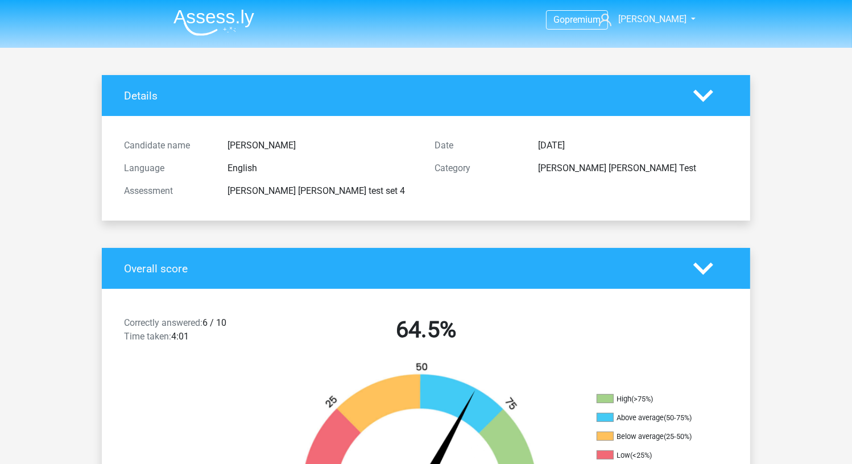
click at [229, 13] on img at bounding box center [214, 22] width 81 height 27
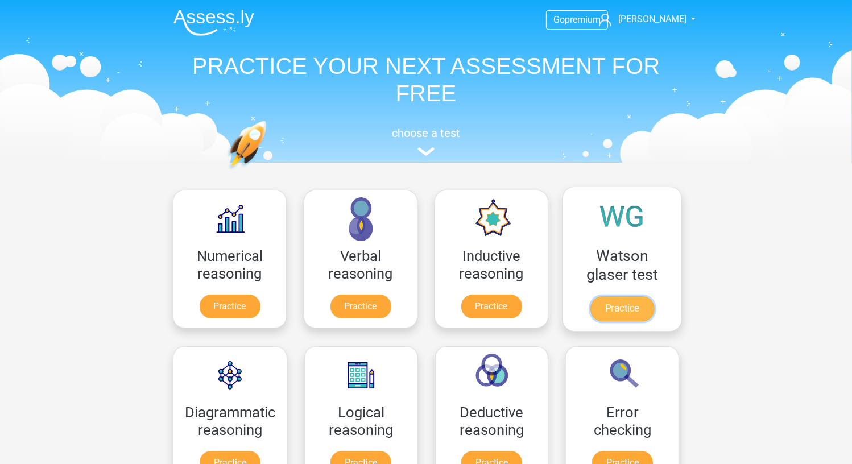
click at [636, 312] on link "Practice" at bounding box center [622, 308] width 64 height 25
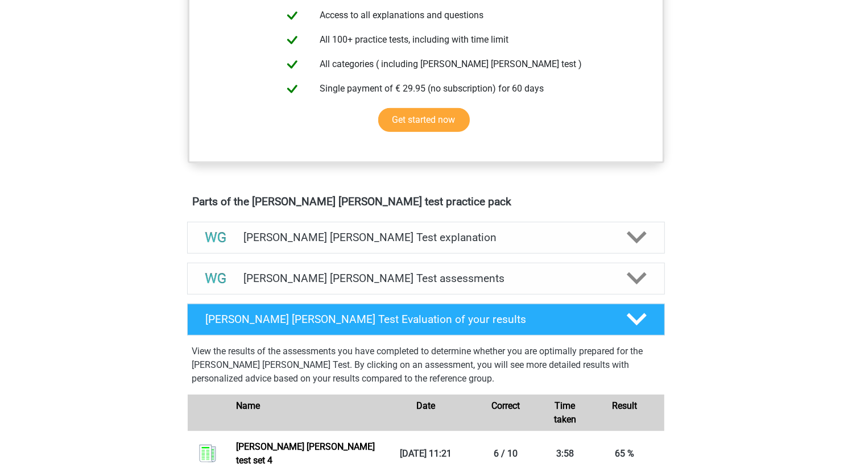
scroll to position [455, 0]
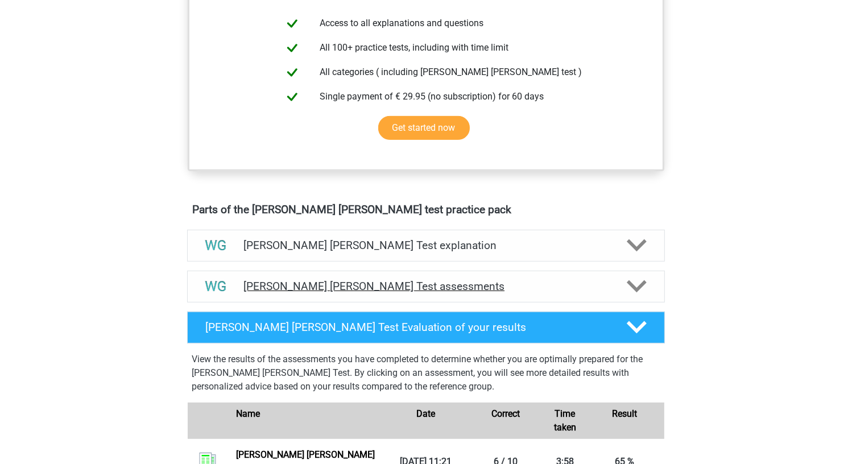
click at [380, 287] on h4 "[PERSON_NAME] [PERSON_NAME] Test assessments" at bounding box center [425, 286] width 365 height 13
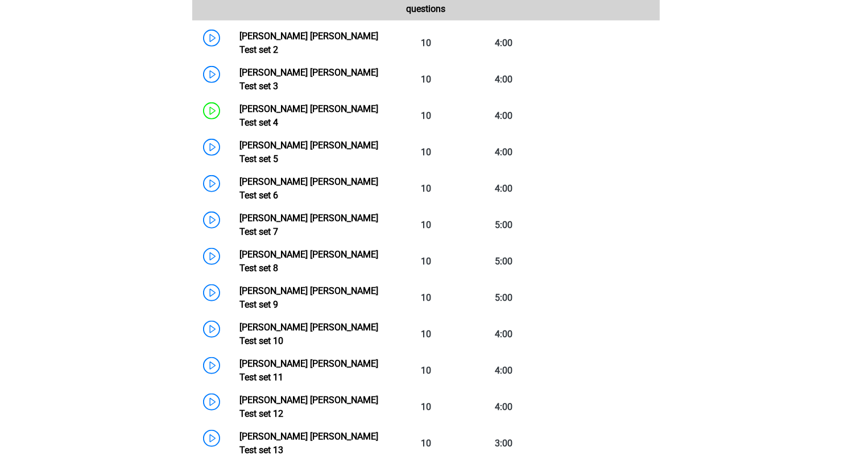
scroll to position [853, 0]
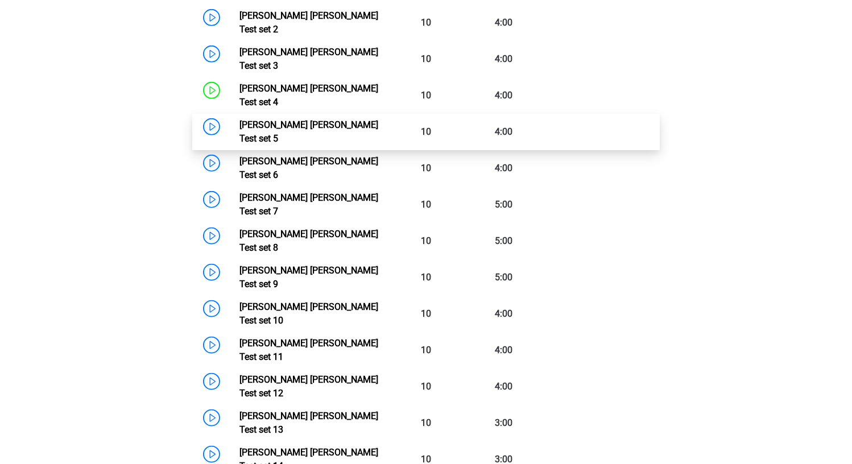
click at [274, 119] on link "[PERSON_NAME] [PERSON_NAME] Test set 5" at bounding box center [308, 131] width 139 height 24
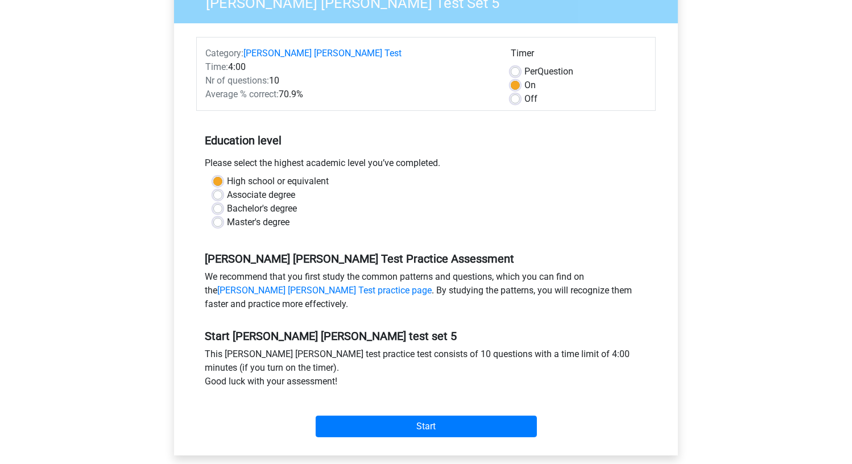
scroll to position [114, 0]
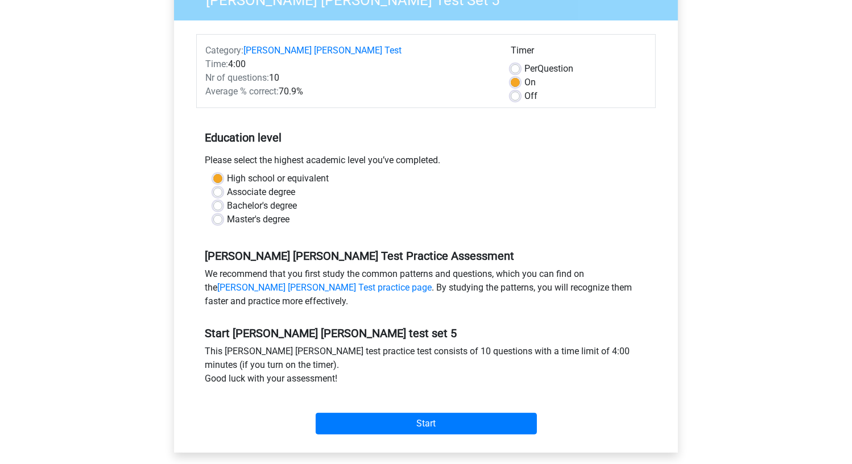
click at [706, 387] on div "Go premium bernice bernicetsui@hotmail.com" at bounding box center [426, 335] width 852 height 899
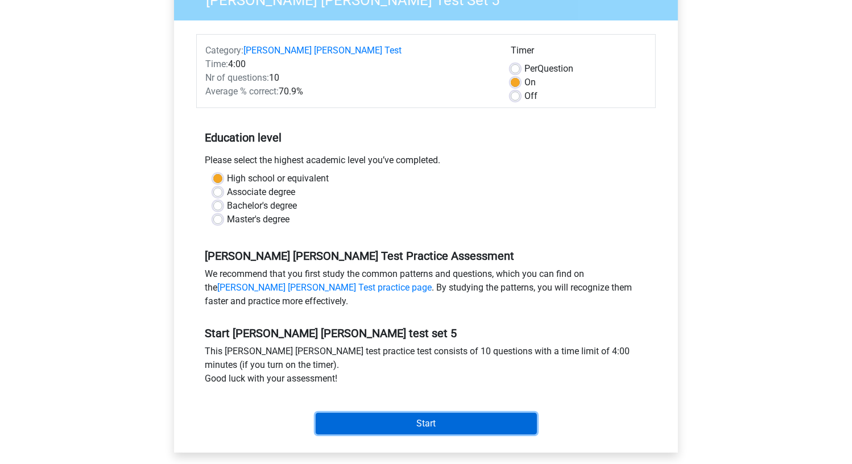
click at [409, 429] on input "Start" at bounding box center [426, 424] width 221 height 22
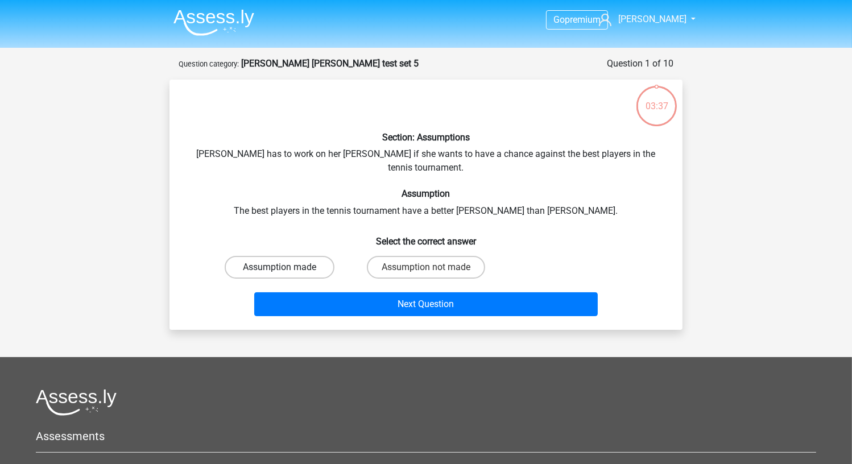
click at [308, 256] on label "Assumption made" at bounding box center [280, 267] width 110 height 23
click at [287, 267] on input "Assumption made" at bounding box center [283, 270] width 7 height 7
radio input "true"
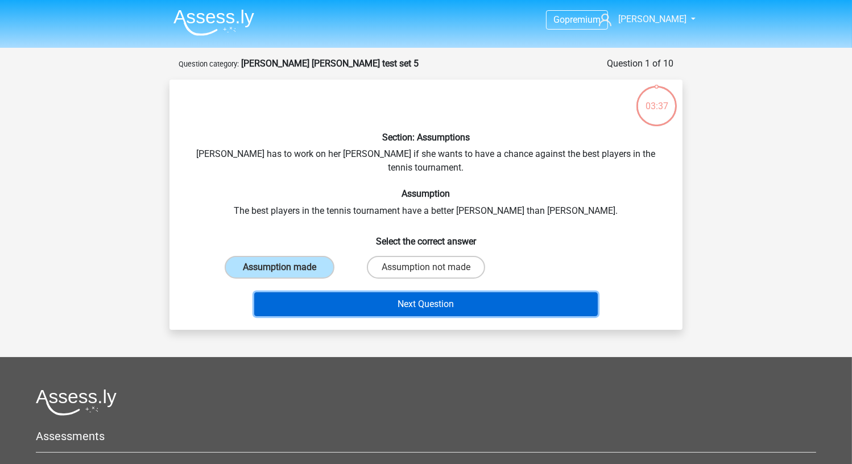
click at [312, 298] on button "Next Question" at bounding box center [426, 304] width 344 height 24
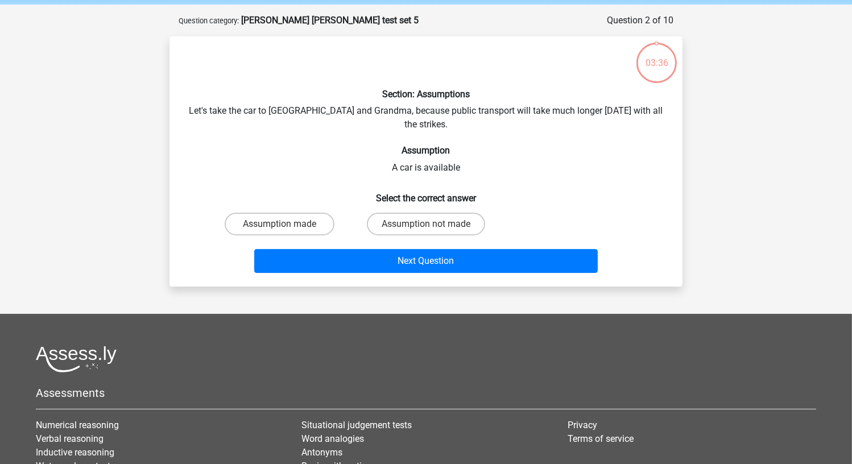
scroll to position [57, 0]
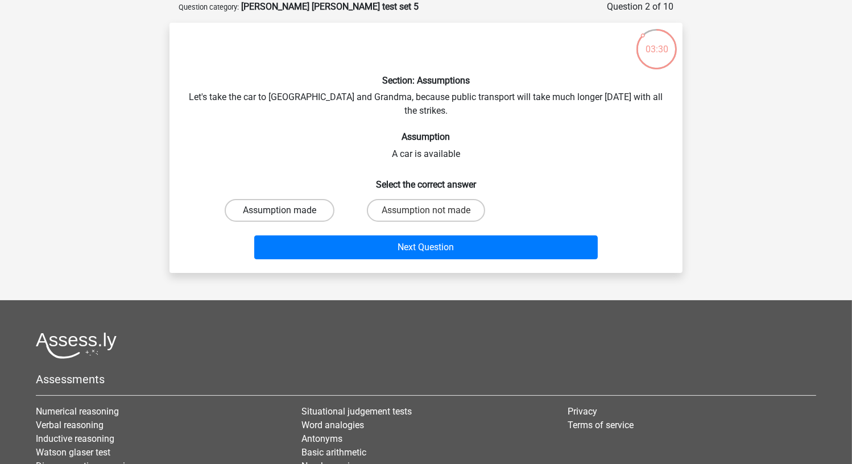
click at [304, 199] on label "Assumption made" at bounding box center [280, 210] width 110 height 23
click at [287, 210] on input "Assumption made" at bounding box center [283, 213] width 7 height 7
radio input "true"
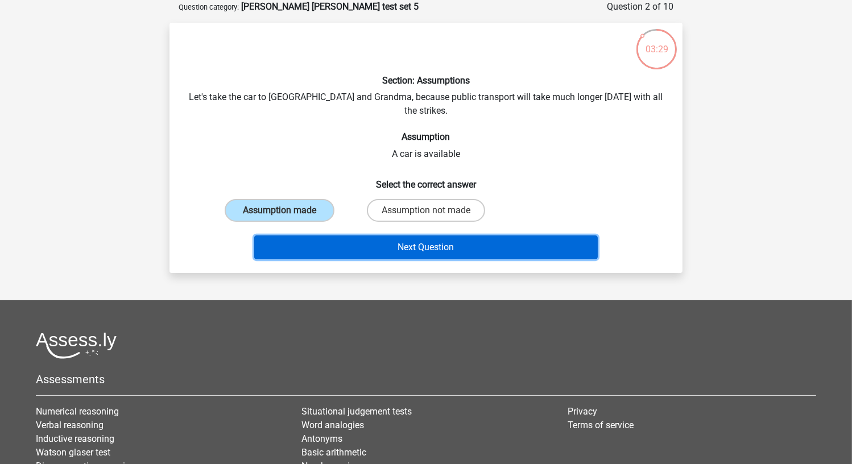
click at [331, 238] on button "Next Question" at bounding box center [426, 248] width 344 height 24
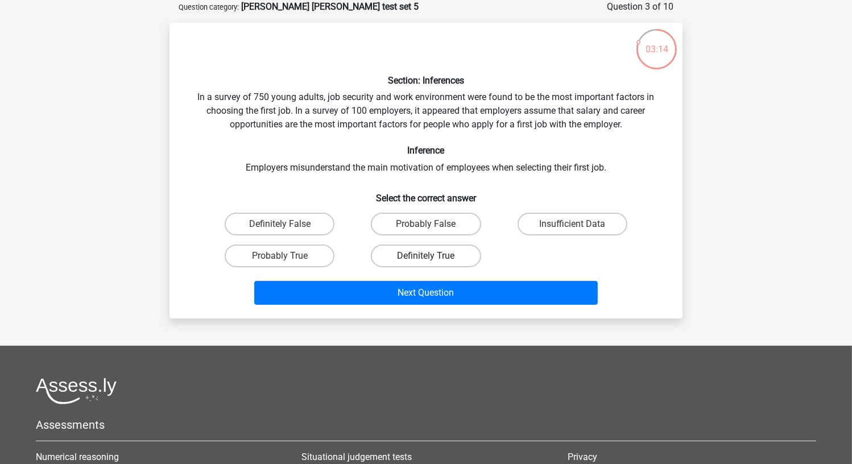
click at [419, 253] on label "Definitely True" at bounding box center [426, 256] width 110 height 23
click at [426, 256] on input "Definitely True" at bounding box center [429, 259] width 7 height 7
radio input "true"
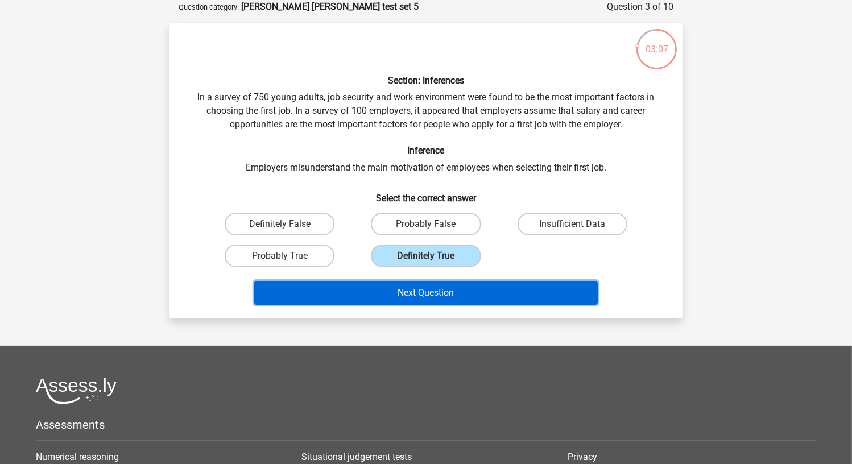
click at [447, 286] on button "Next Question" at bounding box center [426, 293] width 344 height 24
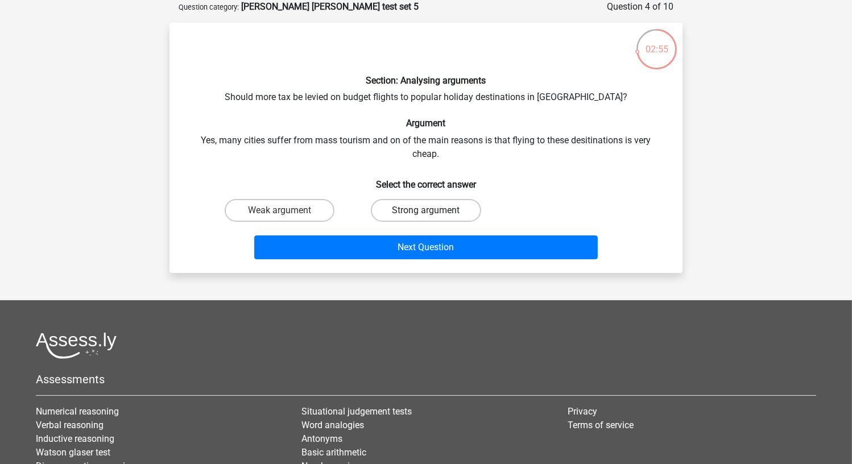
click at [453, 212] on label "Strong argument" at bounding box center [426, 210] width 110 height 23
click at [433, 212] on input "Strong argument" at bounding box center [429, 213] width 7 height 7
radio input "true"
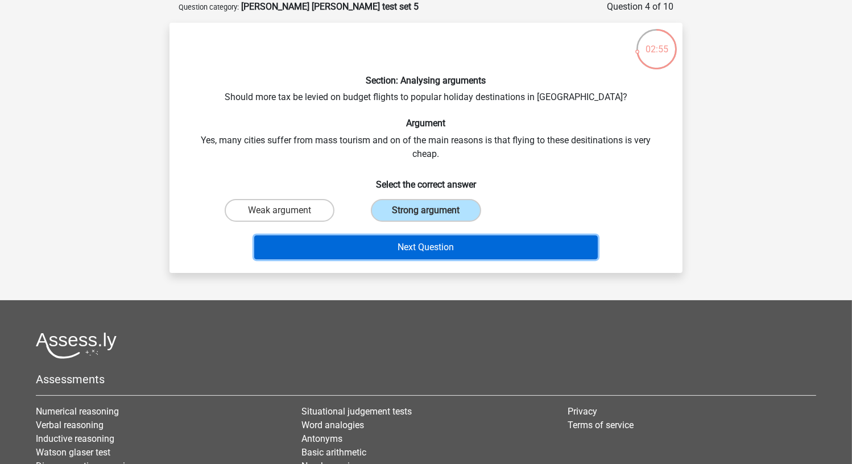
click at [457, 253] on button "Next Question" at bounding box center [426, 248] width 344 height 24
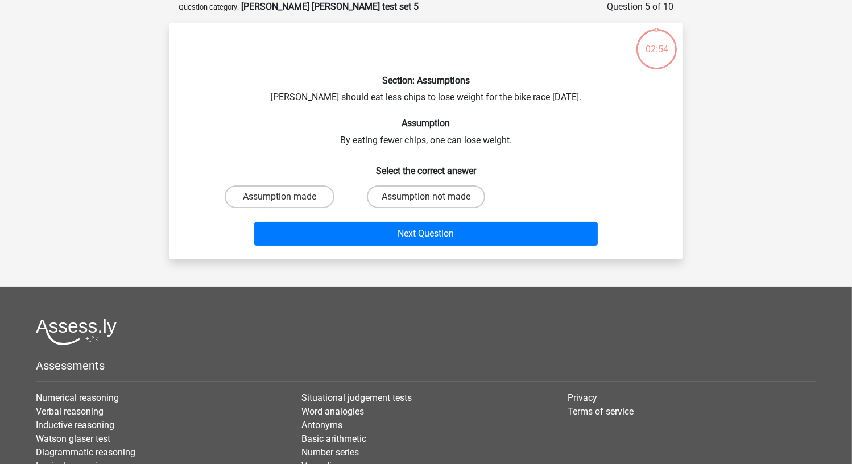
scroll to position [0, 0]
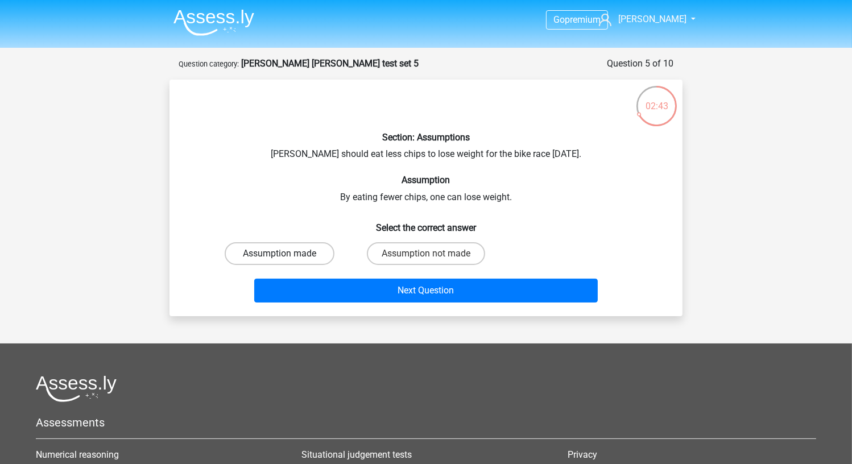
click at [272, 250] on label "Assumption made" at bounding box center [280, 253] width 110 height 23
click at [280, 254] on input "Assumption made" at bounding box center [283, 257] width 7 height 7
radio input "true"
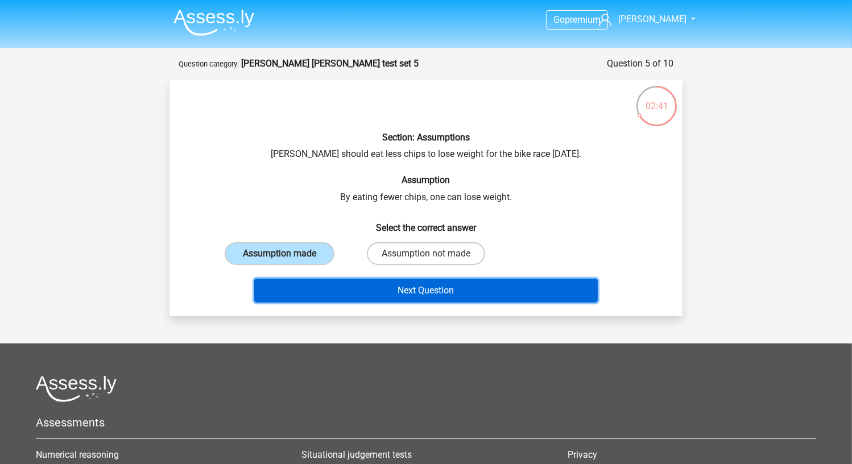
click at [366, 289] on button "Next Question" at bounding box center [426, 291] width 344 height 24
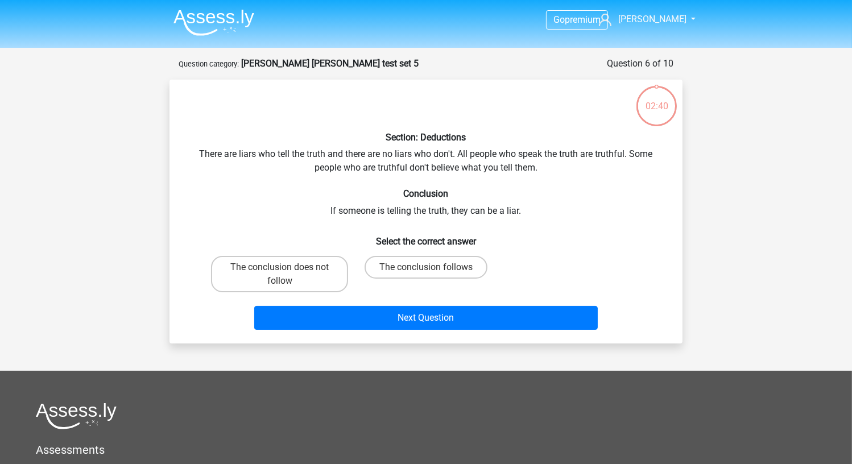
scroll to position [57, 0]
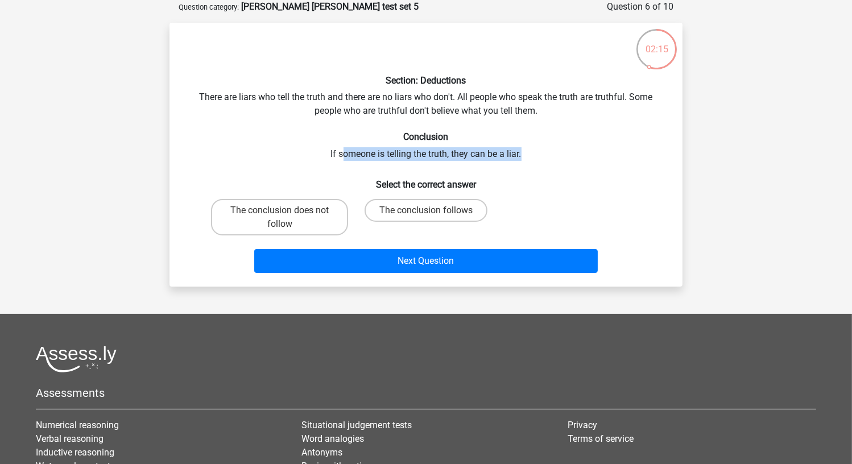
drag, startPoint x: 345, startPoint y: 156, endPoint x: 536, endPoint y: 154, distance: 191.7
click at [536, 154] on div "Section: Deductions There are liars who tell the truth and there are no liars w…" at bounding box center [426, 155] width 504 height 246
click at [446, 214] on label "The conclusion follows" at bounding box center [426, 210] width 123 height 23
click at [433, 214] on input "The conclusion follows" at bounding box center [429, 213] width 7 height 7
radio input "true"
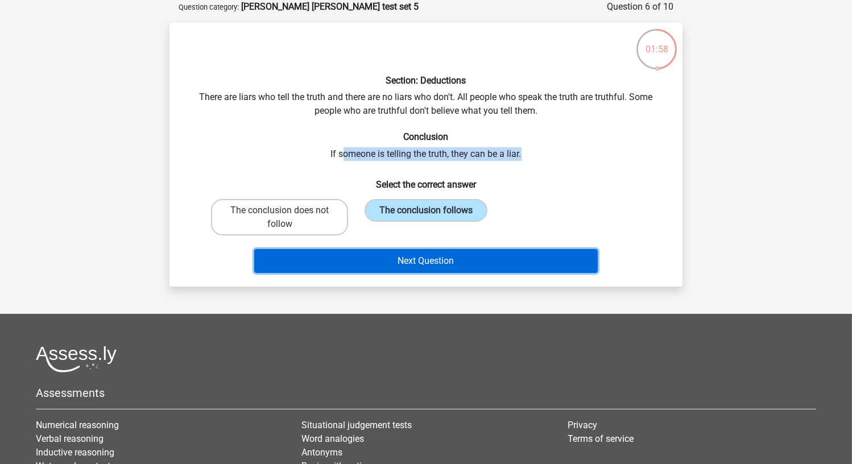
click at [418, 253] on button "Next Question" at bounding box center [426, 261] width 344 height 24
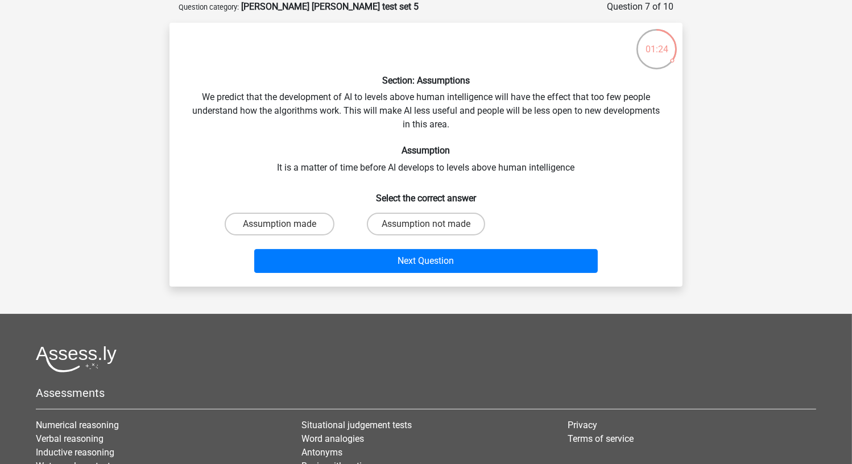
click at [431, 225] on input "Assumption not made" at bounding box center [429, 227] width 7 height 7
radio input "true"
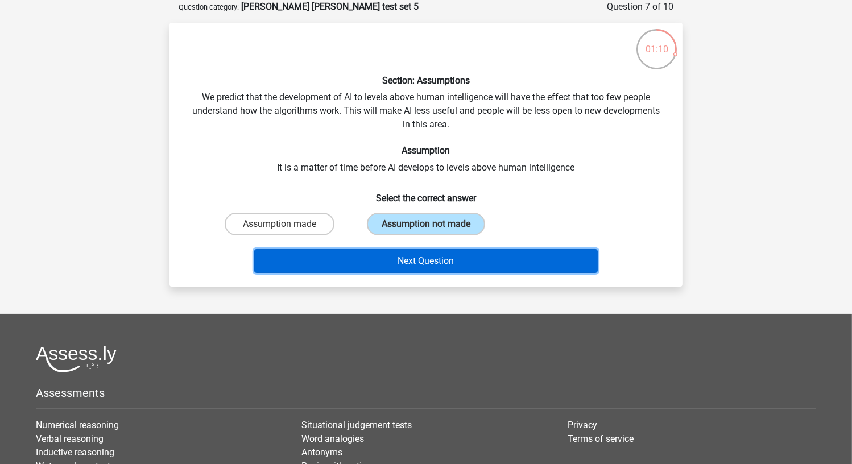
click at [425, 259] on button "Next Question" at bounding box center [426, 261] width 344 height 24
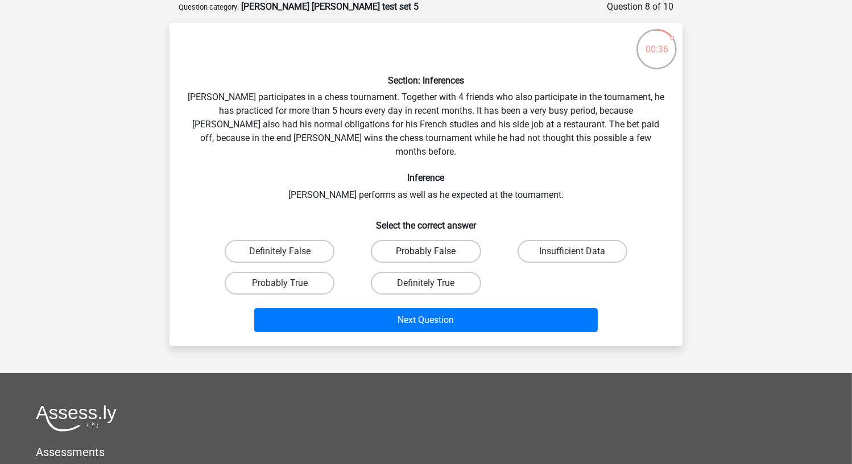
click at [440, 240] on label "Probably False" at bounding box center [426, 251] width 110 height 23
click at [433, 251] on input "Probably False" at bounding box center [429, 254] width 7 height 7
radio input "true"
click at [312, 272] on label "Probably True" at bounding box center [280, 283] width 110 height 23
click at [287, 283] on input "Probably True" at bounding box center [283, 286] width 7 height 7
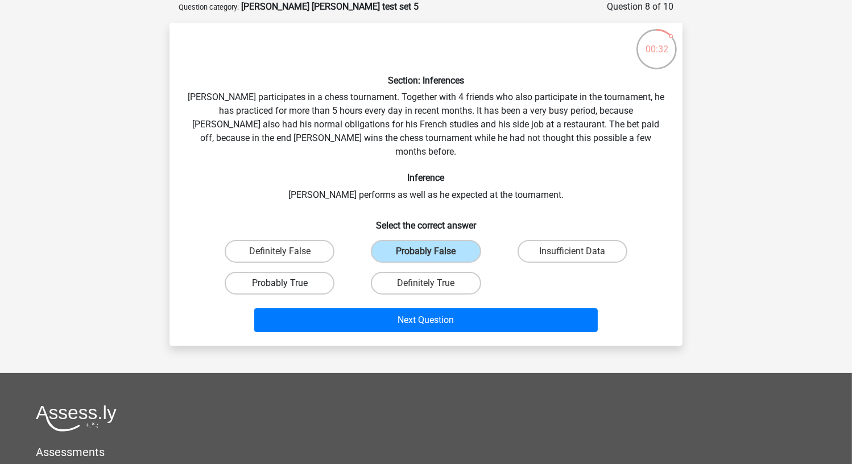
radio input "true"
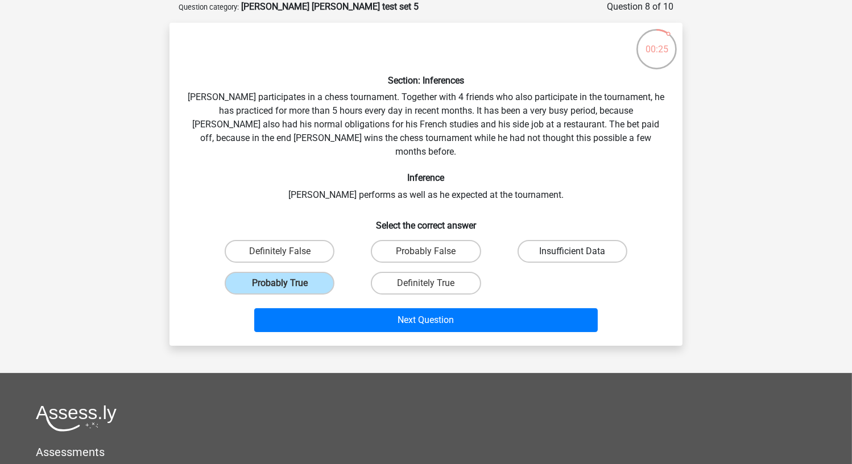
click at [580, 240] on label "Insufficient Data" at bounding box center [573, 251] width 110 height 23
click at [580, 251] on input "Insufficient Data" at bounding box center [575, 254] width 7 height 7
radio input "true"
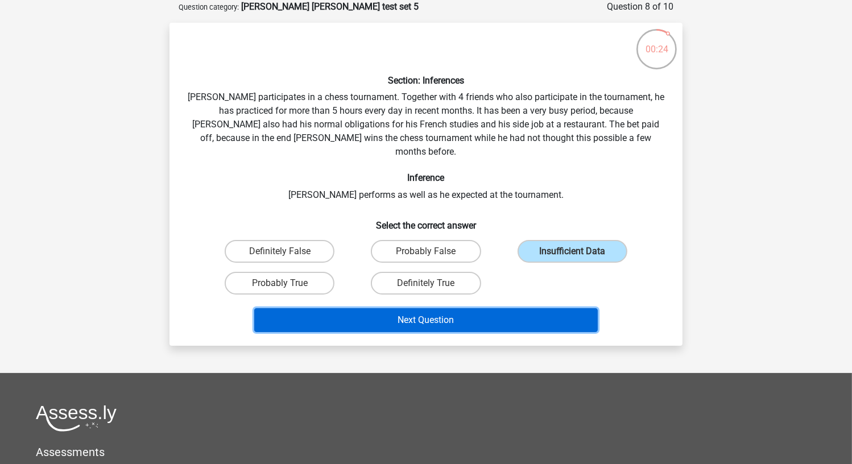
click at [517, 308] on button "Next Question" at bounding box center [426, 320] width 344 height 24
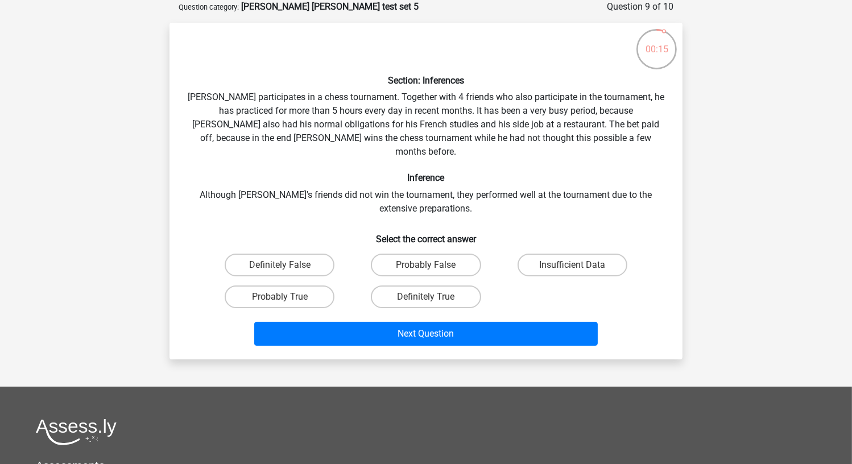
click at [579, 265] on input "Insufficient Data" at bounding box center [575, 268] width 7 height 7
radio input "true"
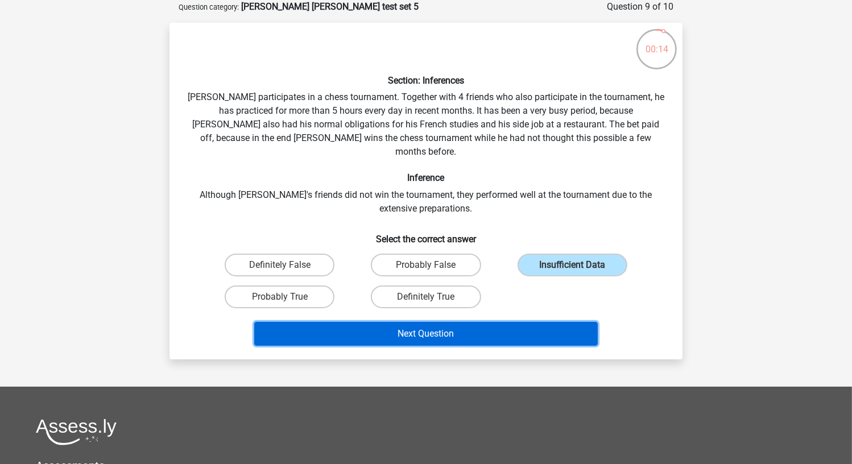
click at [543, 322] on button "Next Question" at bounding box center [426, 334] width 344 height 24
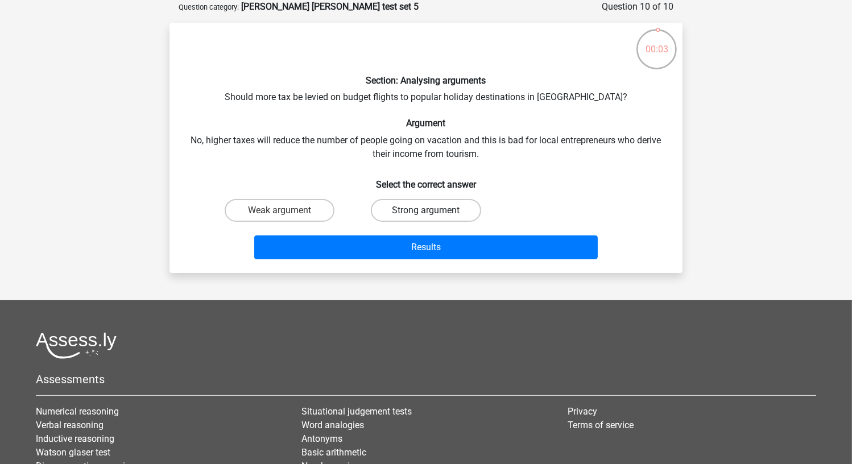
click at [402, 216] on label "Strong argument" at bounding box center [426, 210] width 110 height 23
click at [426, 216] on input "Strong argument" at bounding box center [429, 213] width 7 height 7
radio input "true"
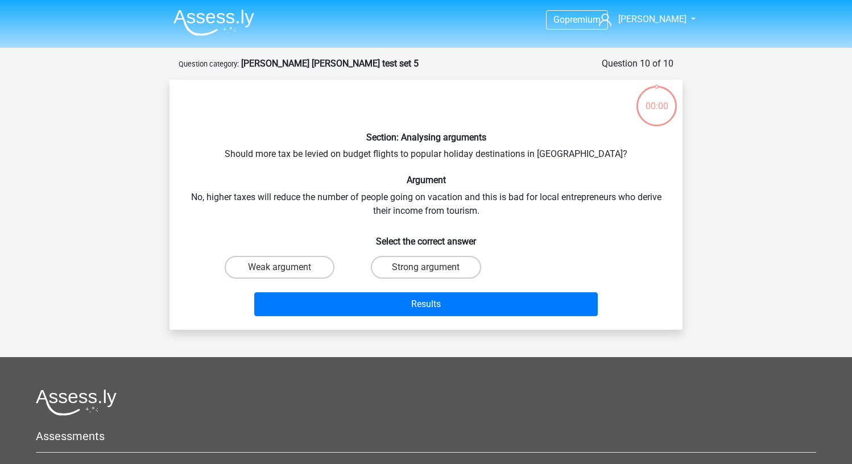
scroll to position [57, 0]
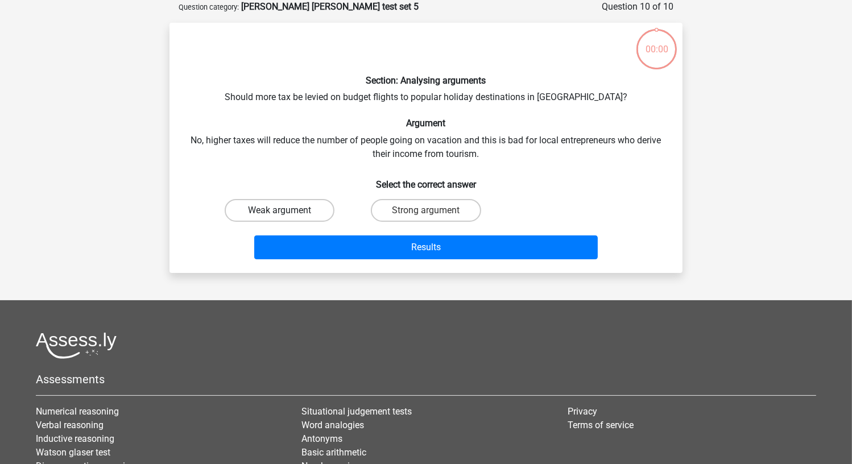
click at [294, 216] on label "Weak argument" at bounding box center [280, 210] width 110 height 23
click at [287, 216] on input "Weak argument" at bounding box center [283, 213] width 7 height 7
radio input "true"
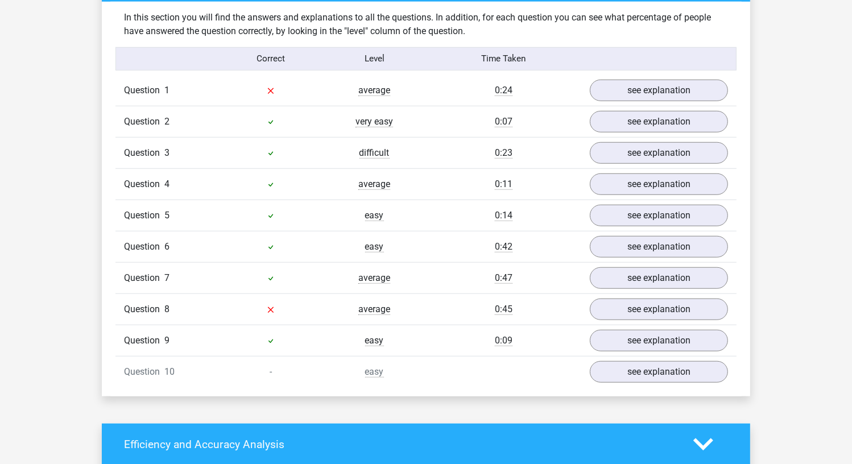
scroll to position [910, 0]
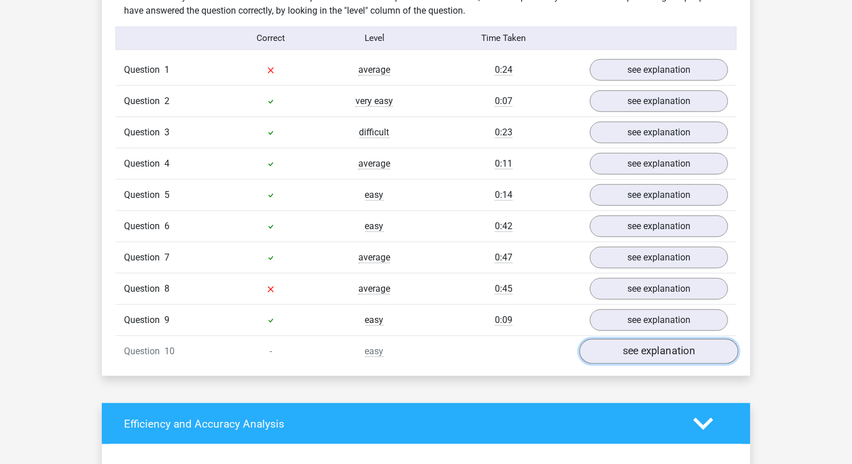
click at [653, 347] on link "see explanation" at bounding box center [659, 351] width 159 height 25
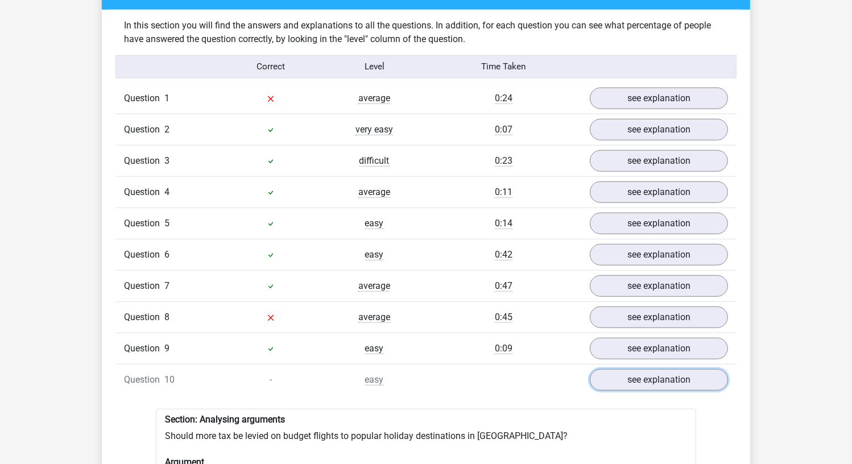
scroll to position [853, 0]
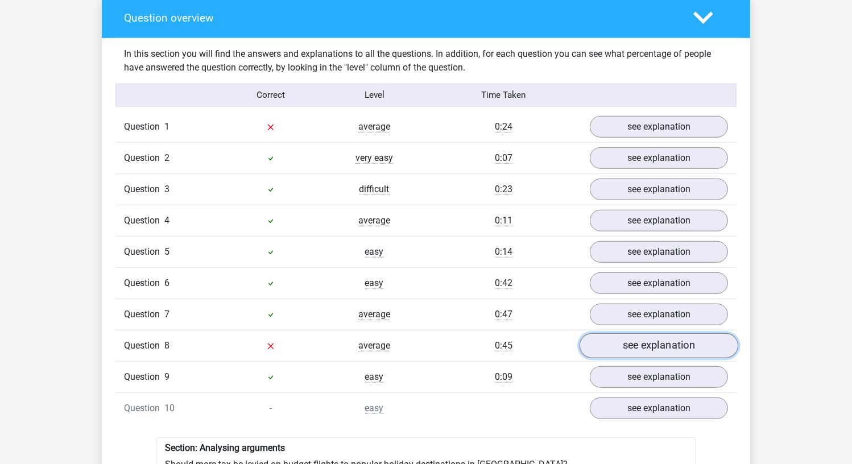
click at [626, 344] on link "see explanation" at bounding box center [659, 345] width 159 height 25
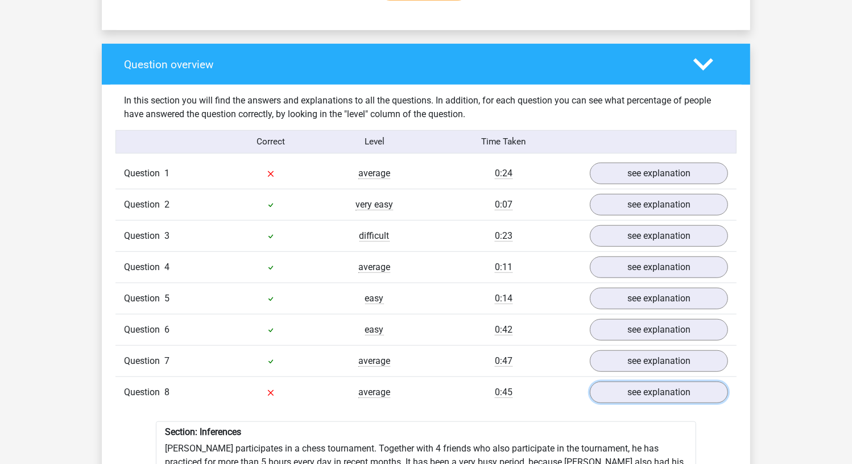
scroll to position [796, 0]
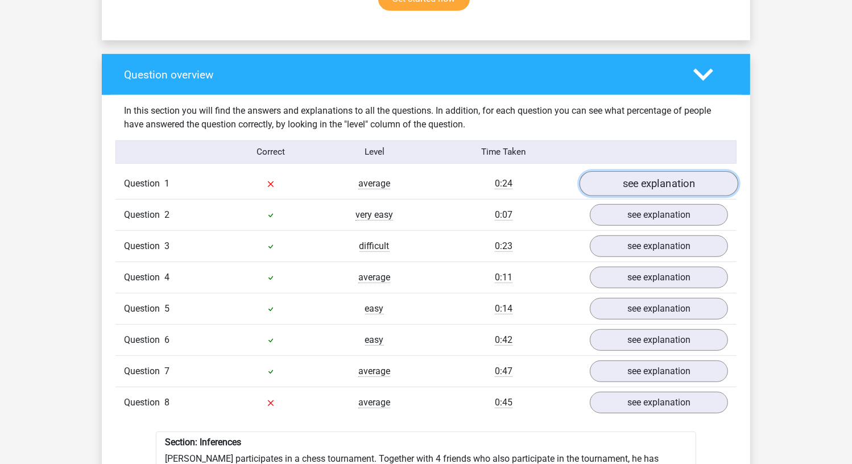
click at [647, 183] on link "see explanation" at bounding box center [659, 183] width 159 height 25
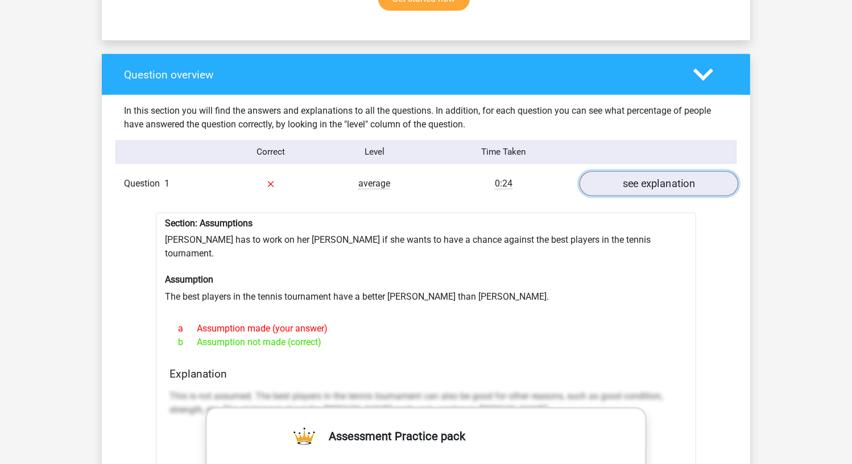
click at [660, 178] on link "see explanation" at bounding box center [659, 183] width 159 height 25
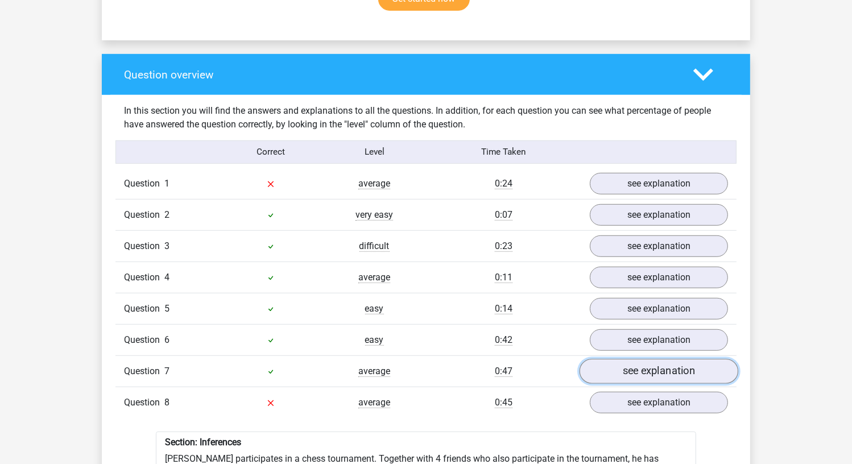
click at [641, 373] on link "see explanation" at bounding box center [659, 371] width 159 height 25
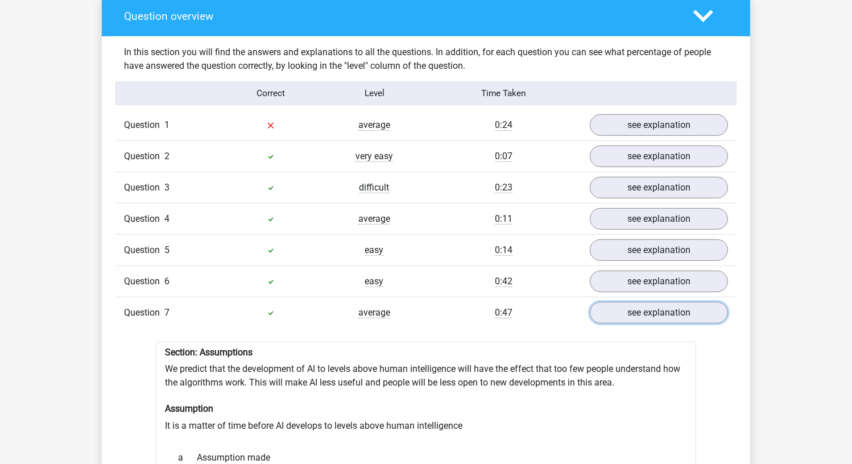
scroll to position [910, 0]
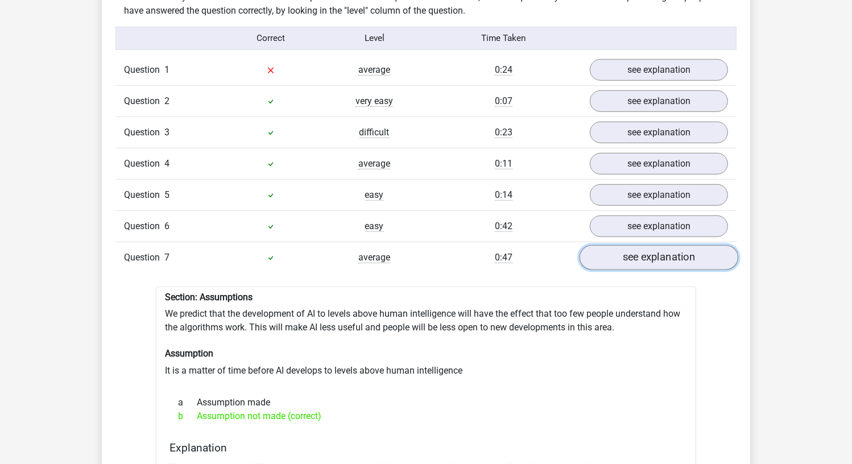
click at [671, 245] on link "see explanation" at bounding box center [659, 257] width 159 height 25
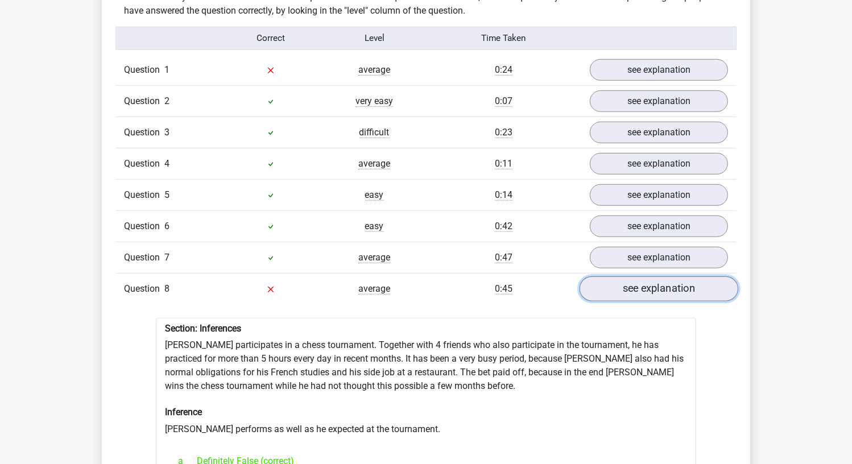
click at [649, 280] on link "see explanation" at bounding box center [659, 288] width 159 height 25
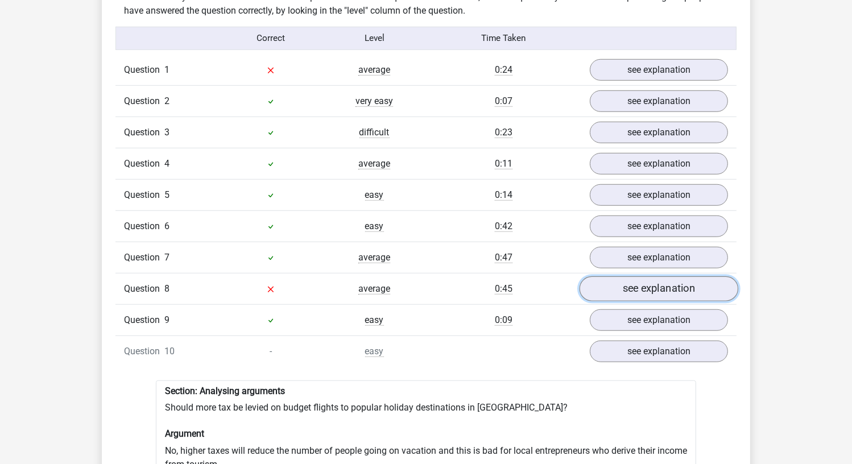
click at [645, 282] on link "see explanation" at bounding box center [659, 288] width 159 height 25
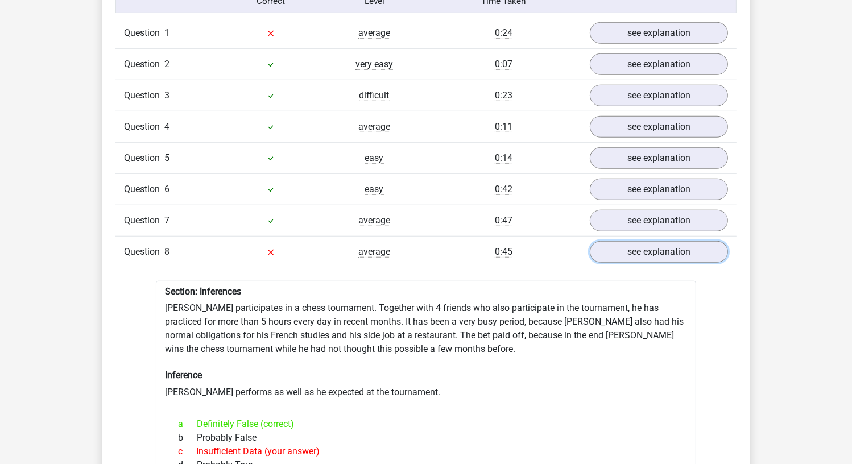
scroll to position [967, 0]
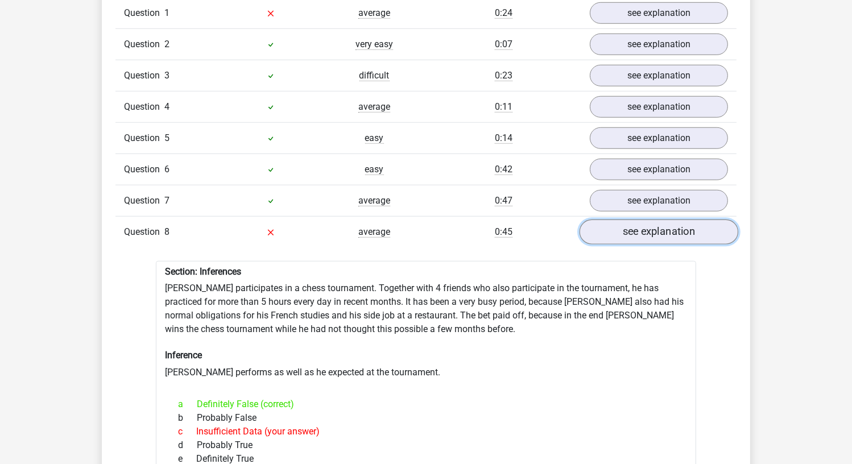
click at [668, 220] on link "see explanation" at bounding box center [659, 232] width 159 height 25
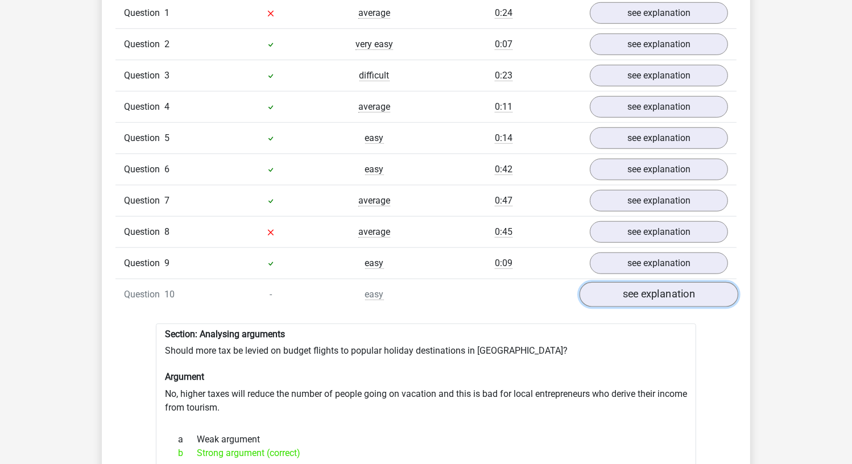
click at [666, 286] on link "see explanation" at bounding box center [659, 294] width 159 height 25
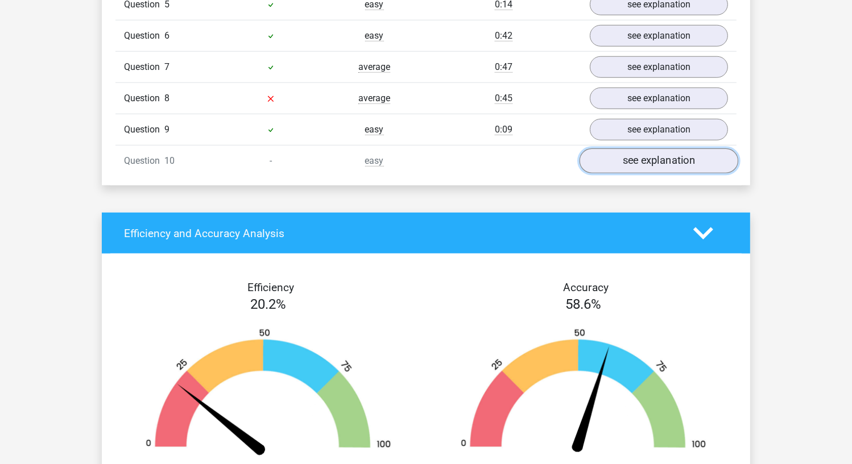
scroll to position [1081, 0]
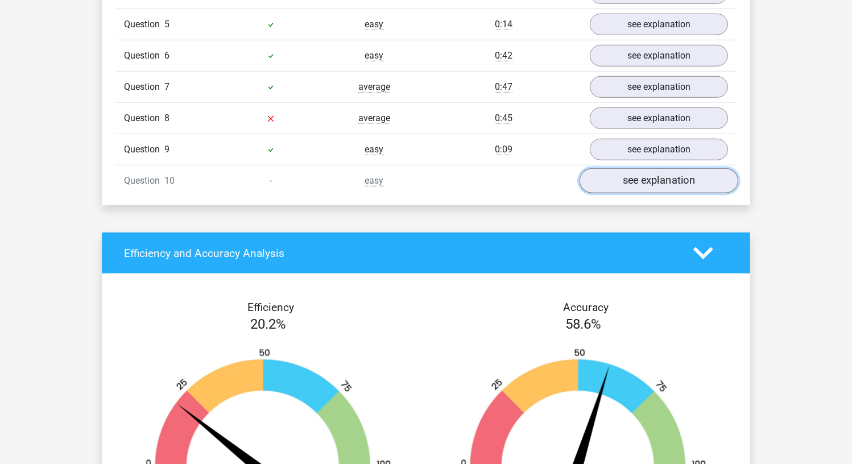
click at [652, 171] on link "see explanation" at bounding box center [659, 180] width 159 height 25
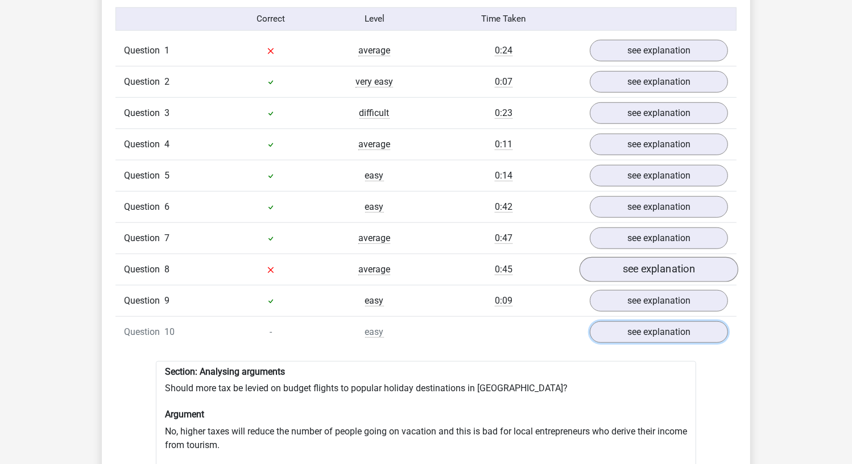
scroll to position [910, 0]
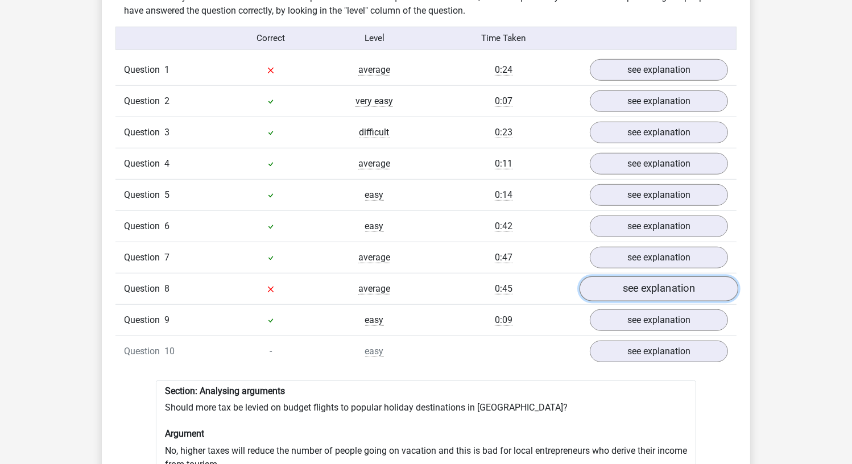
click at [640, 279] on link "see explanation" at bounding box center [659, 288] width 159 height 25
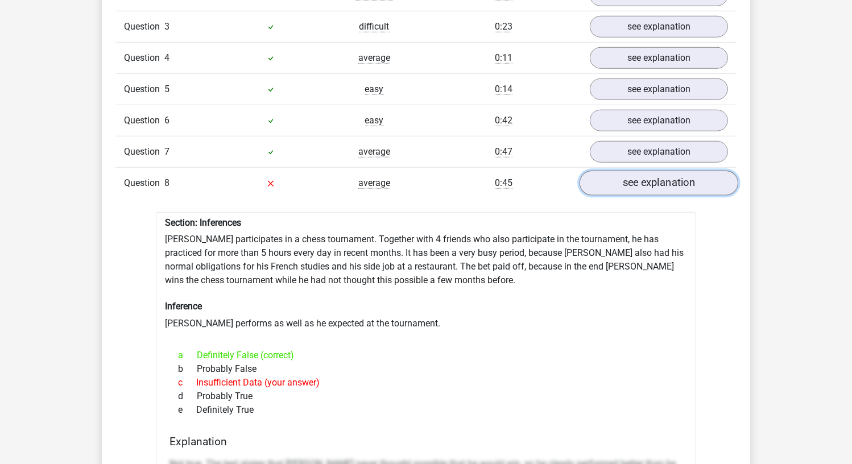
scroll to position [1024, 0]
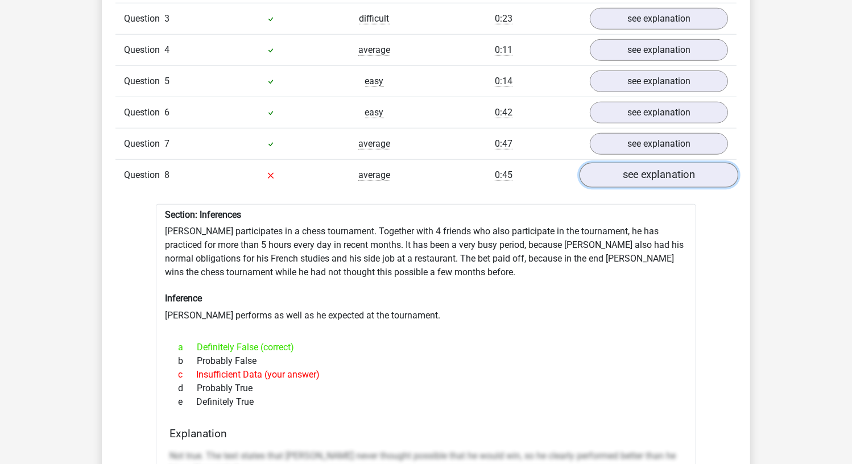
click at [659, 167] on link "see explanation" at bounding box center [659, 175] width 159 height 25
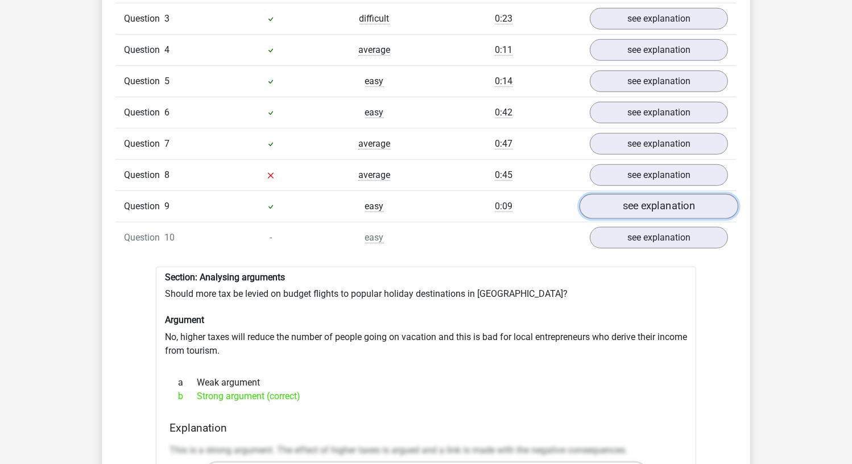
click at [663, 194] on link "see explanation" at bounding box center [659, 206] width 159 height 25
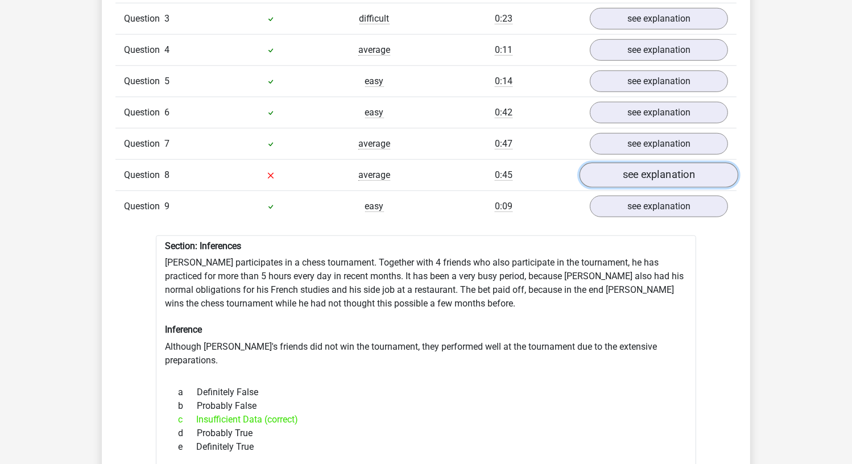
click at [645, 171] on link "see explanation" at bounding box center [659, 175] width 159 height 25
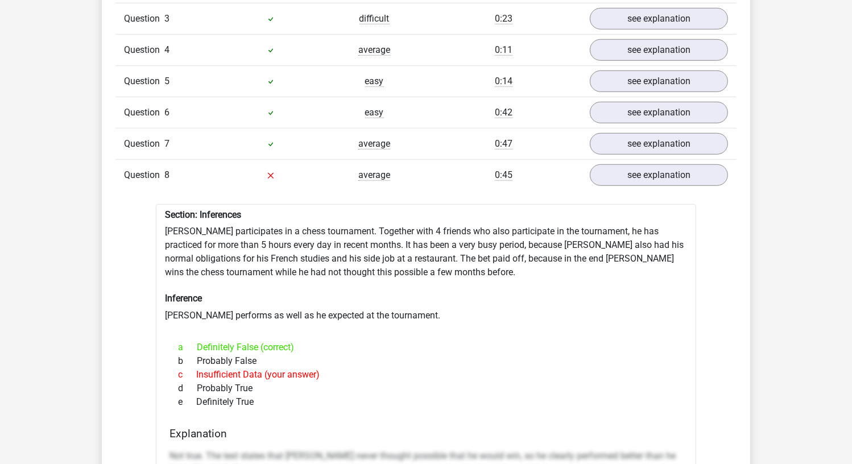
drag, startPoint x: 251, startPoint y: 394, endPoint x: 164, endPoint y: 198, distance: 214.2
copy div "Section: Inferences Pablo participates in a chess tournament. Together with 4 f…"
click at [641, 163] on link "see explanation" at bounding box center [659, 175] width 159 height 25
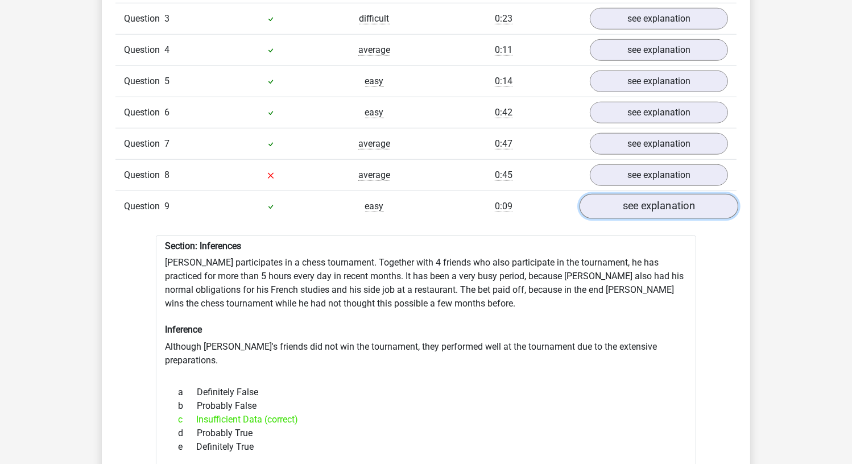
click at [649, 201] on link "see explanation" at bounding box center [659, 206] width 159 height 25
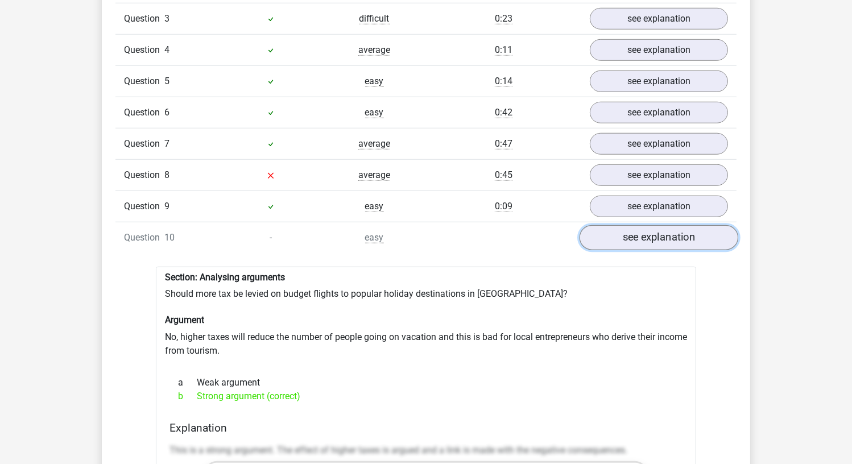
click at [646, 230] on link "see explanation" at bounding box center [659, 237] width 159 height 25
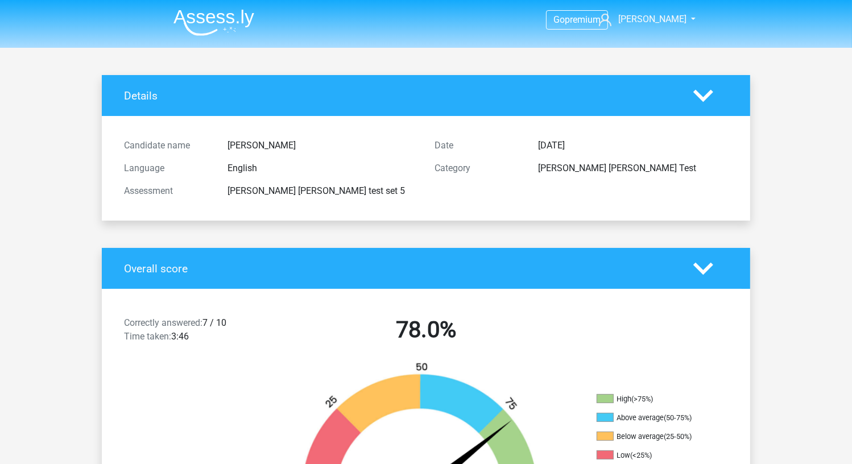
scroll to position [0, 0]
click at [191, 18] on img at bounding box center [214, 22] width 81 height 27
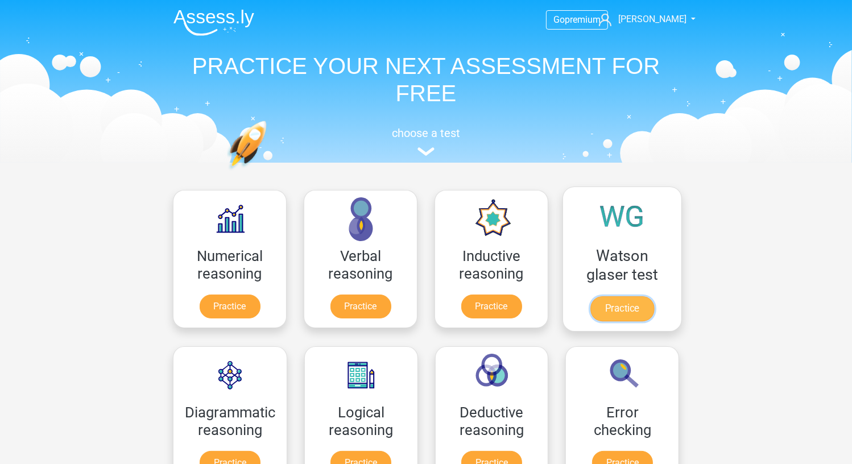
click at [654, 296] on link "Practice" at bounding box center [622, 308] width 64 height 25
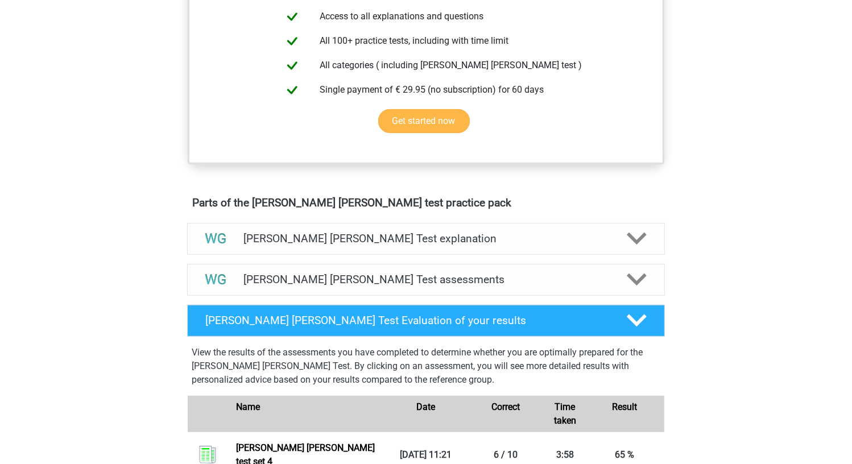
scroll to position [455, 0]
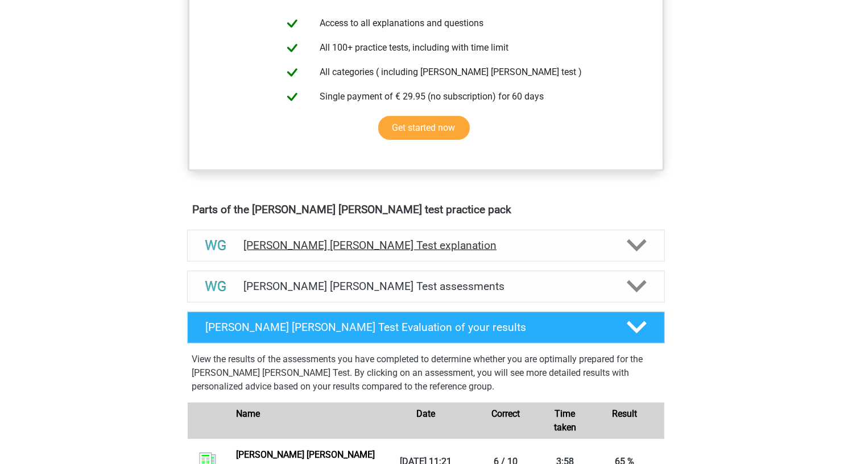
click at [346, 232] on div "[PERSON_NAME] [PERSON_NAME] Test explanation" at bounding box center [426, 246] width 478 height 32
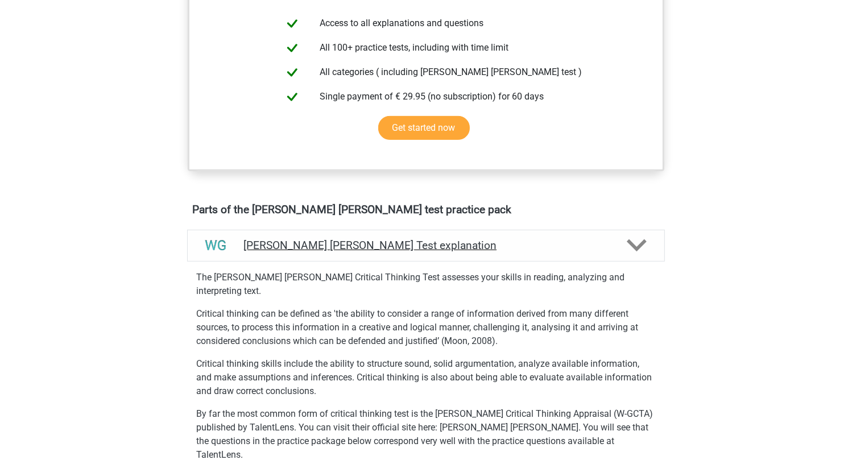
click at [346, 233] on div "[PERSON_NAME] [PERSON_NAME] Test explanation" at bounding box center [426, 246] width 478 height 32
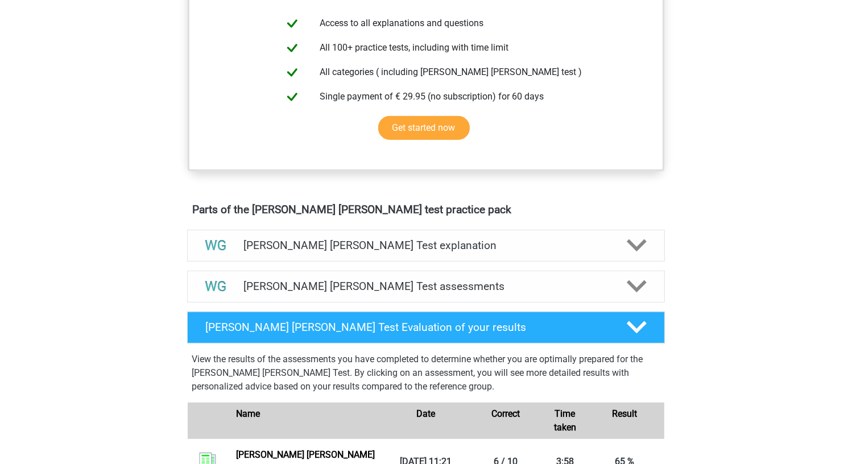
scroll to position [626, 0]
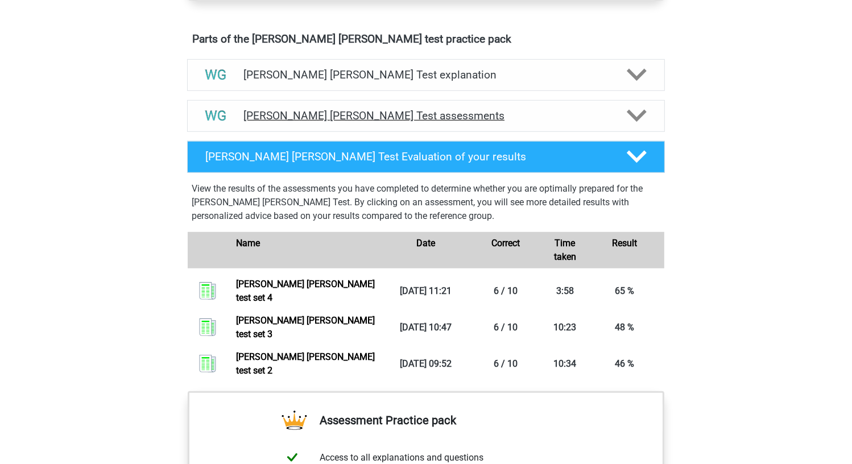
click at [277, 121] on h4 "[PERSON_NAME] [PERSON_NAME] Test assessments" at bounding box center [425, 115] width 365 height 13
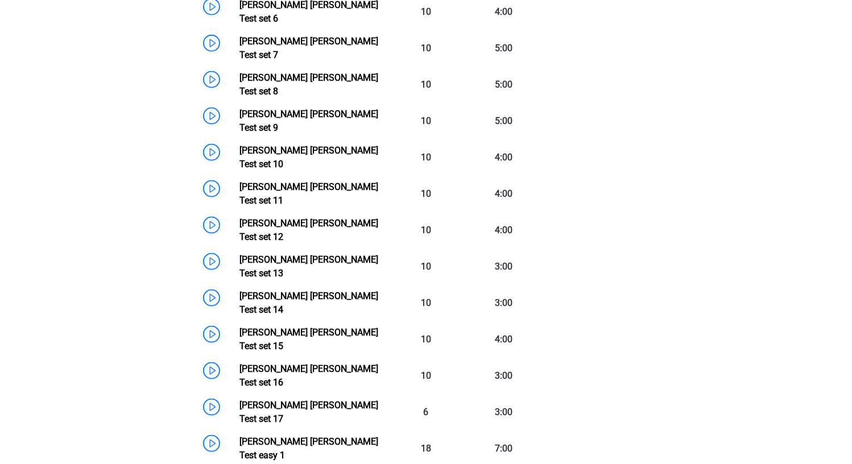
scroll to position [1195, 0]
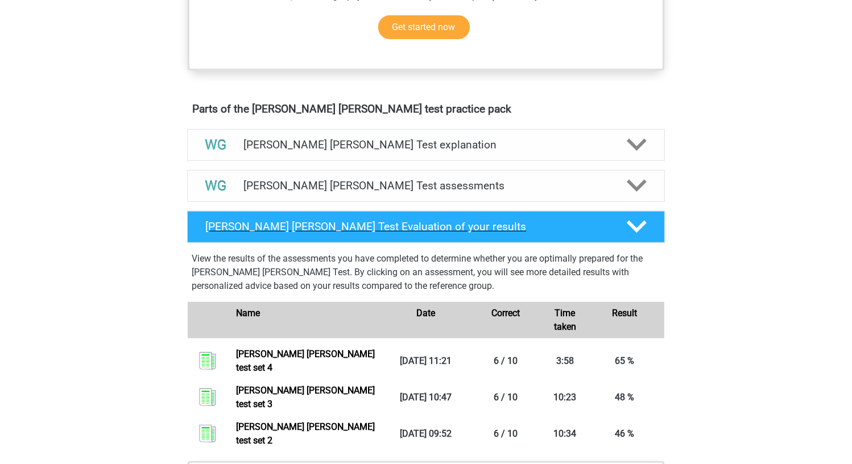
scroll to position [552, 0]
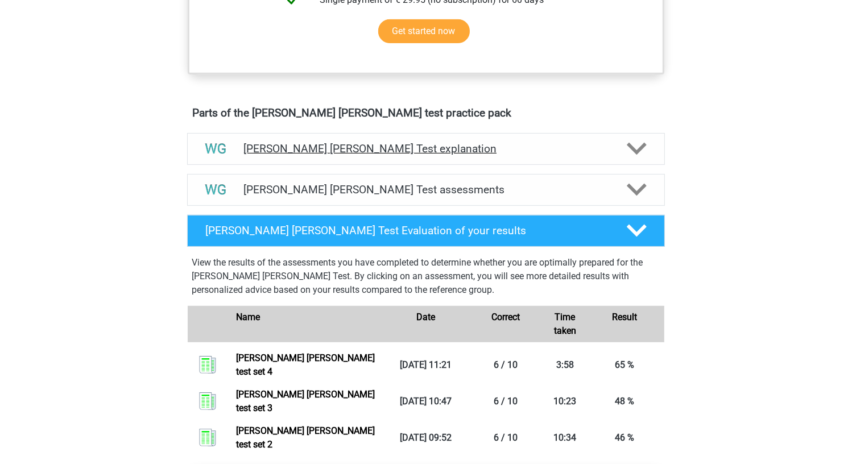
click at [358, 152] on h4 "[PERSON_NAME] [PERSON_NAME] Test explanation" at bounding box center [425, 148] width 365 height 13
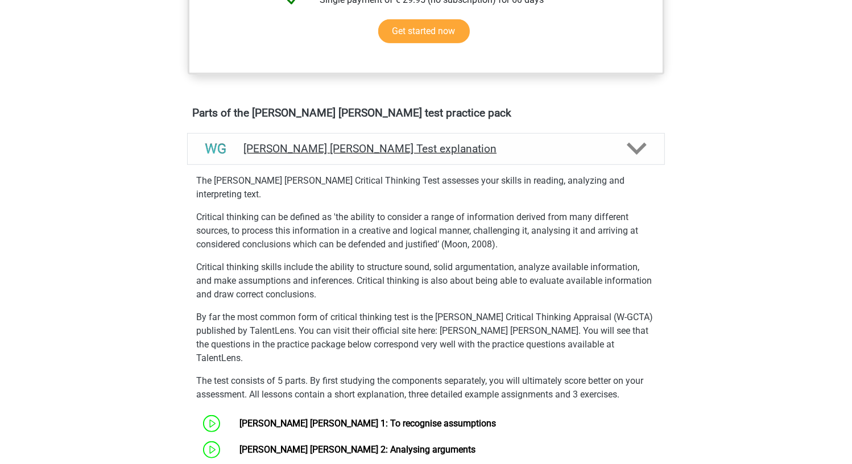
click at [358, 152] on h4 "[PERSON_NAME] [PERSON_NAME] Test explanation" at bounding box center [425, 148] width 365 height 13
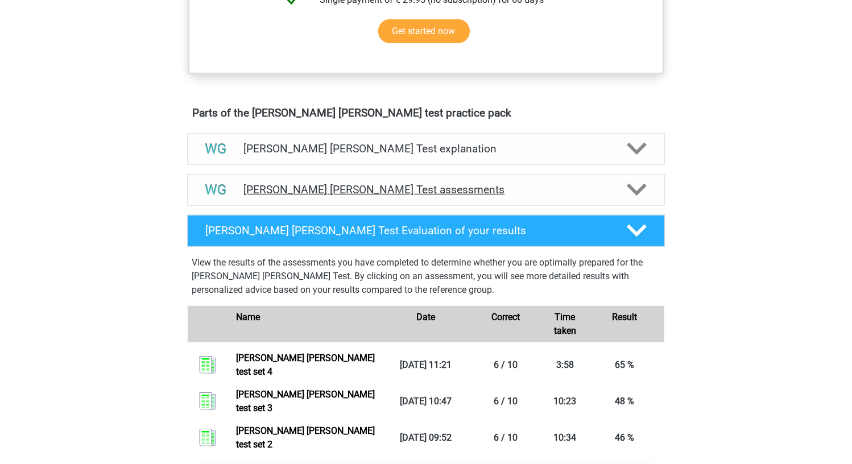
click at [354, 184] on h4 "Watson Glaser Test assessments" at bounding box center [425, 189] width 365 height 13
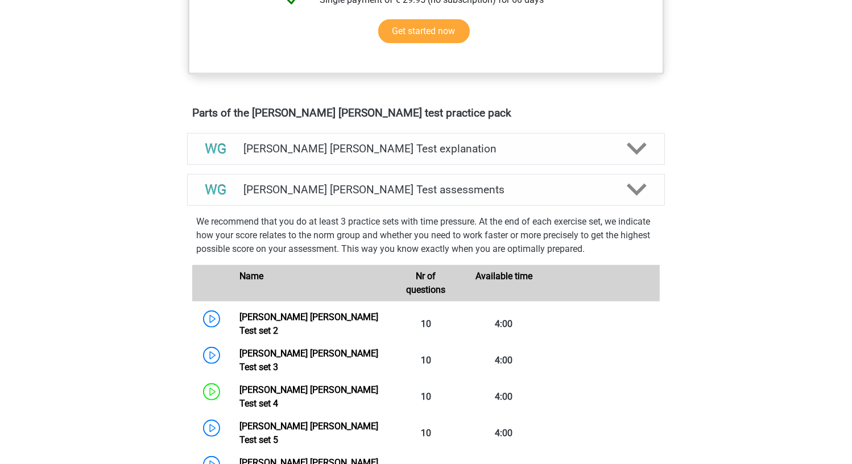
scroll to position [666, 0]
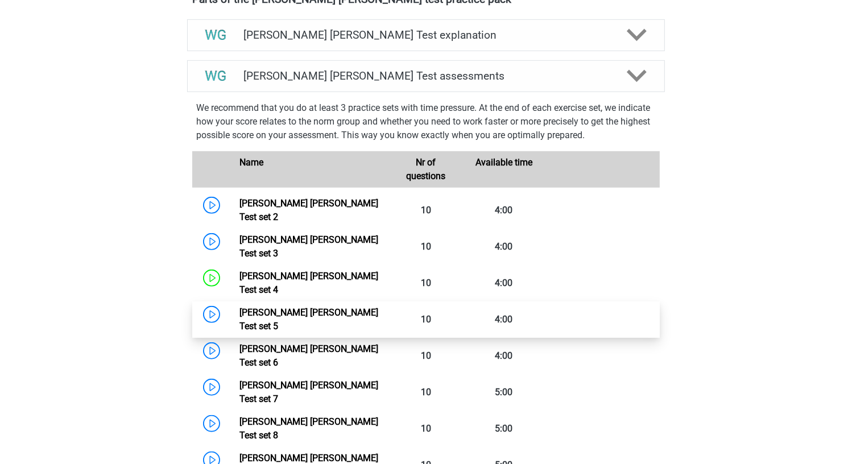
click at [239, 307] on link "Watson Glaser Test set 5" at bounding box center [308, 319] width 139 height 24
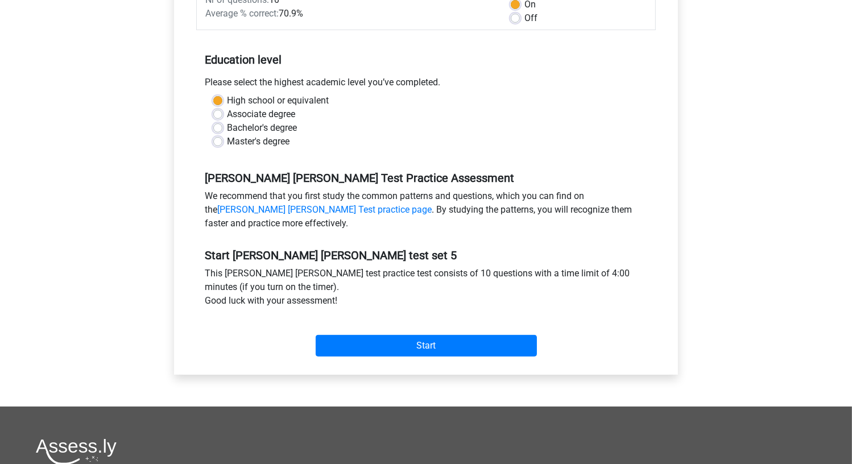
scroll to position [284, 0]
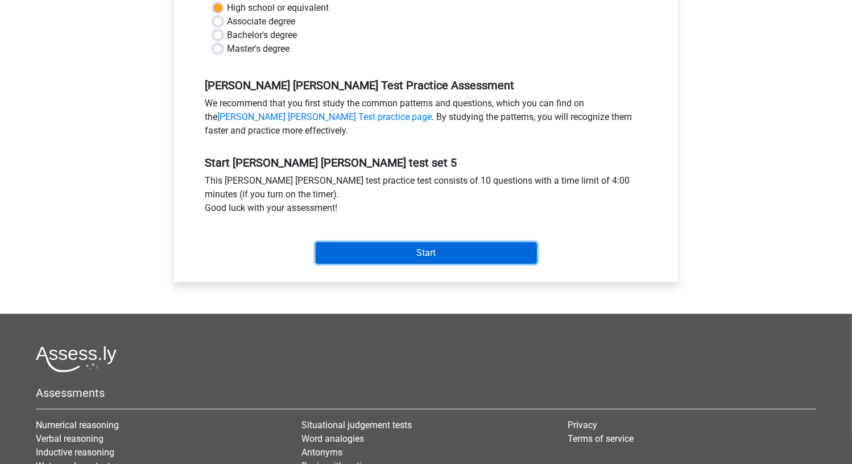
click at [495, 255] on input "Start" at bounding box center [426, 253] width 221 height 22
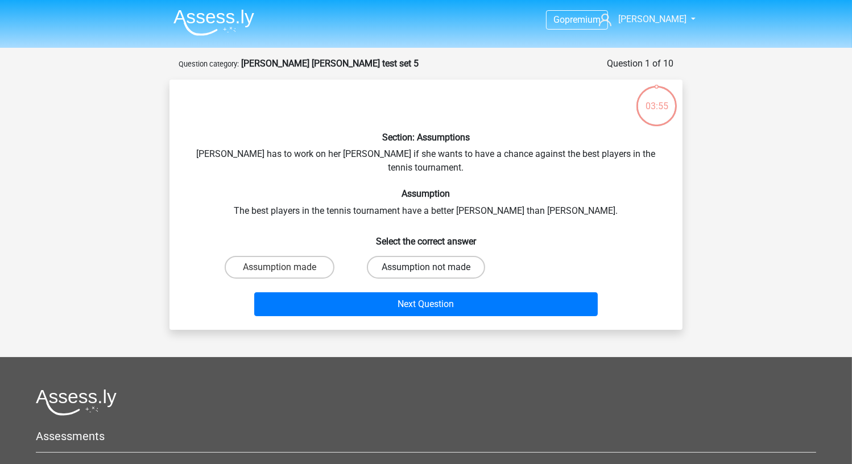
click at [420, 259] on label "Assumption not made" at bounding box center [426, 267] width 118 height 23
click at [426, 267] on input "Assumption not made" at bounding box center [429, 270] width 7 height 7
radio input "true"
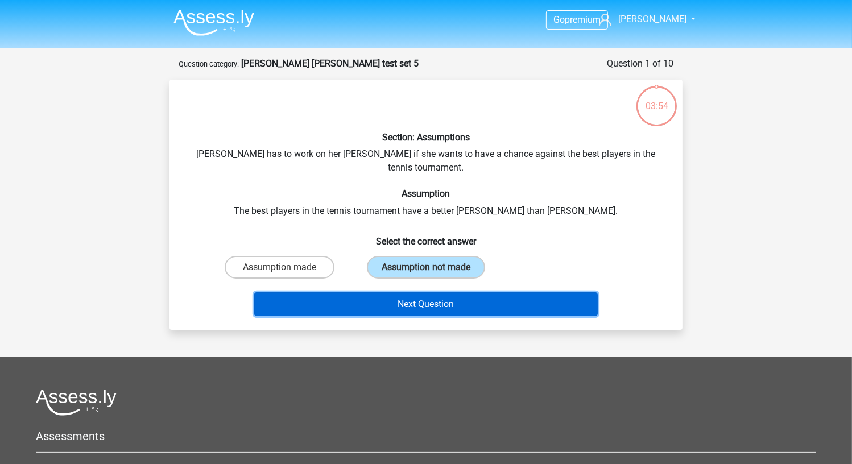
click at [416, 292] on button "Next Question" at bounding box center [426, 304] width 344 height 24
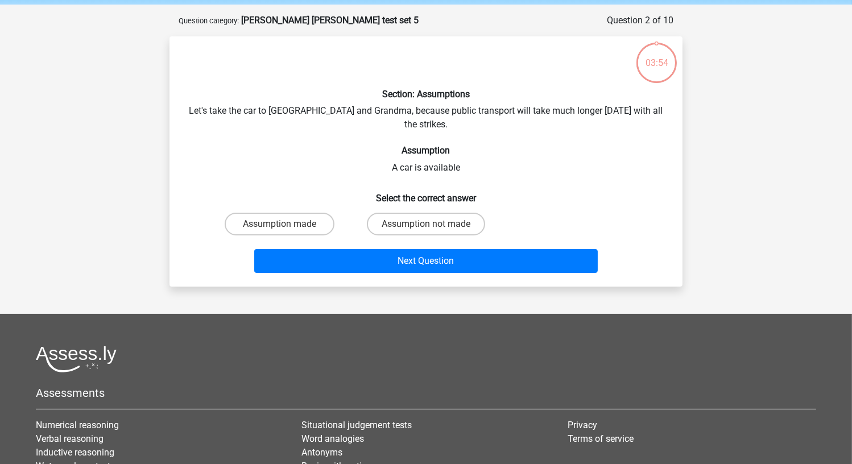
scroll to position [57, 0]
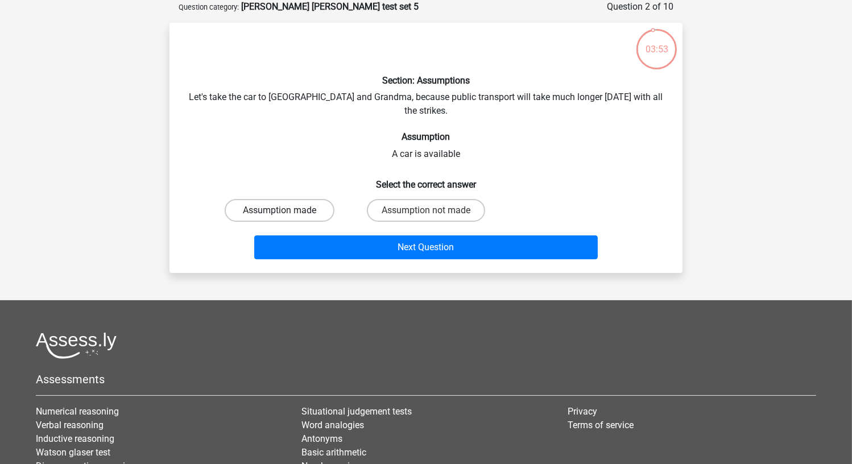
click at [295, 199] on label "Assumption made" at bounding box center [280, 210] width 110 height 23
click at [287, 210] on input "Assumption made" at bounding box center [283, 213] width 7 height 7
radio input "true"
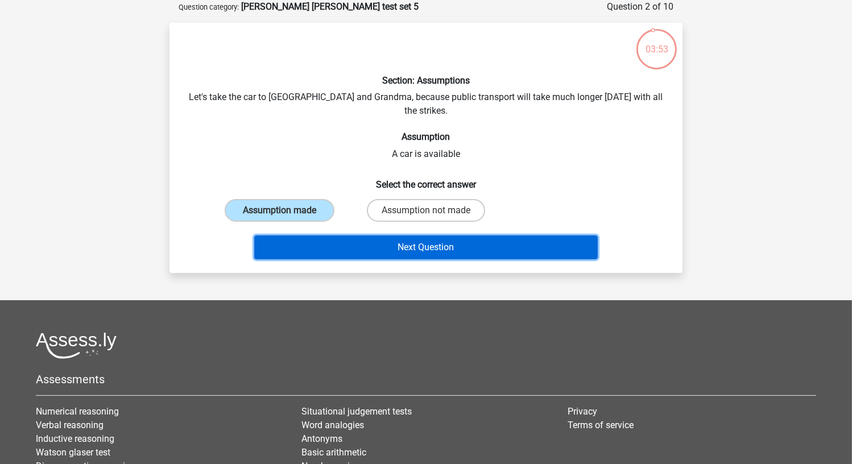
click at [307, 237] on button "Next Question" at bounding box center [426, 248] width 344 height 24
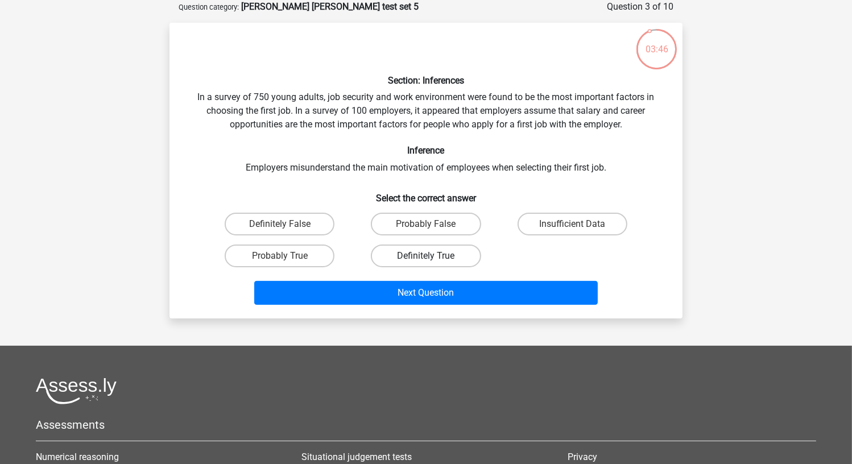
click at [446, 255] on label "Definitely True" at bounding box center [426, 256] width 110 height 23
click at [433, 256] on input "Definitely True" at bounding box center [429, 259] width 7 height 7
radio input "true"
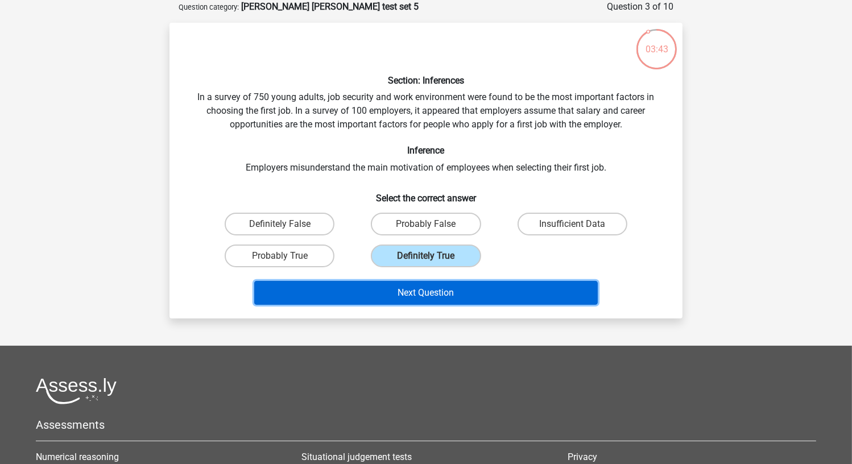
click at [446, 297] on button "Next Question" at bounding box center [426, 293] width 344 height 24
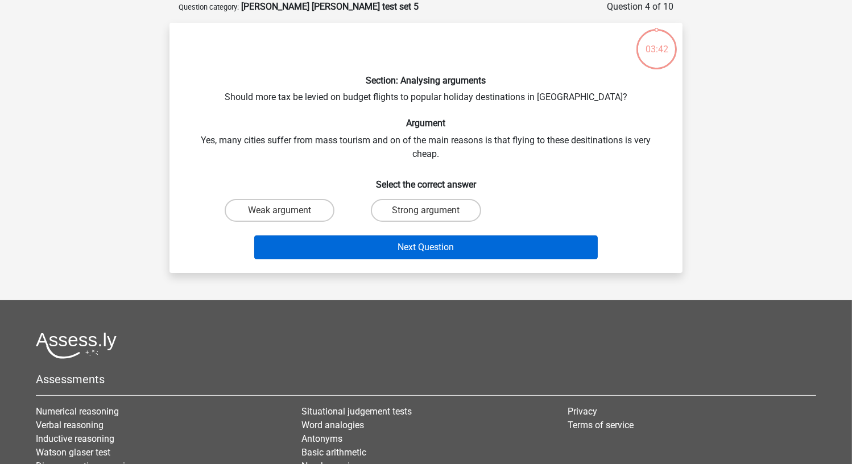
scroll to position [0, 0]
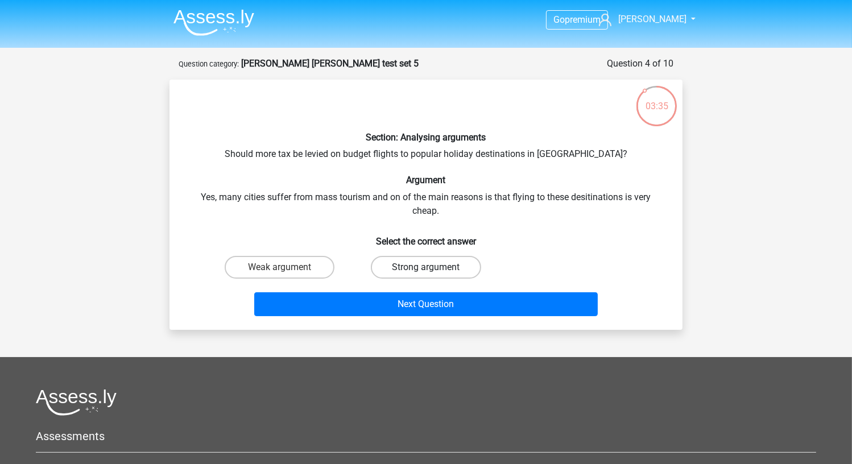
click at [400, 263] on label "Strong argument" at bounding box center [426, 267] width 110 height 23
click at [426, 267] on input "Strong argument" at bounding box center [429, 270] width 7 height 7
radio input "true"
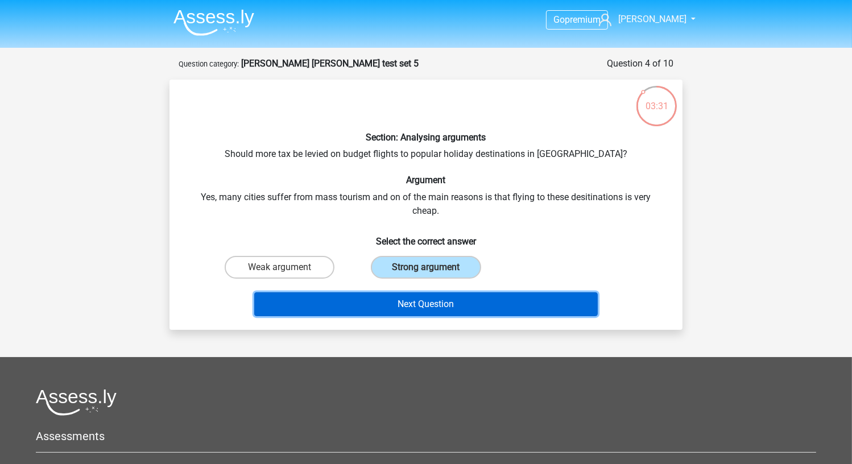
click at [406, 294] on button "Next Question" at bounding box center [426, 304] width 344 height 24
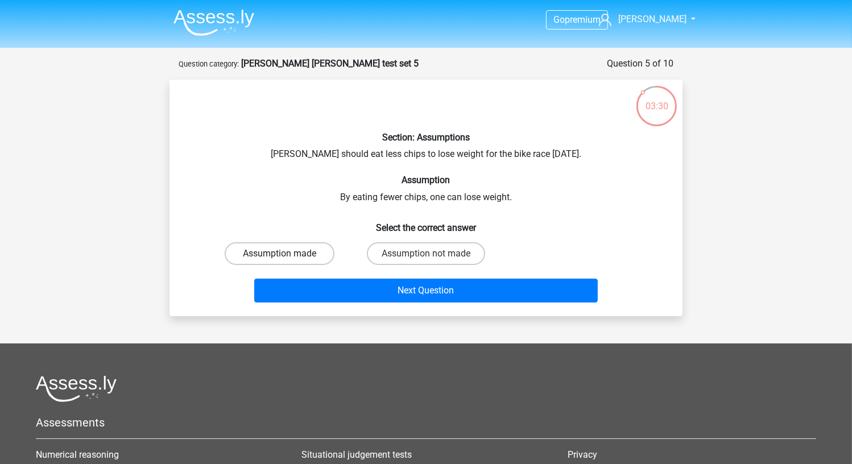
click at [308, 253] on label "Assumption made" at bounding box center [280, 253] width 110 height 23
click at [287, 254] on input "Assumption made" at bounding box center [283, 257] width 7 height 7
radio input "true"
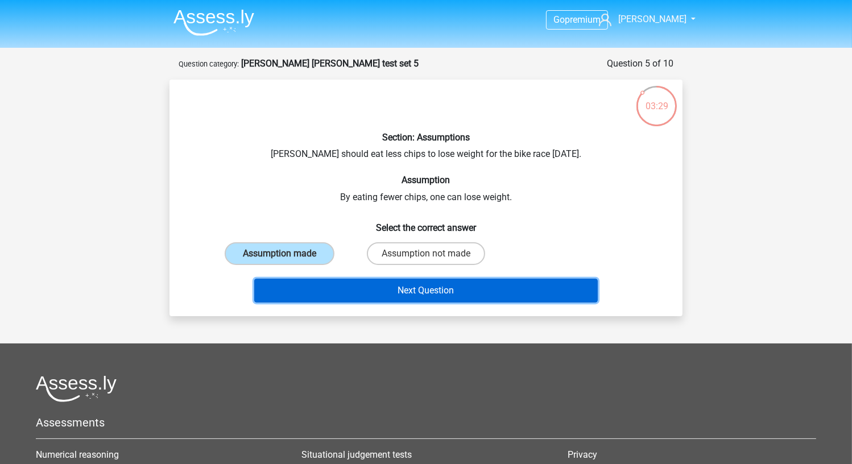
click at [342, 290] on button "Next Question" at bounding box center [426, 291] width 344 height 24
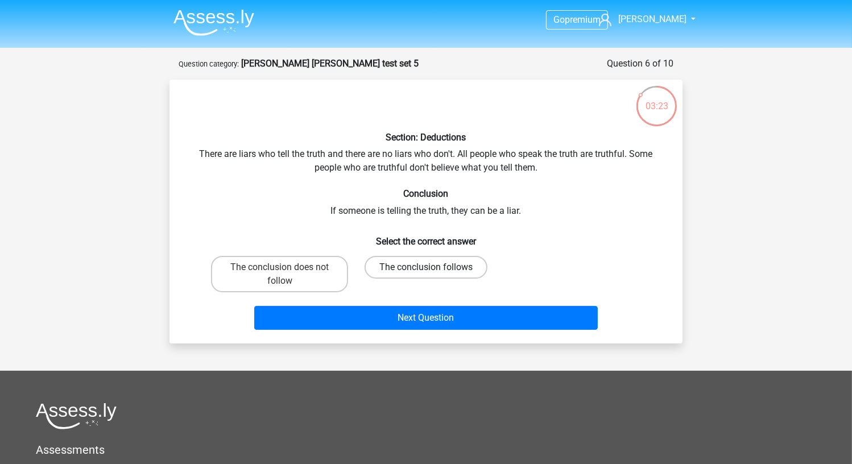
click at [395, 266] on label "The conclusion follows" at bounding box center [426, 267] width 123 height 23
click at [426, 267] on input "The conclusion follows" at bounding box center [429, 270] width 7 height 7
radio input "true"
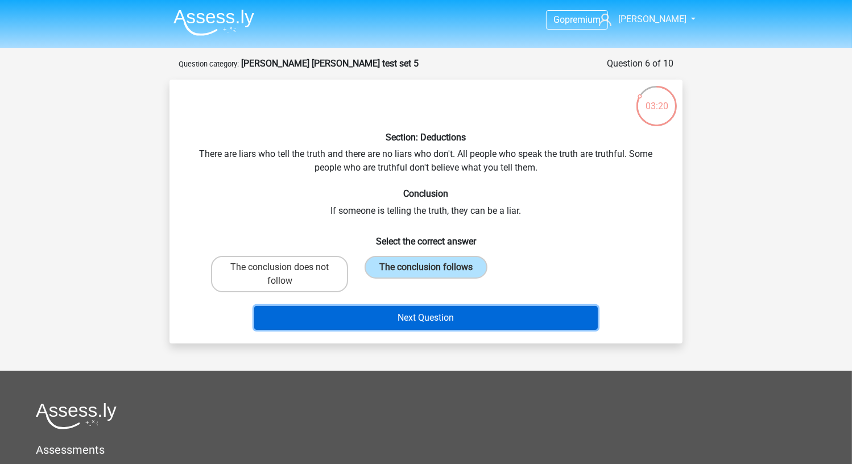
click at [399, 314] on button "Next Question" at bounding box center [426, 318] width 344 height 24
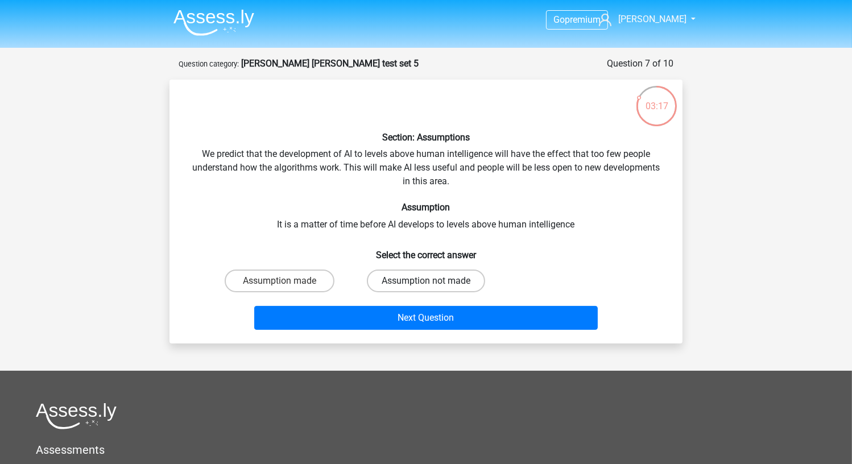
click at [398, 277] on label "Assumption not made" at bounding box center [426, 281] width 118 height 23
click at [426, 281] on input "Assumption not made" at bounding box center [429, 284] width 7 height 7
radio input "true"
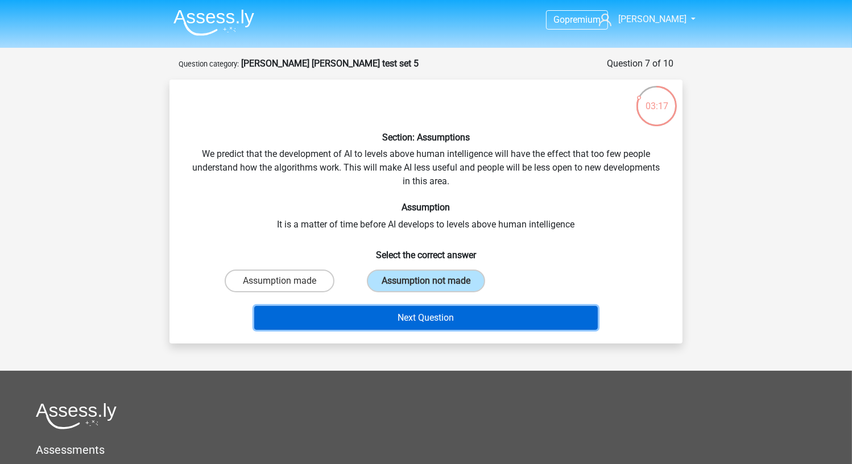
click at [390, 310] on button "Next Question" at bounding box center [426, 318] width 344 height 24
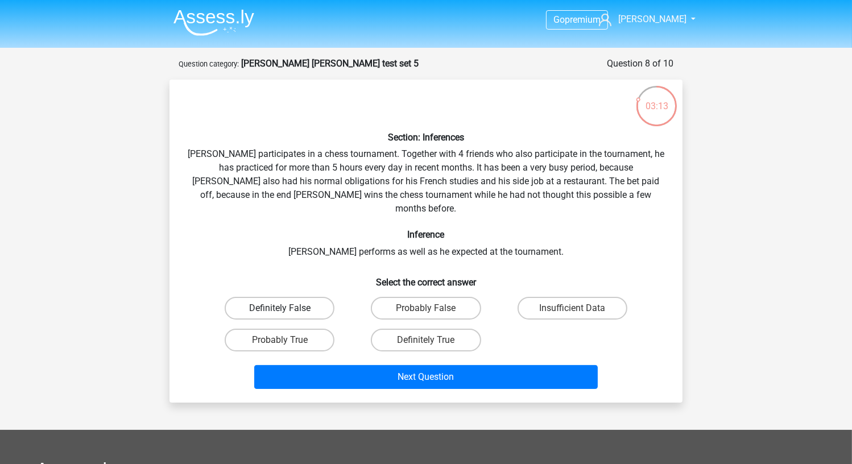
click at [304, 301] on label "Definitely False" at bounding box center [280, 308] width 110 height 23
click at [287, 308] on input "Definitely False" at bounding box center [283, 311] width 7 height 7
radio input "true"
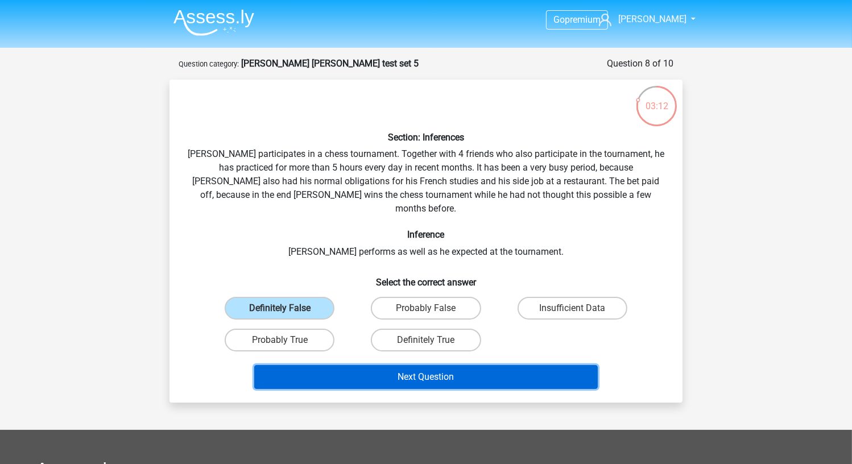
click at [364, 365] on button "Next Question" at bounding box center [426, 377] width 344 height 24
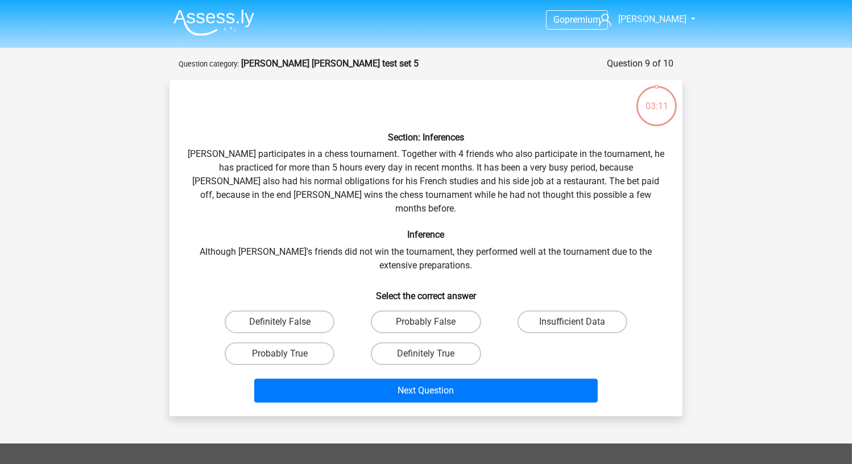
scroll to position [57, 0]
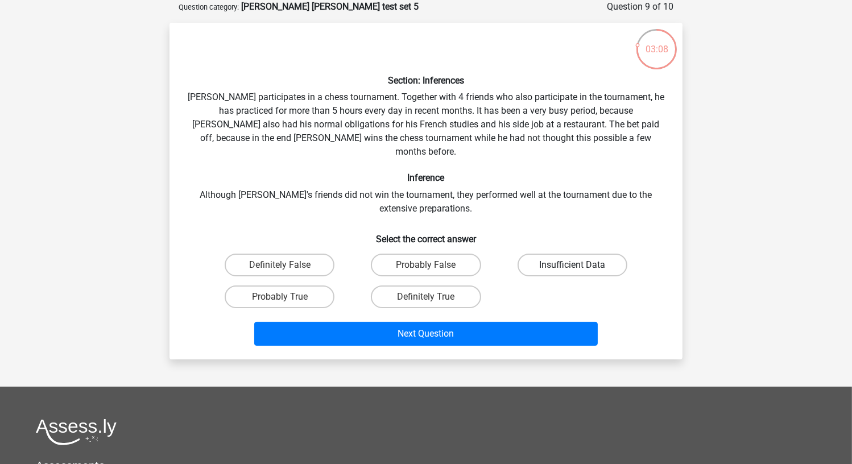
click at [567, 258] on label "Insufficient Data" at bounding box center [573, 265] width 110 height 23
click at [572, 265] on input "Insufficient Data" at bounding box center [575, 268] width 7 height 7
radio input "true"
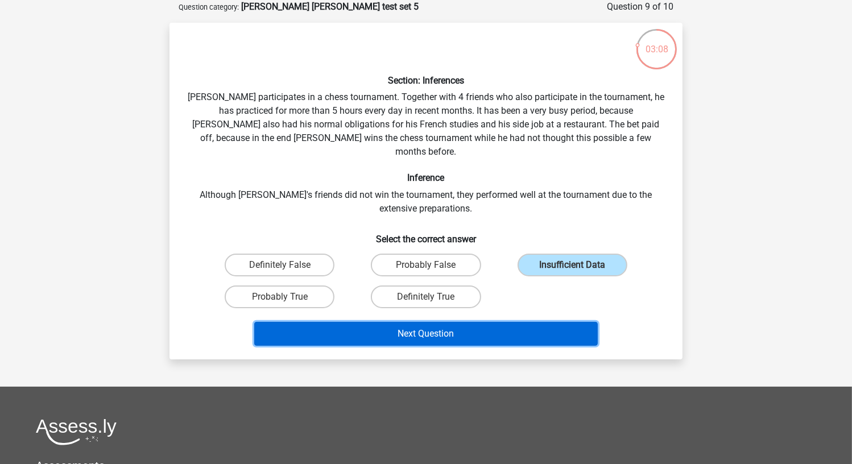
click at [536, 322] on button "Next Question" at bounding box center [426, 334] width 344 height 24
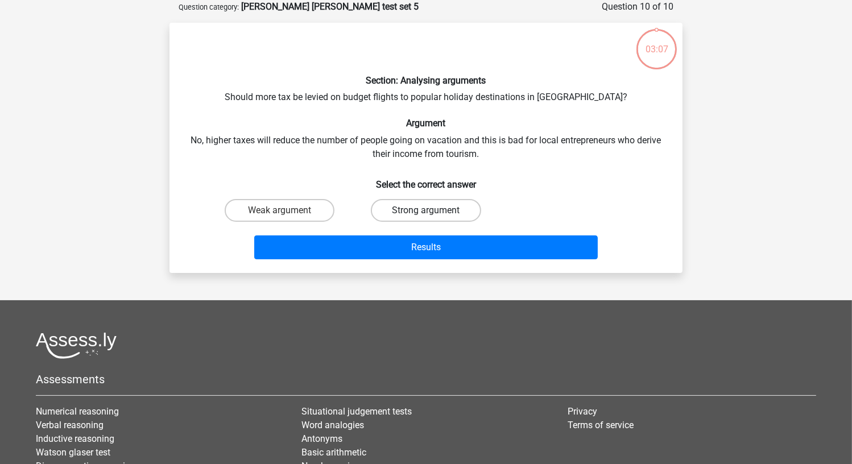
scroll to position [0, 0]
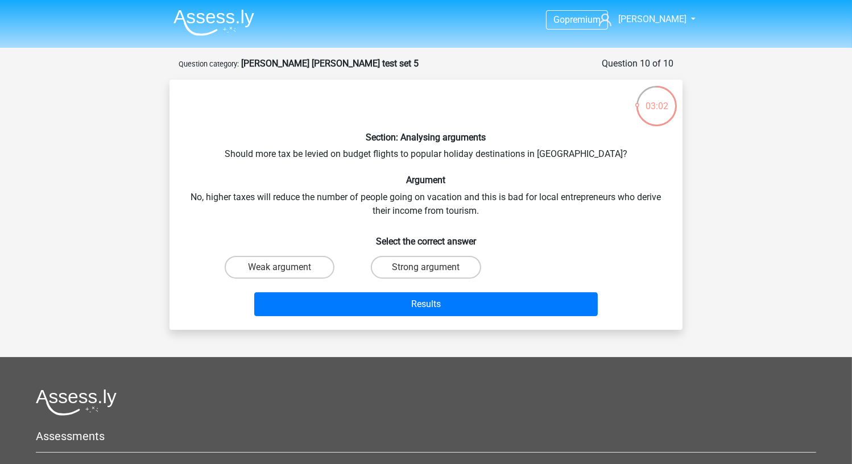
click at [431, 274] on input "Strong argument" at bounding box center [429, 270] width 7 height 7
radio input "true"
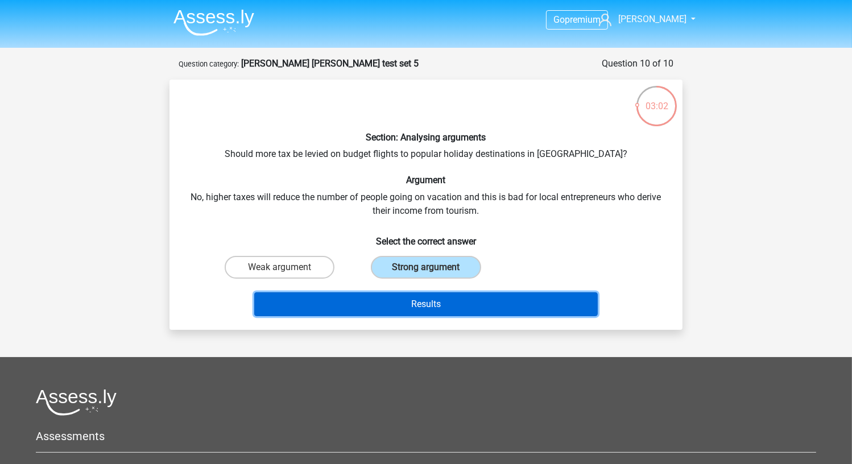
click at [436, 304] on button "Results" at bounding box center [426, 304] width 344 height 24
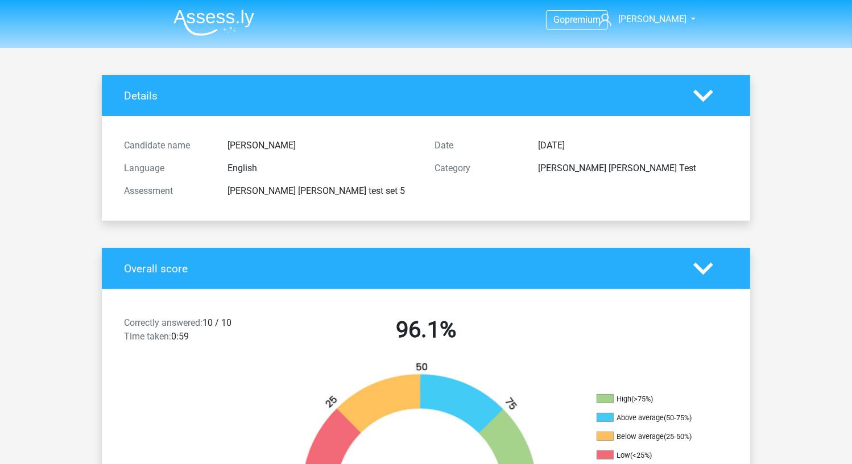
click at [228, 28] on img at bounding box center [214, 22] width 81 height 27
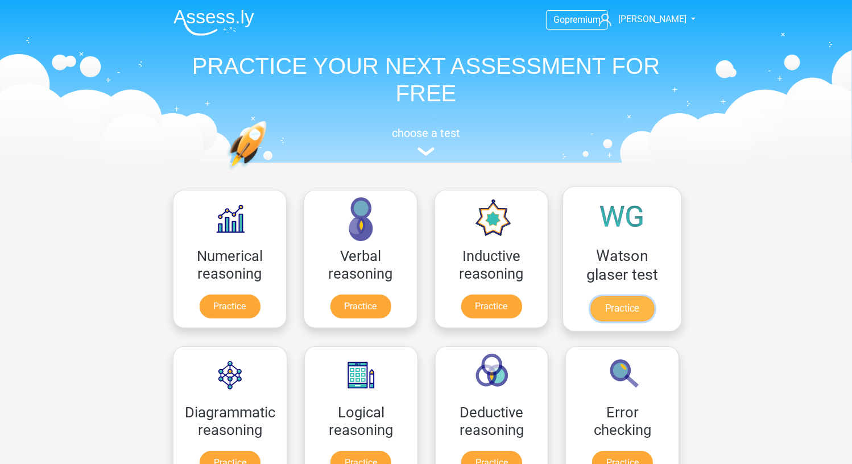
click at [605, 301] on link "Practice" at bounding box center [622, 308] width 64 height 25
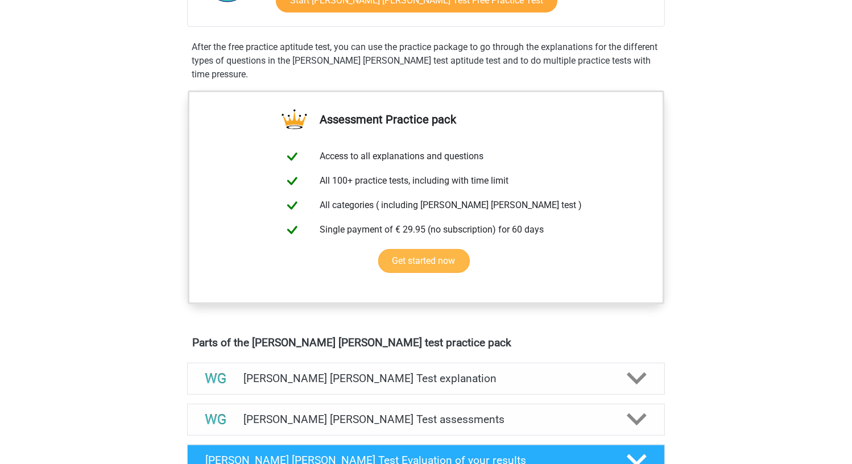
scroll to position [455, 0]
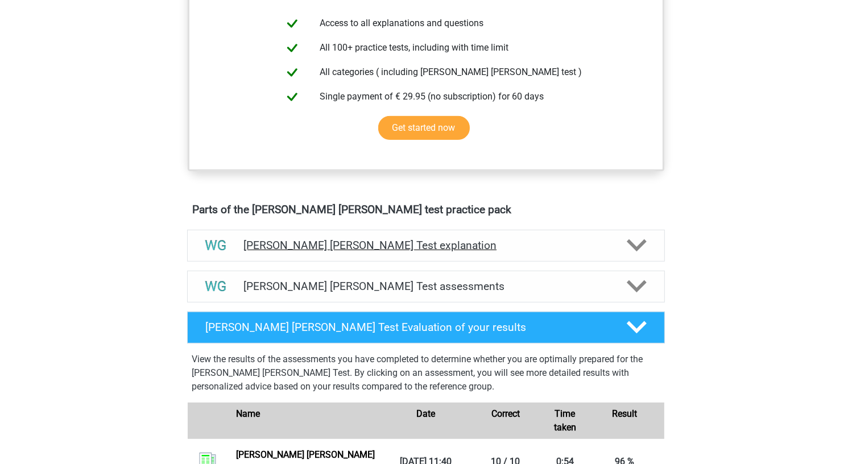
click at [408, 246] on h4 "Watson Glaser Test explanation" at bounding box center [425, 245] width 365 height 13
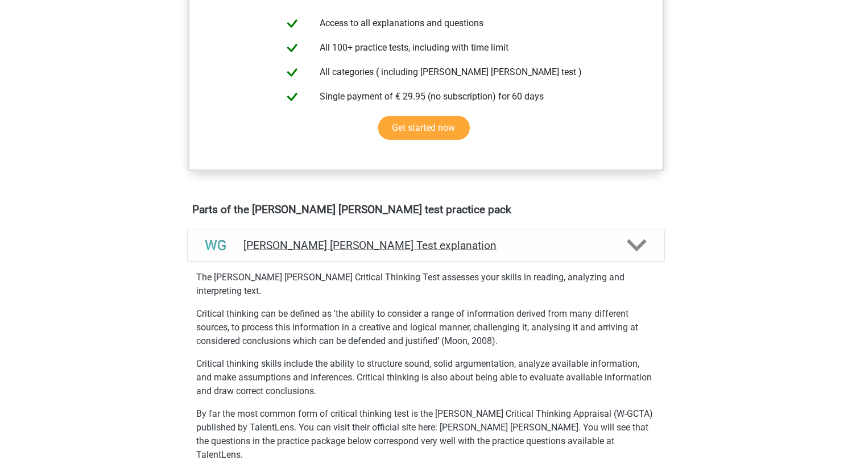
click at [408, 246] on h4 "Watson Glaser Test explanation" at bounding box center [425, 245] width 365 height 13
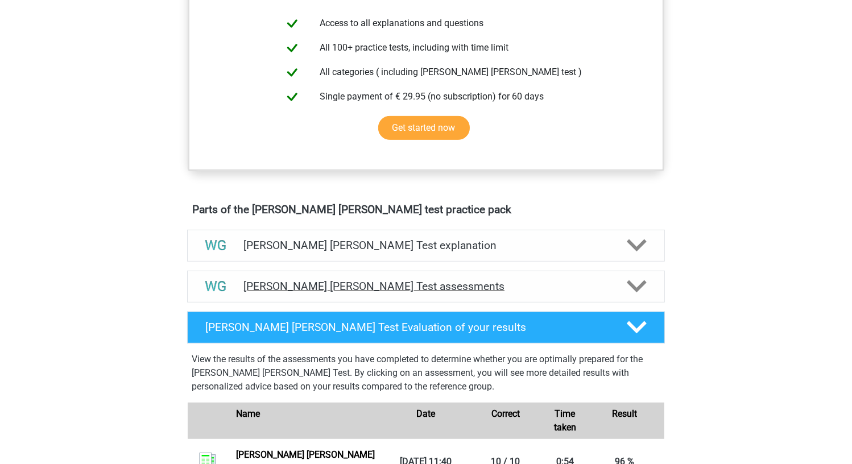
click at [398, 276] on div "Watson Glaser Test assessments" at bounding box center [426, 287] width 478 height 32
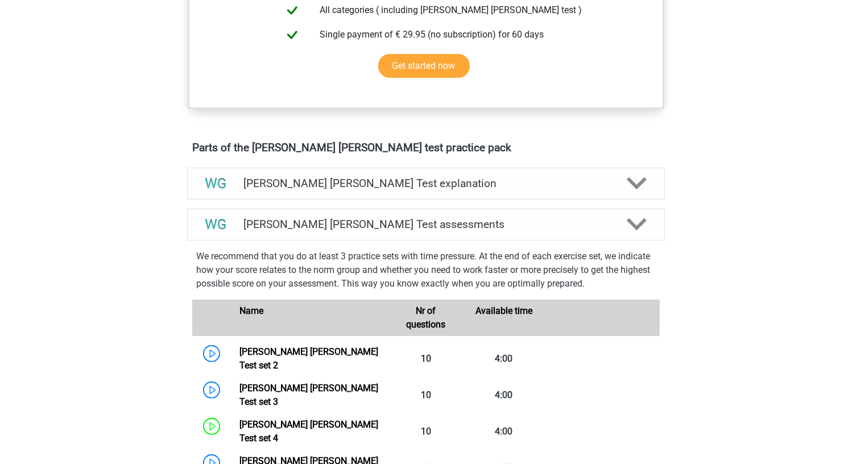
scroll to position [683, 0]
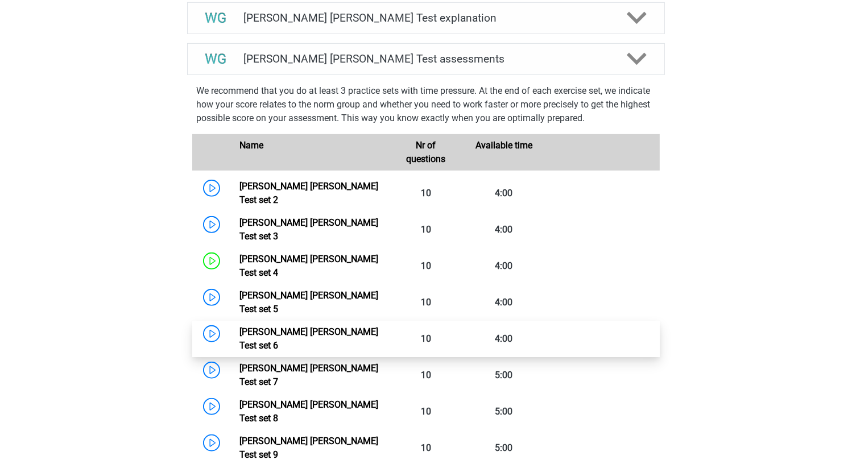
click at [274, 327] on link "Watson Glaser Test set 6" at bounding box center [308, 339] width 139 height 24
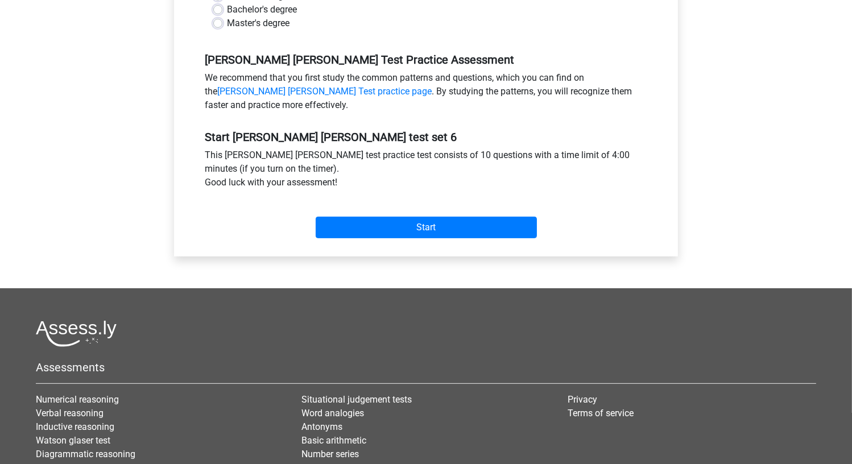
scroll to position [341, 0]
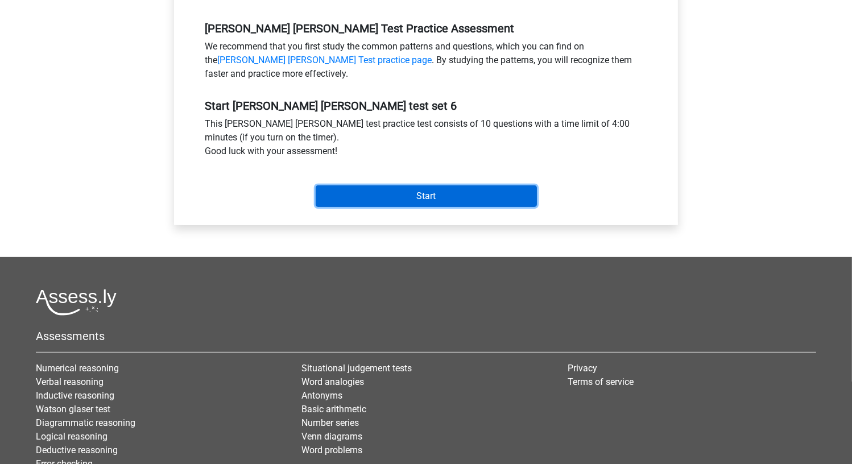
click at [401, 198] on input "Start" at bounding box center [426, 196] width 221 height 22
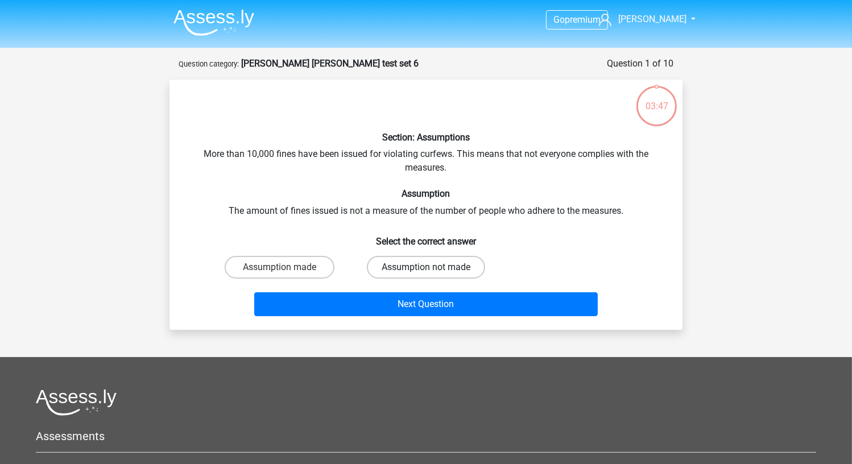
click at [408, 261] on label "Assumption not made" at bounding box center [426, 267] width 118 height 23
click at [426, 267] on input "Assumption not made" at bounding box center [429, 270] width 7 height 7
radio input "true"
drag, startPoint x: 248, startPoint y: 212, endPoint x: 305, endPoint y: 206, distance: 57.2
click at [305, 206] on div "Section: Assumptions More than 10,000 fines have been issued for violating curf…" at bounding box center [426, 205] width 504 height 232
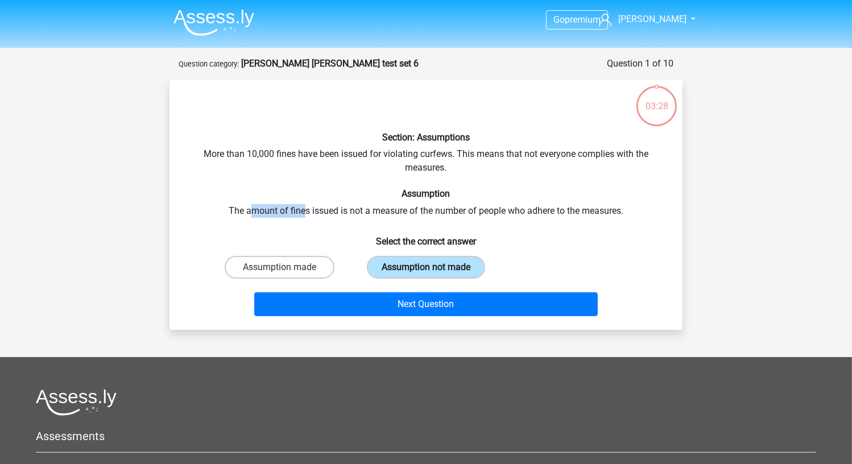
click at [373, 258] on label "Assumption not made" at bounding box center [426, 267] width 118 height 23
click at [426, 267] on input "Assumption not made" at bounding box center [429, 270] width 7 height 7
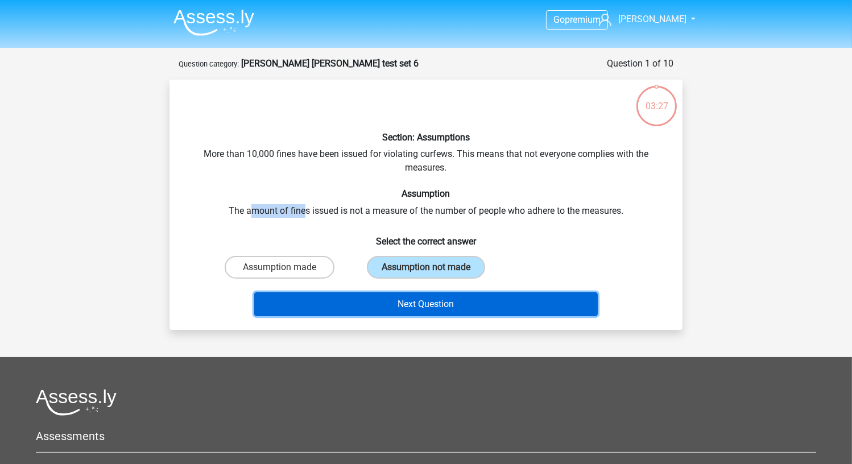
click at [393, 302] on button "Next Question" at bounding box center [426, 304] width 344 height 24
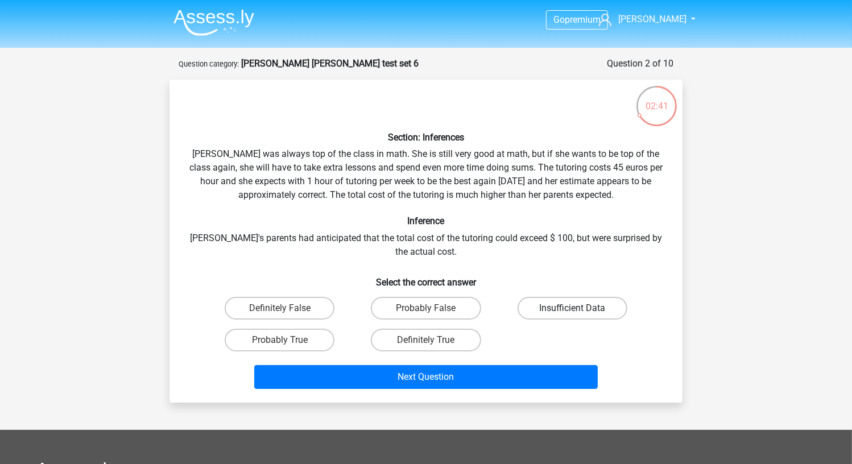
click at [584, 312] on label "Insufficient Data" at bounding box center [573, 308] width 110 height 23
click at [580, 312] on input "Insufficient Data" at bounding box center [575, 311] width 7 height 7
radio input "true"
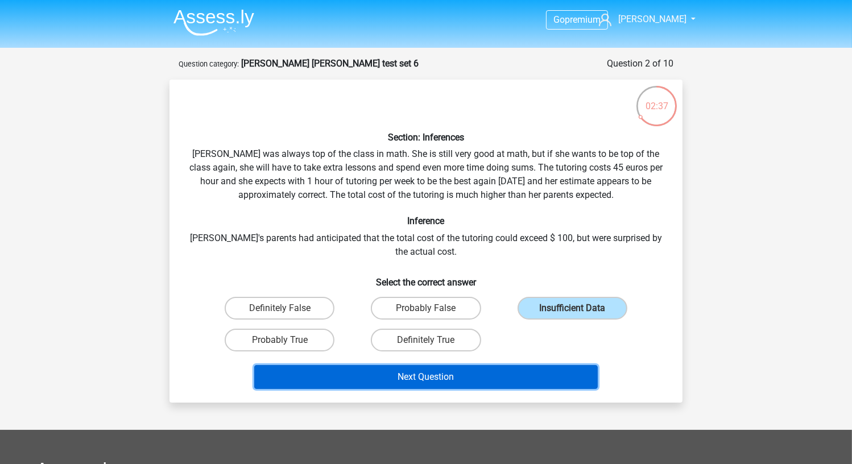
click at [507, 366] on button "Next Question" at bounding box center [426, 377] width 344 height 24
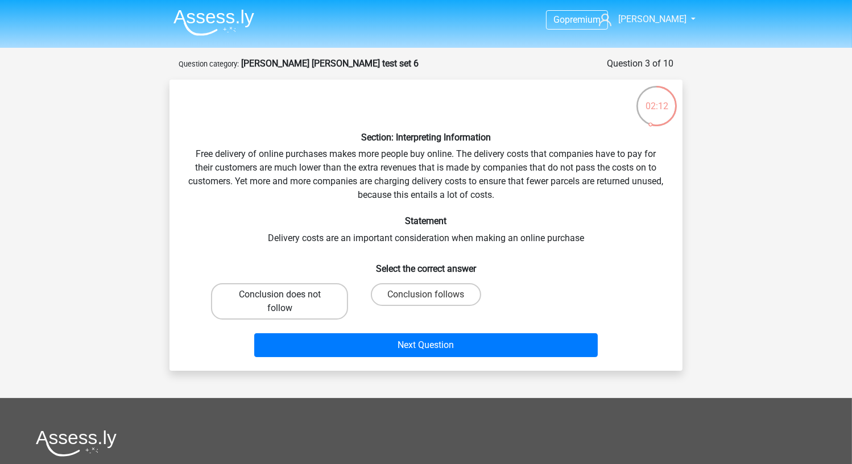
click at [334, 302] on label "Conclusion does not follow" at bounding box center [279, 301] width 137 height 36
click at [287, 302] on input "Conclusion does not follow" at bounding box center [283, 298] width 7 height 7
radio input "true"
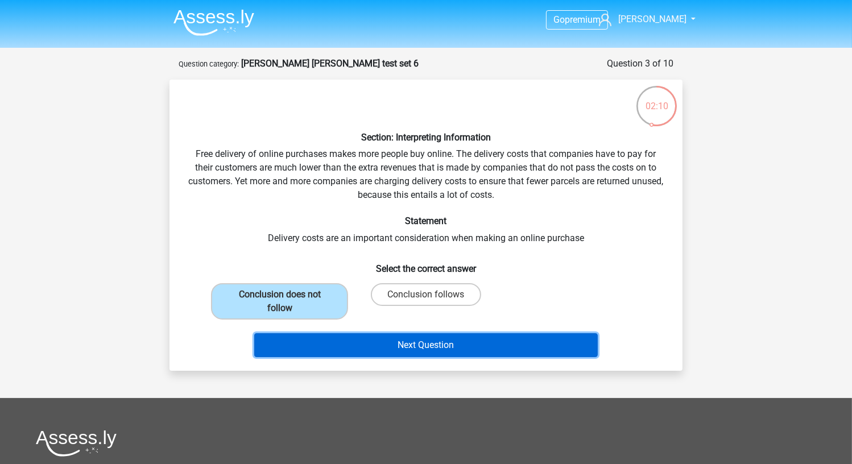
click at [349, 333] on button "Next Question" at bounding box center [426, 345] width 344 height 24
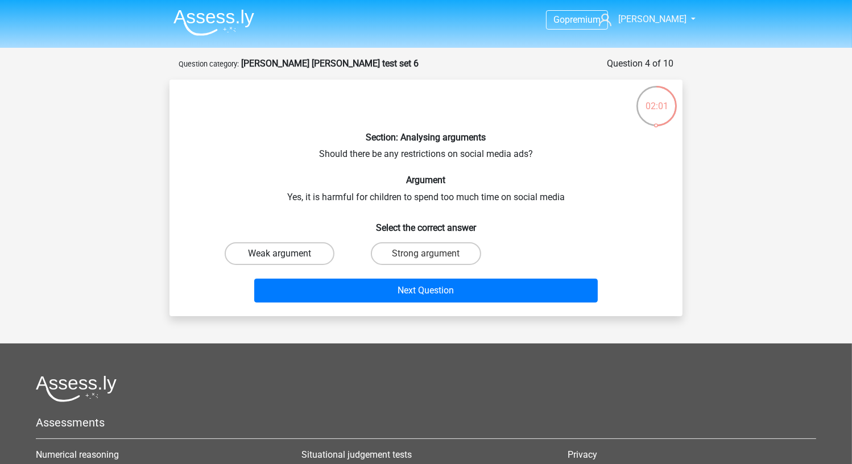
click at [298, 252] on label "Weak argument" at bounding box center [280, 253] width 110 height 23
click at [287, 254] on input "Weak argument" at bounding box center [283, 257] width 7 height 7
radio input "true"
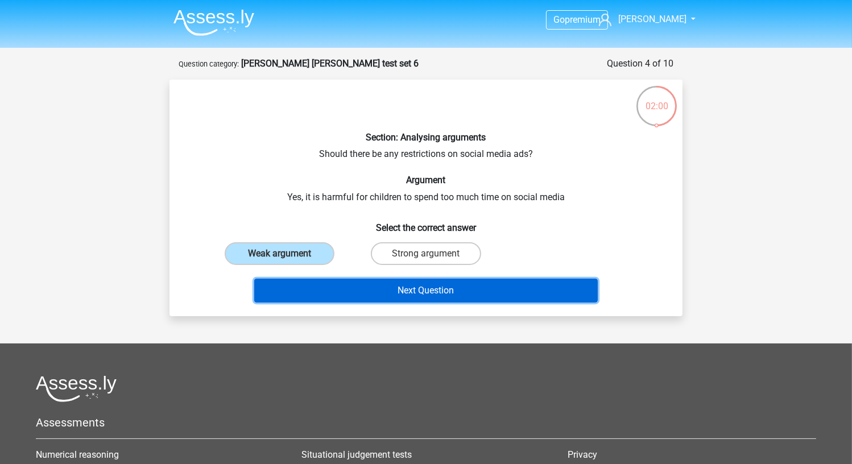
click at [333, 284] on button "Next Question" at bounding box center [426, 291] width 344 height 24
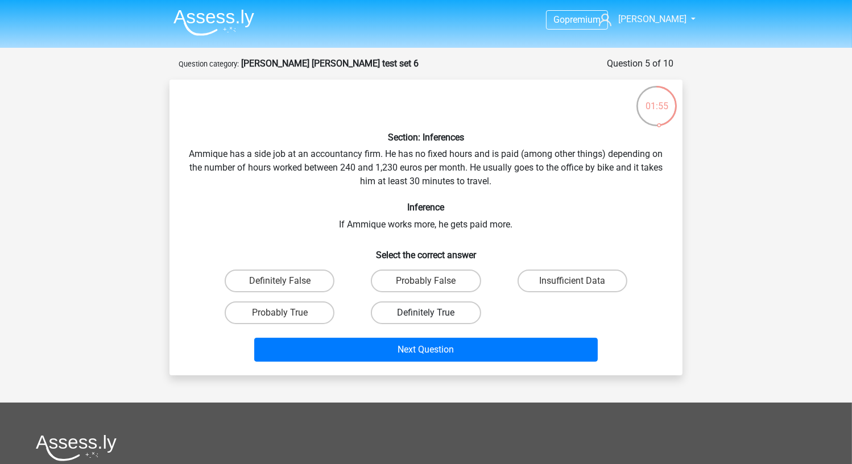
click at [406, 309] on label "Definitely True" at bounding box center [426, 313] width 110 height 23
click at [426, 313] on input "Definitely True" at bounding box center [429, 316] width 7 height 7
radio input "true"
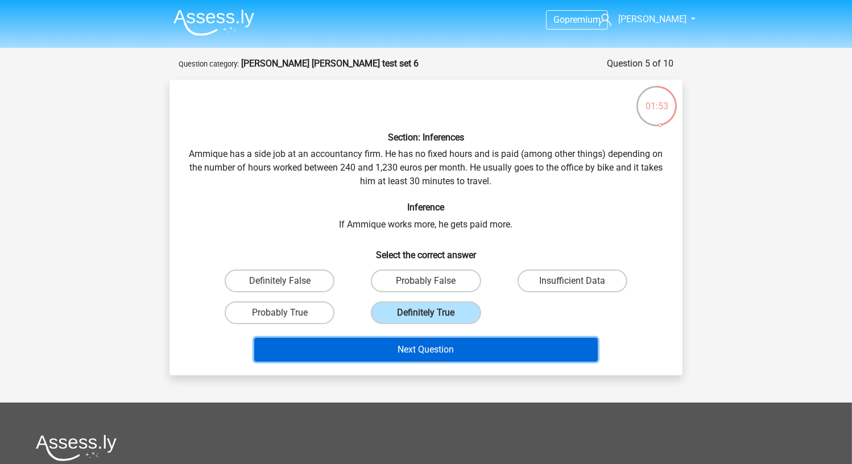
click at [403, 350] on button "Next Question" at bounding box center [426, 350] width 344 height 24
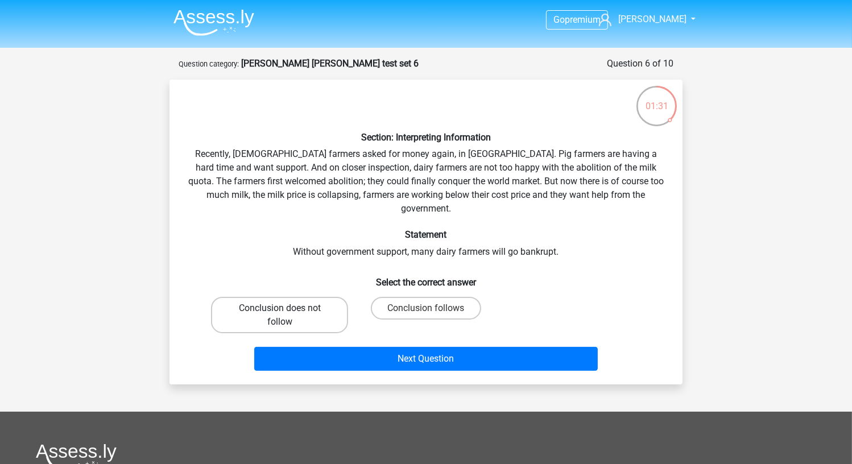
click at [325, 305] on label "Conclusion does not follow" at bounding box center [279, 315] width 137 height 36
click at [287, 308] on input "Conclusion does not follow" at bounding box center [283, 311] width 7 height 7
radio input "true"
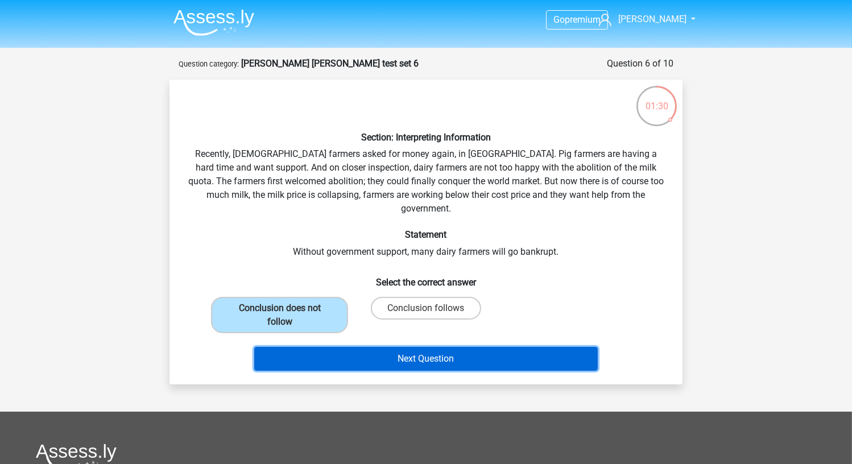
click at [331, 350] on button "Next Question" at bounding box center [426, 359] width 344 height 24
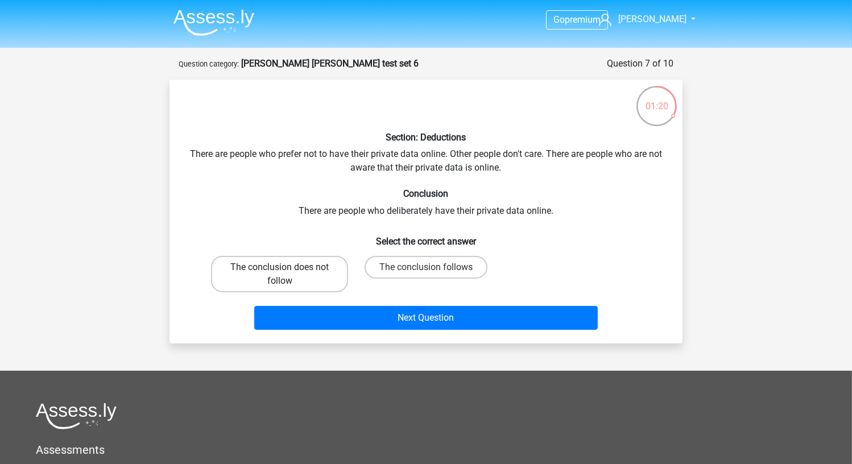
click at [329, 276] on label "The conclusion does not follow" at bounding box center [279, 274] width 137 height 36
click at [287, 275] on input "The conclusion does not follow" at bounding box center [283, 270] width 7 height 7
radio input "true"
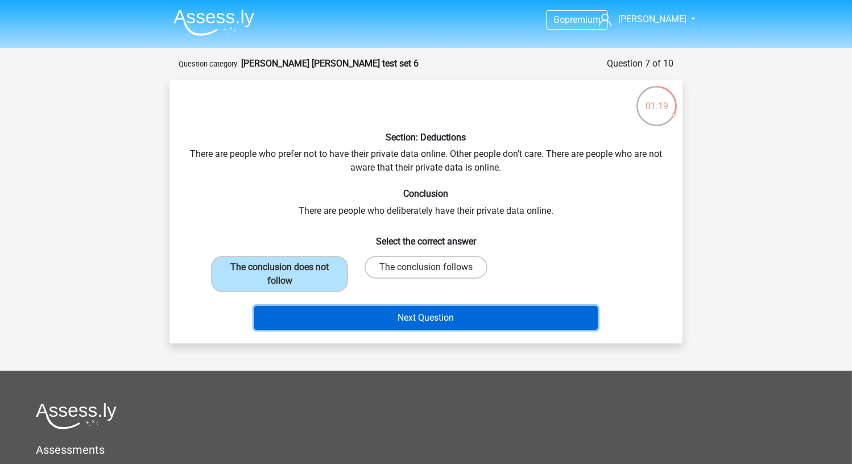
click at [332, 310] on button "Next Question" at bounding box center [426, 318] width 344 height 24
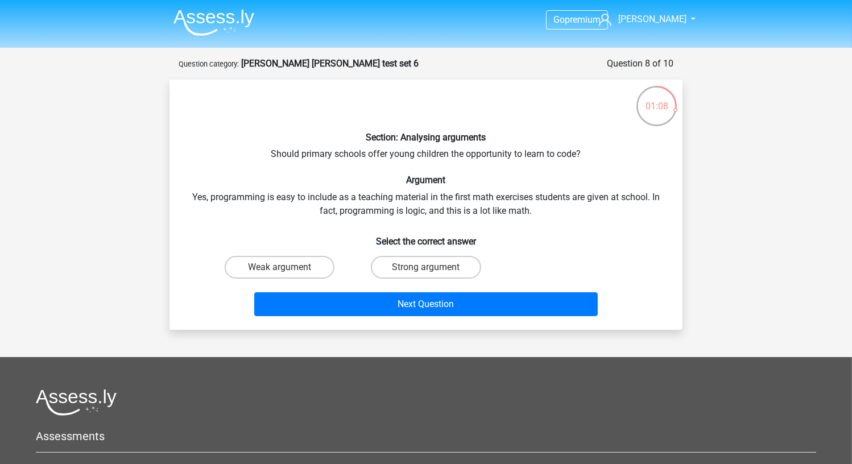
click at [370, 266] on div "Strong argument" at bounding box center [425, 267] width 137 height 23
click at [386, 270] on label "Strong argument" at bounding box center [426, 267] width 110 height 23
click at [426, 270] on input "Strong argument" at bounding box center [429, 270] width 7 height 7
radio input "true"
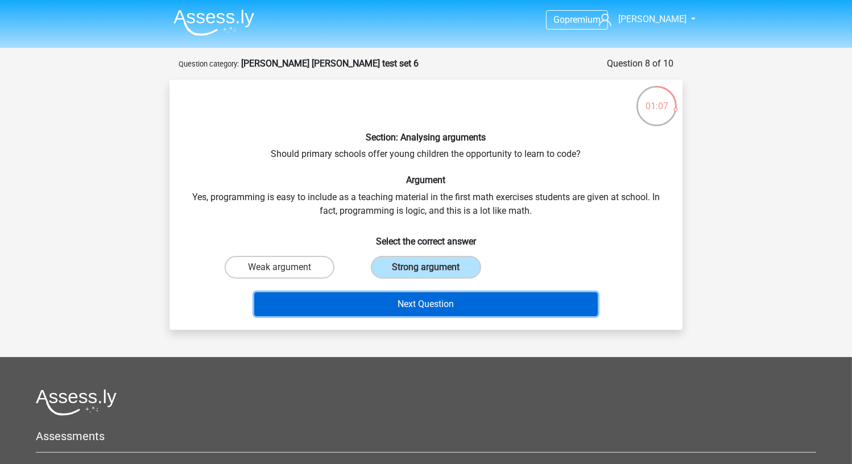
click at [398, 304] on button "Next Question" at bounding box center [426, 304] width 344 height 24
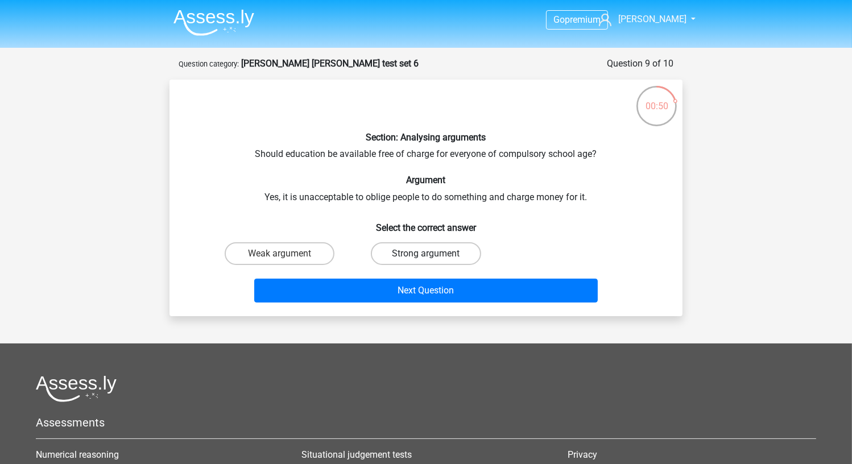
click at [419, 252] on label "Strong argument" at bounding box center [426, 253] width 110 height 23
click at [426, 254] on input "Strong argument" at bounding box center [429, 257] width 7 height 7
radio input "true"
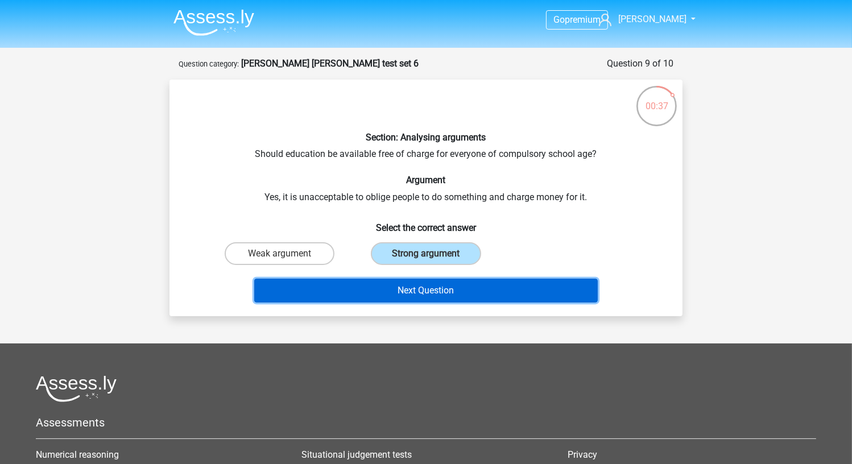
click at [398, 280] on button "Next Question" at bounding box center [426, 291] width 344 height 24
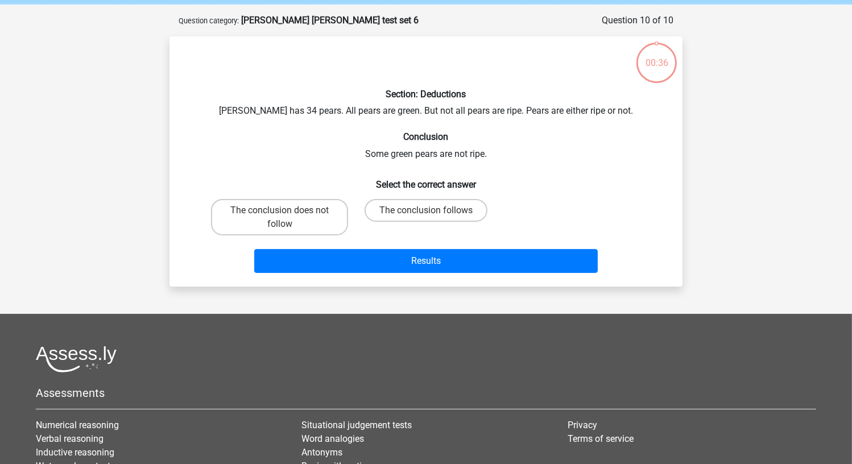
scroll to position [57, 0]
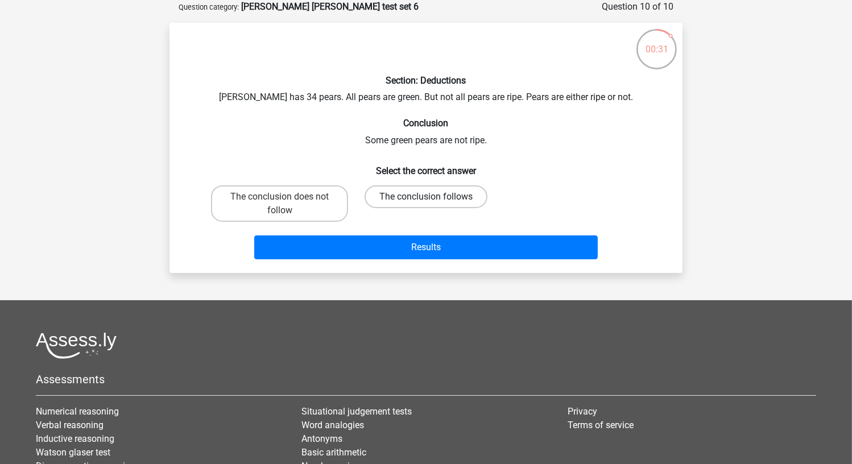
click at [400, 200] on label "The conclusion follows" at bounding box center [426, 196] width 123 height 23
click at [426, 200] on input "The conclusion follows" at bounding box center [429, 200] width 7 height 7
radio input "true"
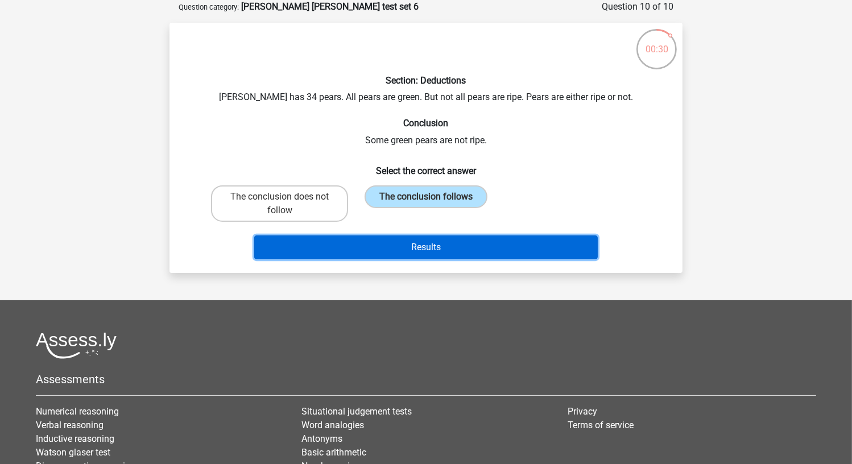
click at [407, 246] on button "Results" at bounding box center [426, 248] width 344 height 24
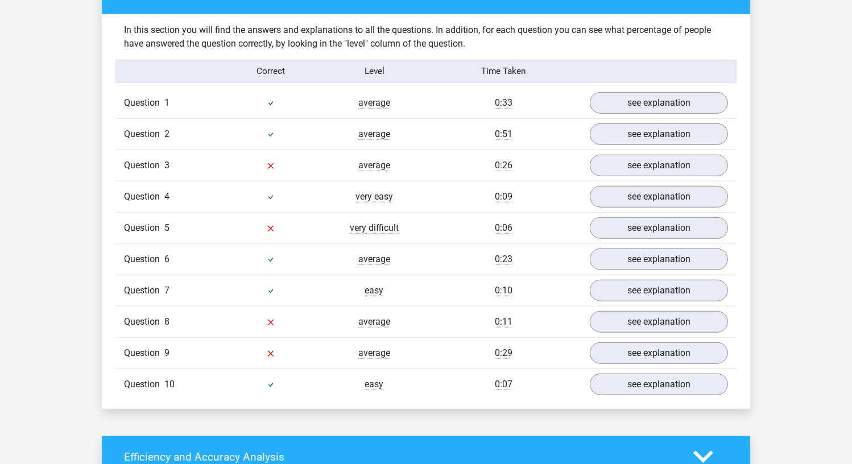
scroll to position [910, 0]
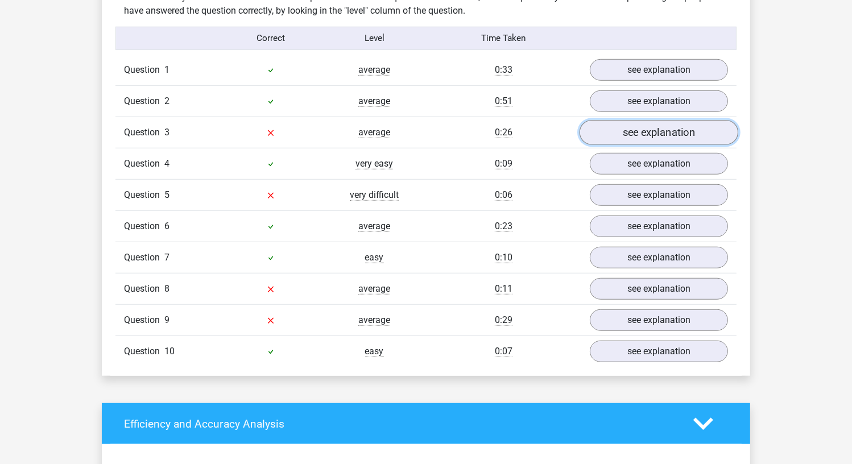
click at [649, 130] on link "see explanation" at bounding box center [659, 132] width 159 height 25
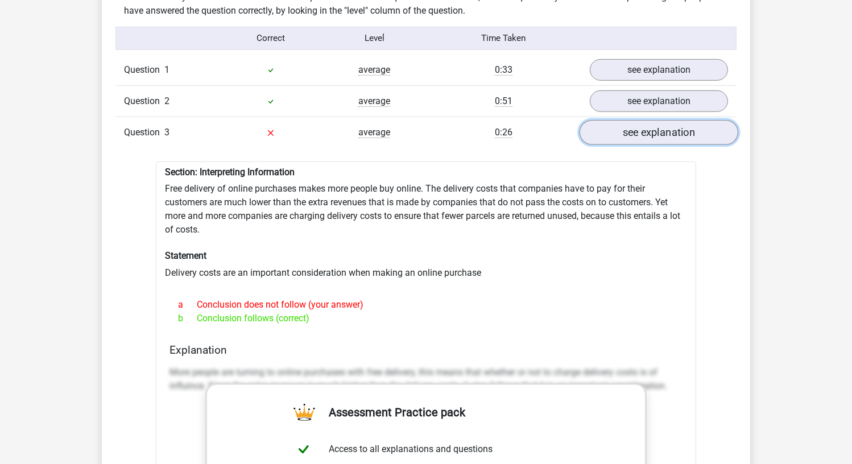
click at [630, 126] on link "see explanation" at bounding box center [659, 132] width 159 height 25
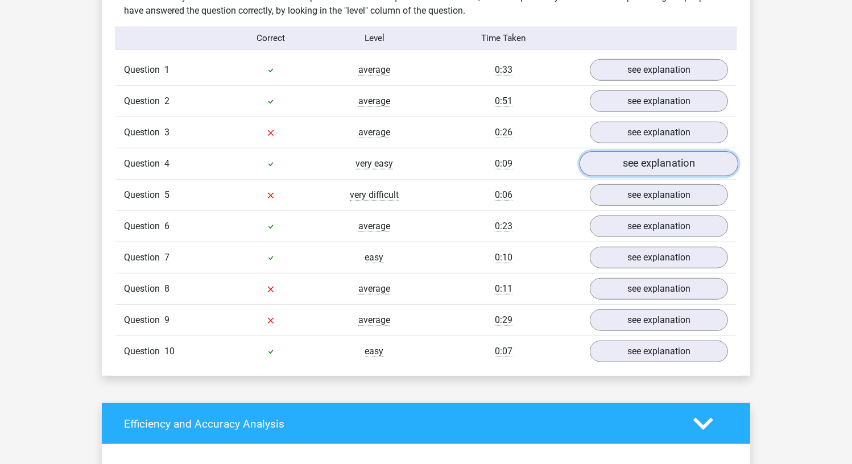
click at [617, 151] on link "see explanation" at bounding box center [659, 163] width 159 height 25
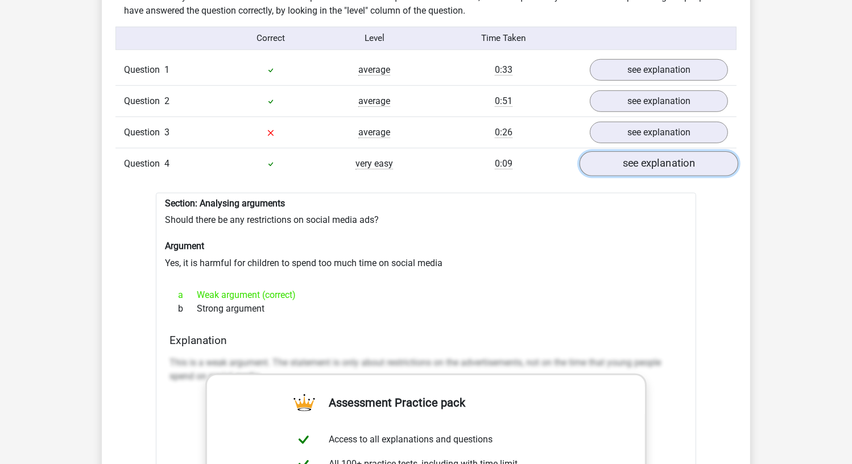
click at [617, 151] on link "see explanation" at bounding box center [659, 163] width 159 height 25
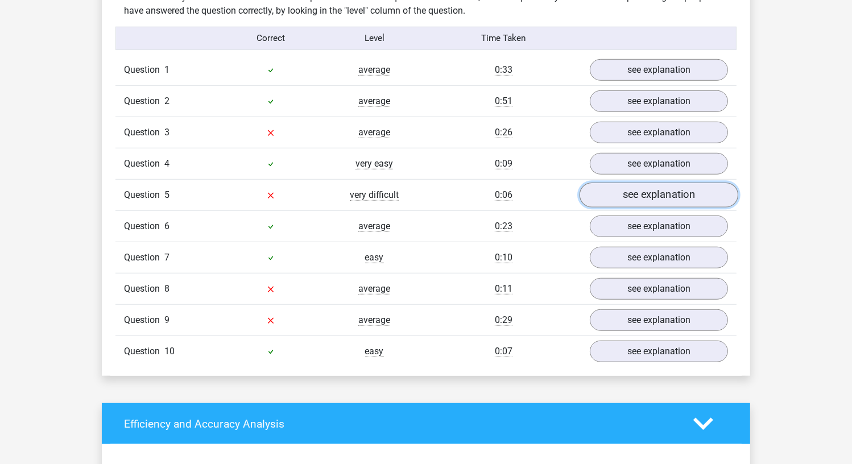
click at [630, 193] on link "see explanation" at bounding box center [659, 195] width 159 height 25
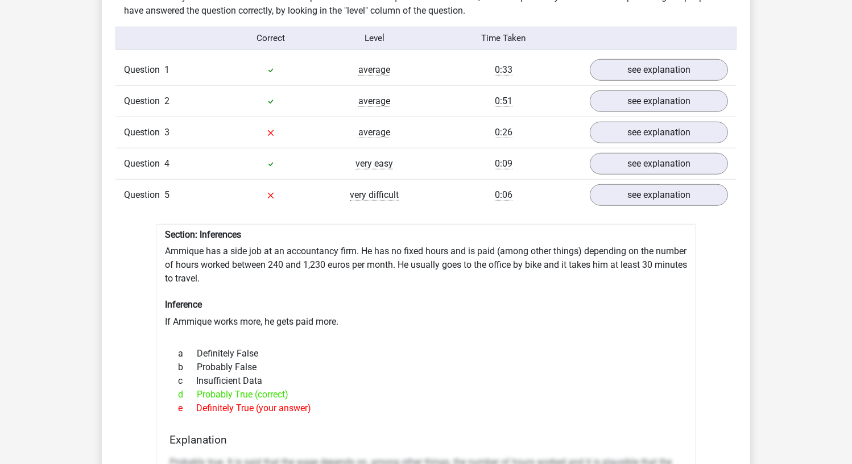
drag, startPoint x: 333, startPoint y: 402, endPoint x: 166, endPoint y: 242, distance: 230.6
copy div "Ammique has a side job at an accountancy firm. He has no fixed hours and is pai…"
click at [276, 402] on div "e Definitely True (your answer)" at bounding box center [426, 409] width 513 height 14
click at [672, 191] on link "see explanation" at bounding box center [659, 195] width 159 height 25
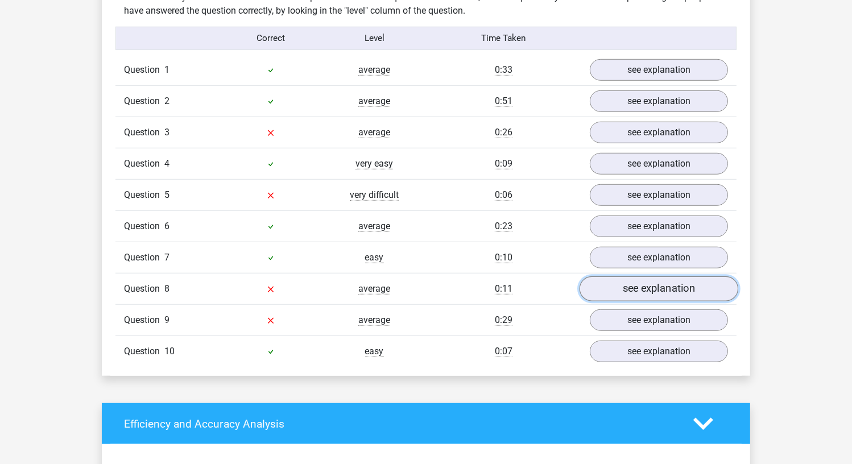
click at [660, 276] on link "see explanation" at bounding box center [659, 288] width 159 height 25
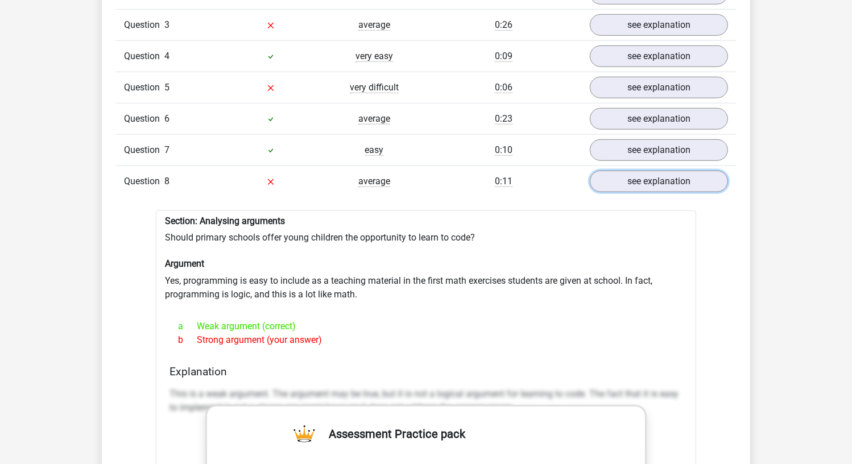
scroll to position [1024, 0]
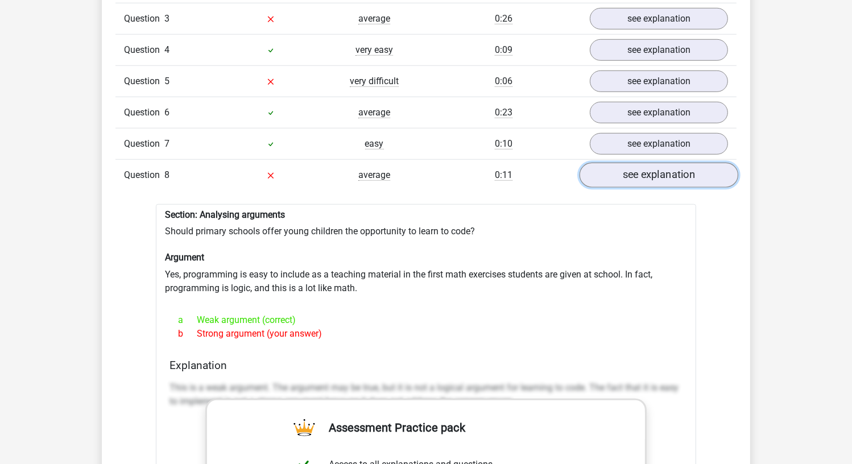
click at [666, 165] on link "see explanation" at bounding box center [659, 175] width 159 height 25
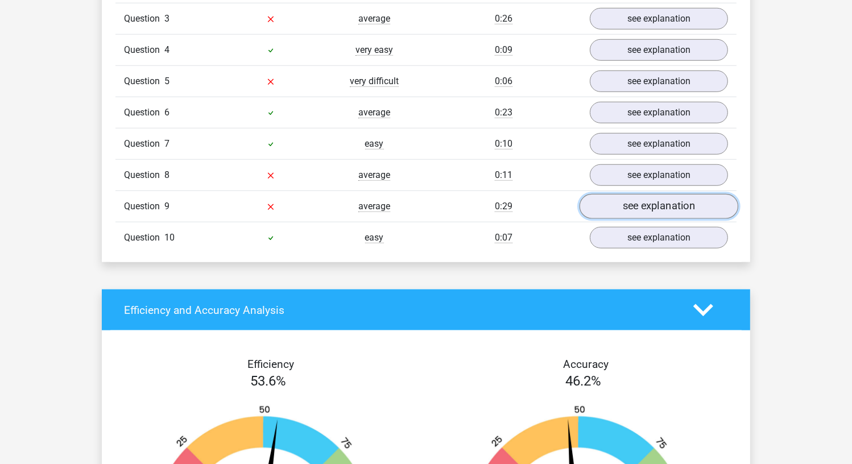
click at [680, 206] on link "see explanation" at bounding box center [659, 206] width 159 height 25
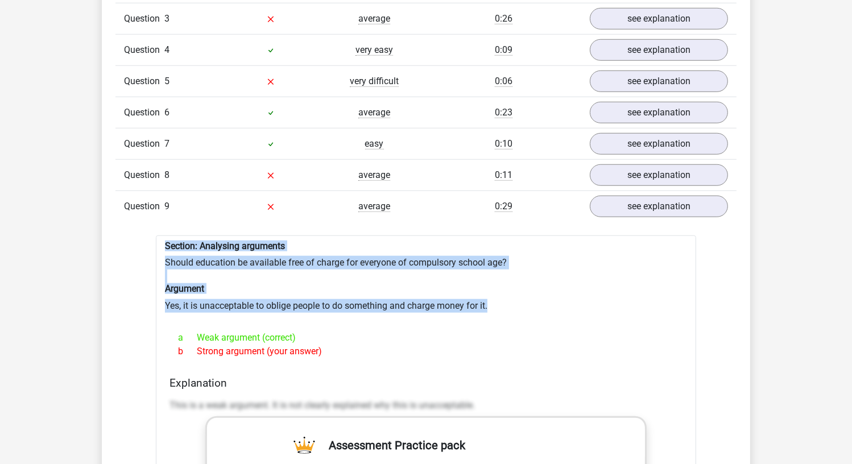
drag, startPoint x: 532, startPoint y: 298, endPoint x: 155, endPoint y: 240, distance: 381.6
click at [155, 240] on div "Question 1 average 0:33 see explanation Section: Assumptions More than 10,000 f…" at bounding box center [426, 387] width 604 height 892
copy div "Section: Analysing arguments Should education be available free of charge for e…"
click at [594, 194] on link "see explanation" at bounding box center [659, 206] width 159 height 25
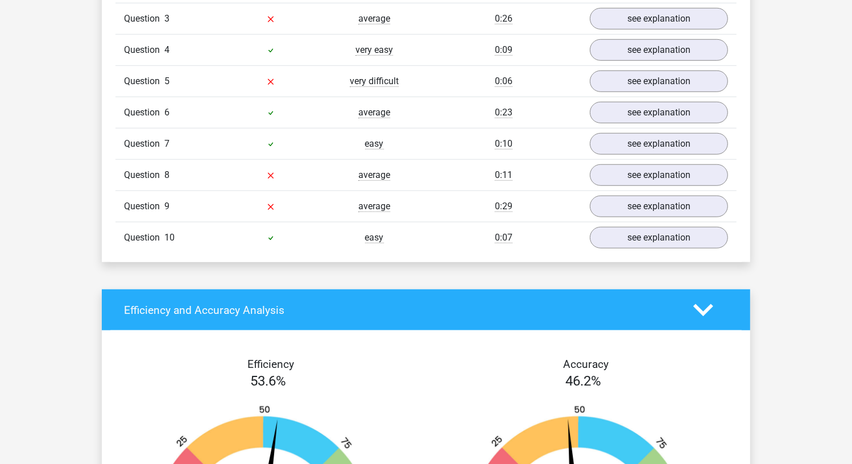
click at [698, 241] on div "Question 10 easy 0:07 see explanation" at bounding box center [425, 237] width 621 height 31
click at [700, 229] on link "see explanation" at bounding box center [659, 237] width 159 height 25
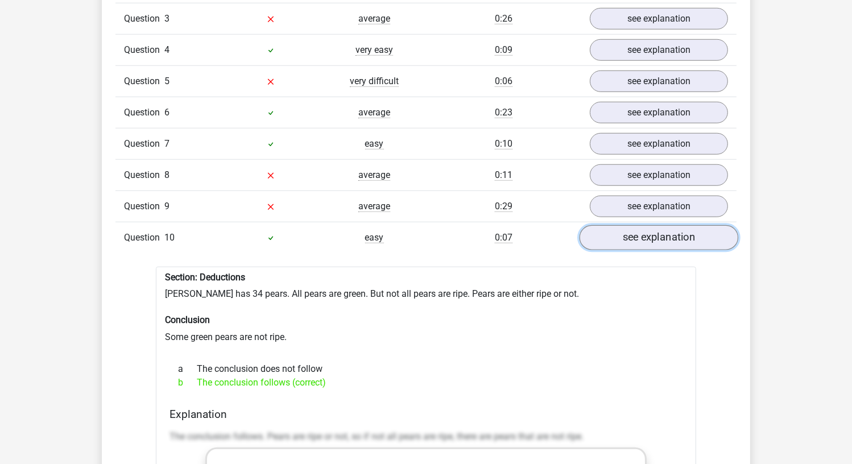
click at [699, 225] on link "see explanation" at bounding box center [659, 237] width 159 height 25
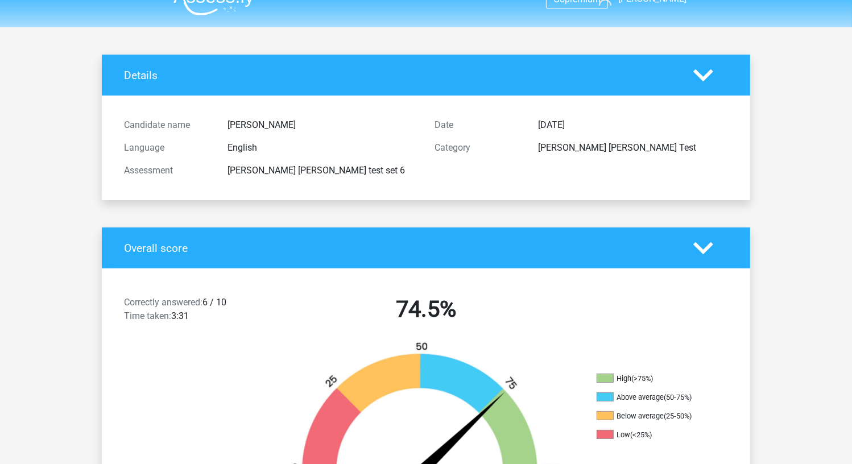
scroll to position [0, 0]
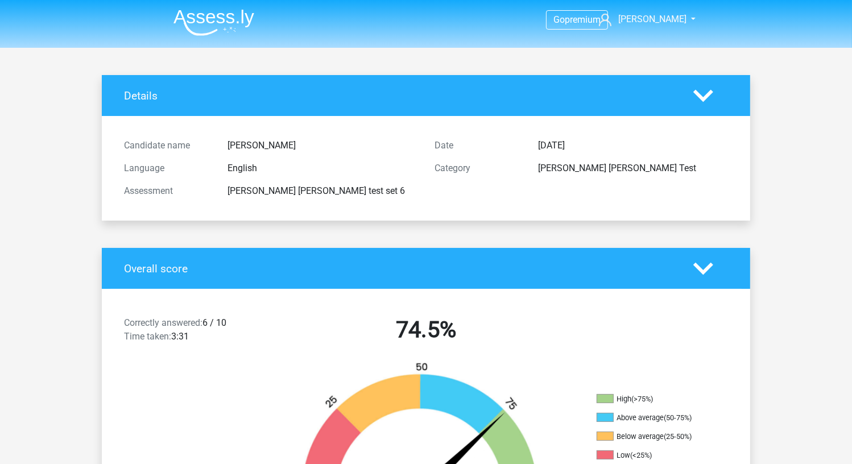
click at [212, 23] on img at bounding box center [214, 22] width 81 height 27
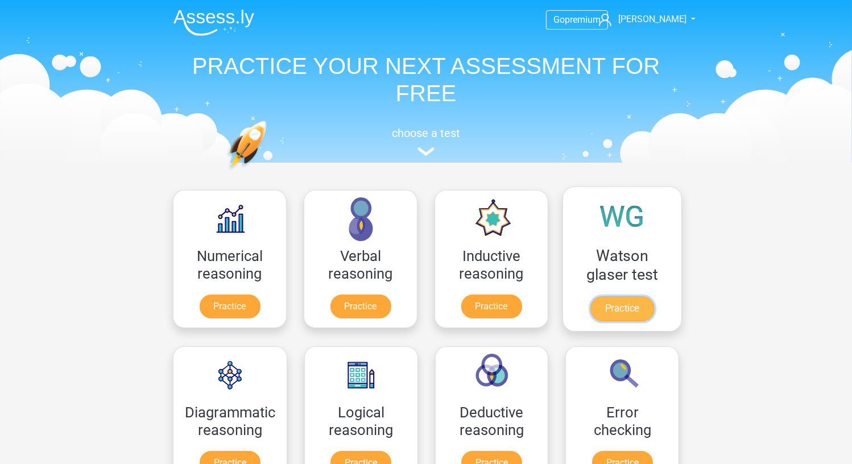
click at [640, 302] on link "Practice" at bounding box center [622, 308] width 64 height 25
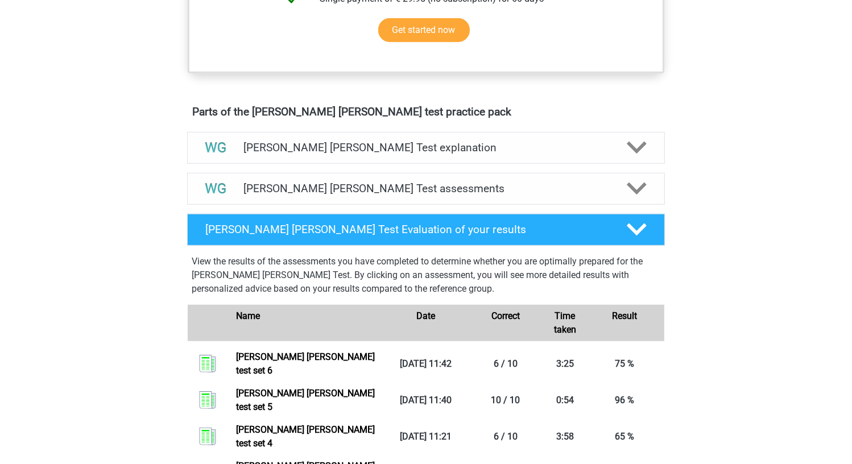
scroll to position [626, 0]
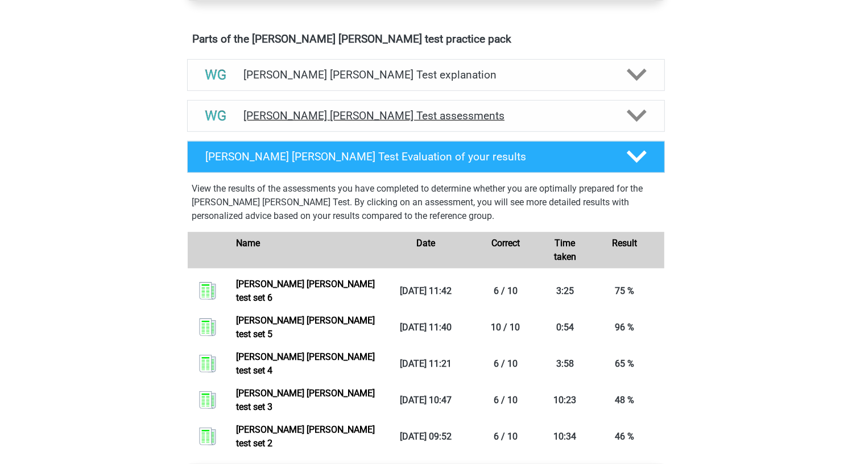
click at [445, 113] on h4 "[PERSON_NAME] [PERSON_NAME] Test assessments" at bounding box center [425, 115] width 365 height 13
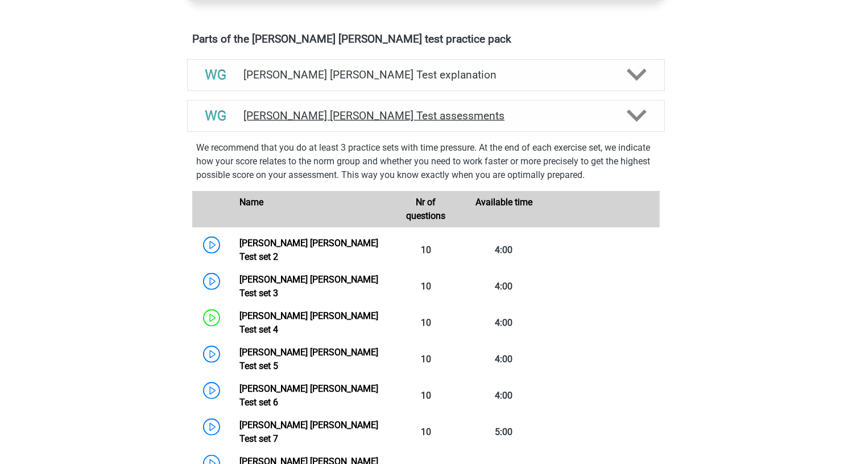
click at [390, 114] on h4 "[PERSON_NAME] [PERSON_NAME] Test assessments" at bounding box center [425, 115] width 365 height 13
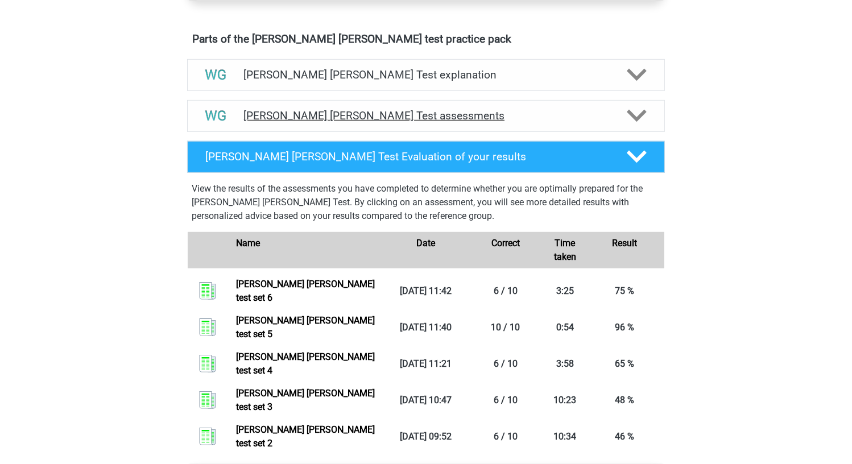
click at [390, 114] on h4 "[PERSON_NAME] [PERSON_NAME] Test assessments" at bounding box center [425, 115] width 365 height 13
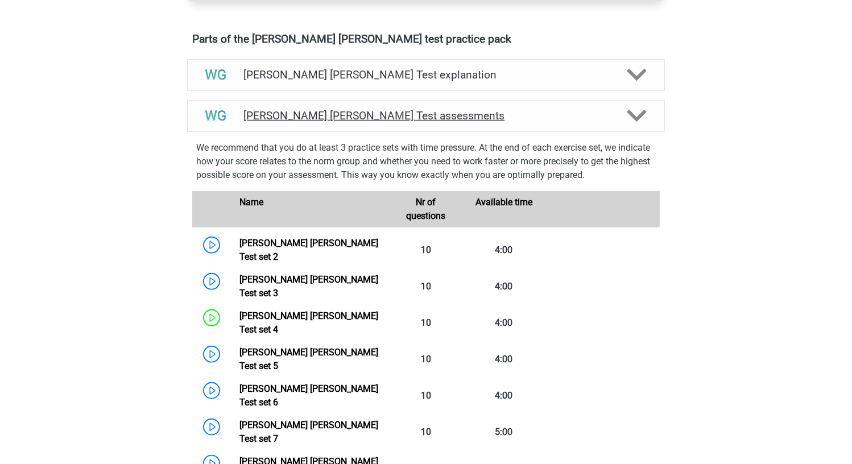
click at [412, 115] on h4 "[PERSON_NAME] [PERSON_NAME] Test assessments" at bounding box center [425, 115] width 365 height 13
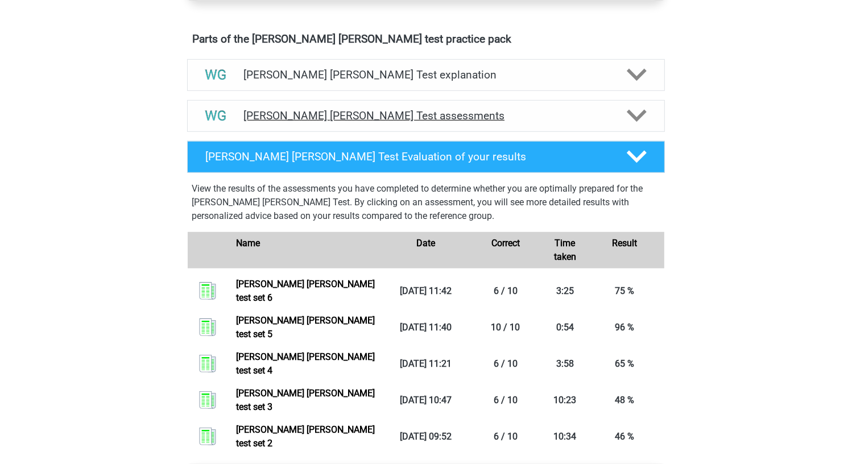
click at [406, 117] on h4 "[PERSON_NAME] [PERSON_NAME] Test assessments" at bounding box center [425, 115] width 365 height 13
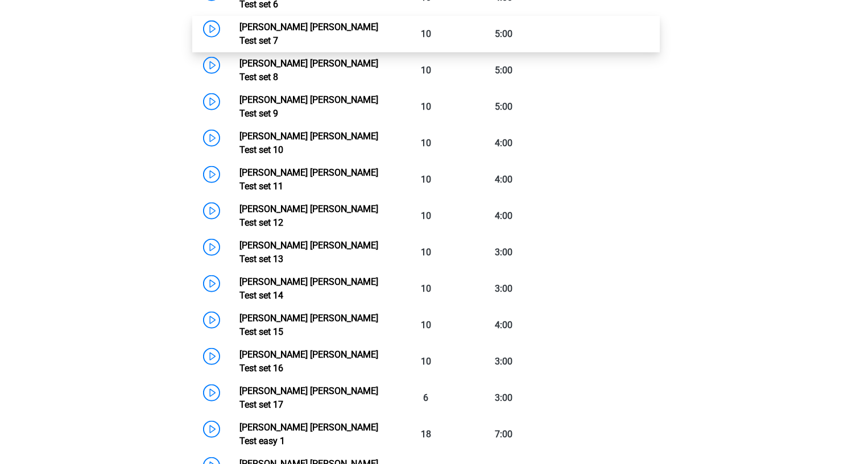
scroll to position [967, 0]
